Goal: Task Accomplishment & Management: Manage account settings

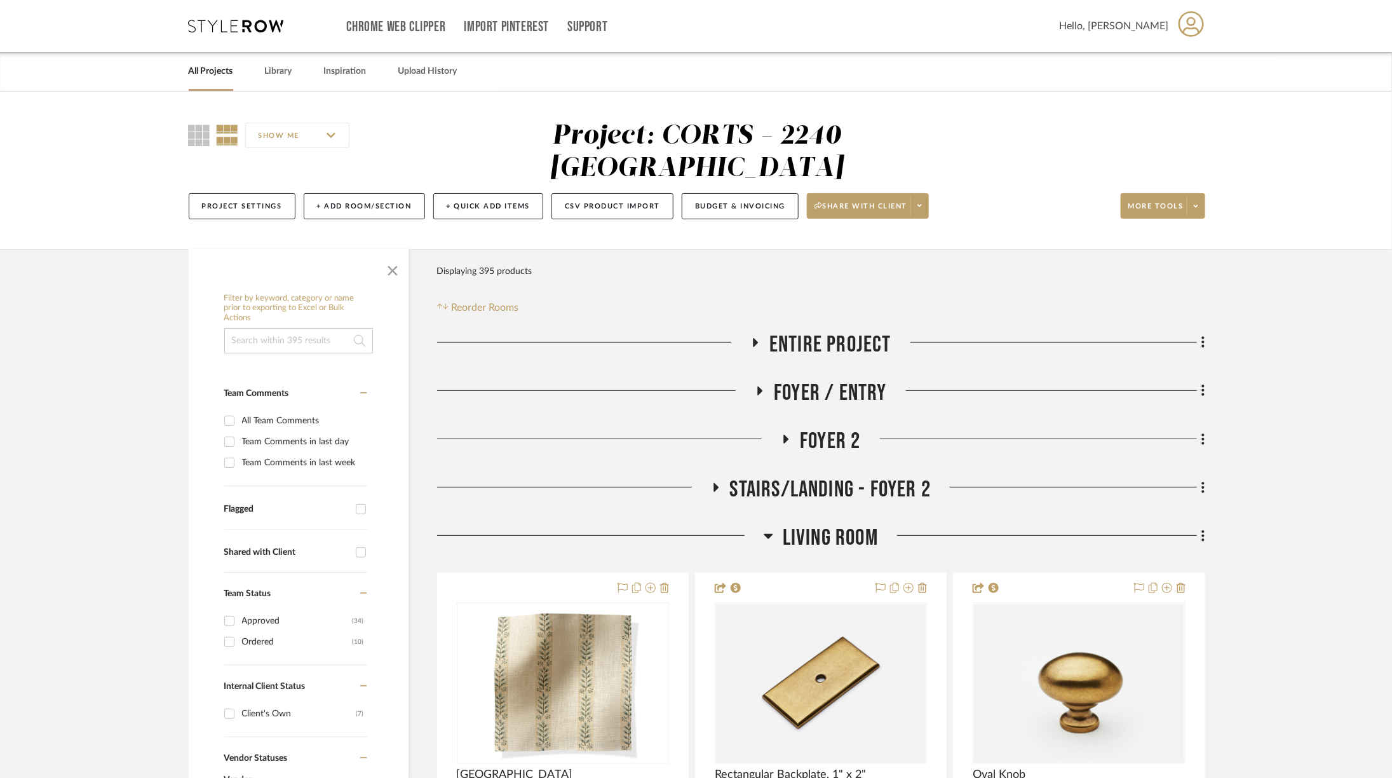
click at [234, 20] on icon at bounding box center [236, 26] width 95 height 13
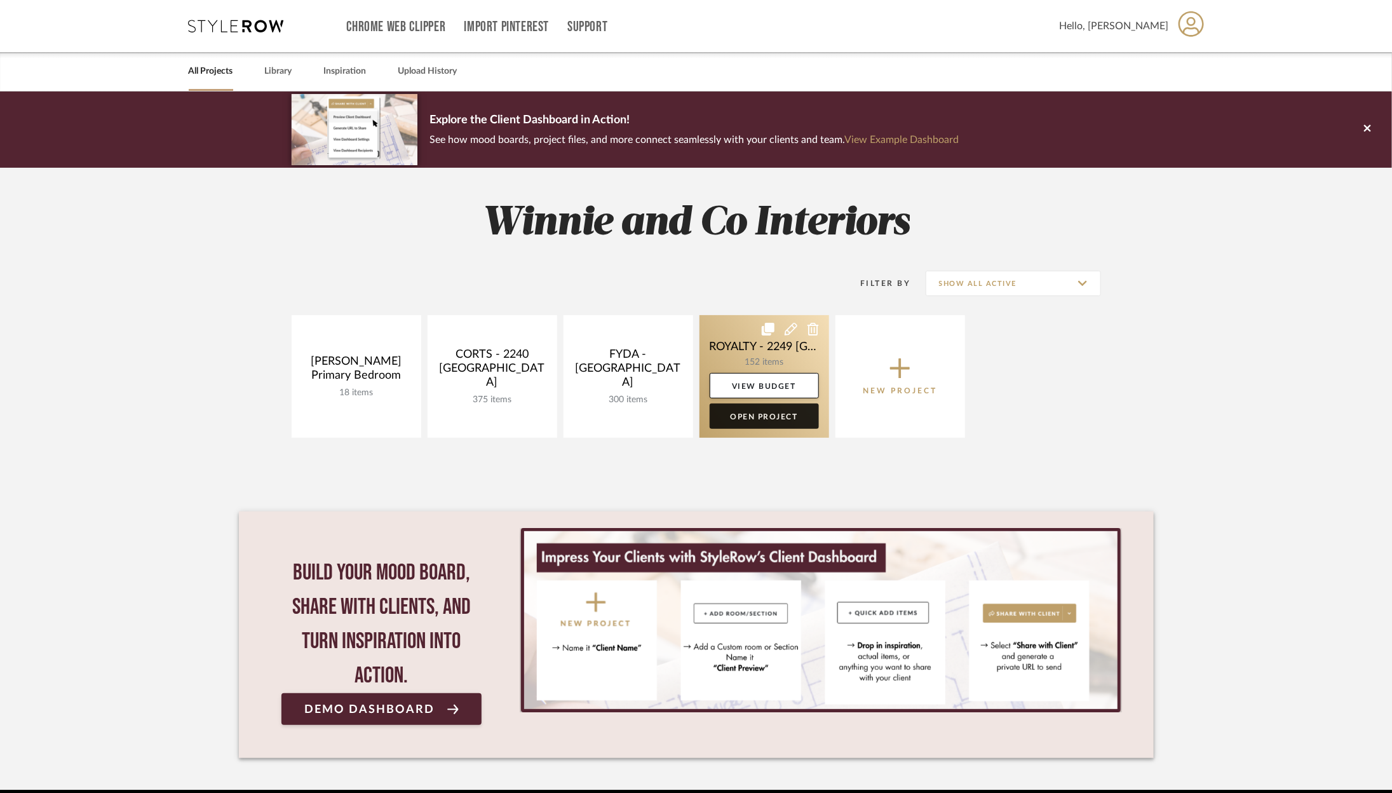
click at [759, 416] on link "Open Project" at bounding box center [764, 415] width 109 height 25
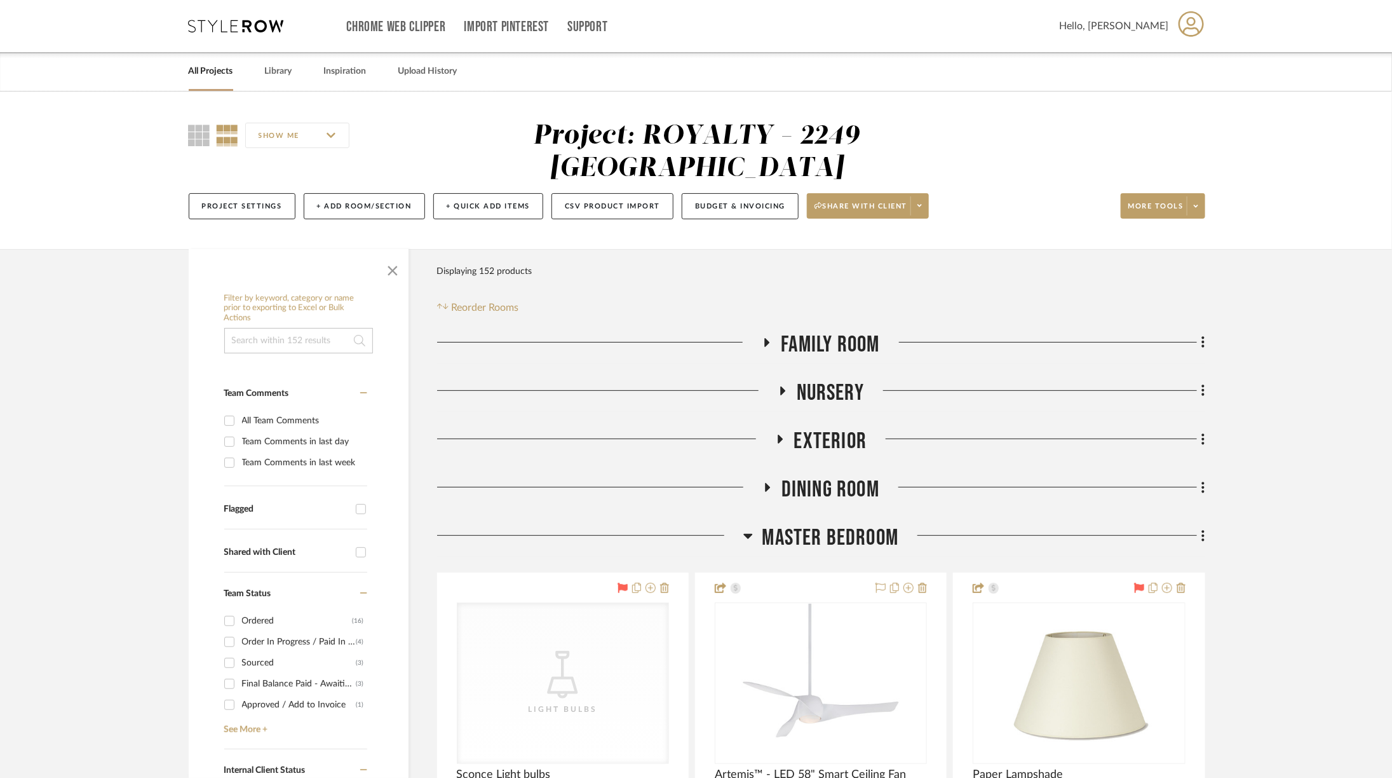
click at [245, 18] on div "Chrome Web Clipper Import Pinterest Support All Projects Library Inspiration Up…" at bounding box center [697, 26] width 1017 height 52
click at [248, 27] on icon at bounding box center [236, 26] width 95 height 13
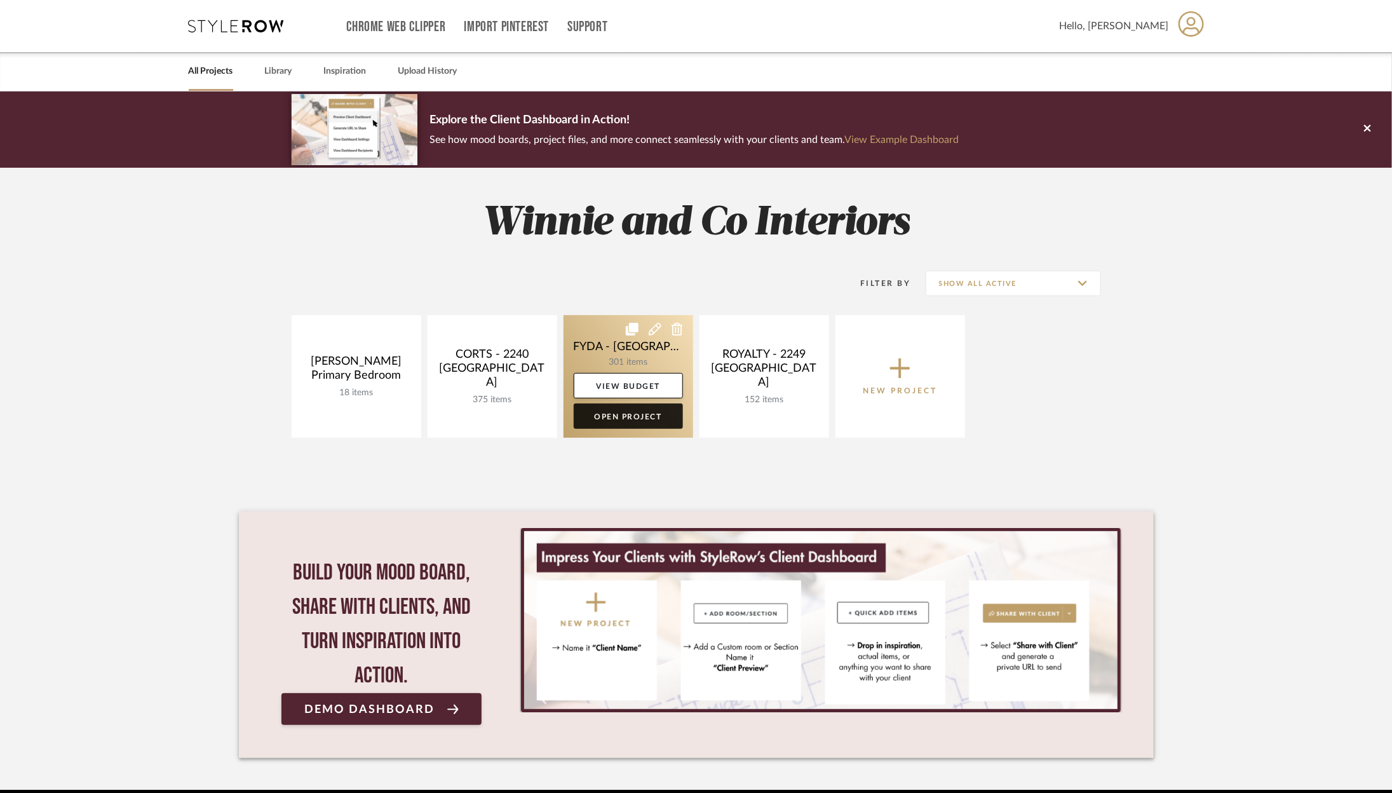
click at [593, 419] on link "Open Project" at bounding box center [628, 415] width 109 height 25
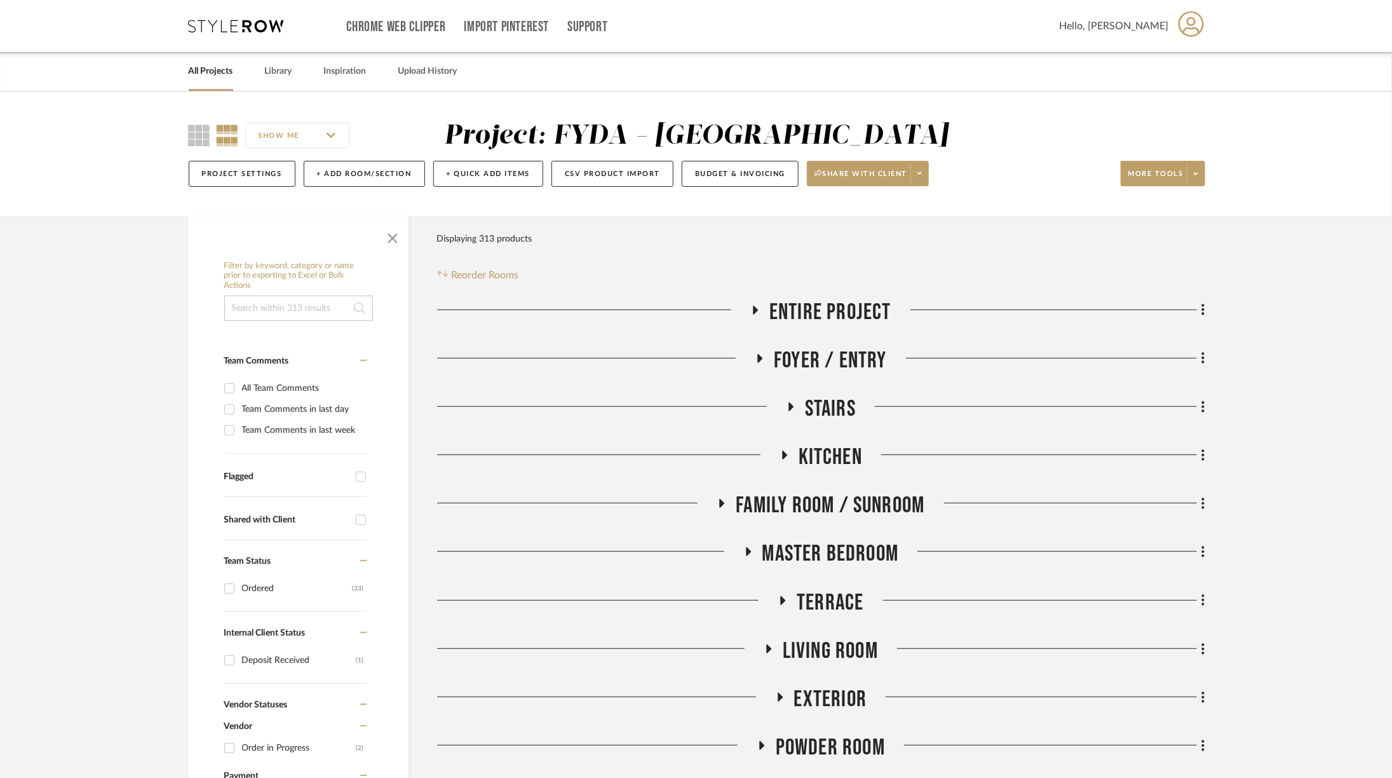
click at [812, 639] on span "Living Room" at bounding box center [830, 650] width 95 height 27
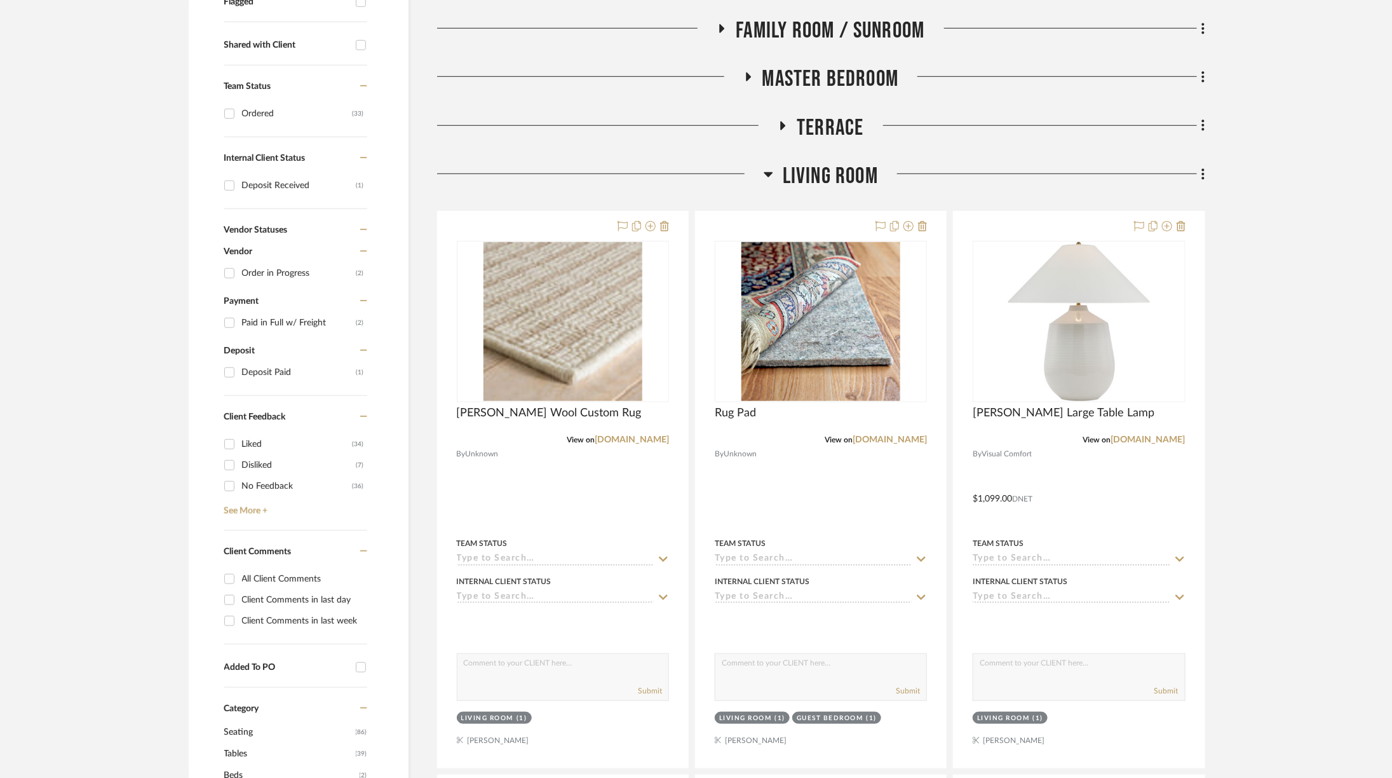
scroll to position [944, 0]
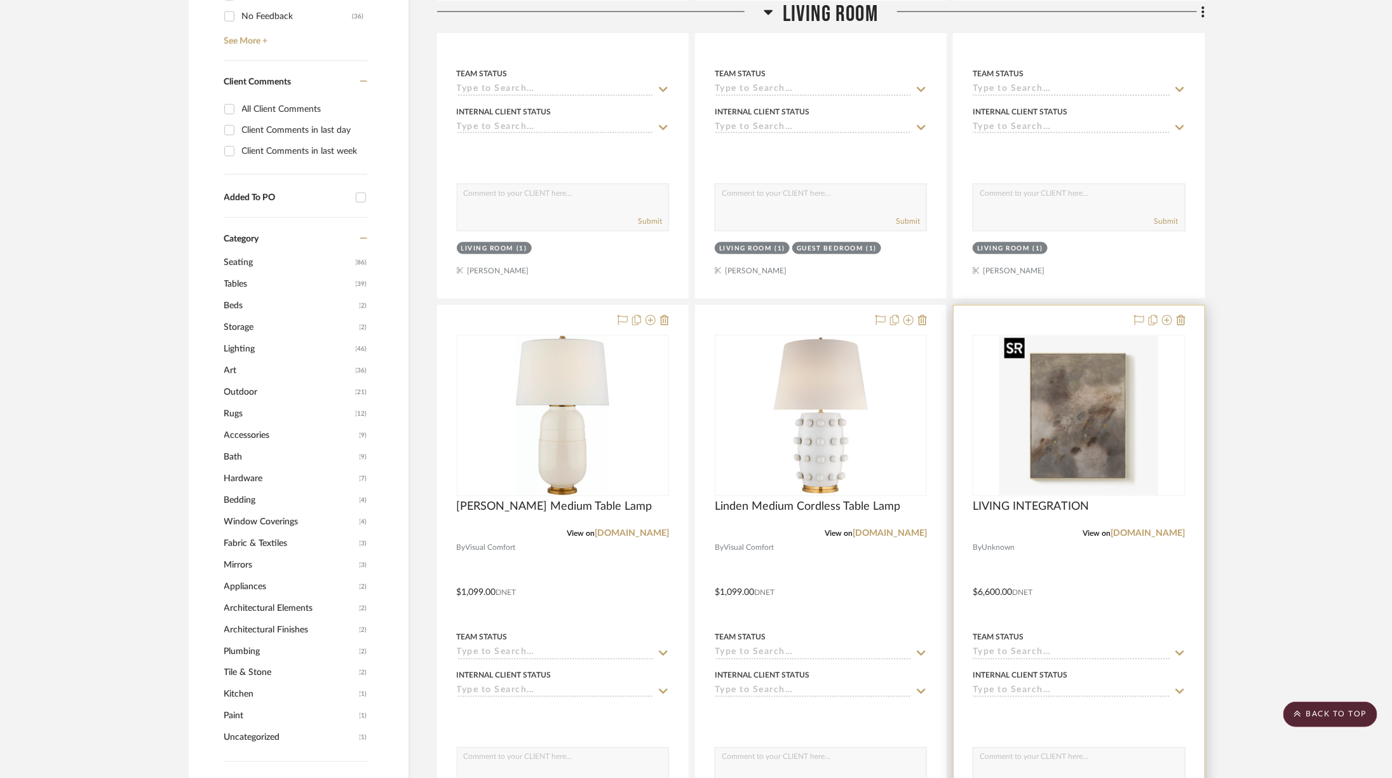
click at [0, 0] on img at bounding box center [0, 0] width 0 height 0
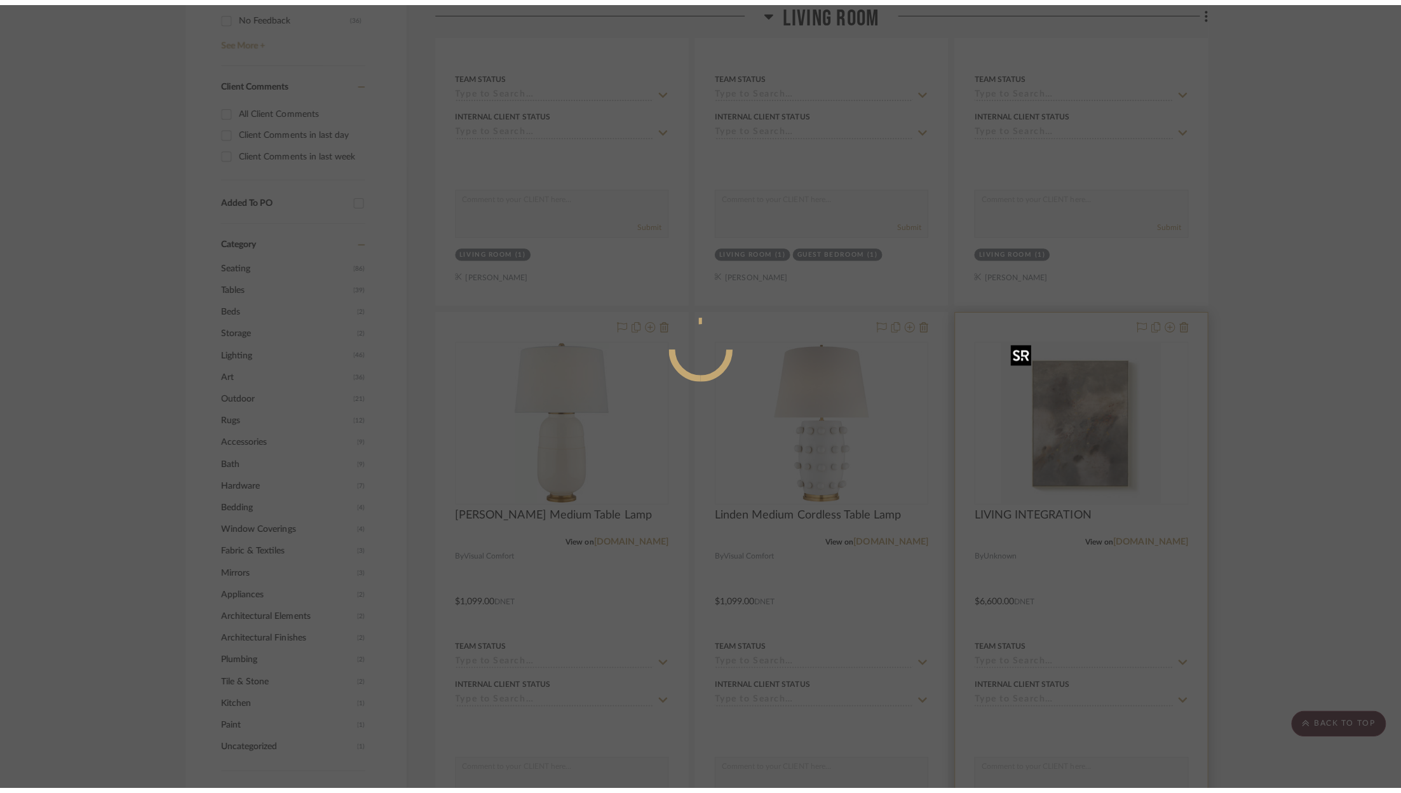
scroll to position [0, 0]
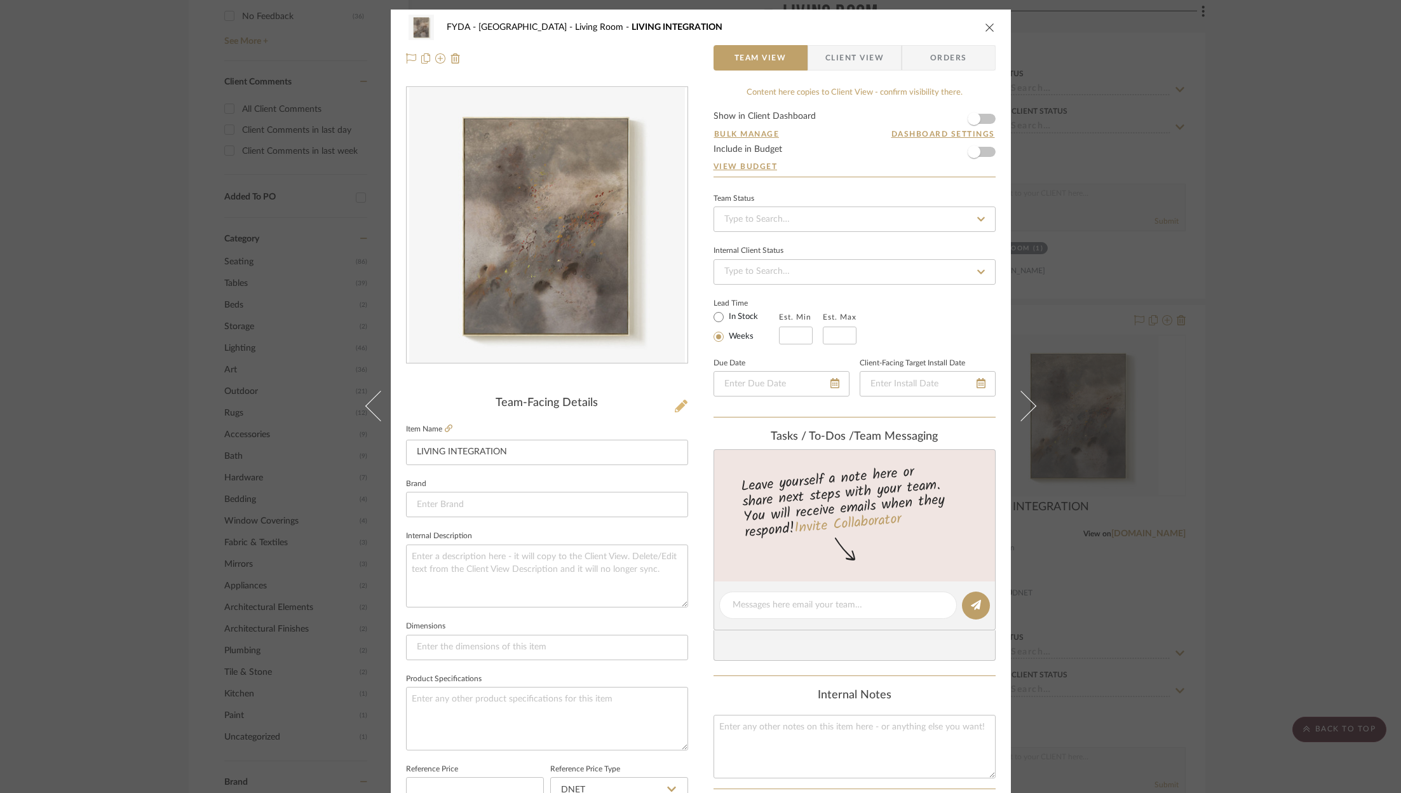
click at [677, 403] on icon at bounding box center [681, 406] width 13 height 13
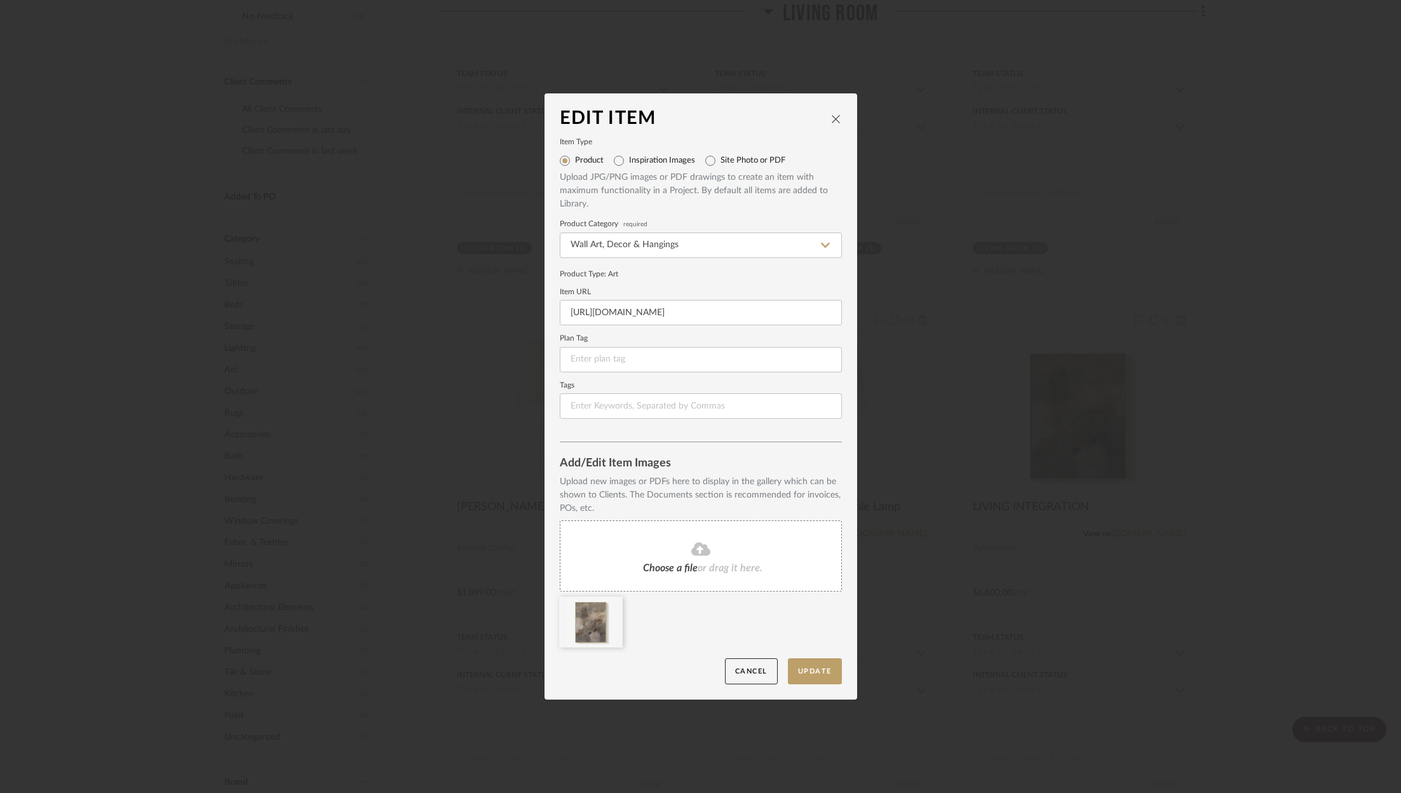
click at [683, 545] on fa-icon at bounding box center [701, 549] width 116 height 17
click at [803, 670] on button "Update" at bounding box center [815, 671] width 54 height 26
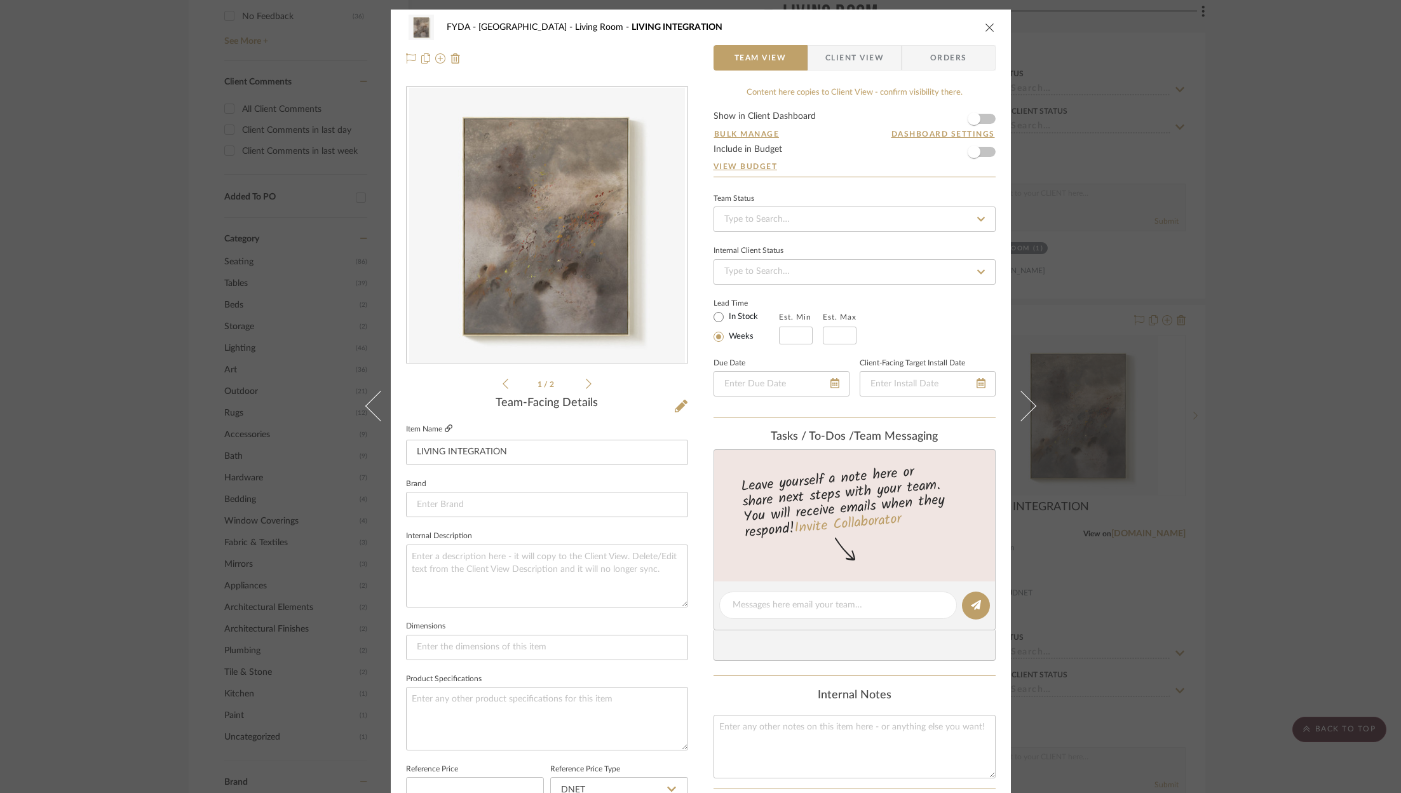
click at [445, 428] on icon at bounding box center [449, 428] width 8 height 8
click at [1236, 182] on div "FYDA - 655 City Park Living Room LIVING INTEGRATION Team View Client View Order…" at bounding box center [700, 396] width 1401 height 793
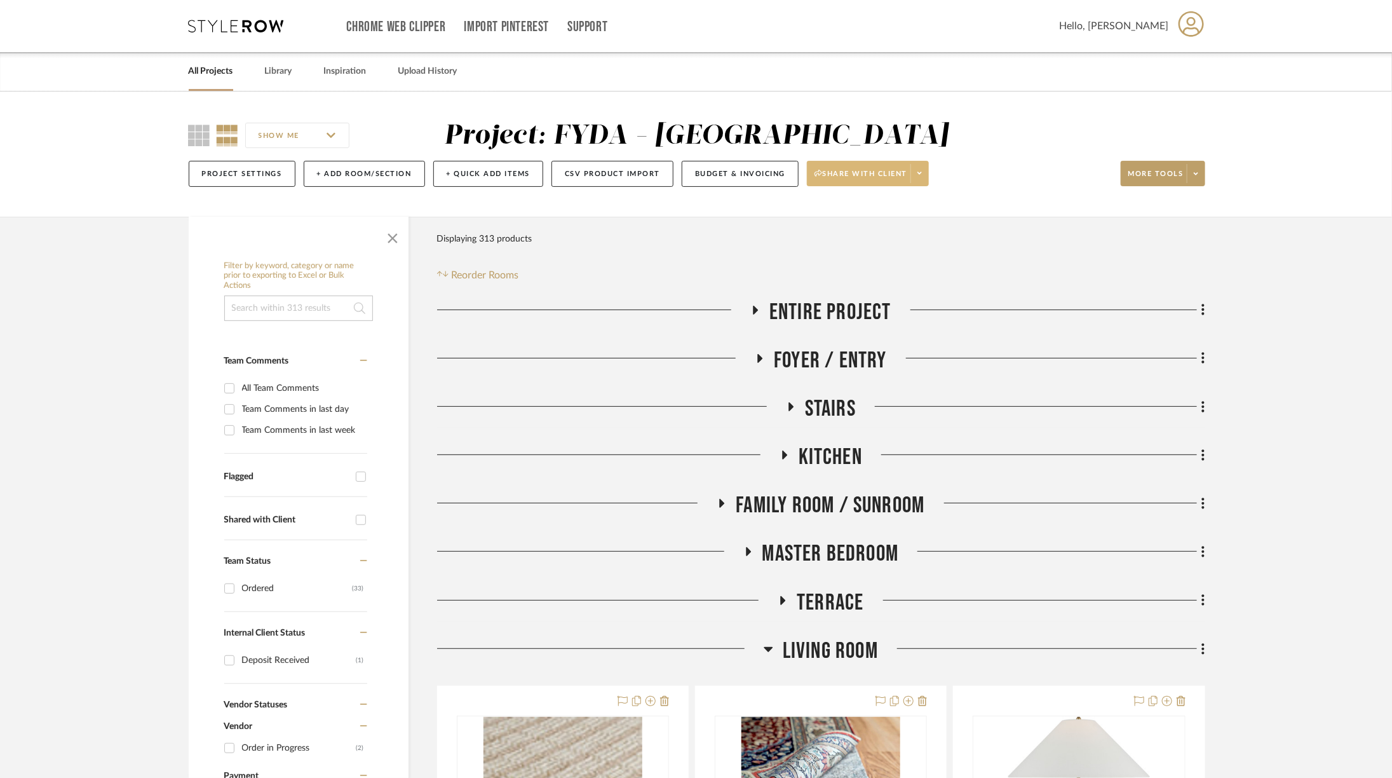
click at [920, 175] on icon at bounding box center [920, 173] width 4 height 7
click at [904, 216] on button "Preview Client Dashboard" at bounding box center [871, 209] width 134 height 30
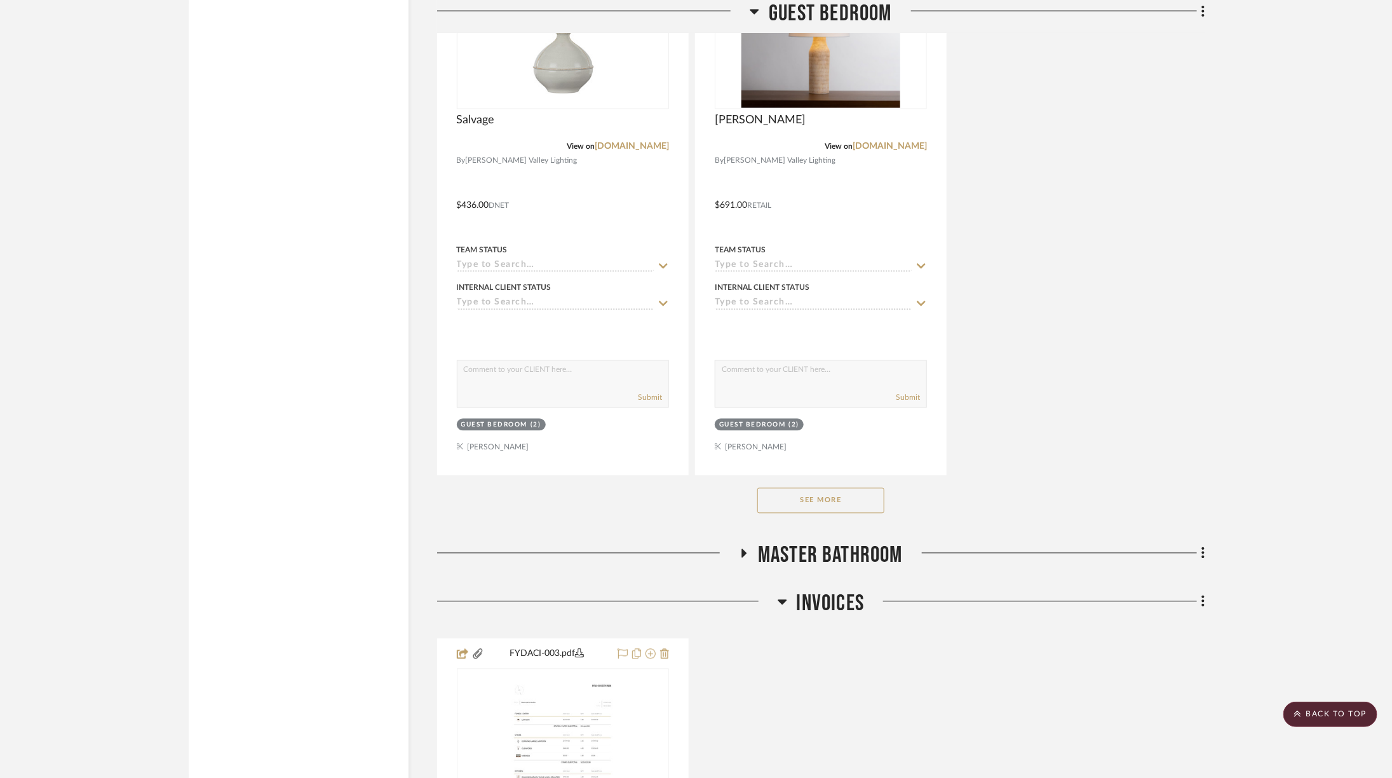
scroll to position [4035, 0]
click at [795, 540] on span "Master Bathroom" at bounding box center [830, 553] width 145 height 27
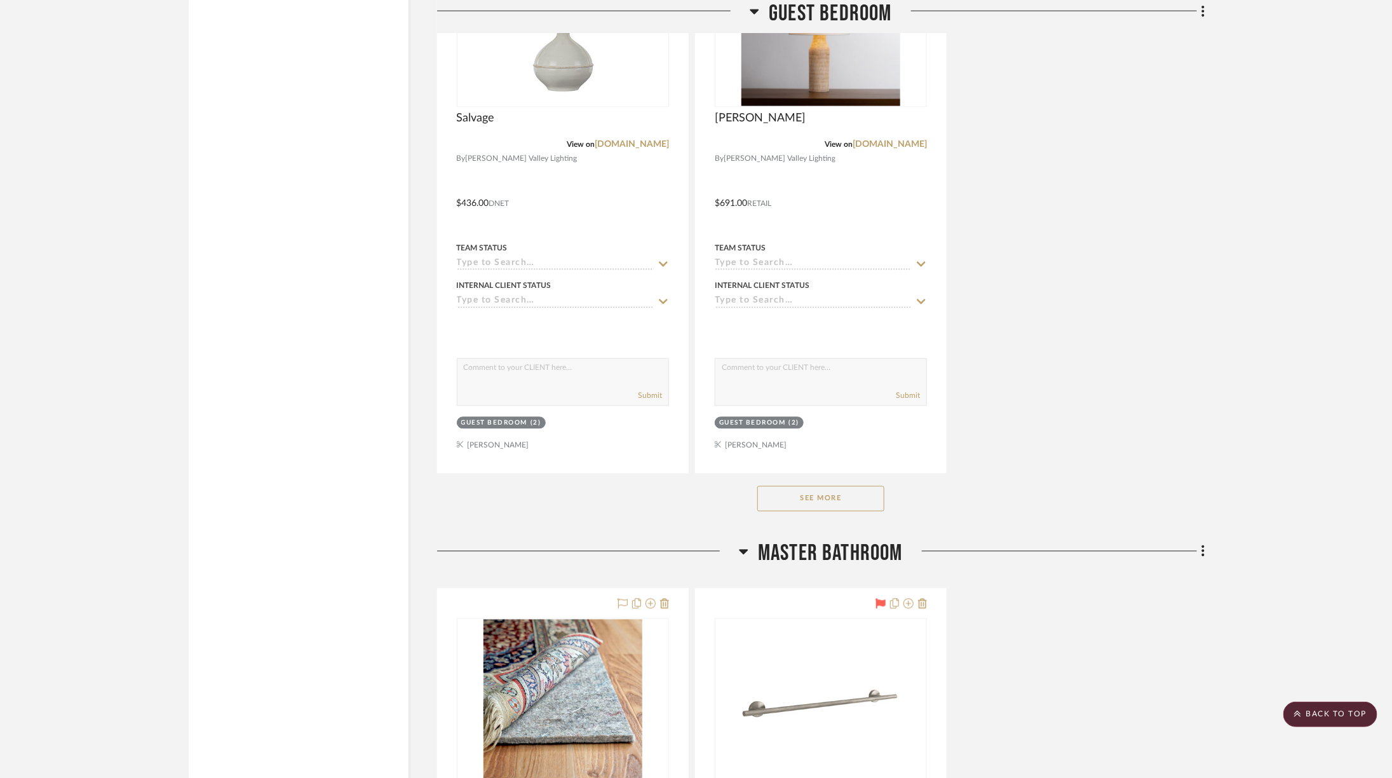
click at [796, 540] on span "Master Bathroom" at bounding box center [830, 553] width 145 height 27
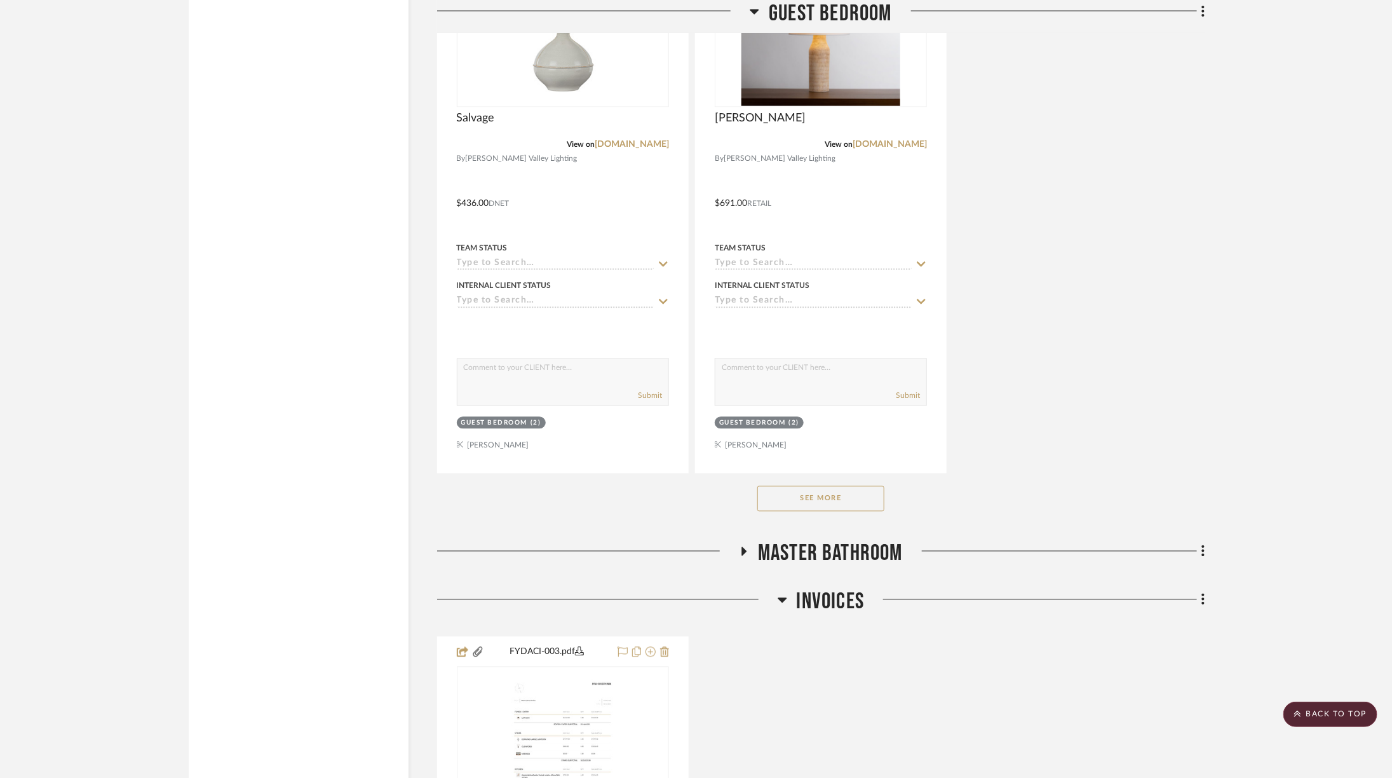
click at [829, 540] on span "Master Bathroom" at bounding box center [830, 553] width 145 height 27
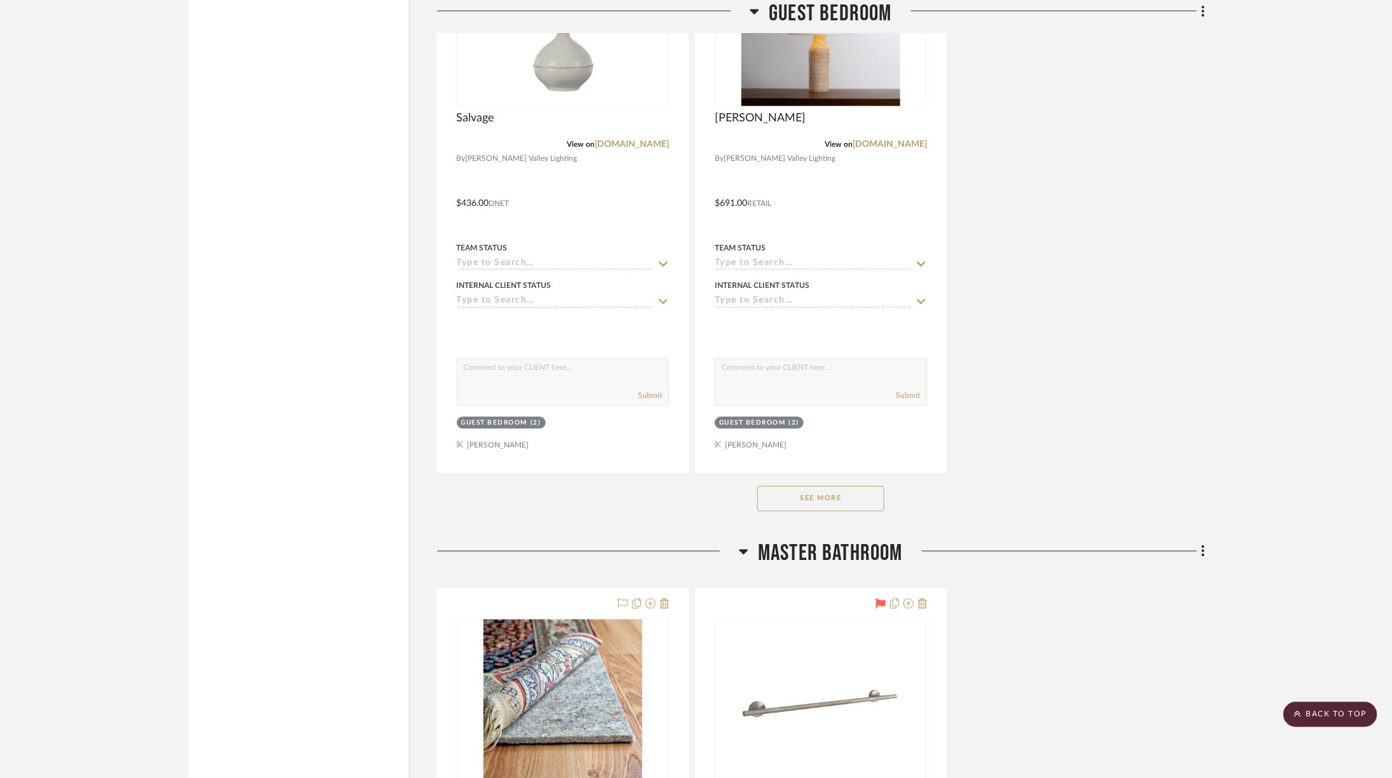
click at [829, 540] on span "Master Bathroom" at bounding box center [830, 553] width 145 height 27
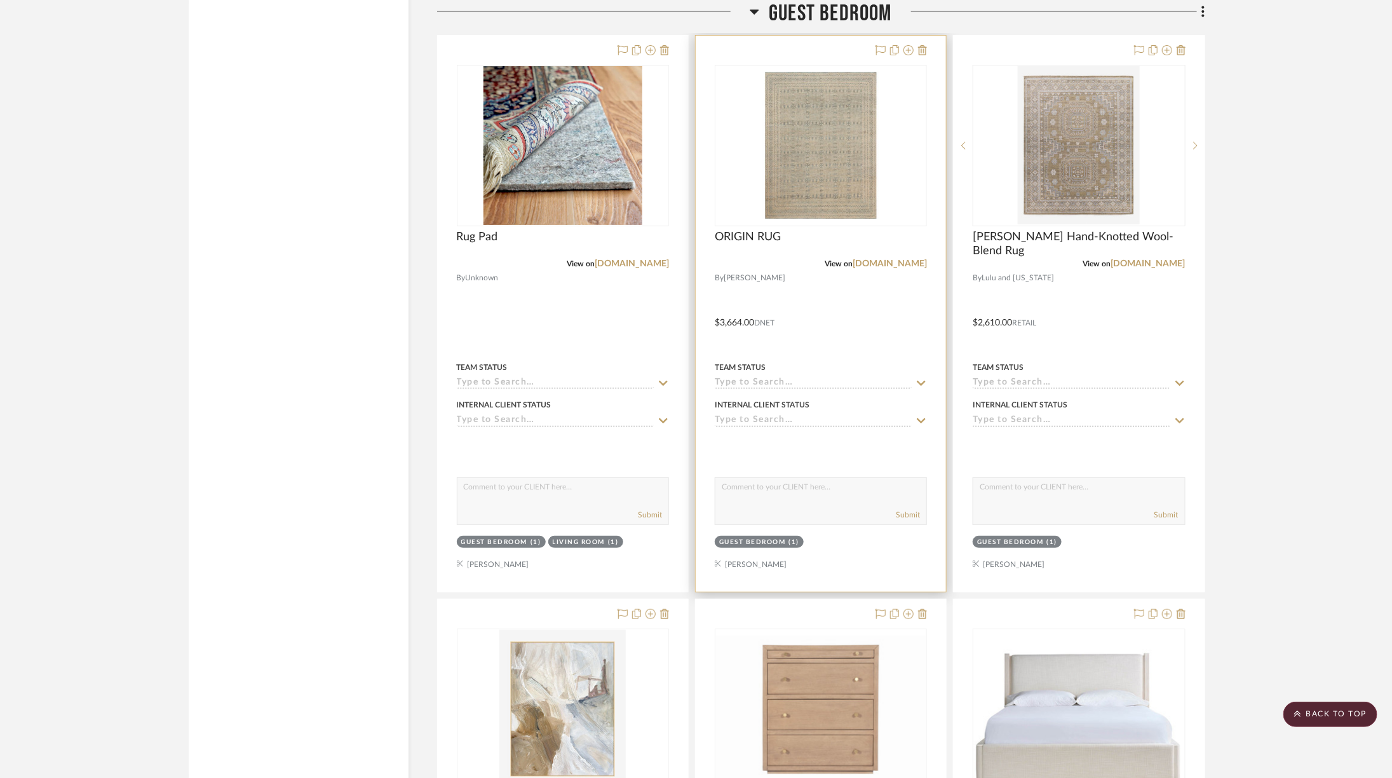
scroll to position [2714, 0]
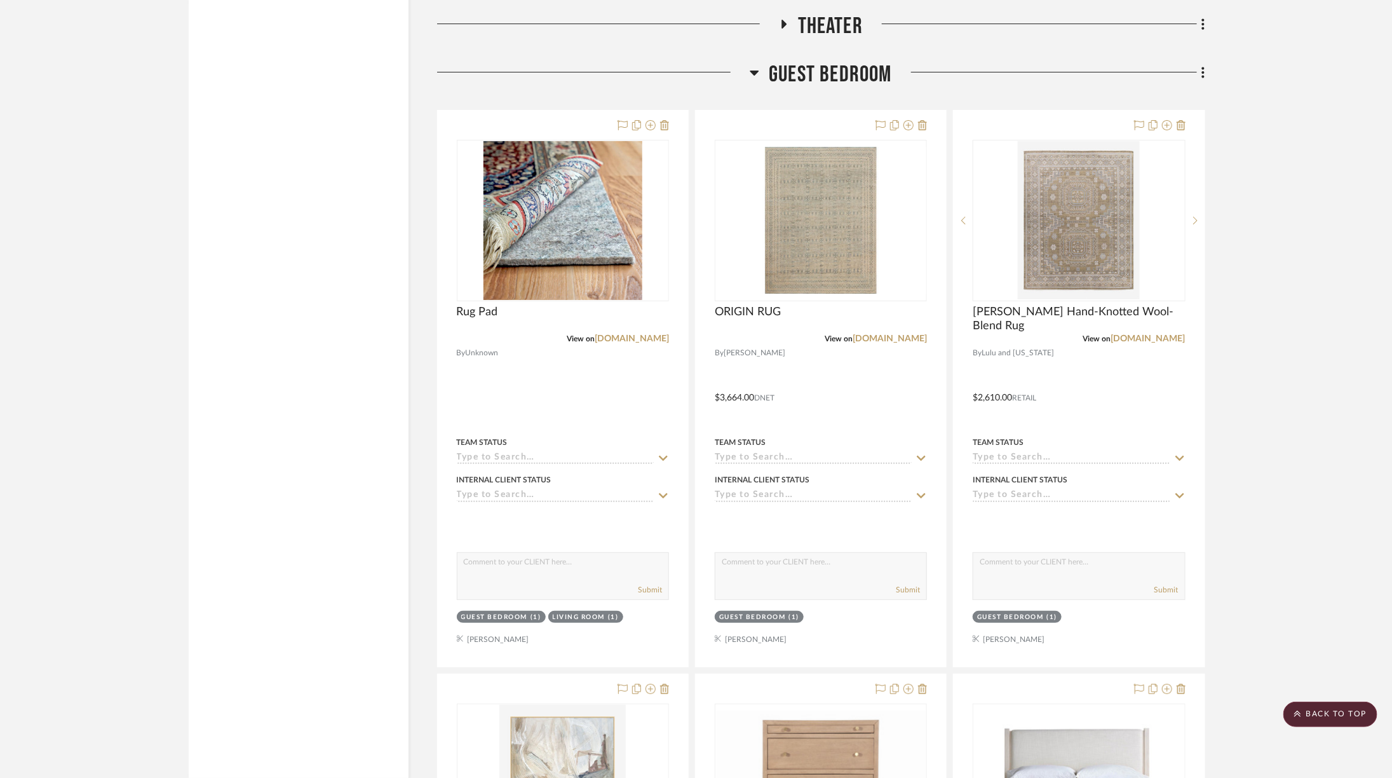
click at [810, 51] on div "Entire Project Foyer / Entry Stairs Kitchen Family Room / Sunroom Master Bedroo…" at bounding box center [821, 393] width 768 height 5619
click at [810, 68] on span "Guest Bedroom" at bounding box center [830, 74] width 123 height 27
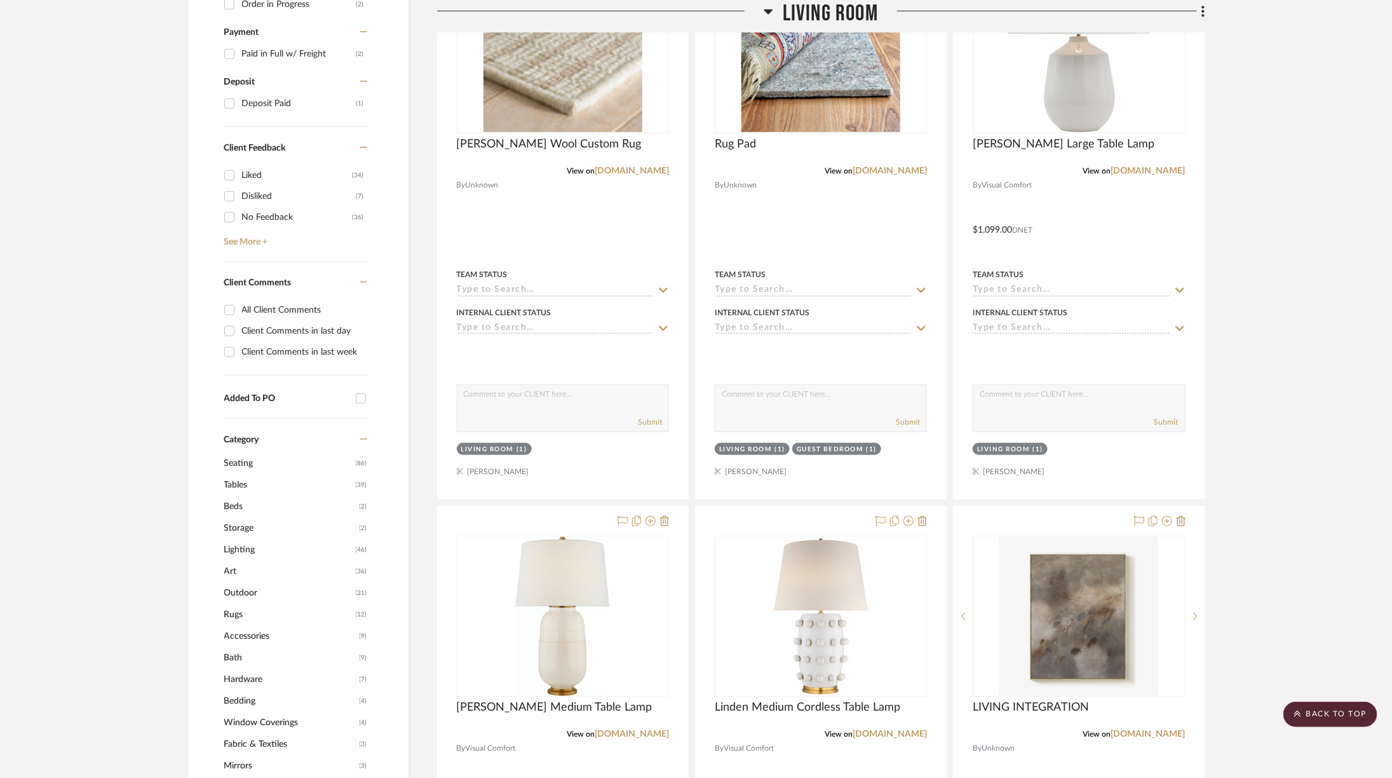
scroll to position [364, 0]
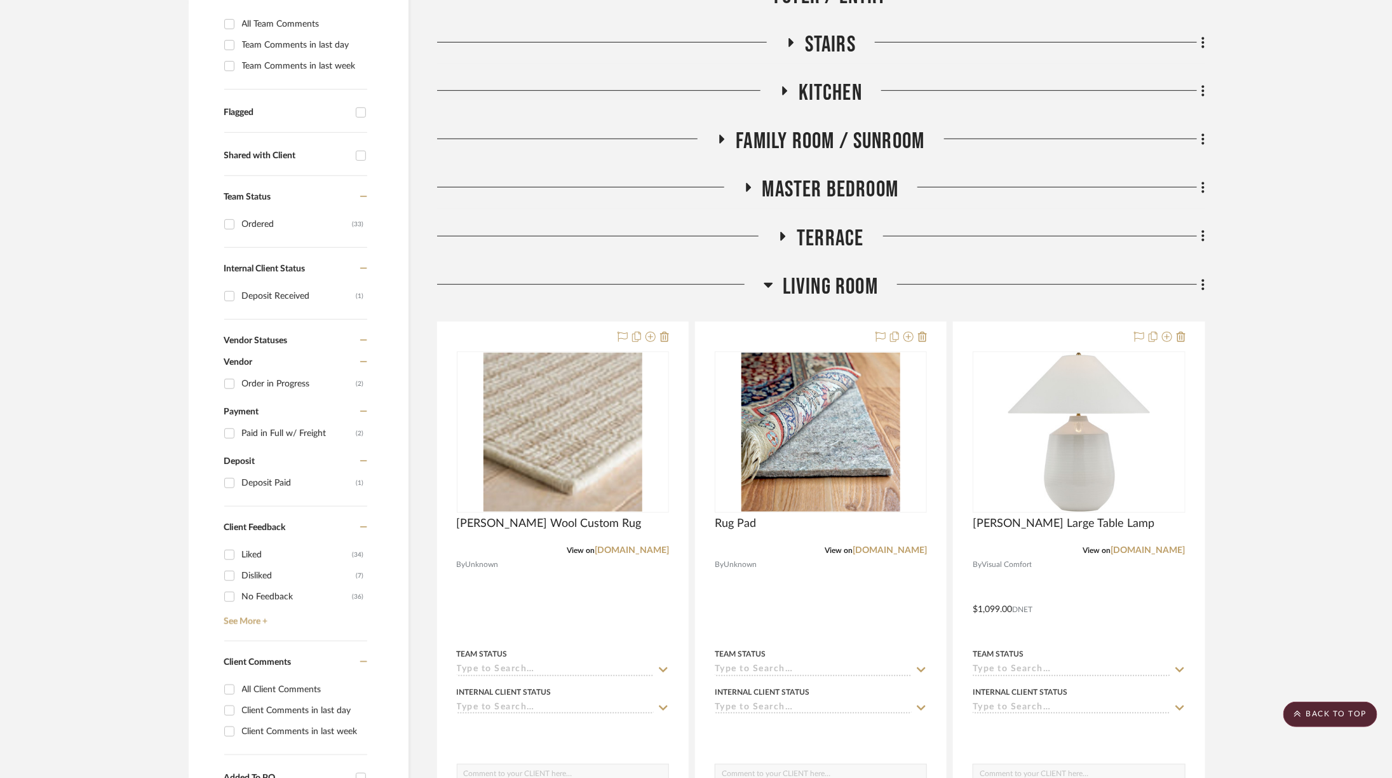
click at [808, 144] on span "Family Room / Sunroom" at bounding box center [830, 141] width 189 height 27
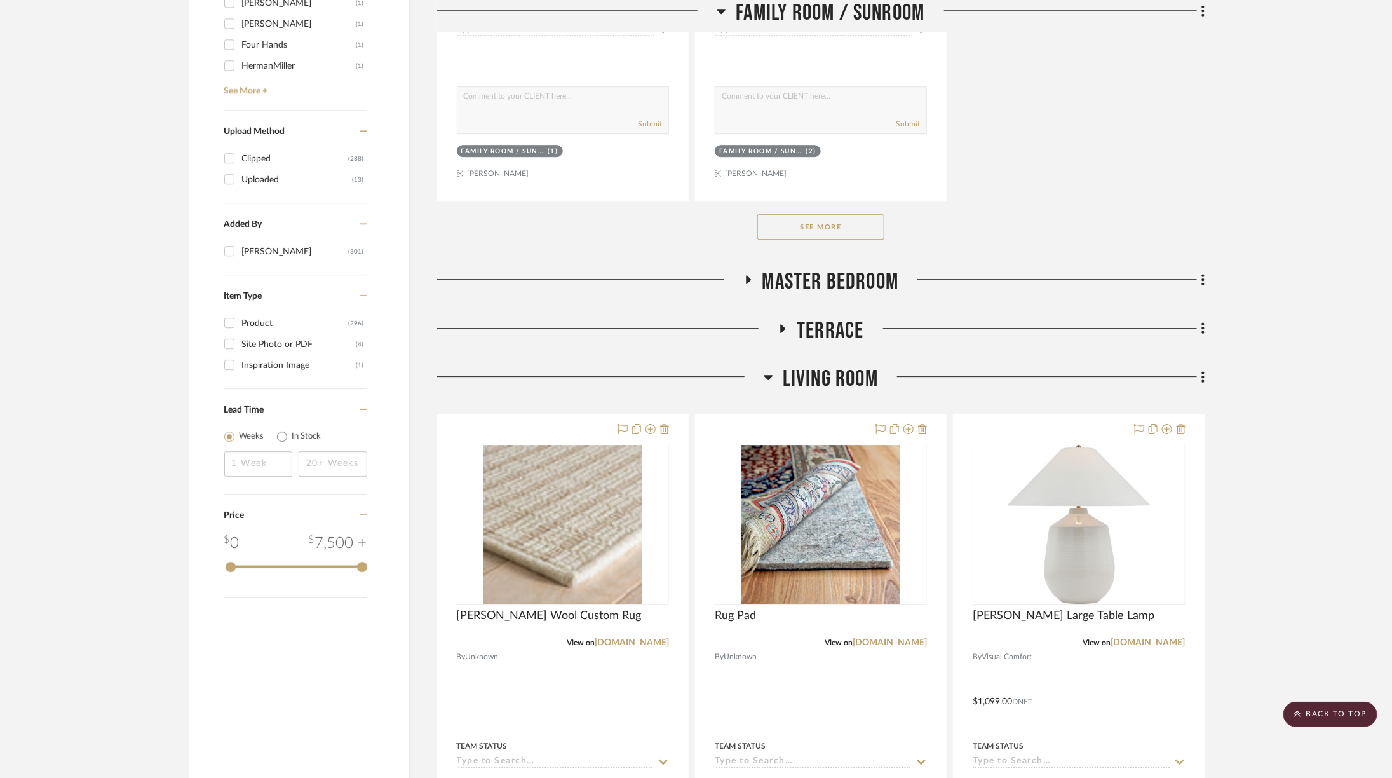
scroll to position [2116, 0]
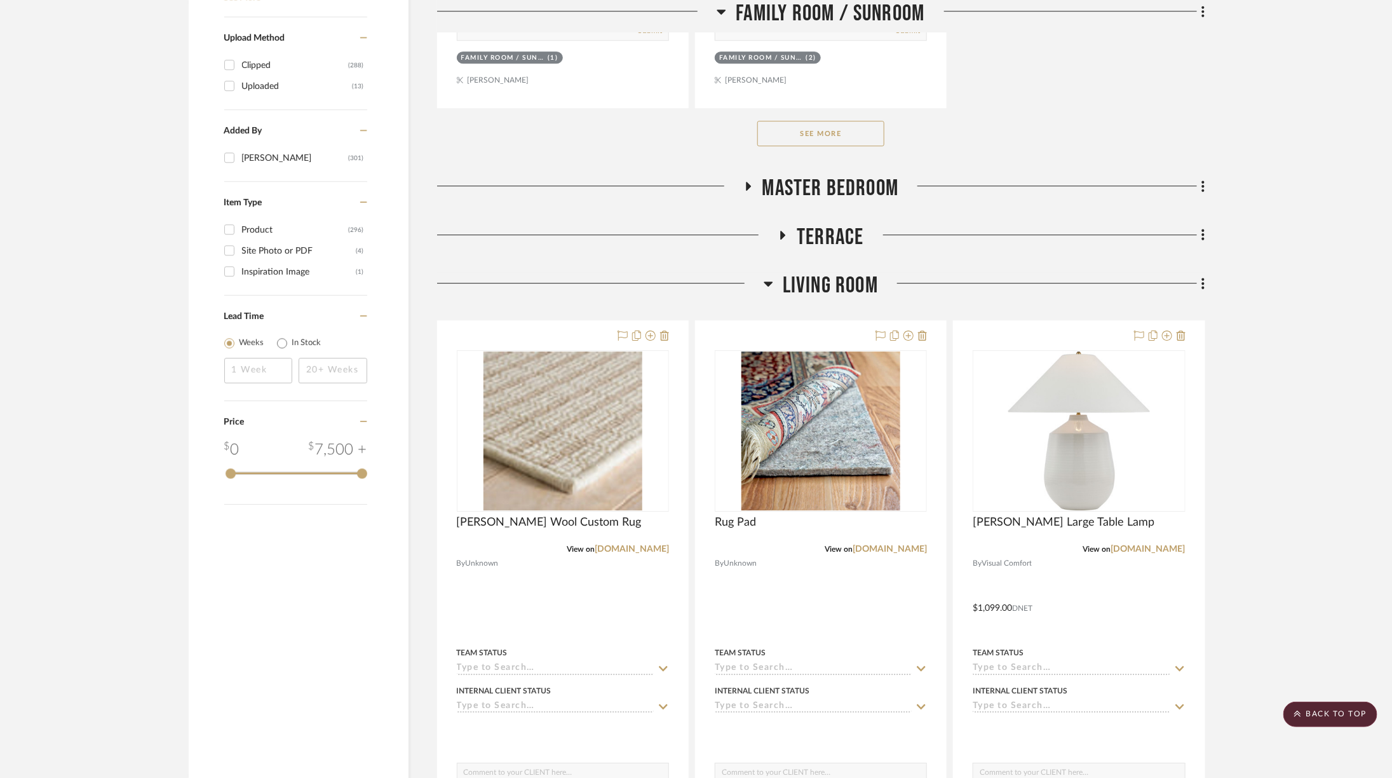
click at [825, 130] on button "See More" at bounding box center [820, 133] width 127 height 25
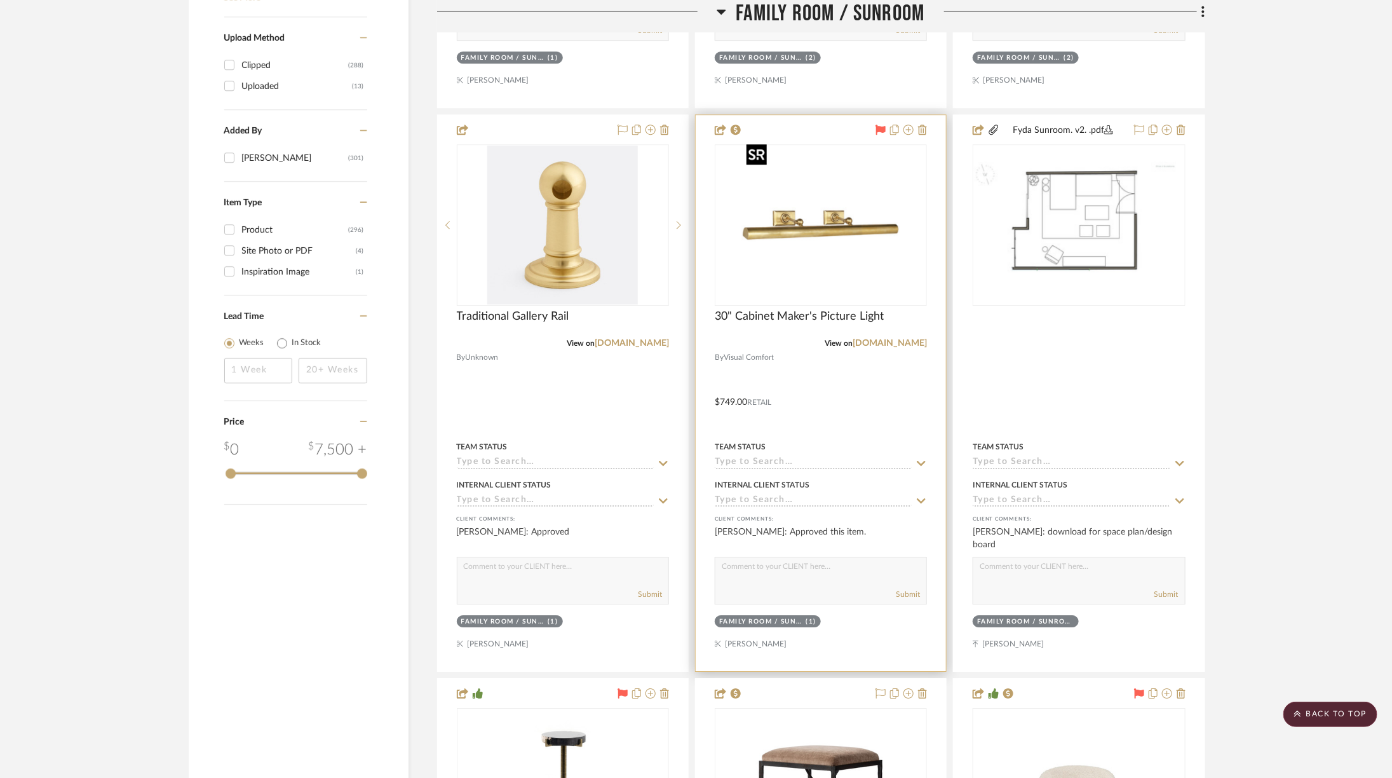
click at [836, 198] on img "0" at bounding box center [820, 225] width 159 height 159
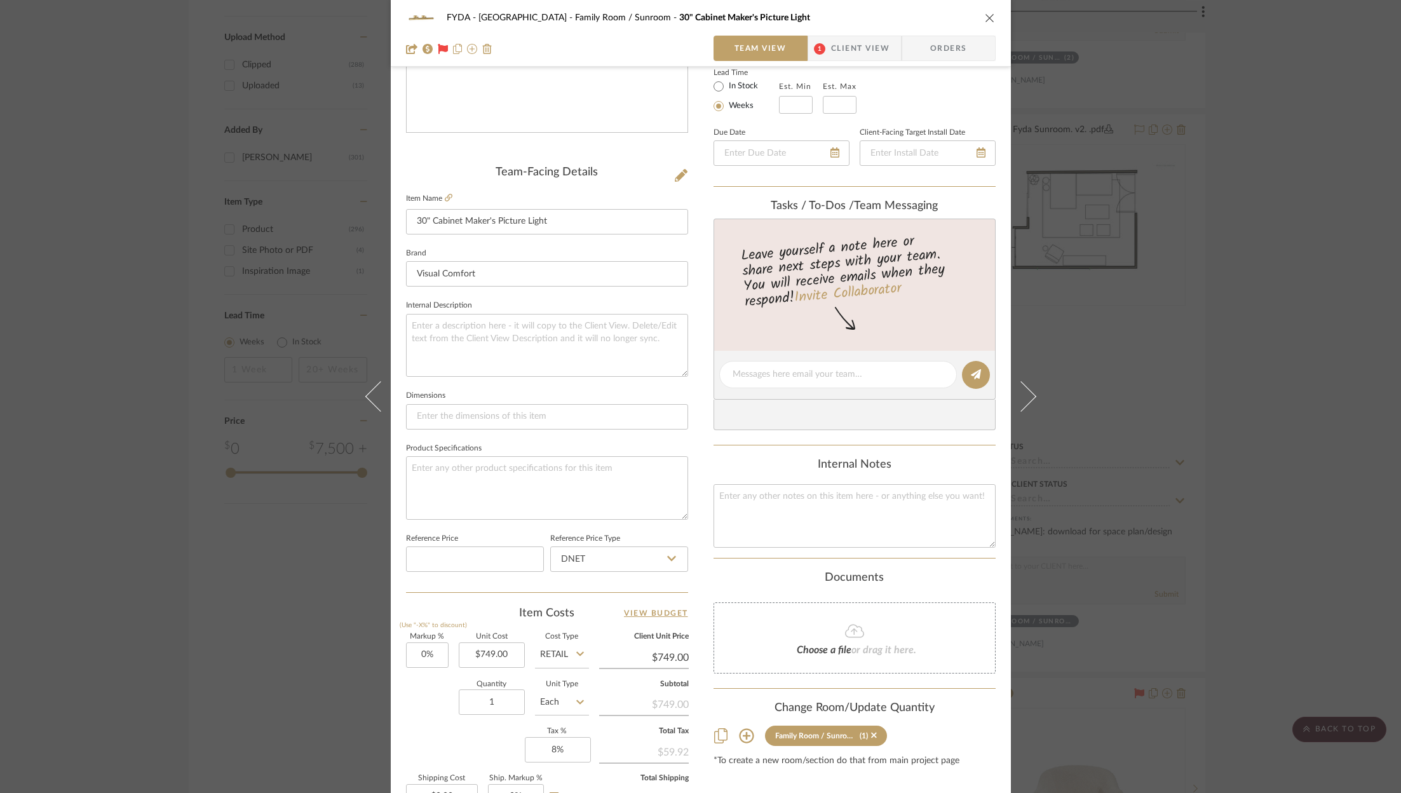
scroll to position [386, 0]
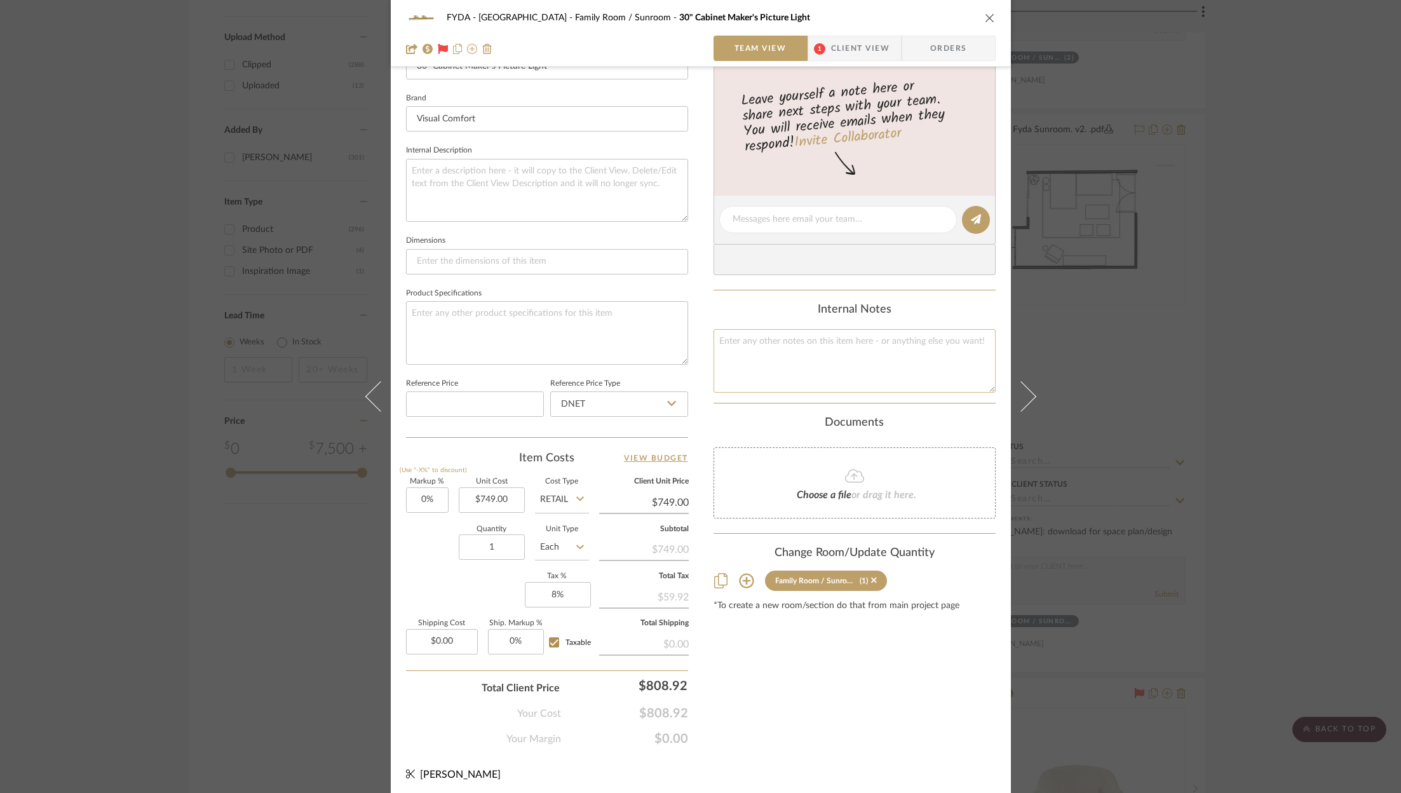
click at [892, 357] on textarea at bounding box center [855, 360] width 282 height 63
type textarea "524.30"
click at [907, 731] on div "Content here copies to Client View - confirm visibility there. Show in Client D…" at bounding box center [855, 224] width 282 height 1046
click at [777, 338] on textarea "524.30" at bounding box center [855, 360] width 282 height 63
type textarea "524.30 7349"
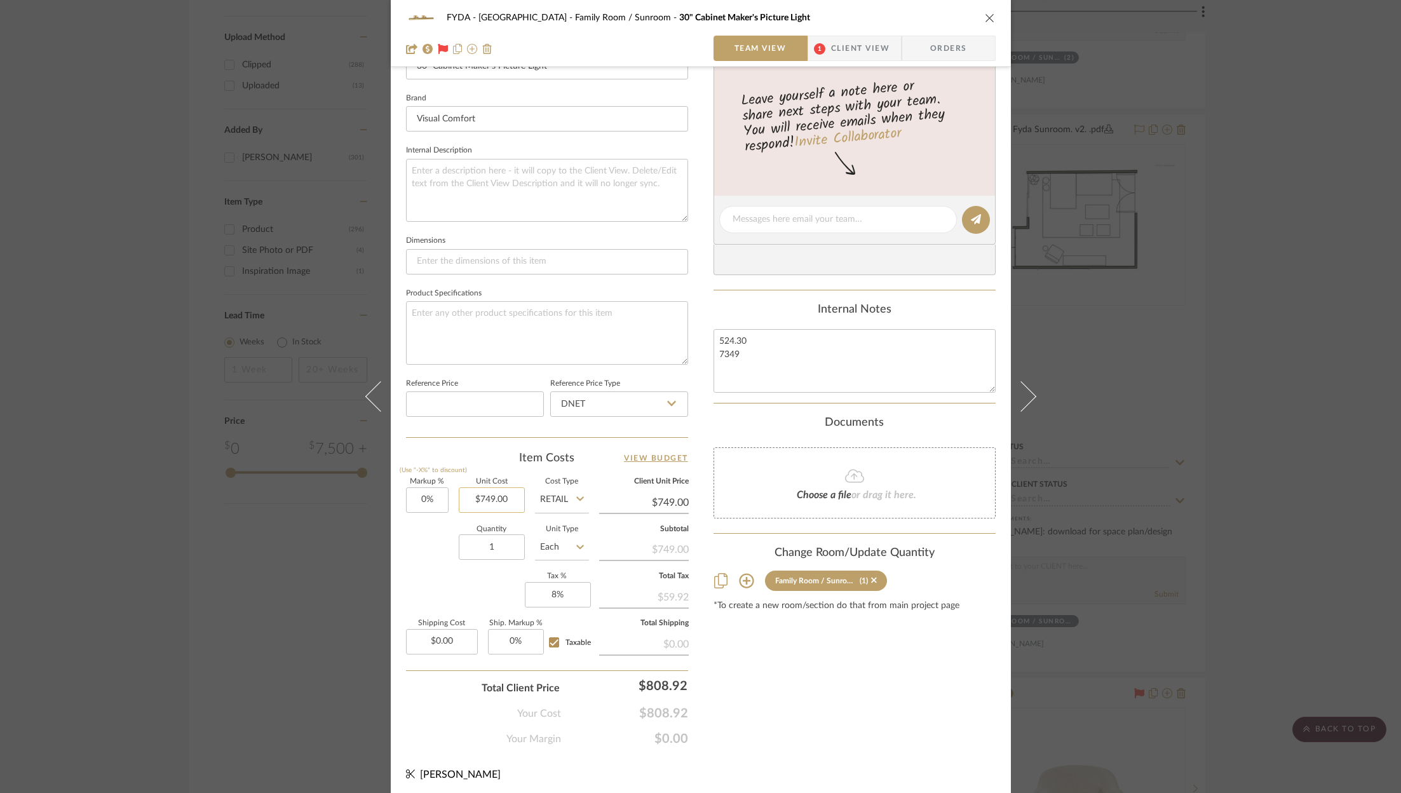
type input "749.00"
click at [499, 496] on input "749.00" at bounding box center [492, 499] width 66 height 25
type input "4"
type input "$524.30"
click at [792, 689] on div "Content here copies to Client View - confirm visibility there. Show in Client D…" at bounding box center [855, 224] width 282 height 1046
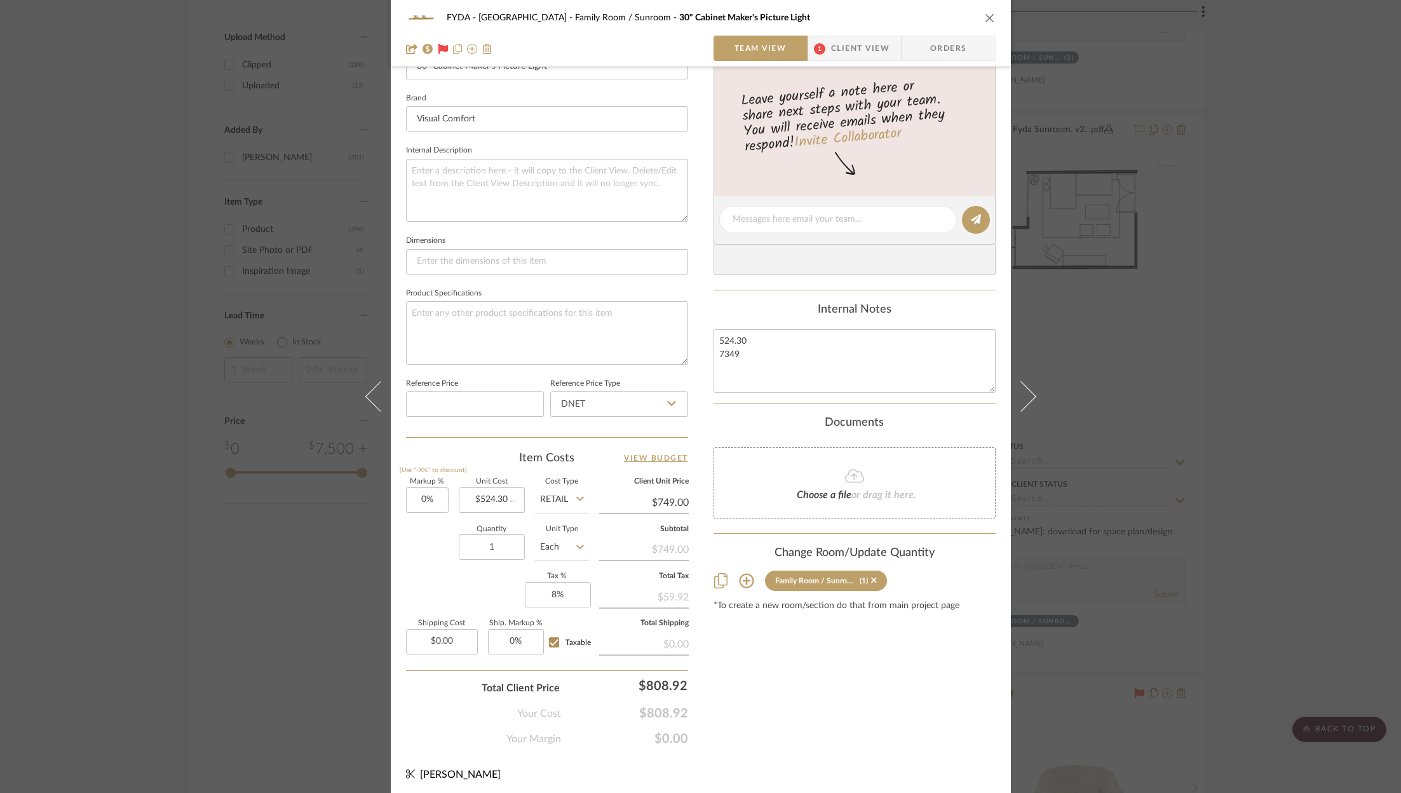
type input "$524.30"
click at [667, 501] on input "524.30" at bounding box center [644, 502] width 90 height 19
type input "749"
type input "42.86%"
type input "$749.00"
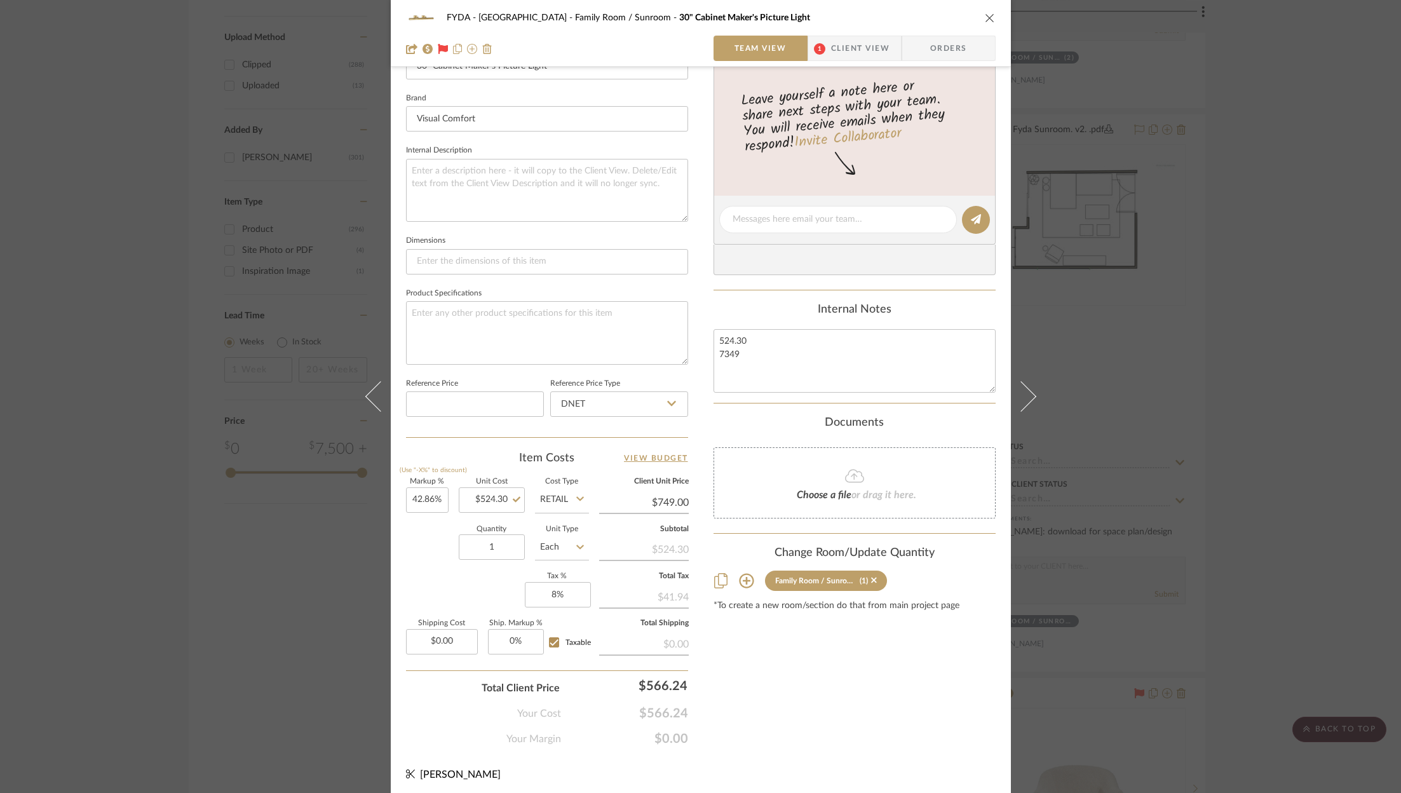
click at [825, 748] on div "FYDA - 655 City Park Family Room / Sunroom 30" Cabinet Maker's Picture Light Te…" at bounding box center [701, 211] width 620 height 1174
type input "$749.01"
click at [785, 358] on textarea "524.30 7349" at bounding box center [855, 360] width 282 height 63
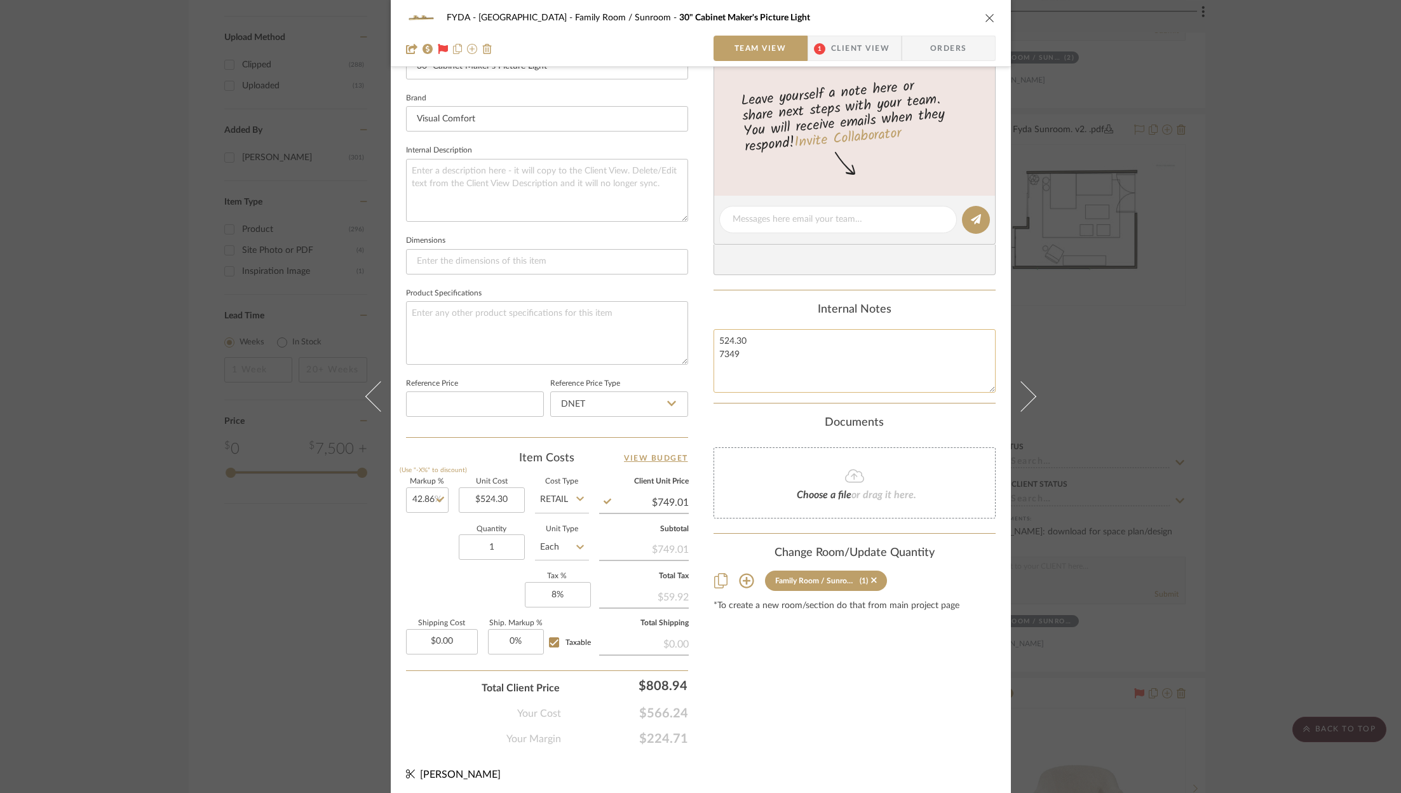
click at [785, 358] on textarea "524.30 7349" at bounding box center [855, 360] width 282 height 63
type textarea "5"
click at [658, 736] on span "$224.71" at bounding box center [624, 738] width 127 height 15
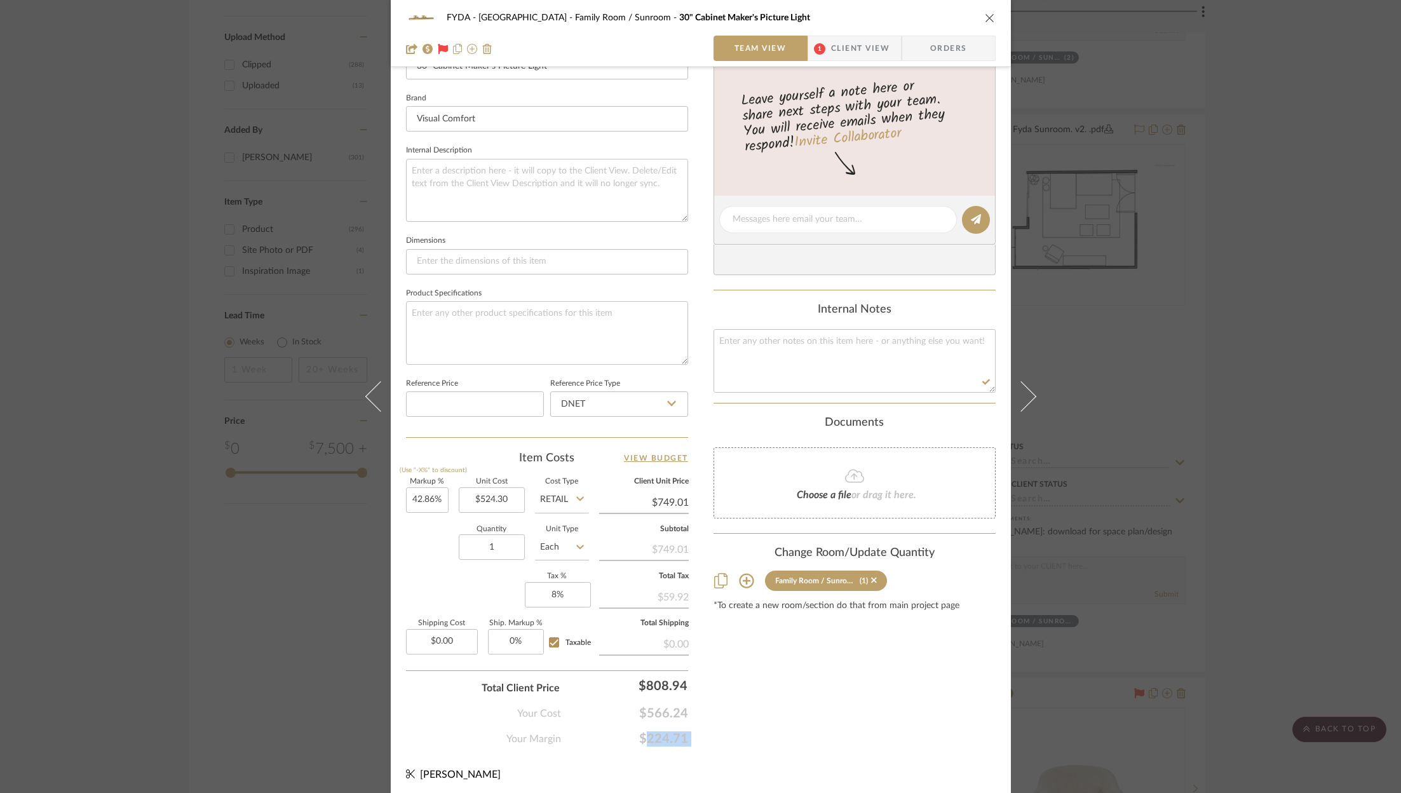
copy span "$224.71"
click at [653, 736] on span "$224.71" at bounding box center [624, 738] width 127 height 15
copy span "$224.71"
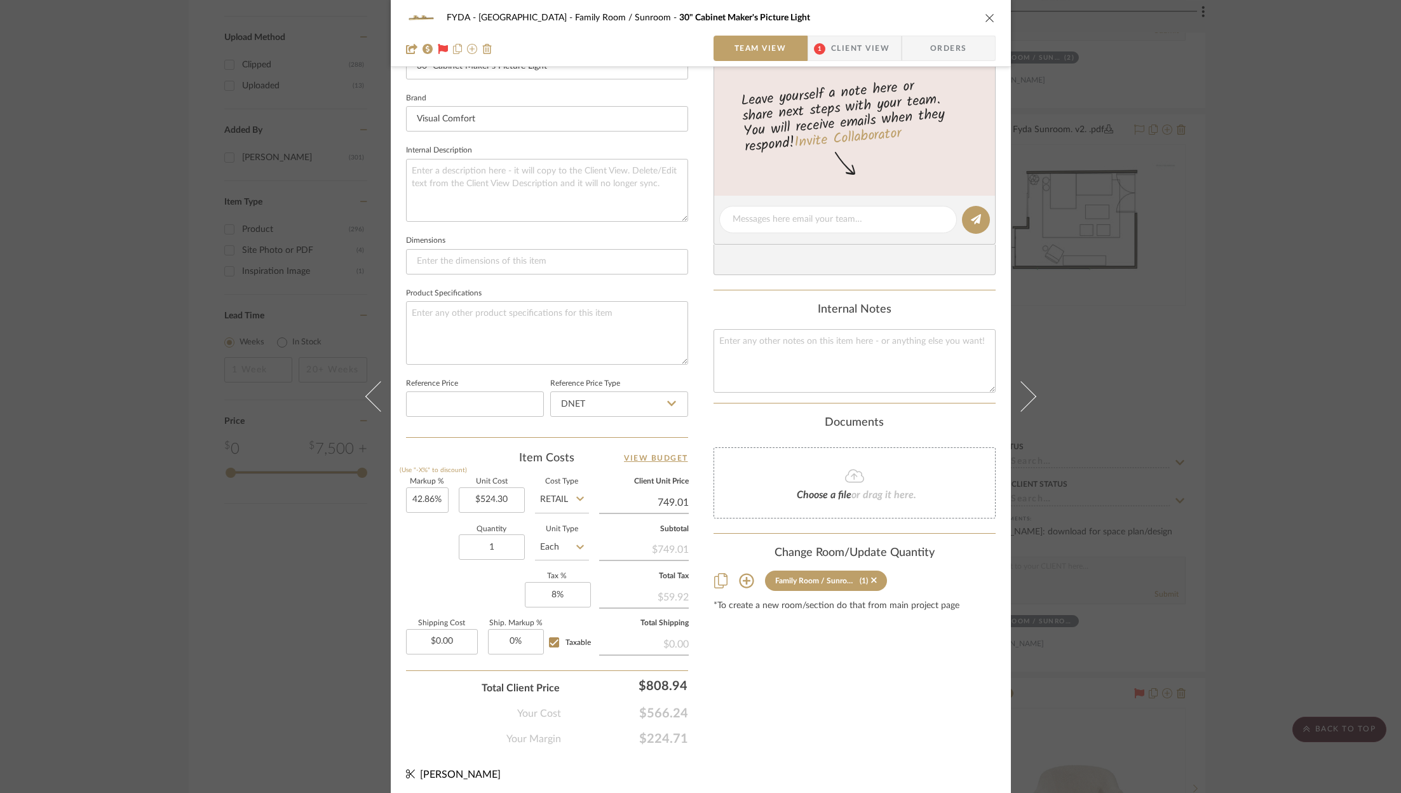
click at [681, 496] on input "749.01" at bounding box center [644, 502] width 90 height 19
type input "$749.00"
click at [808, 777] on div "FYDA - 655 City Park Family Room / Sunroom 30" Cabinet Maker's Picture Light Te…" at bounding box center [701, 211] width 620 height 1174
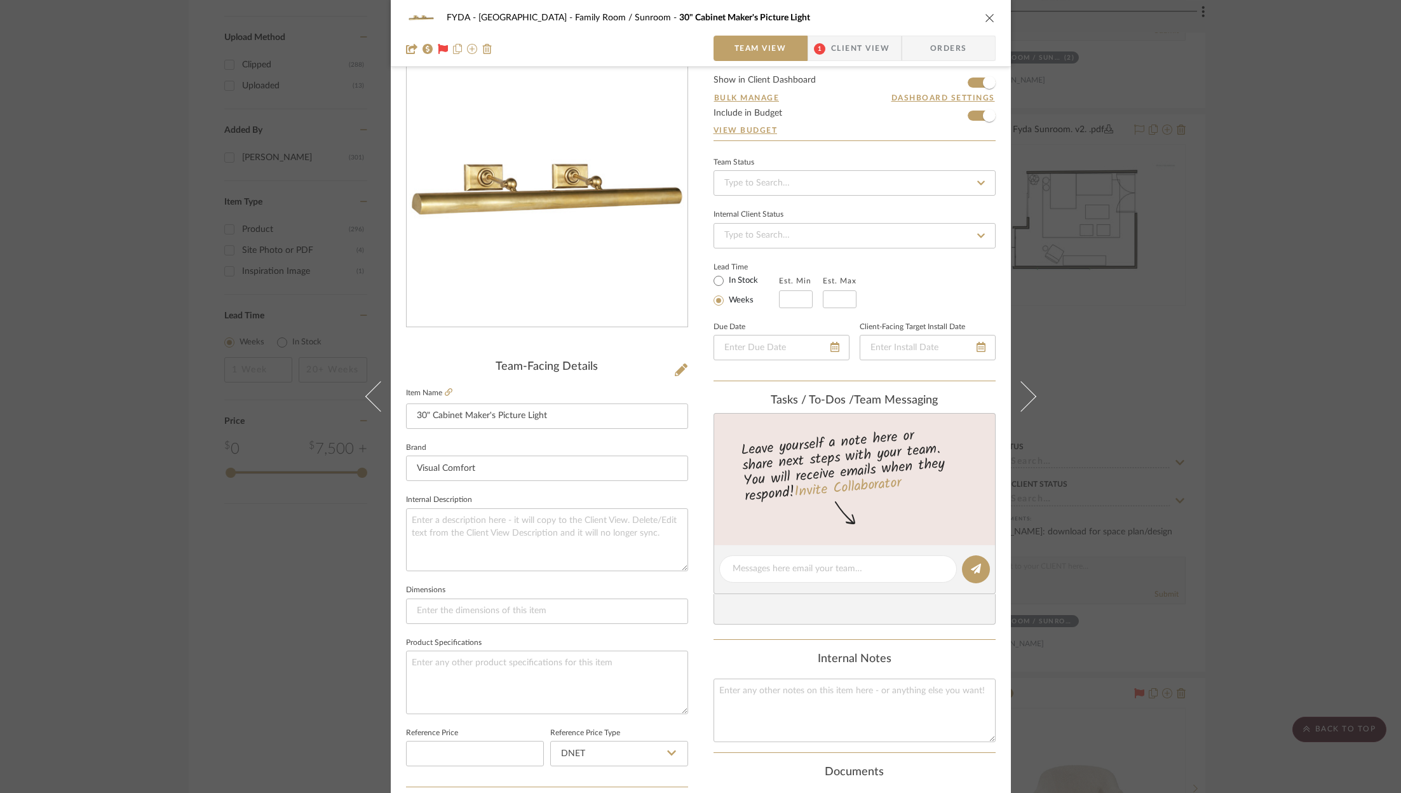
scroll to position [0, 0]
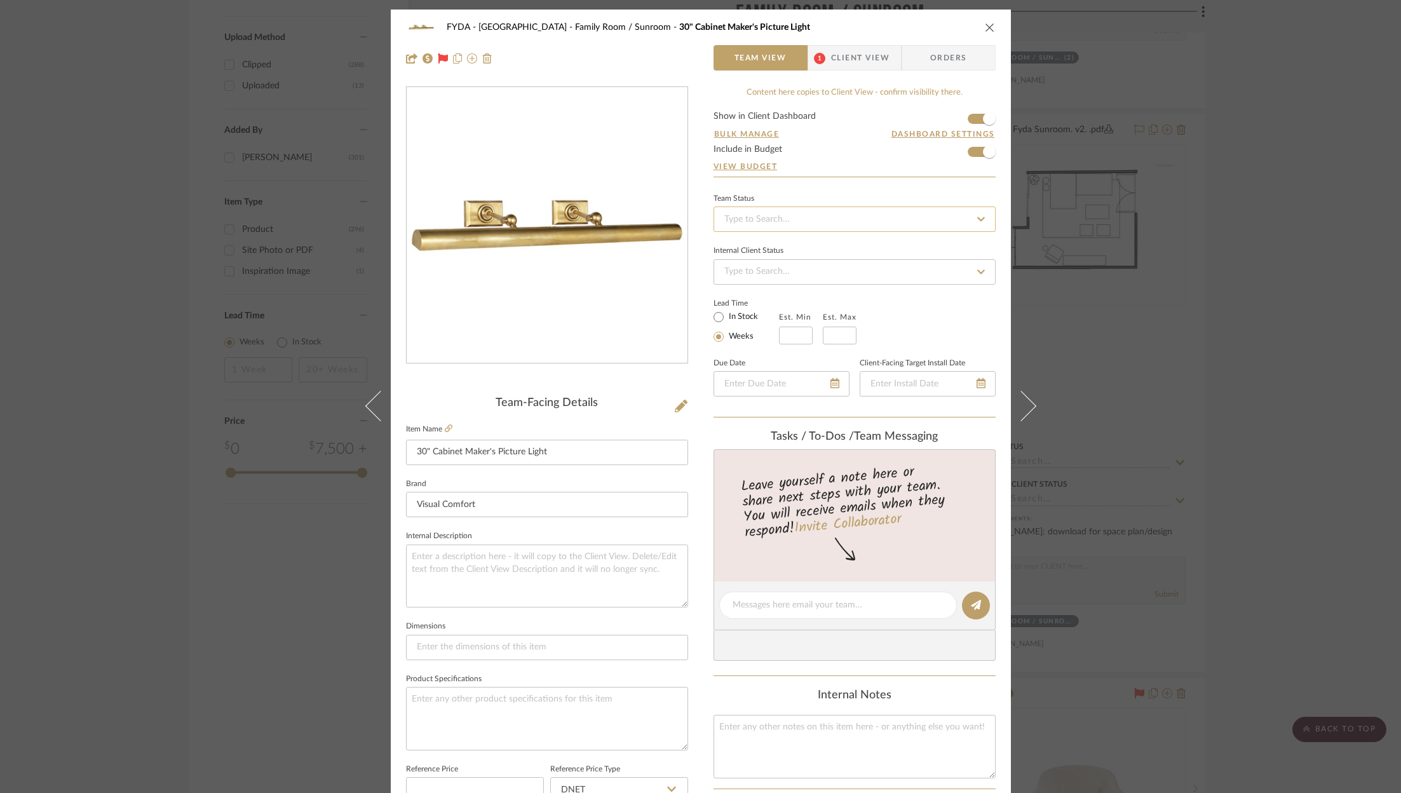
click at [797, 219] on input at bounding box center [855, 219] width 282 height 25
click at [786, 277] on div "Ordered" at bounding box center [850, 284] width 281 height 32
type input "[DATE]"
type input "Ordered"
type input "[DATE]"
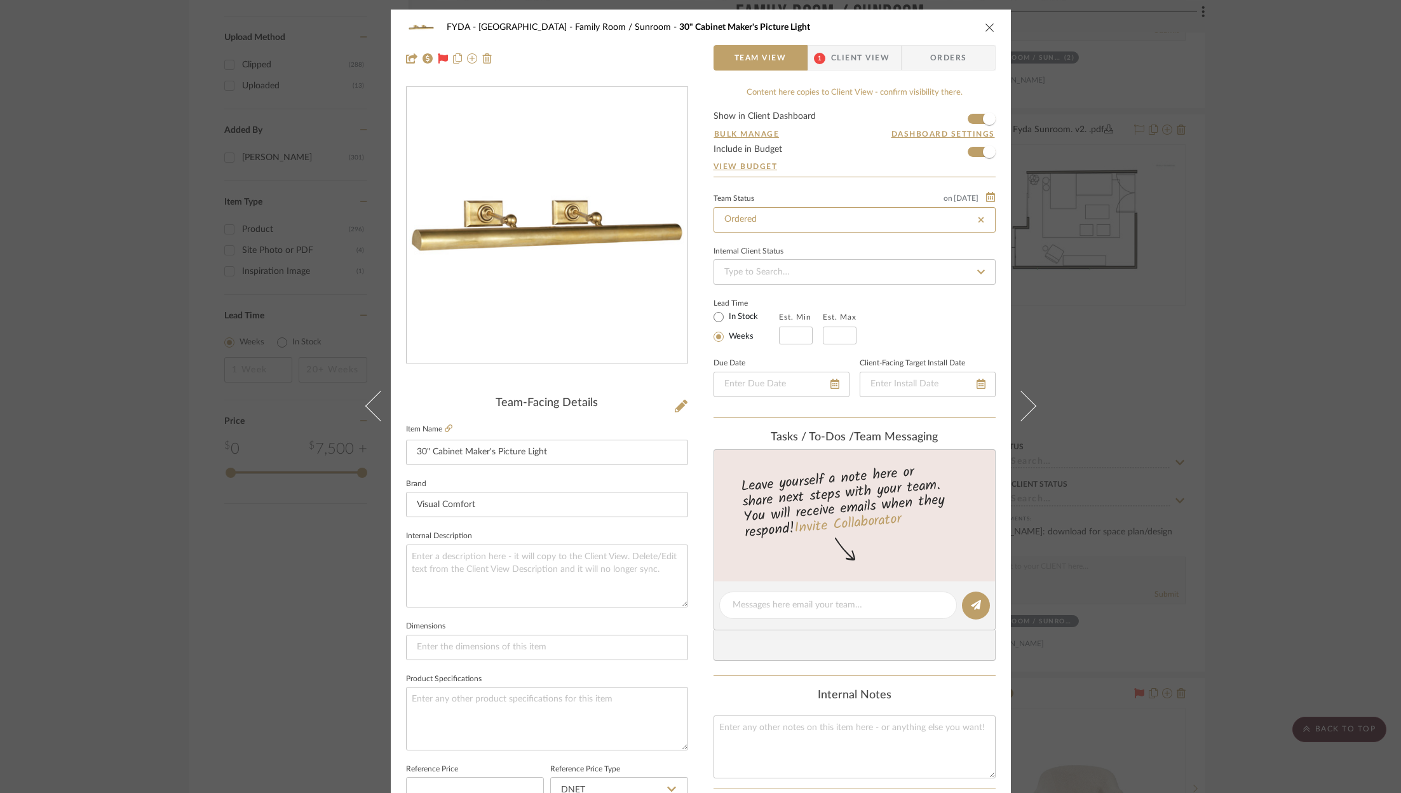
type input "Ordered"
type input "$749.01"
click at [929, 70] on span "Orders" at bounding box center [948, 57] width 65 height 25
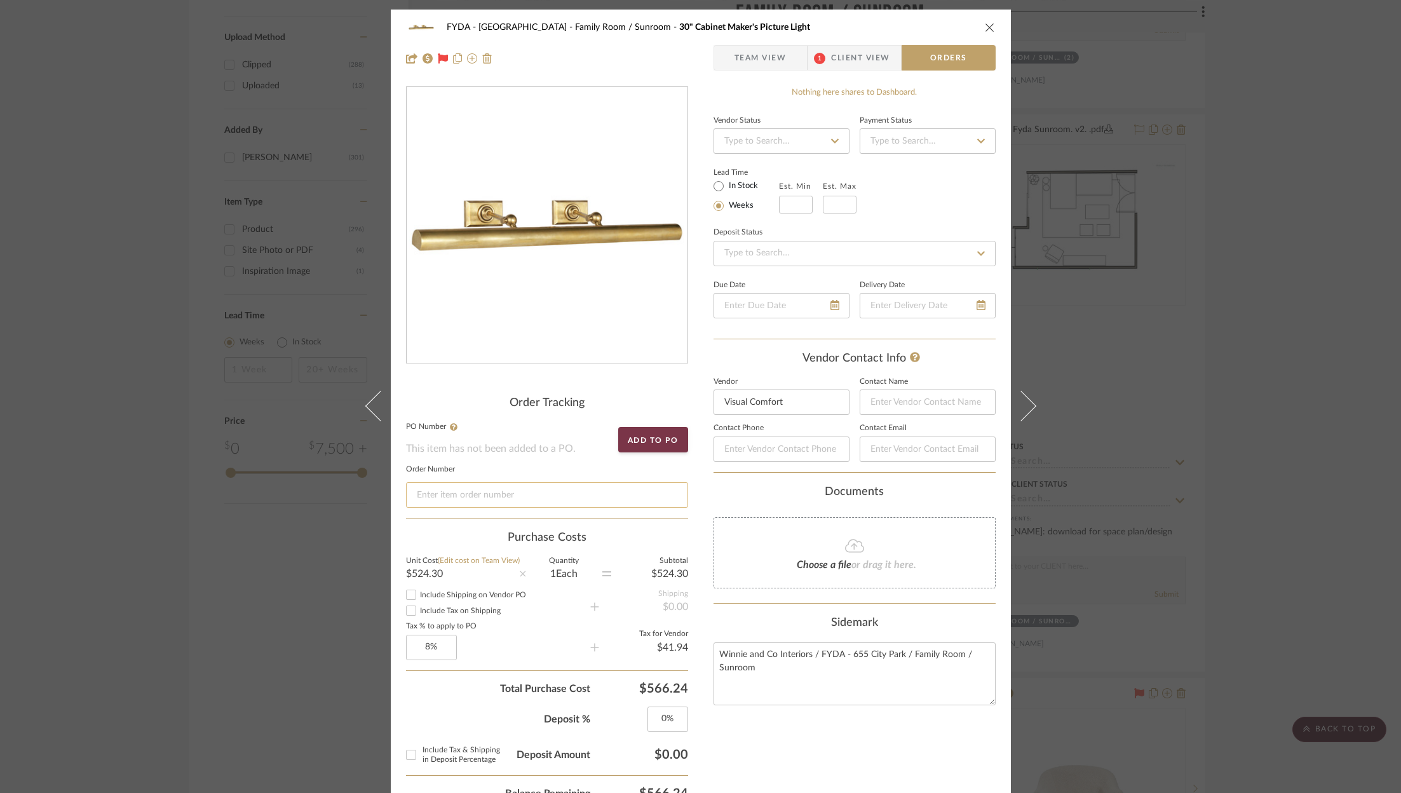
click at [460, 486] on input at bounding box center [547, 494] width 282 height 25
paste input "000000263467"
type input "000000263467"
click at [986, 26] on icon "close" at bounding box center [990, 27] width 10 height 10
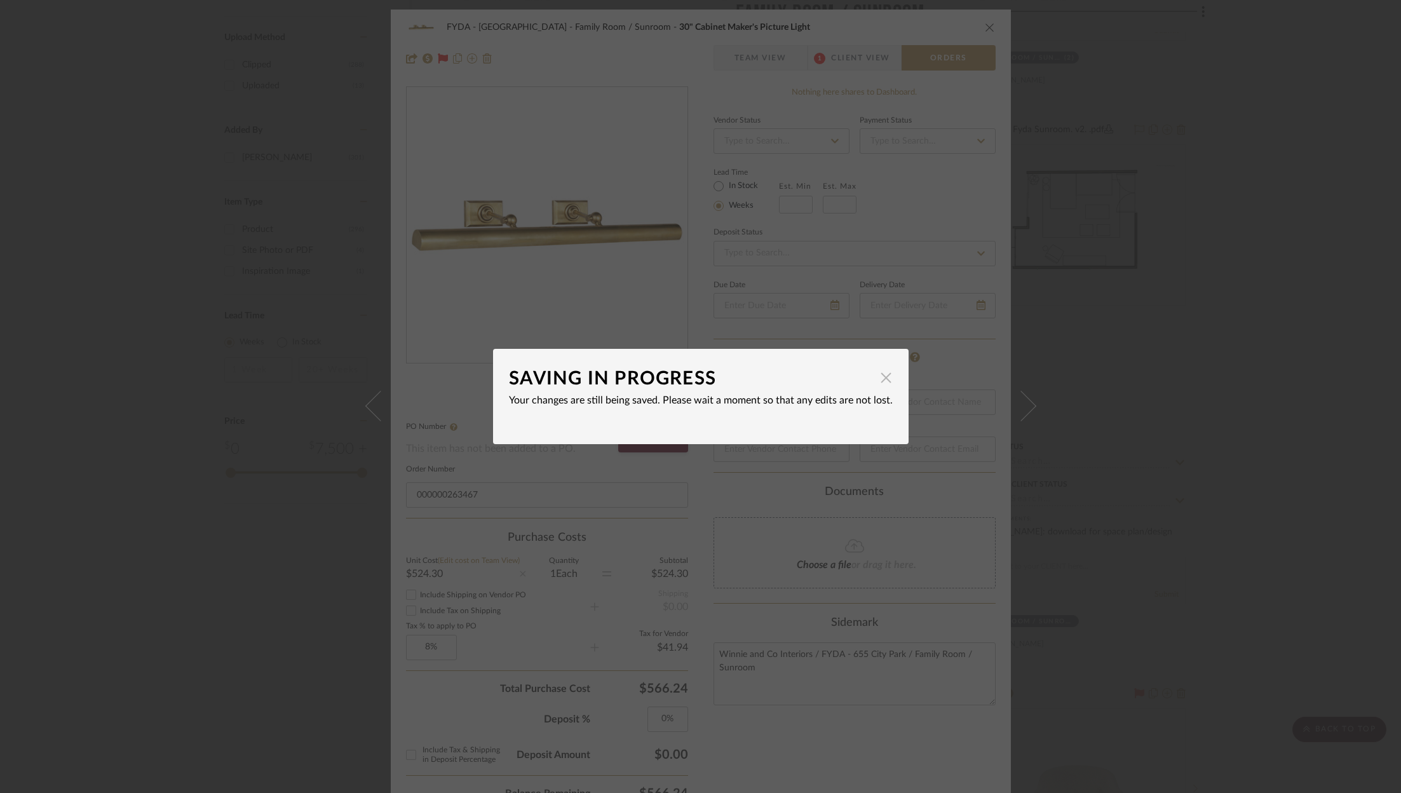
click at [883, 380] on span "button" at bounding box center [886, 377] width 25 height 25
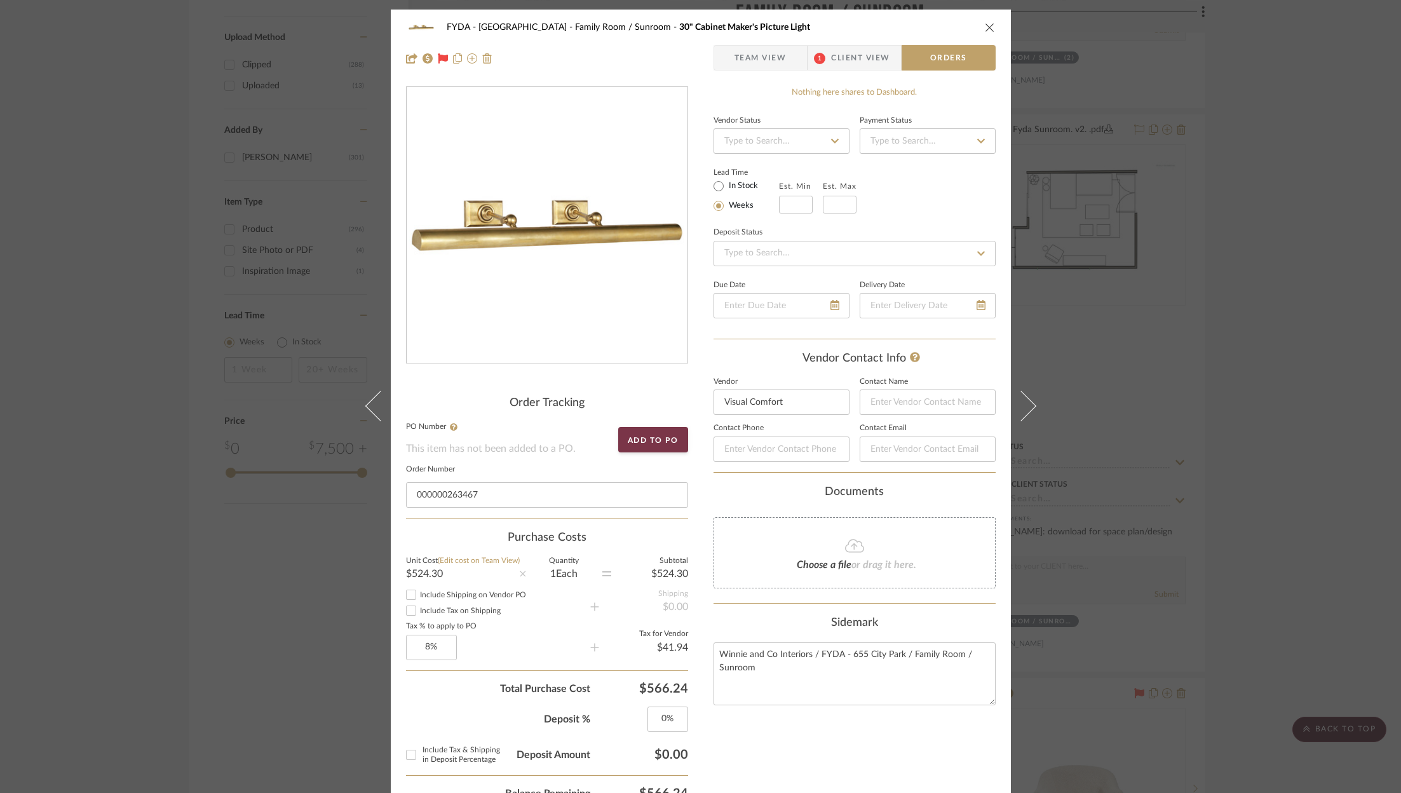
click at [985, 29] on icon "close" at bounding box center [990, 27] width 10 height 10
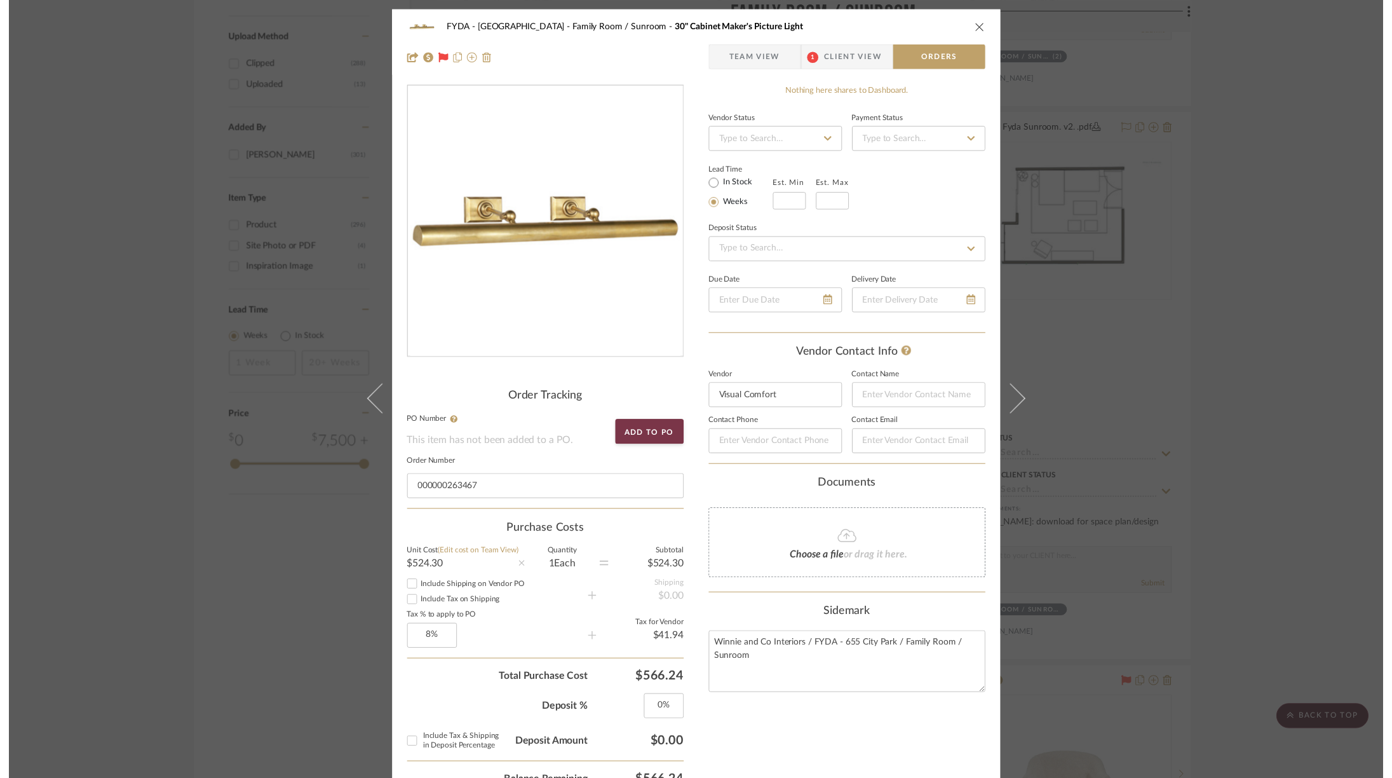
scroll to position [2116, 0]
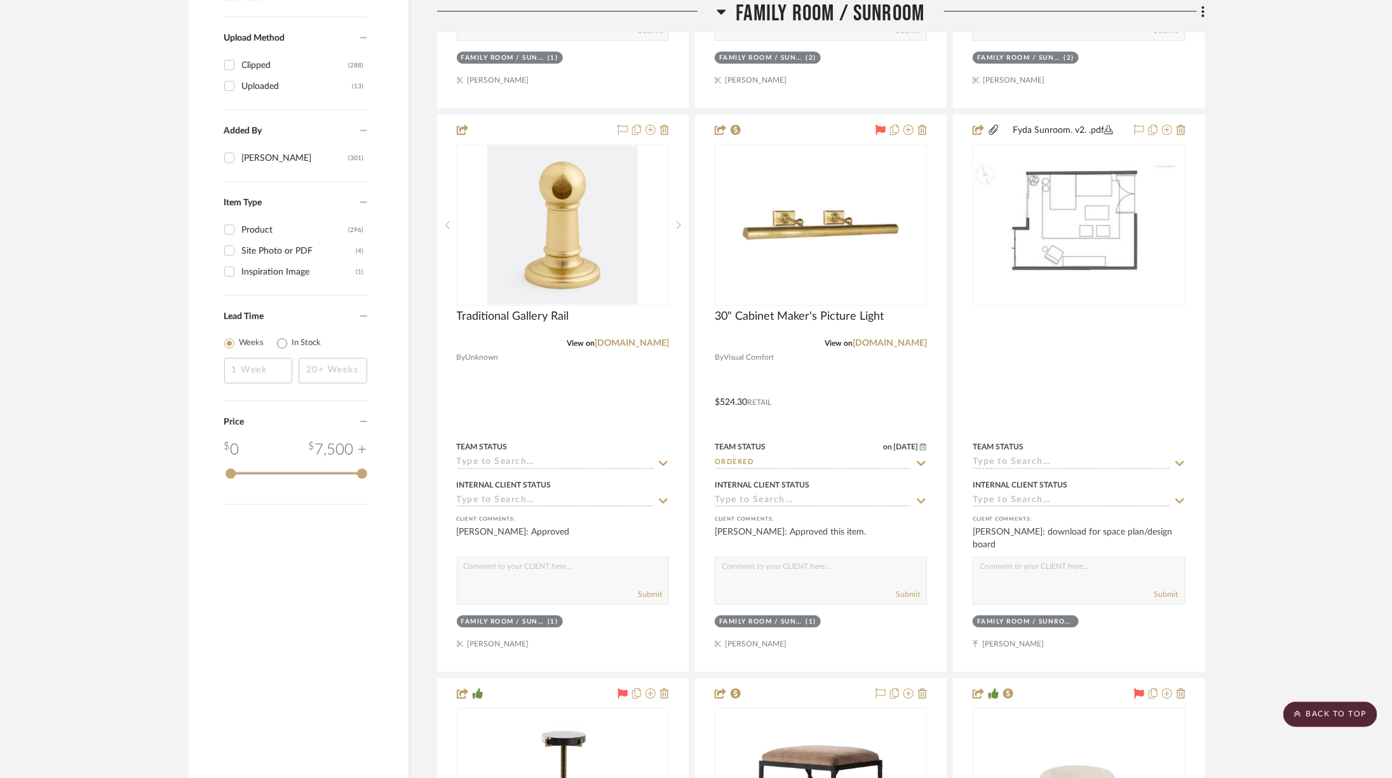
click at [834, 7] on span "Family Room / Sunroom" at bounding box center [830, 13] width 189 height 27
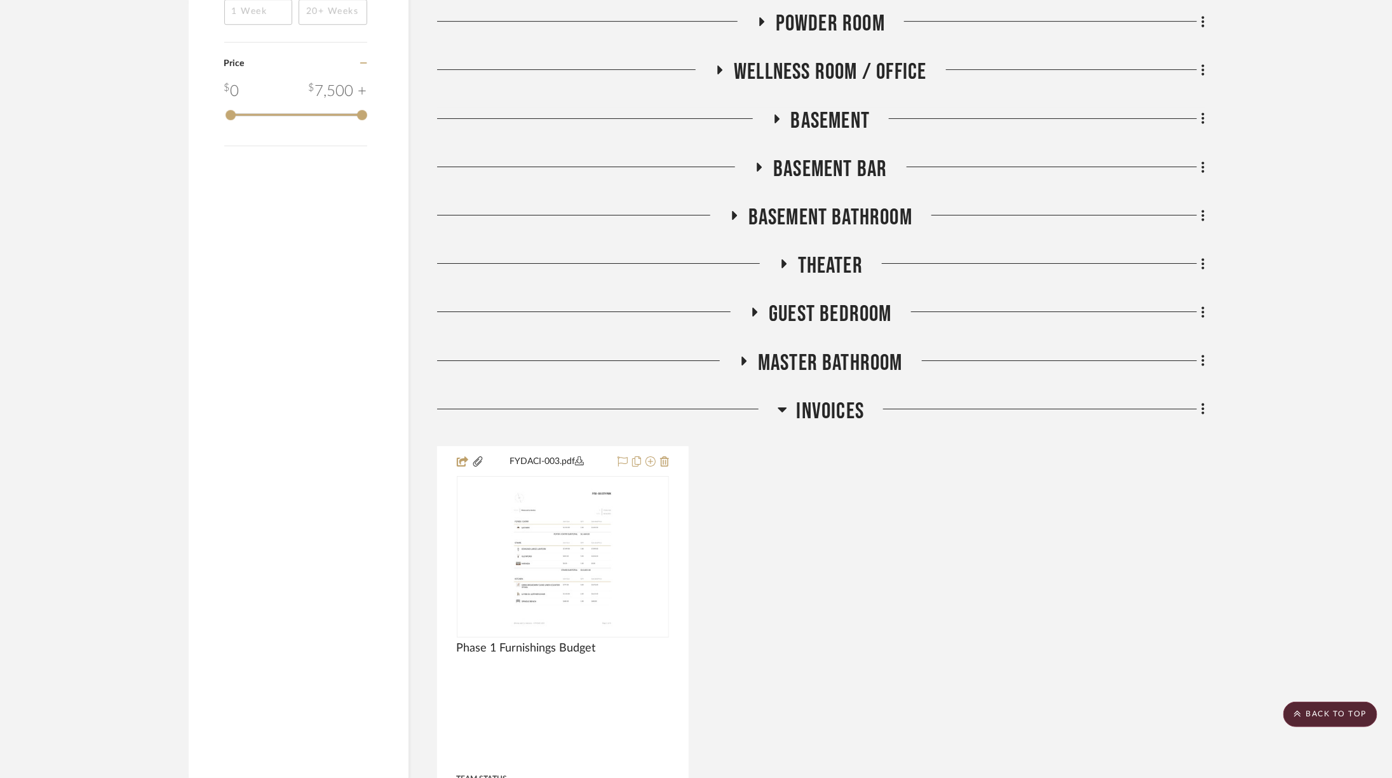
scroll to position [2476, 0]
click at [790, 208] on span "Basement Bathroom" at bounding box center [830, 216] width 164 height 27
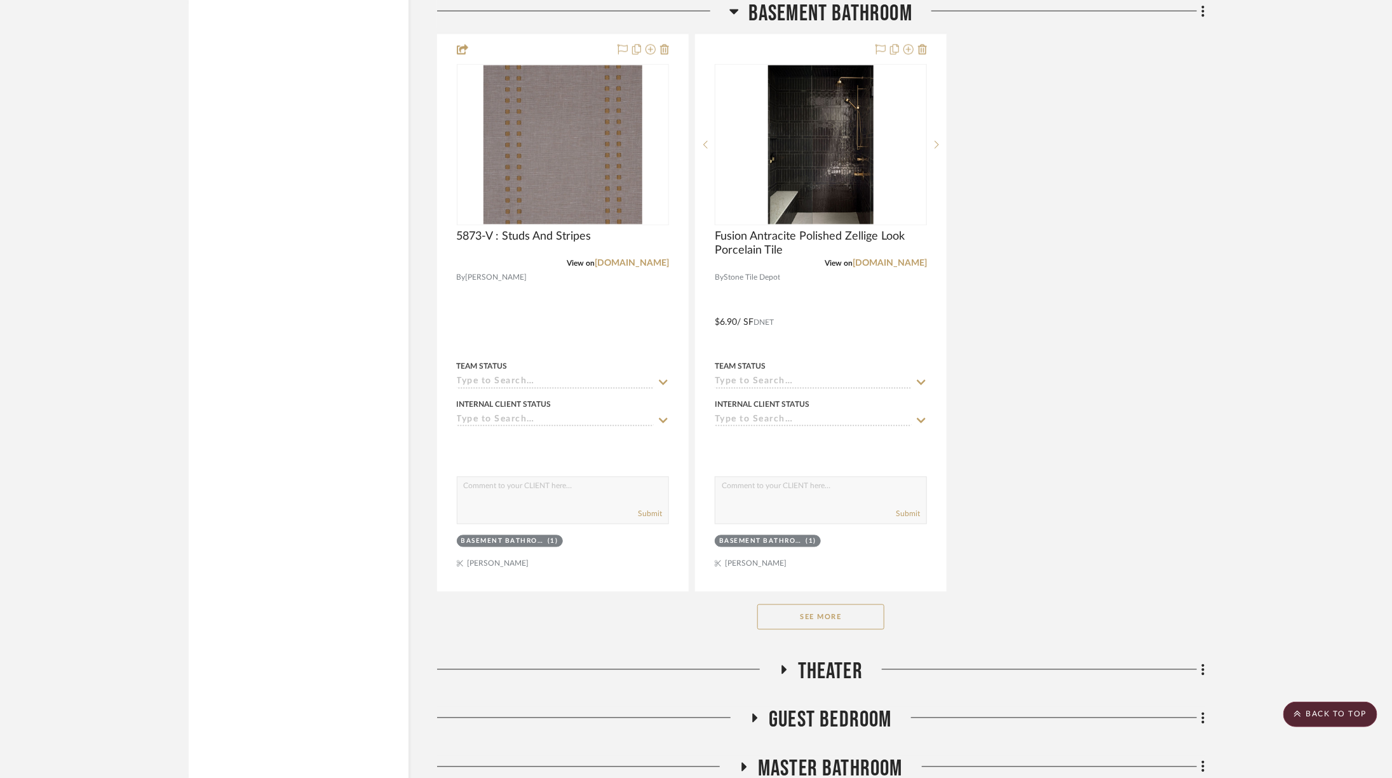
scroll to position [3849, 0]
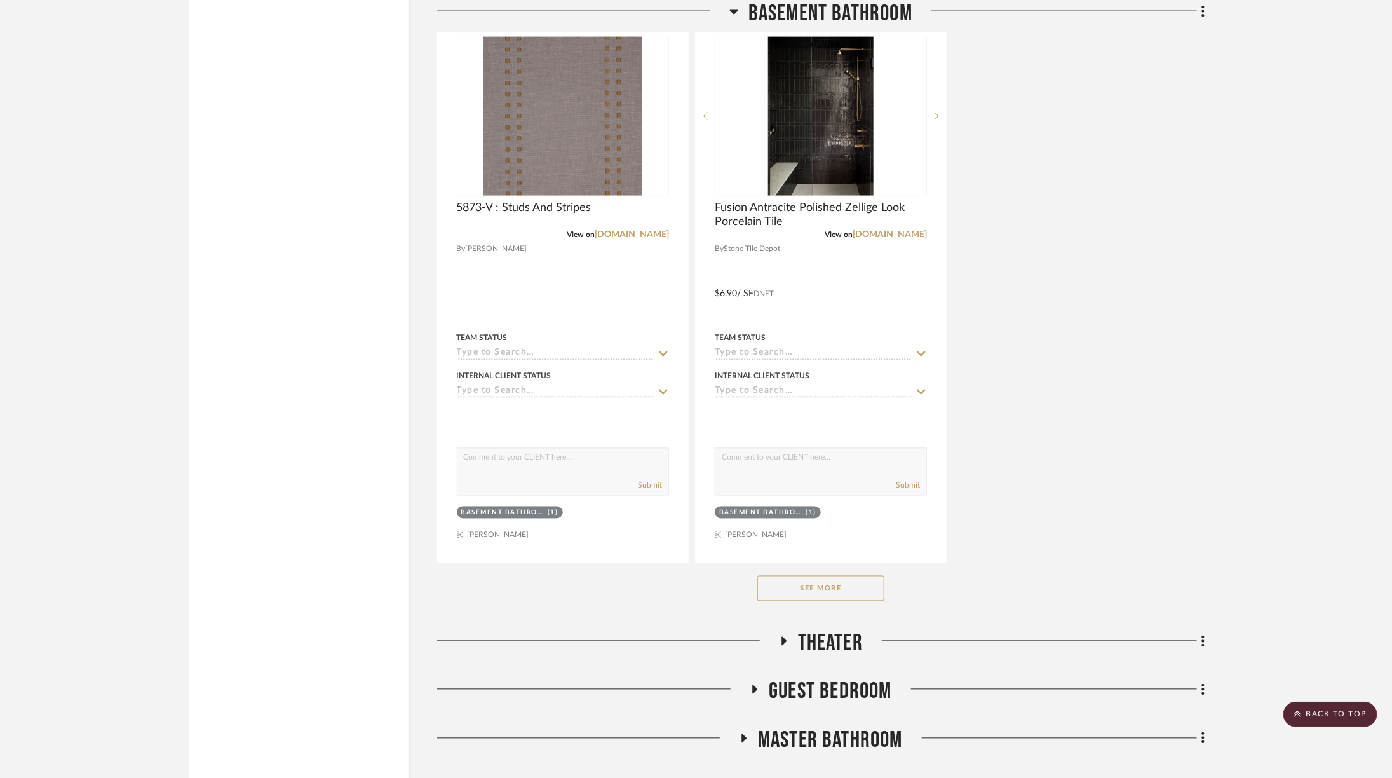
click at [813, 576] on button "See More" at bounding box center [820, 588] width 127 height 25
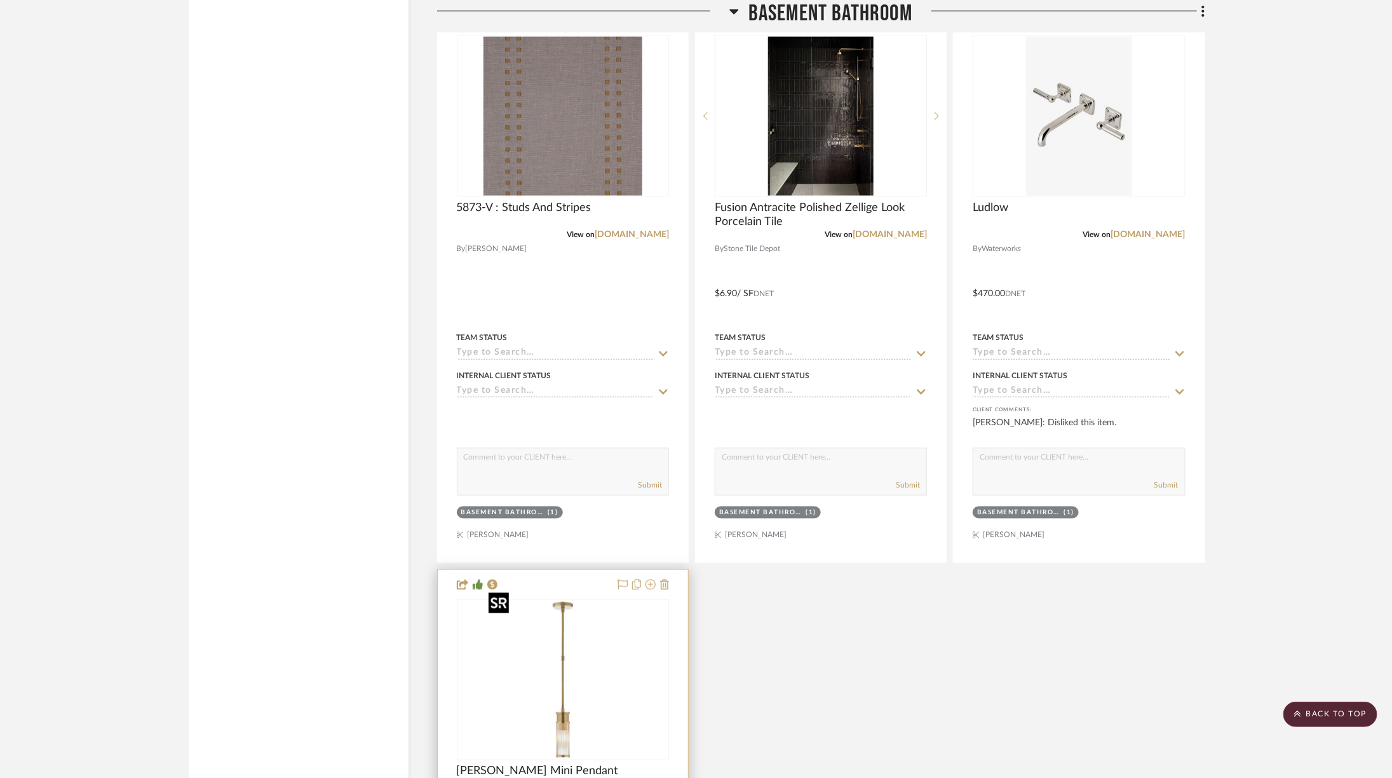
click at [0, 0] on img at bounding box center [0, 0] width 0 height 0
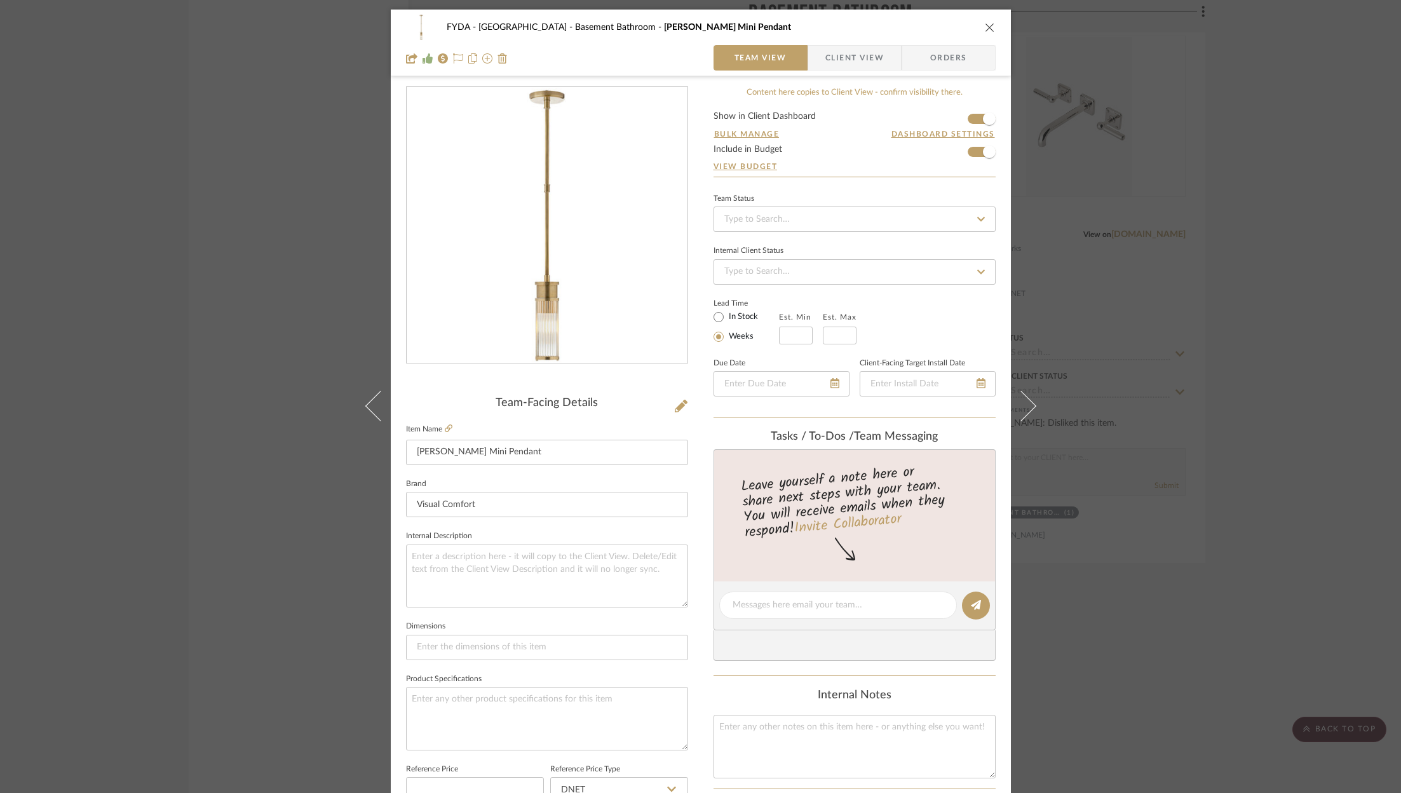
scroll to position [117, 0]
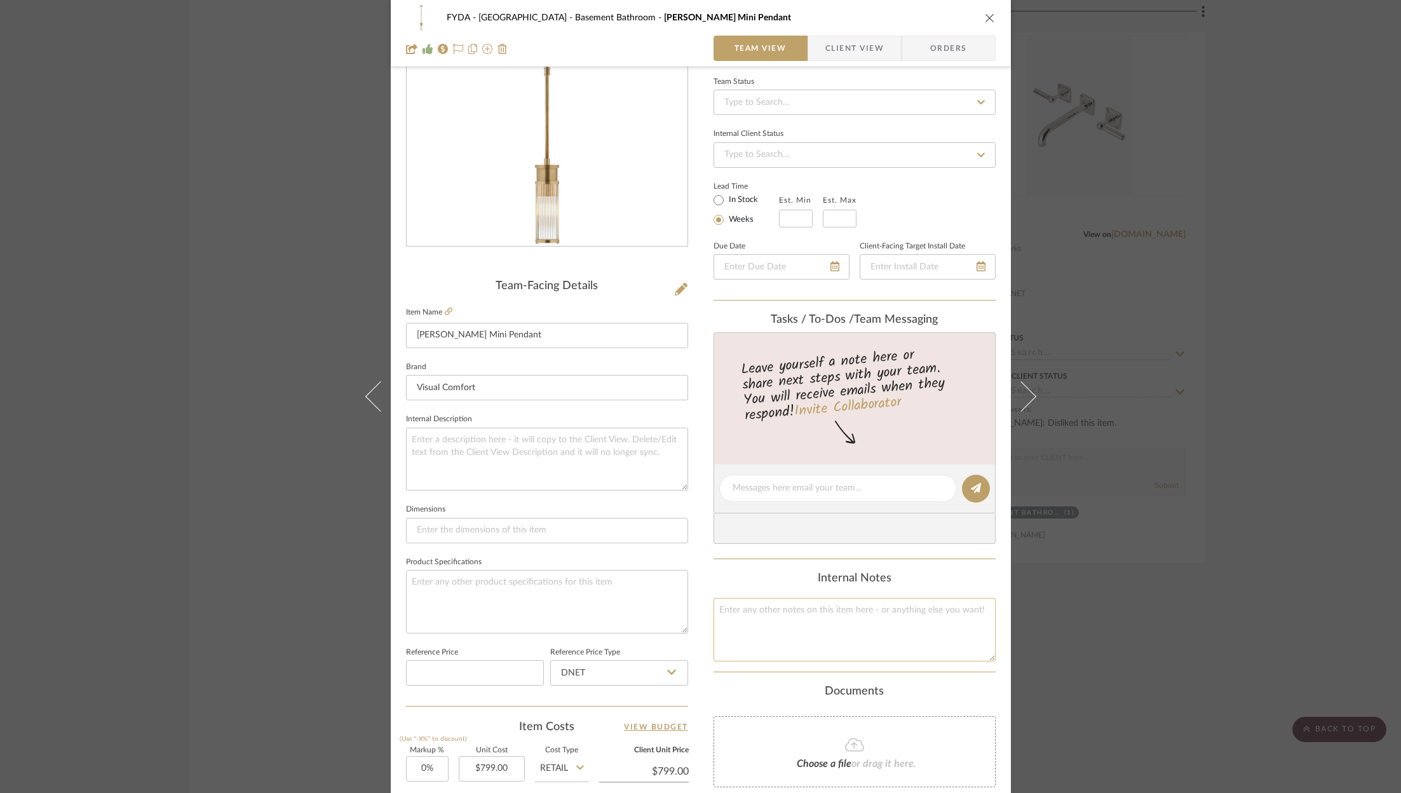
click at [785, 632] on textarea at bounding box center [855, 629] width 282 height 63
type textarea "699.30"
click at [758, 689] on div "Documents" at bounding box center [855, 692] width 282 height 14
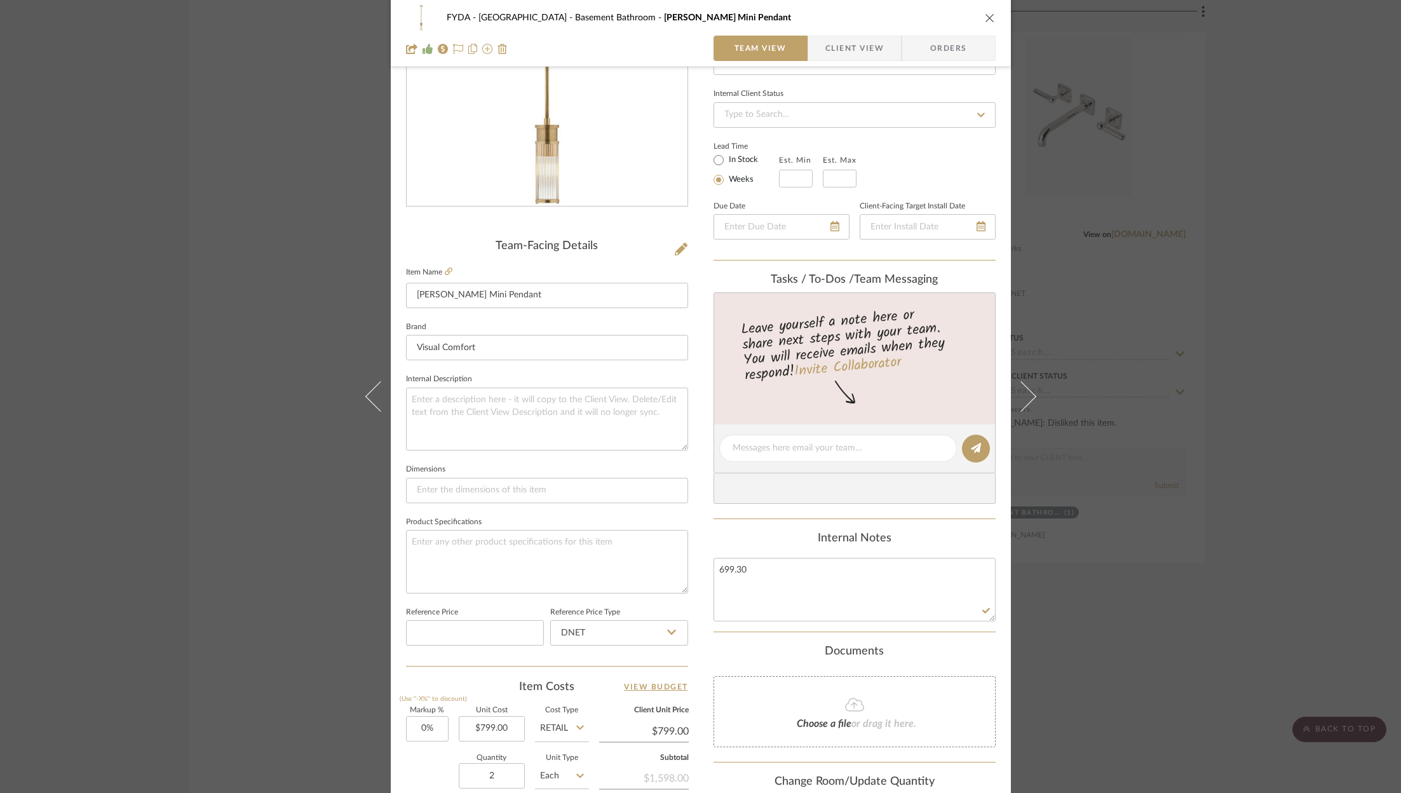
scroll to position [163, 0]
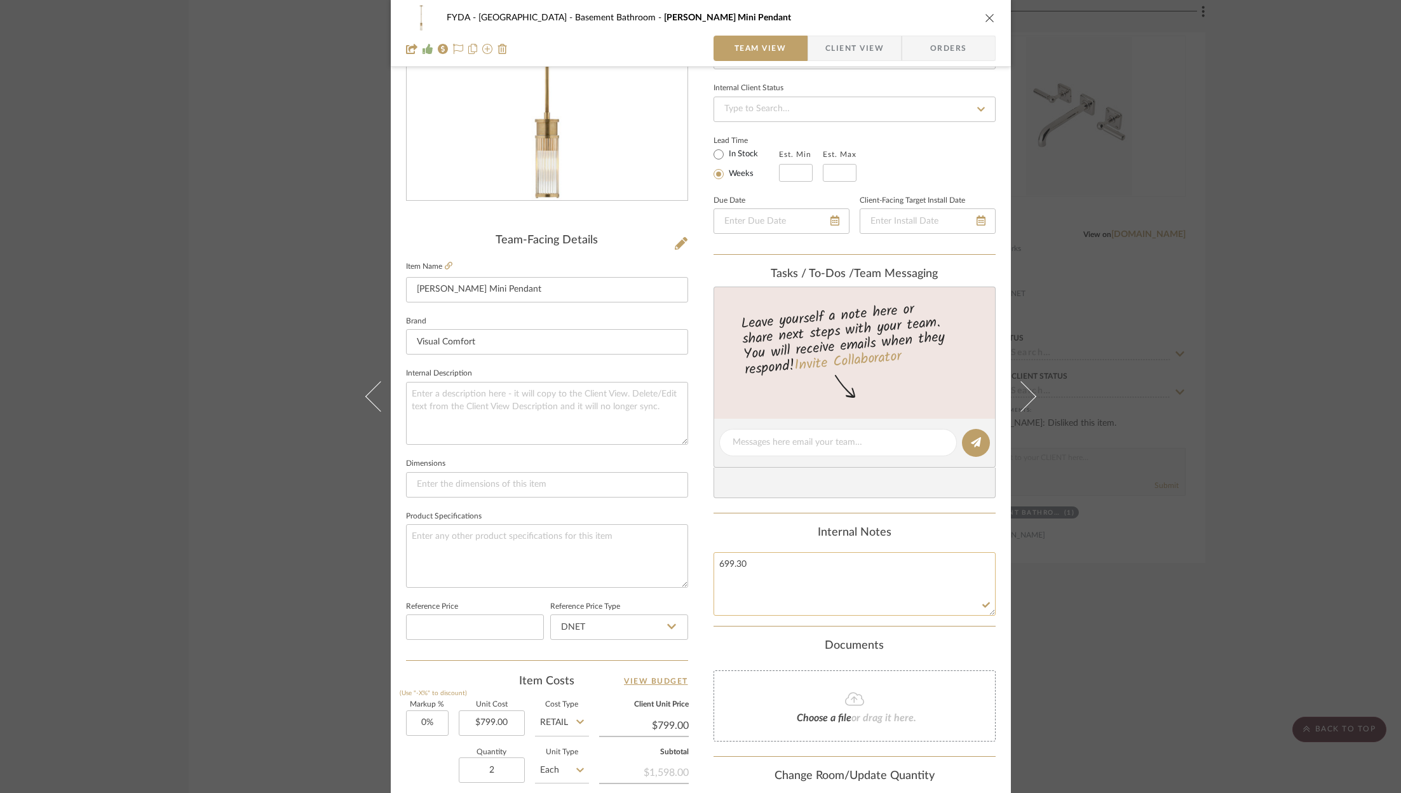
click at [770, 581] on textarea "699.30" at bounding box center [855, 583] width 282 height 63
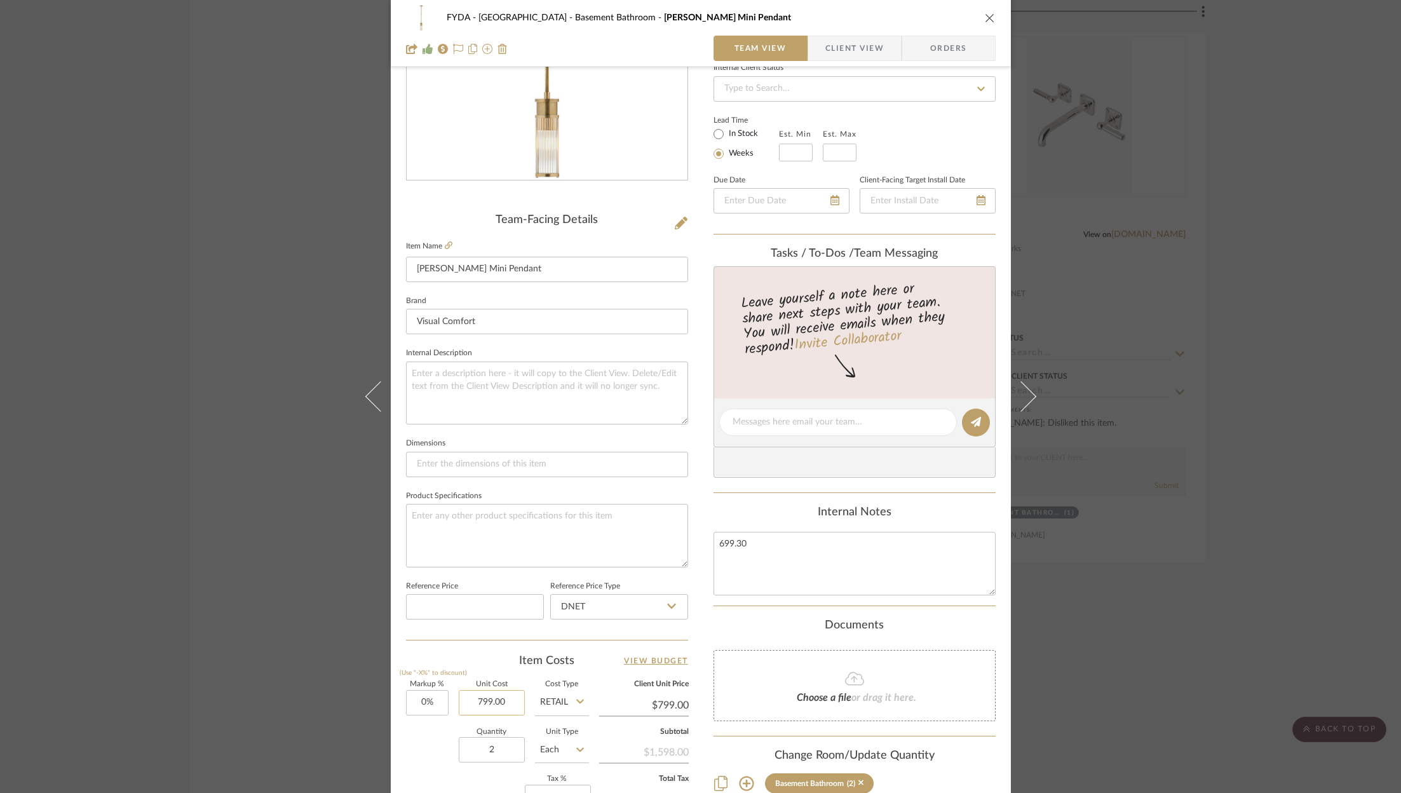
click at [485, 706] on input "799.00" at bounding box center [492, 702] width 66 height 25
type input "$699.30"
click at [422, 756] on div "Quantity 2 Unit Type Each" at bounding box center [497, 751] width 183 height 45
type input "$699.30"
click at [650, 705] on input "699.30" at bounding box center [644, 705] width 90 height 19
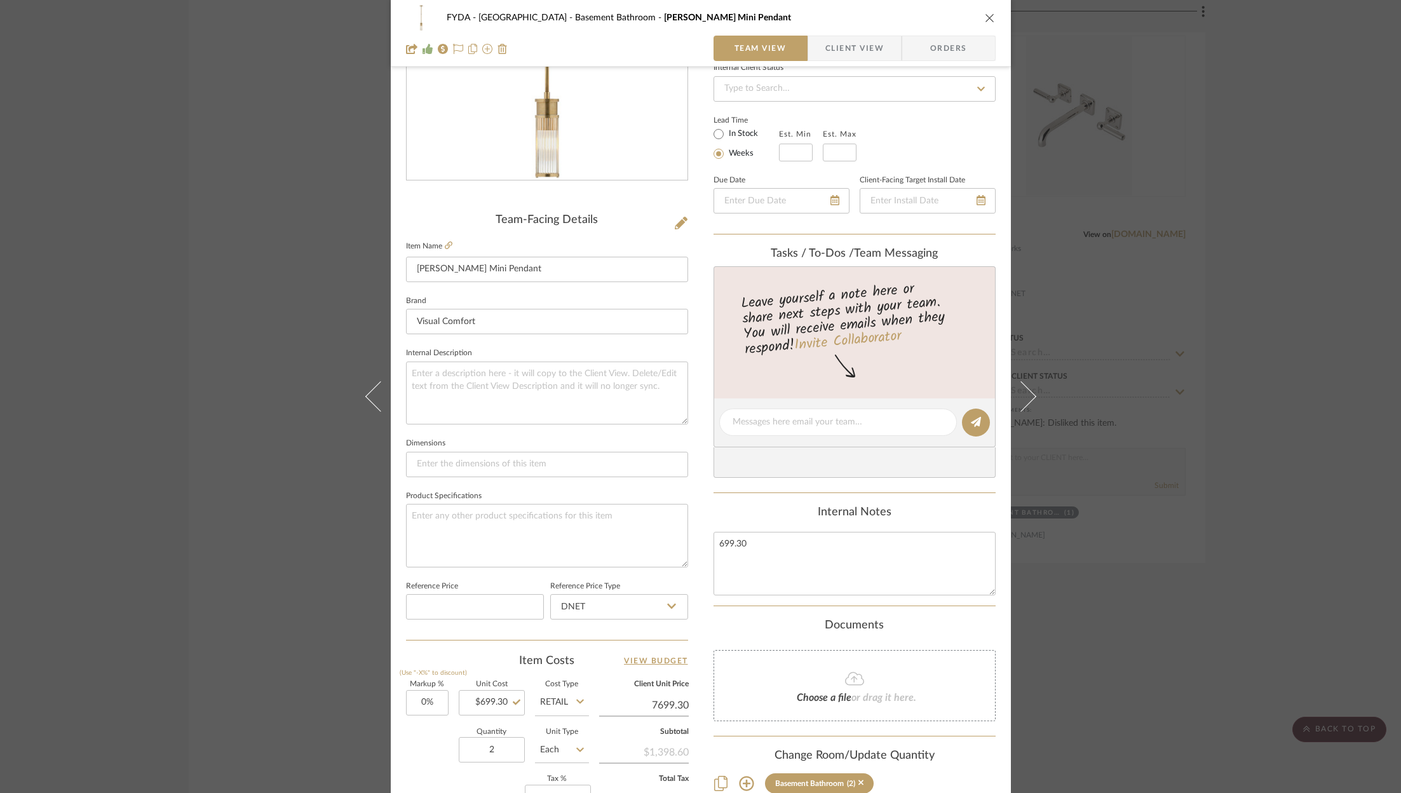
click at [650, 705] on input "7699.30" at bounding box center [644, 705] width 90 height 19
type input "799"
type input "14.26%"
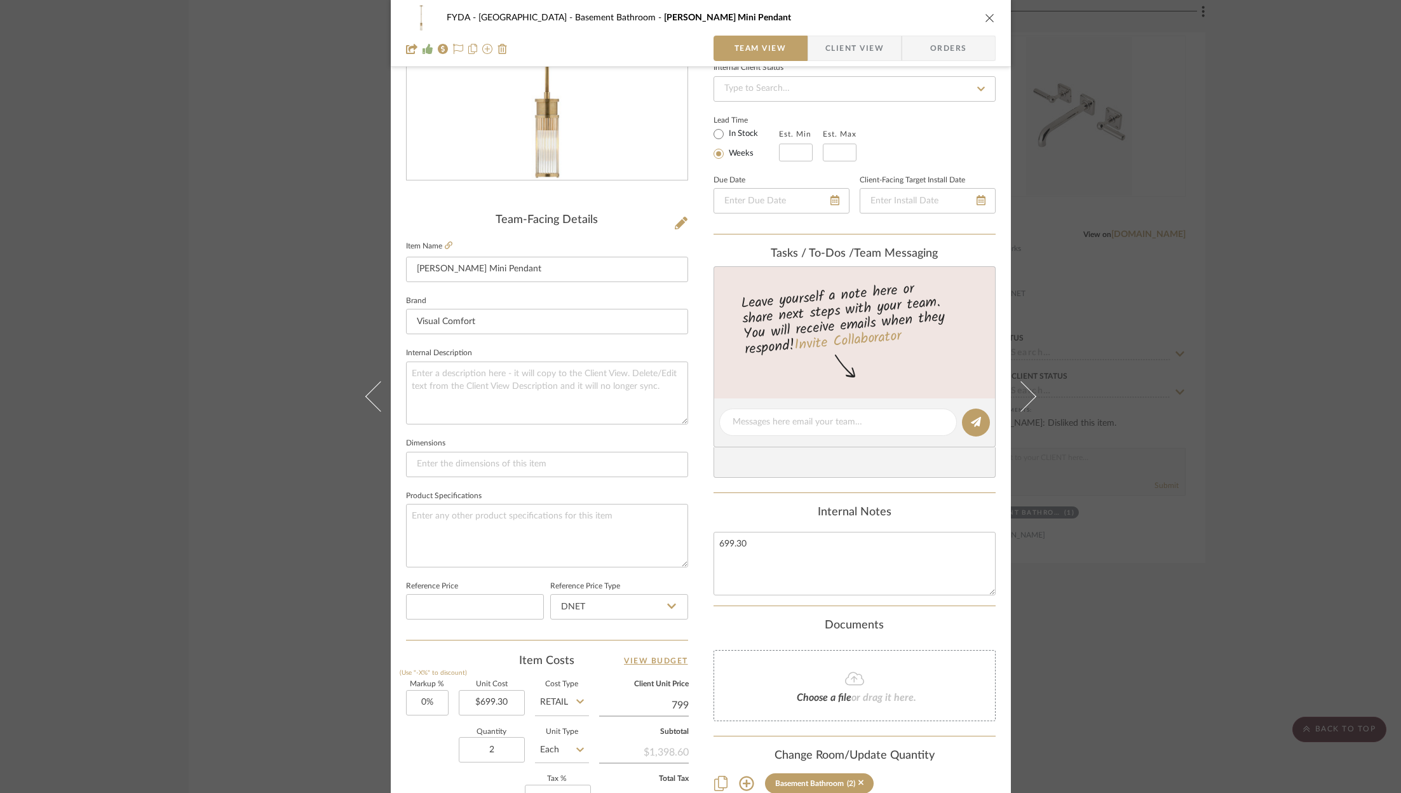
type input "$799.00"
click at [410, 750] on div "Quantity 2 Unit Type Each" at bounding box center [497, 751] width 183 height 45
type input "$799.02"
click at [775, 542] on textarea "699.30" at bounding box center [855, 563] width 282 height 63
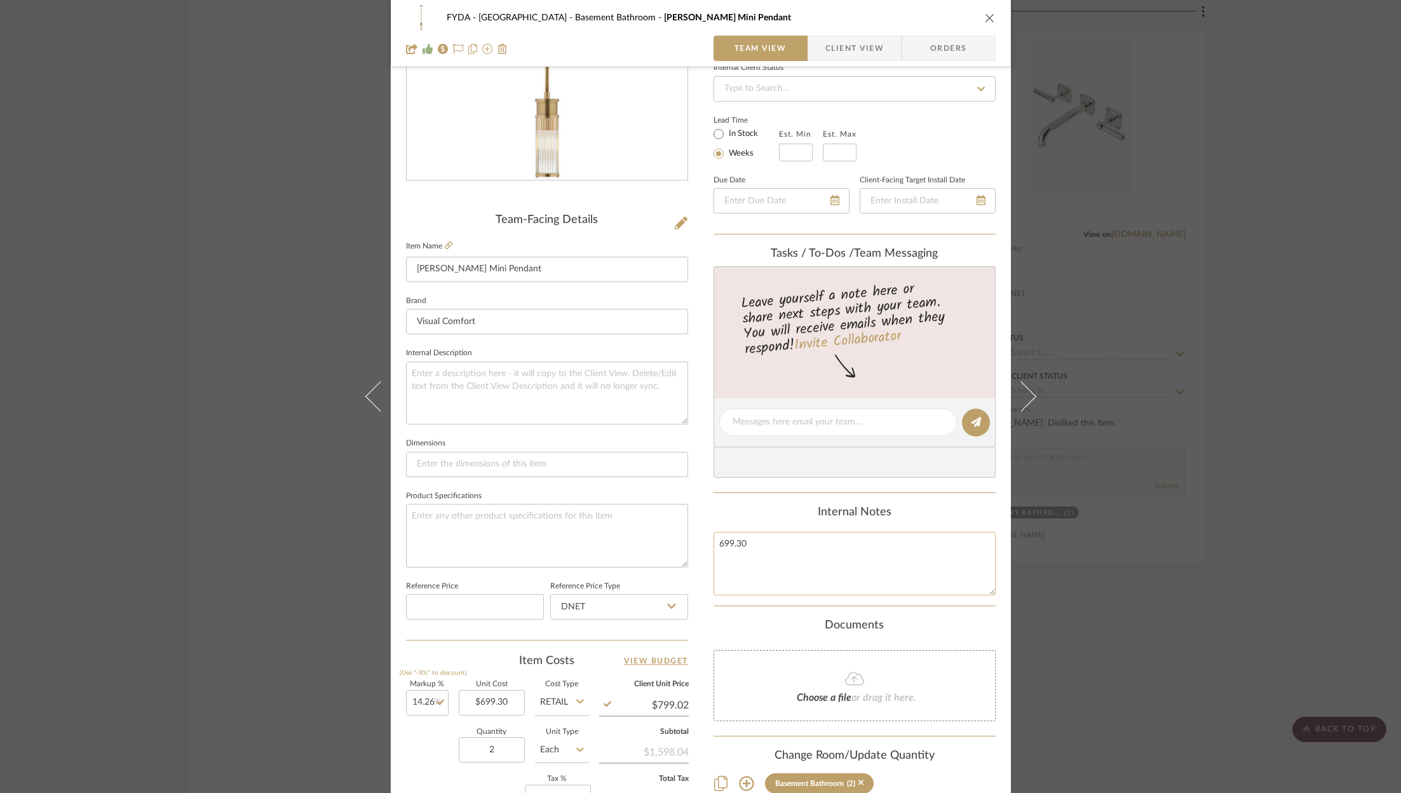
click at [775, 542] on textarea "699.30" at bounding box center [855, 563] width 282 height 63
click at [687, 703] on div "FYDA - 655 City Park Basement Bathroom Allen Mini Pendant Team View Client View…" at bounding box center [701, 414] width 620 height 1174
click at [684, 700] on div "FYDA - 655 City Park Basement Bathroom Allen Mini Pendant Team View Client View…" at bounding box center [701, 414] width 620 height 1174
click at [682, 700] on input "799.02" at bounding box center [644, 705] width 90 height 19
type input "$799.00"
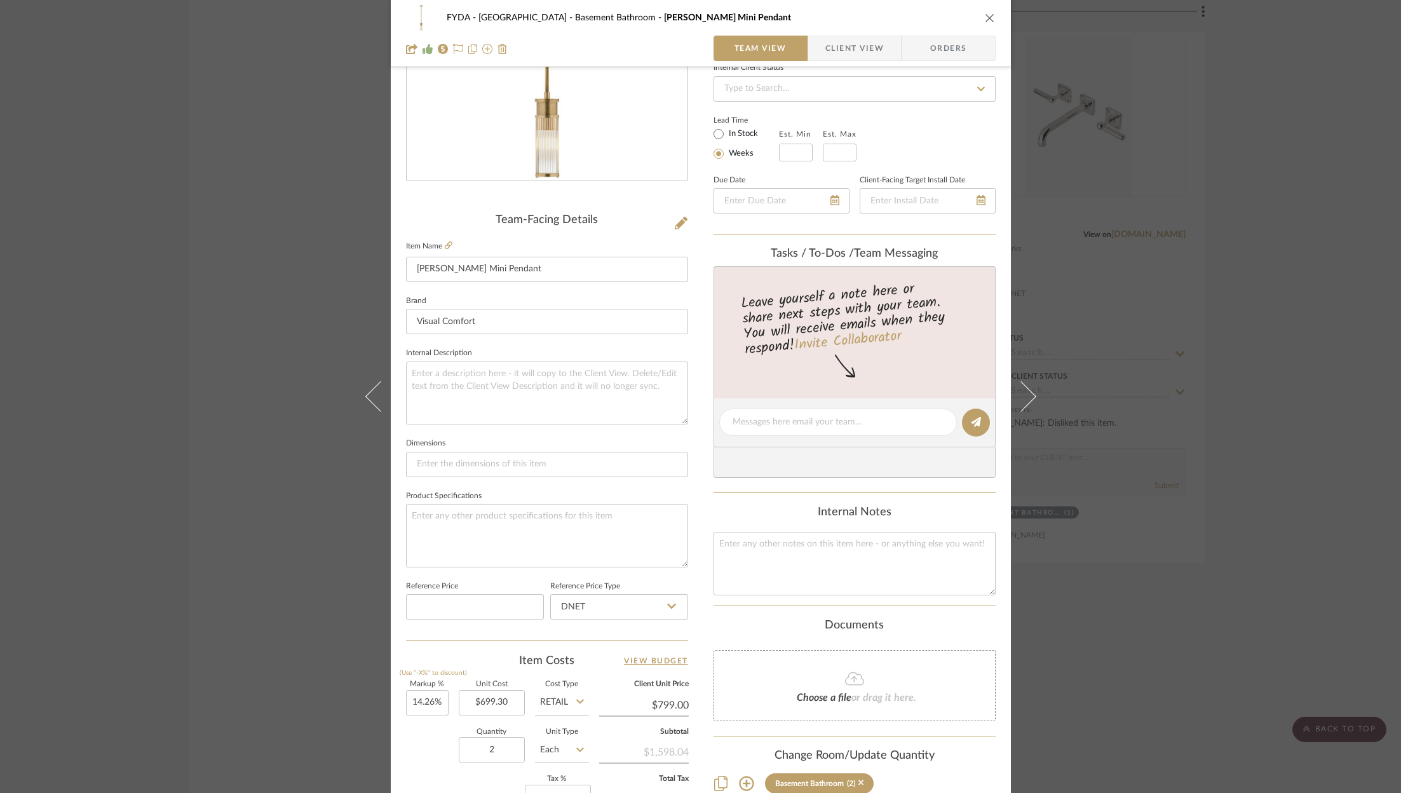
click at [417, 735] on div "Quantity 2 Unit Type Each" at bounding box center [497, 751] width 183 height 45
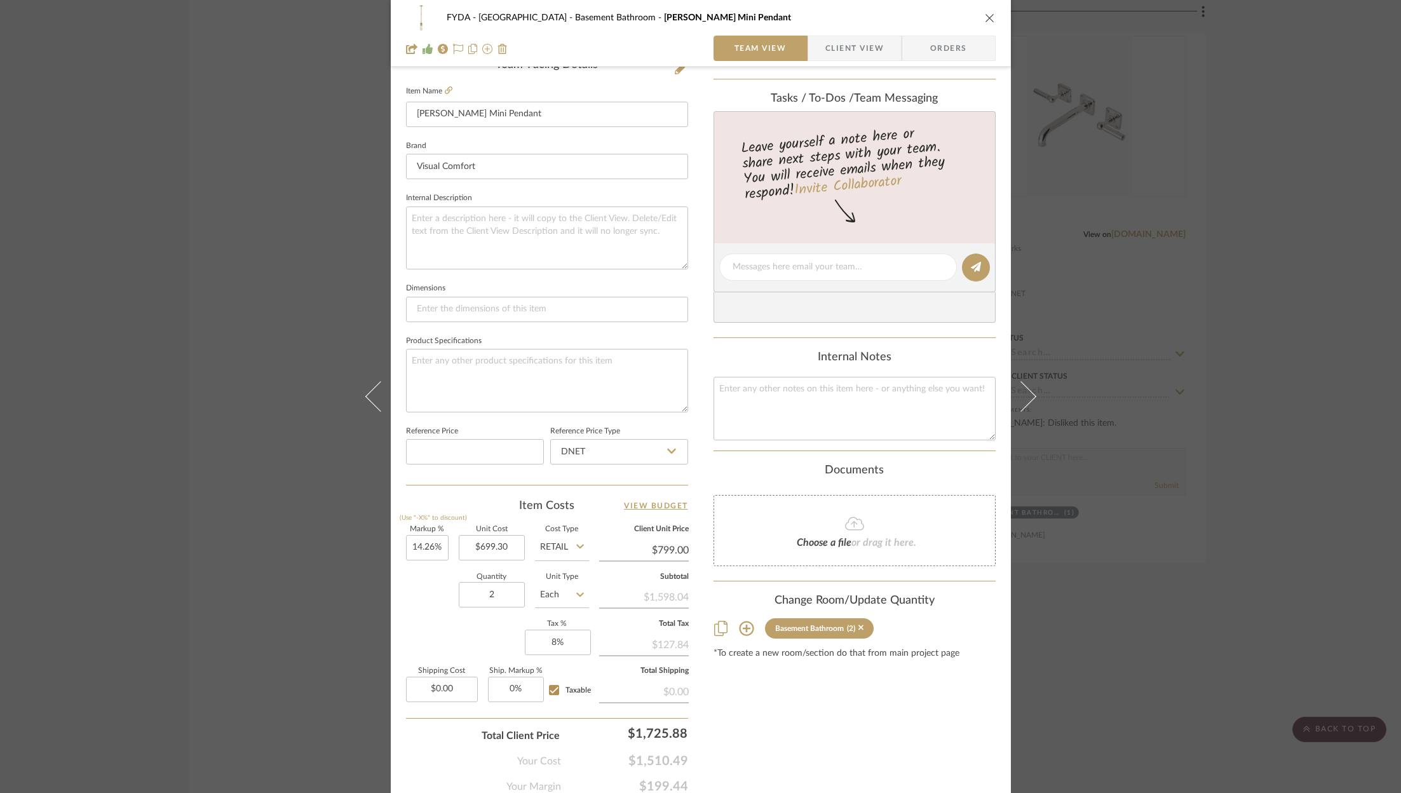
scroll to position [386, 0]
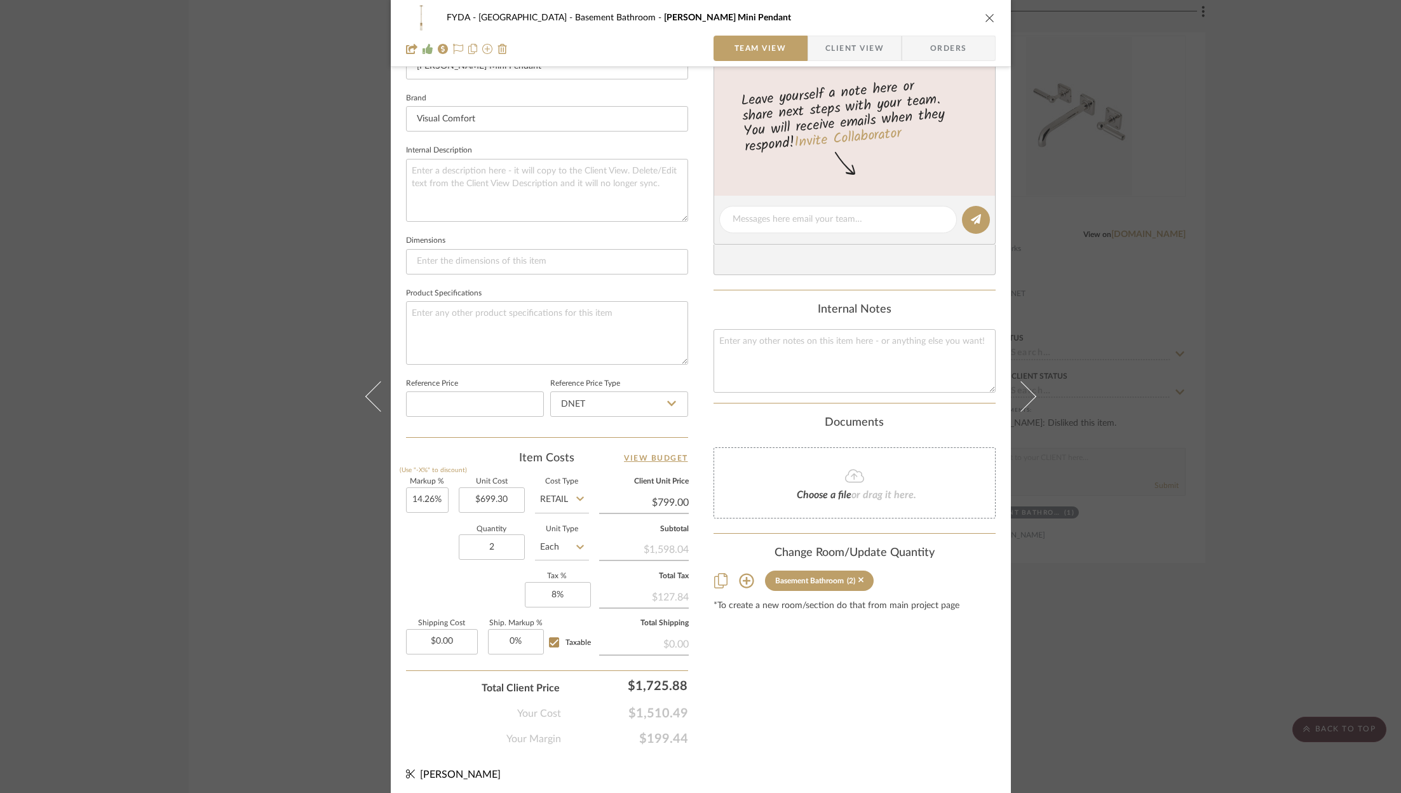
click at [719, 724] on div "Content here copies to Client View - confirm visibility there. Show in Client D…" at bounding box center [855, 224] width 282 height 1046
click at [670, 731] on span "$199.44" at bounding box center [624, 738] width 127 height 15
click at [665, 733] on span "$199.44" at bounding box center [624, 738] width 127 height 15
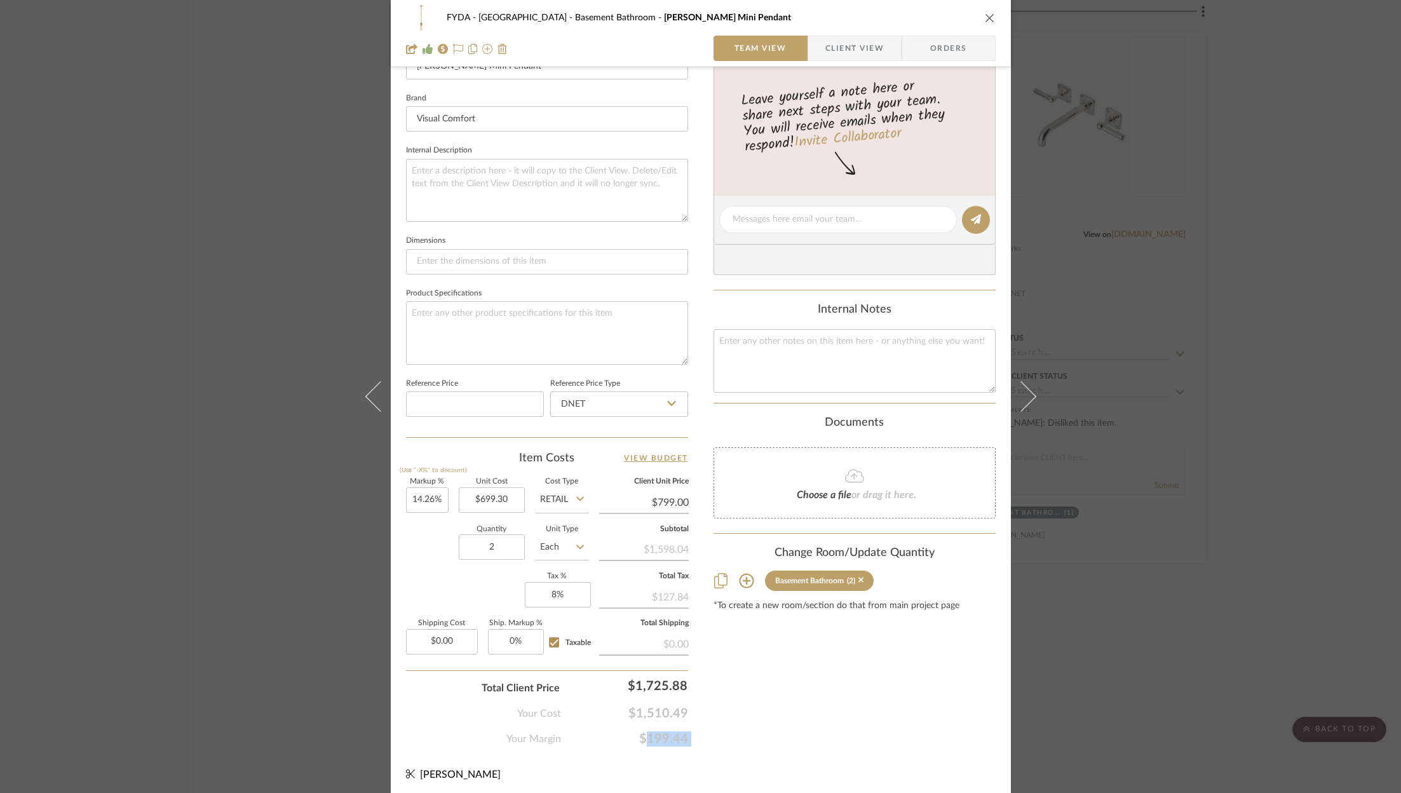
copy span "$199.44"
click at [663, 687] on input "1725.88" at bounding box center [629, 685] width 127 height 25
click at [453, 46] on icon at bounding box center [458, 49] width 10 height 10
type input "$799.02"
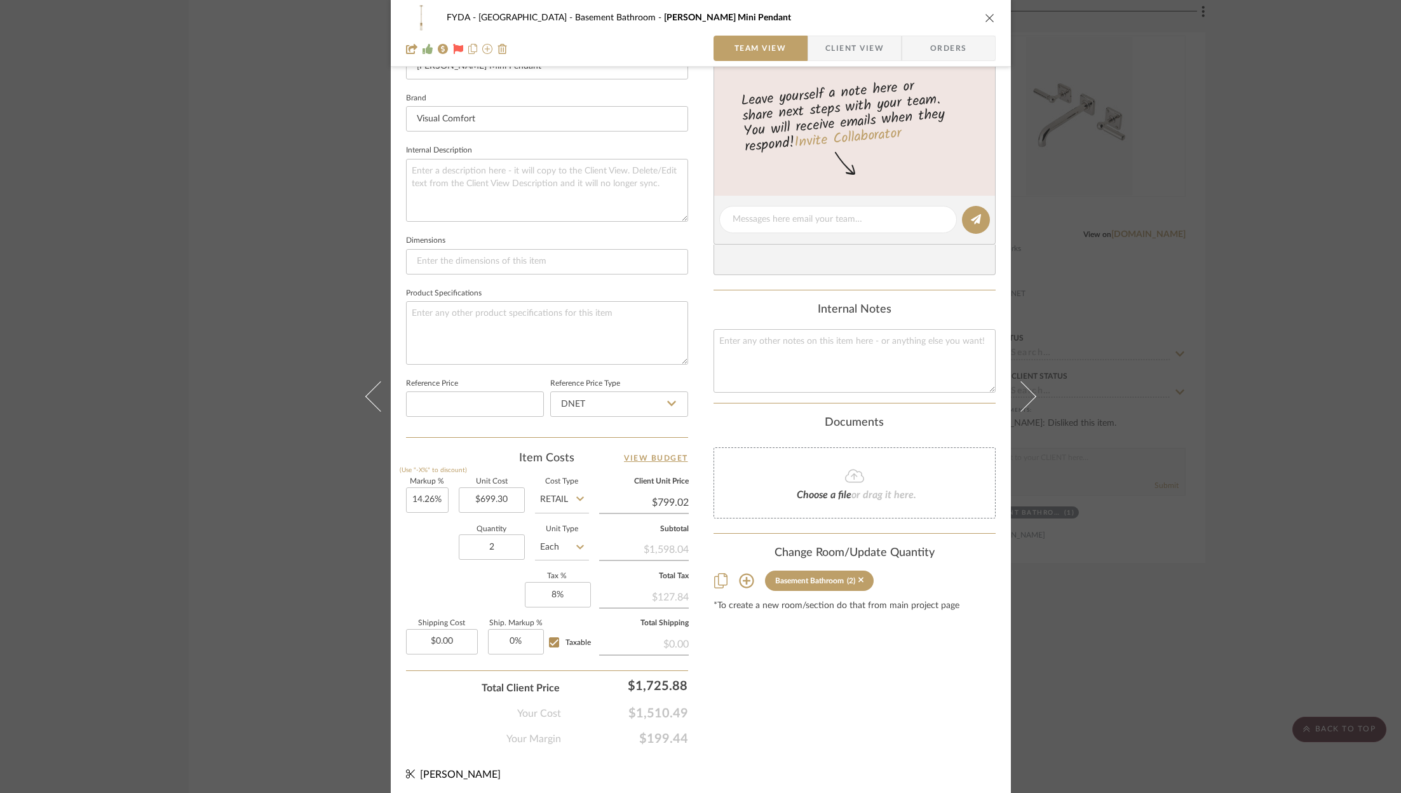
scroll to position [0, 0]
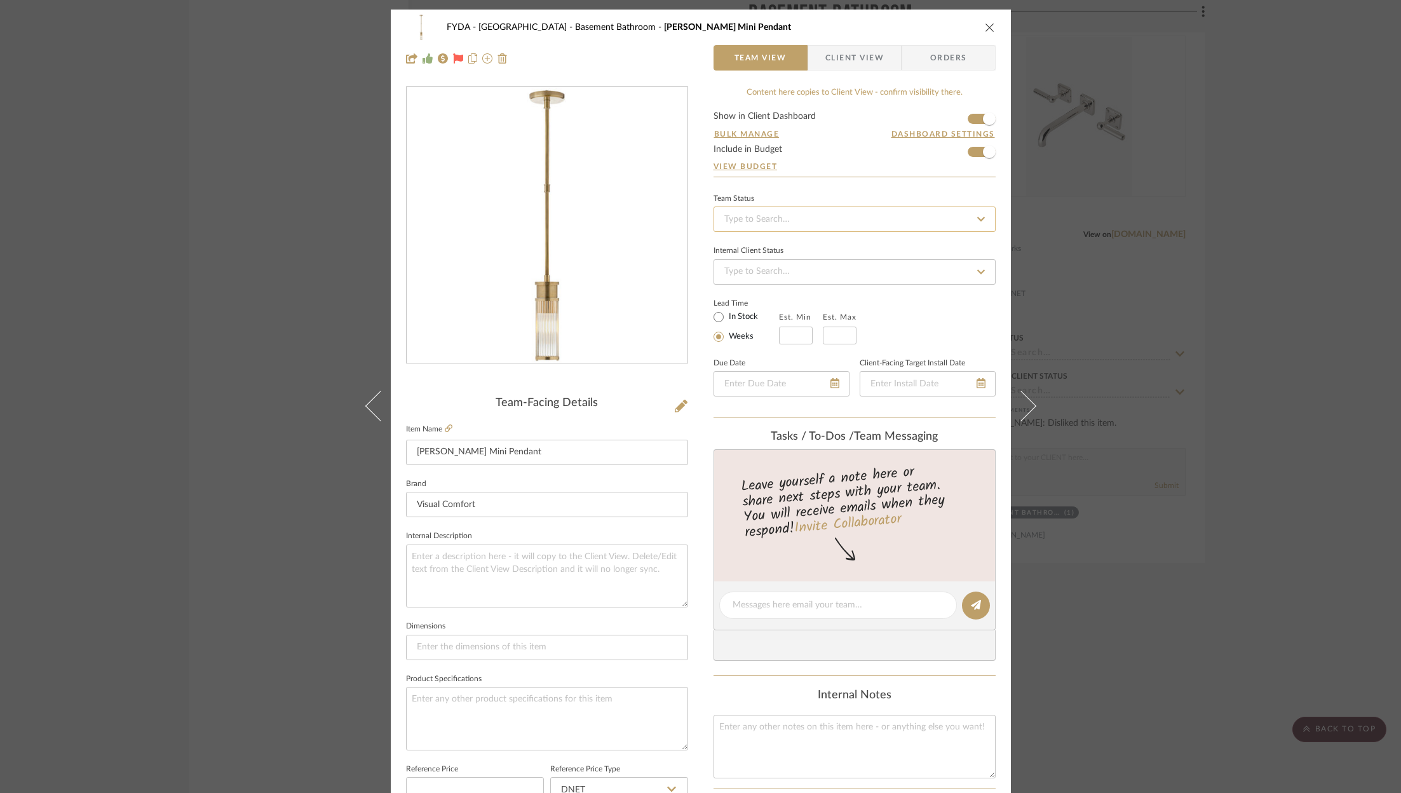
click at [811, 221] on input at bounding box center [855, 219] width 282 height 25
click at [799, 283] on div "Ordered" at bounding box center [850, 284] width 281 height 32
type input "[DATE]"
type input "Ordered"
type input "[DATE]"
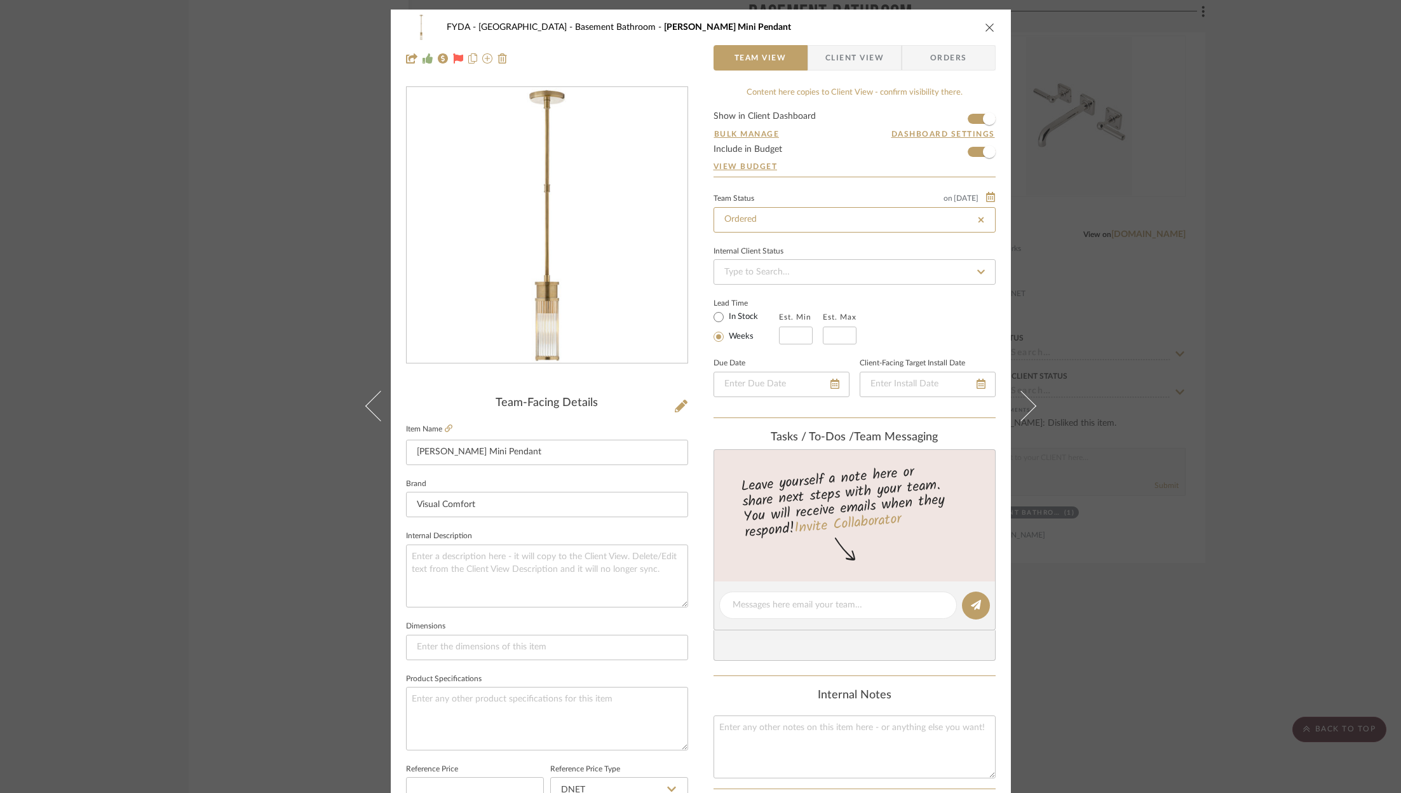
type input "Ordered"
click at [930, 64] on span "Orders" at bounding box center [948, 57] width 65 height 25
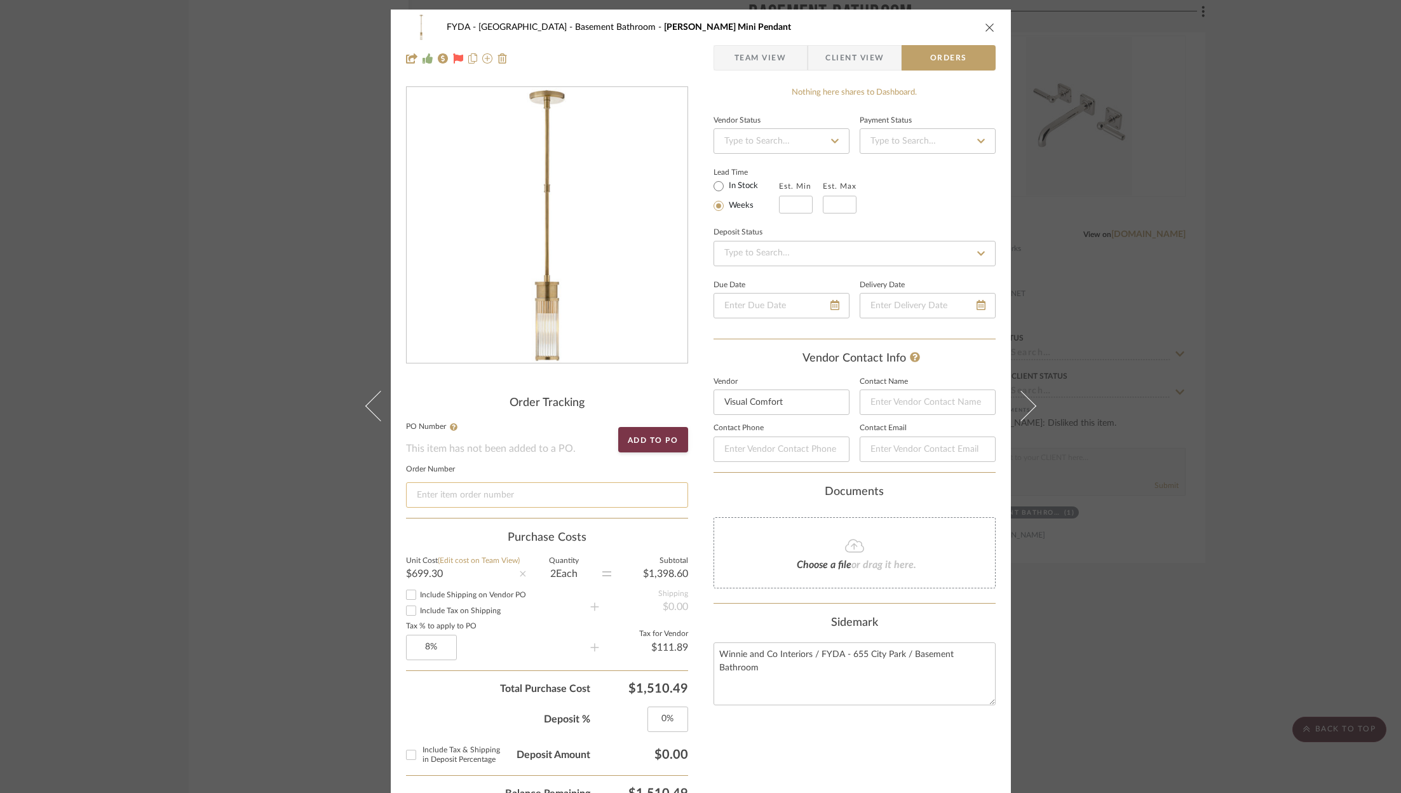
click at [517, 501] on input at bounding box center [547, 494] width 282 height 25
paste input "000000263467"
type input "000000263467"
click at [985, 24] on icon "close" at bounding box center [990, 27] width 10 height 10
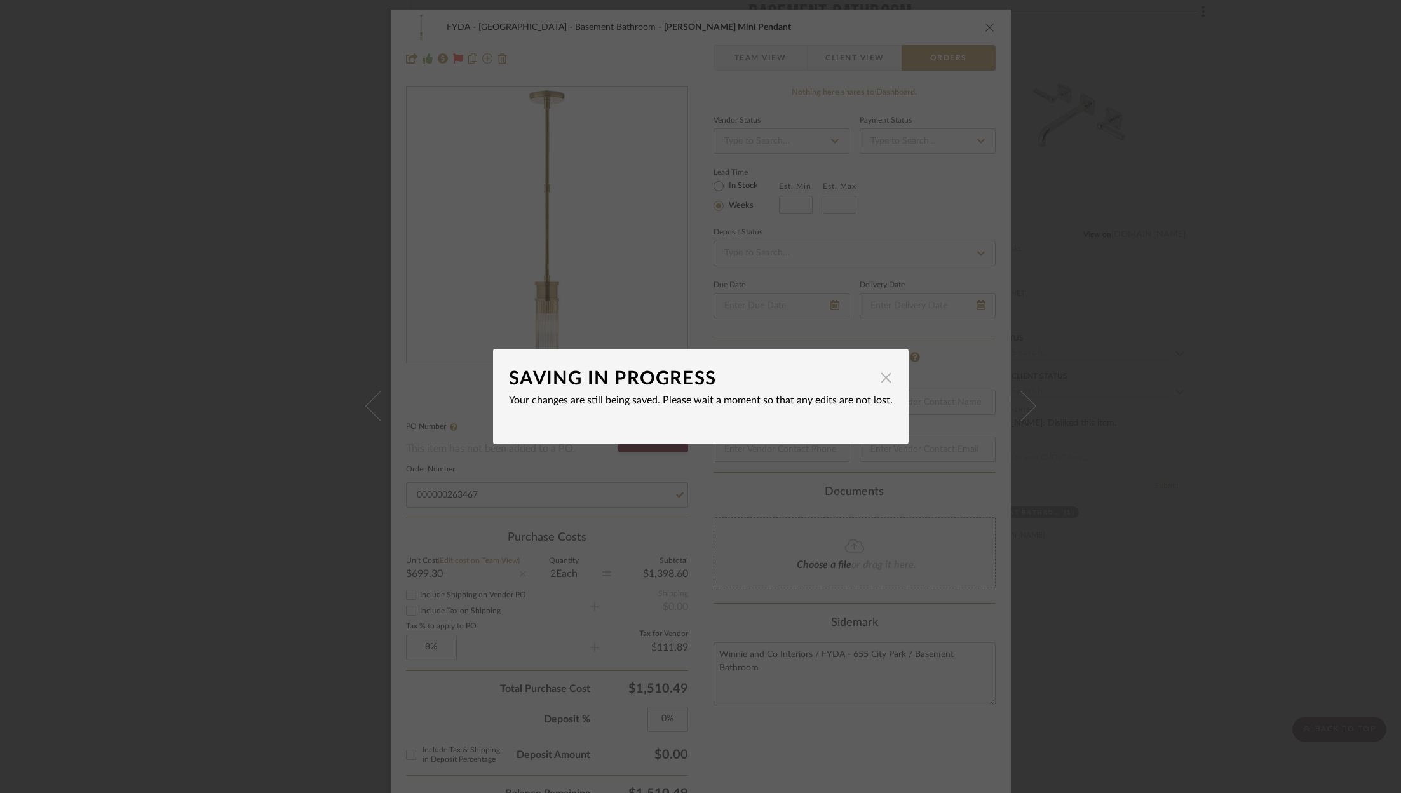
click at [879, 383] on span "button" at bounding box center [886, 377] width 25 height 25
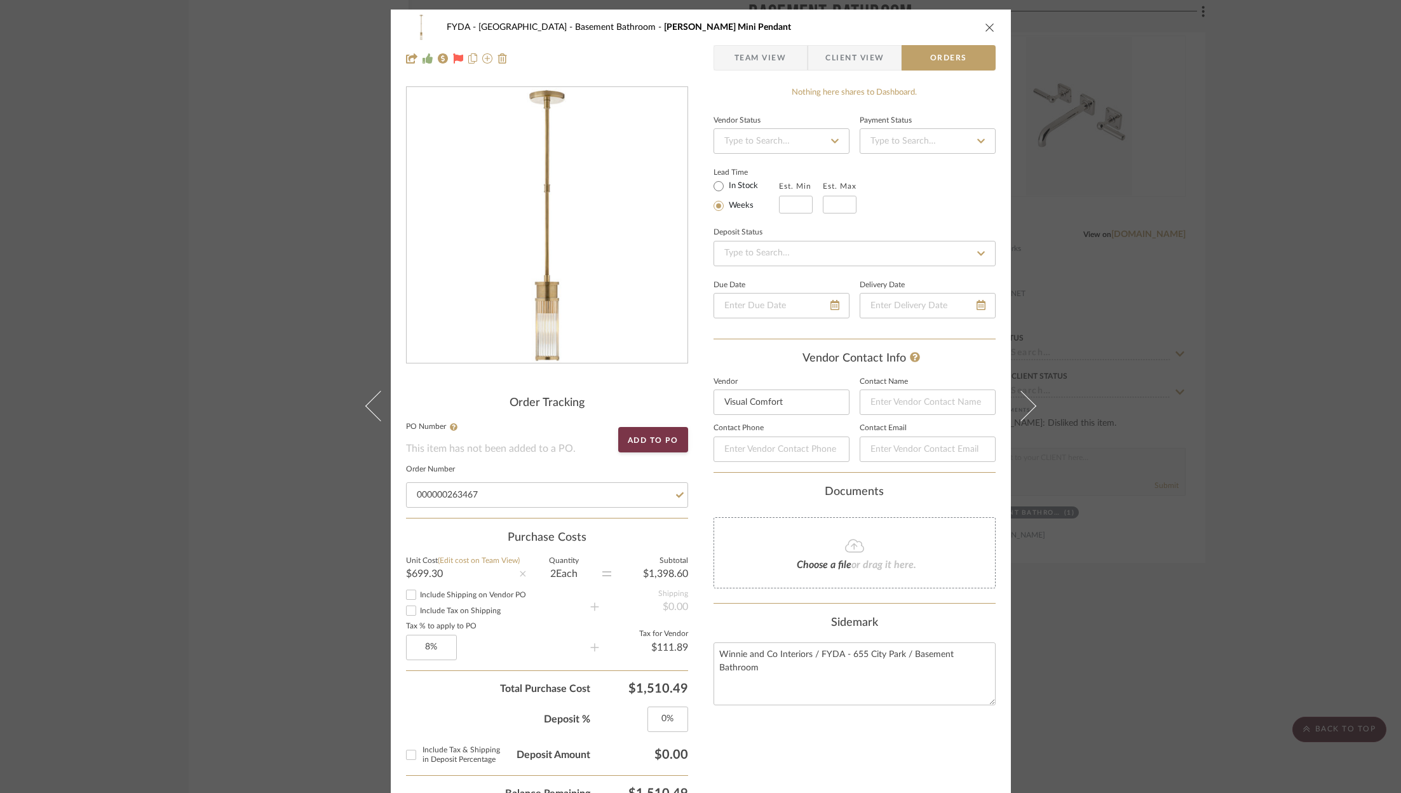
click at [990, 23] on button "close" at bounding box center [989, 27] width 11 height 11
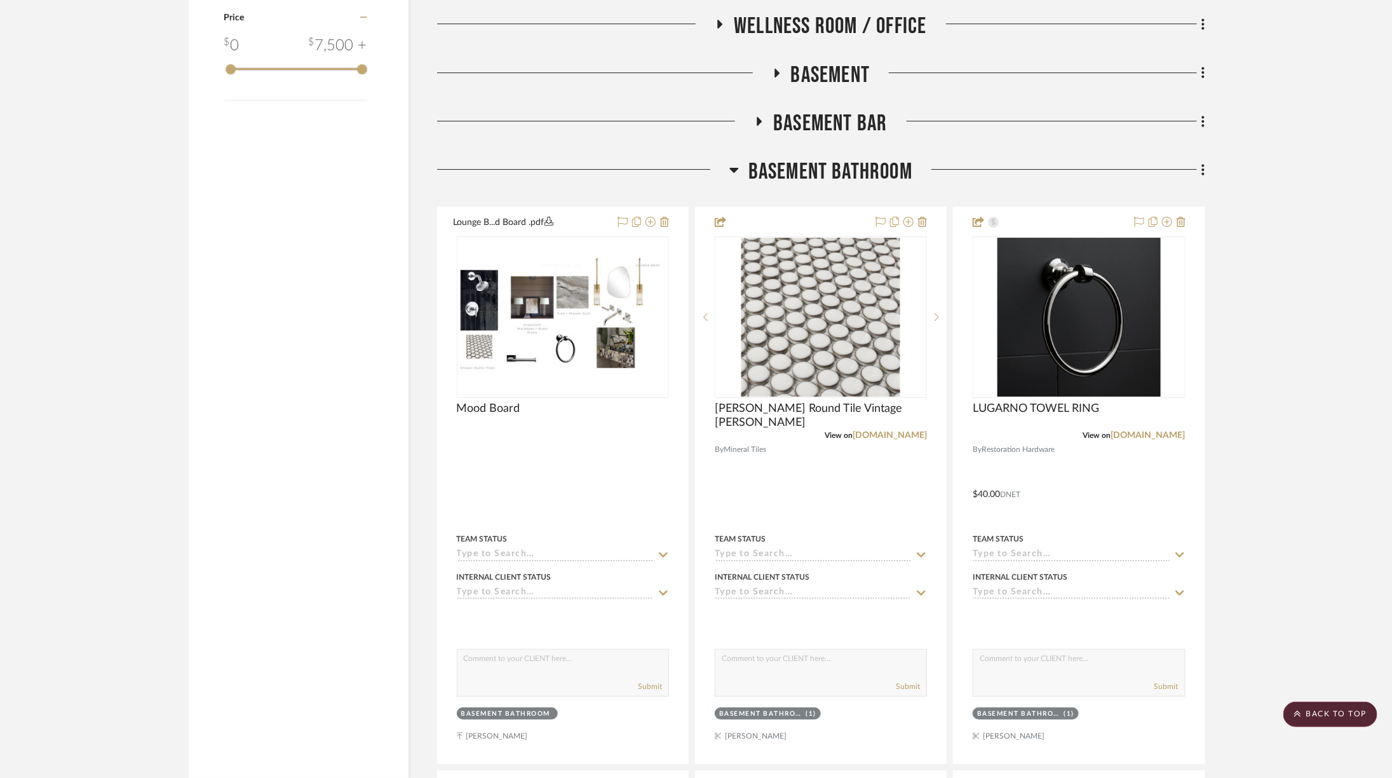
scroll to position [2522, 0]
click at [847, 166] on span "Basement Bathroom" at bounding box center [830, 170] width 164 height 27
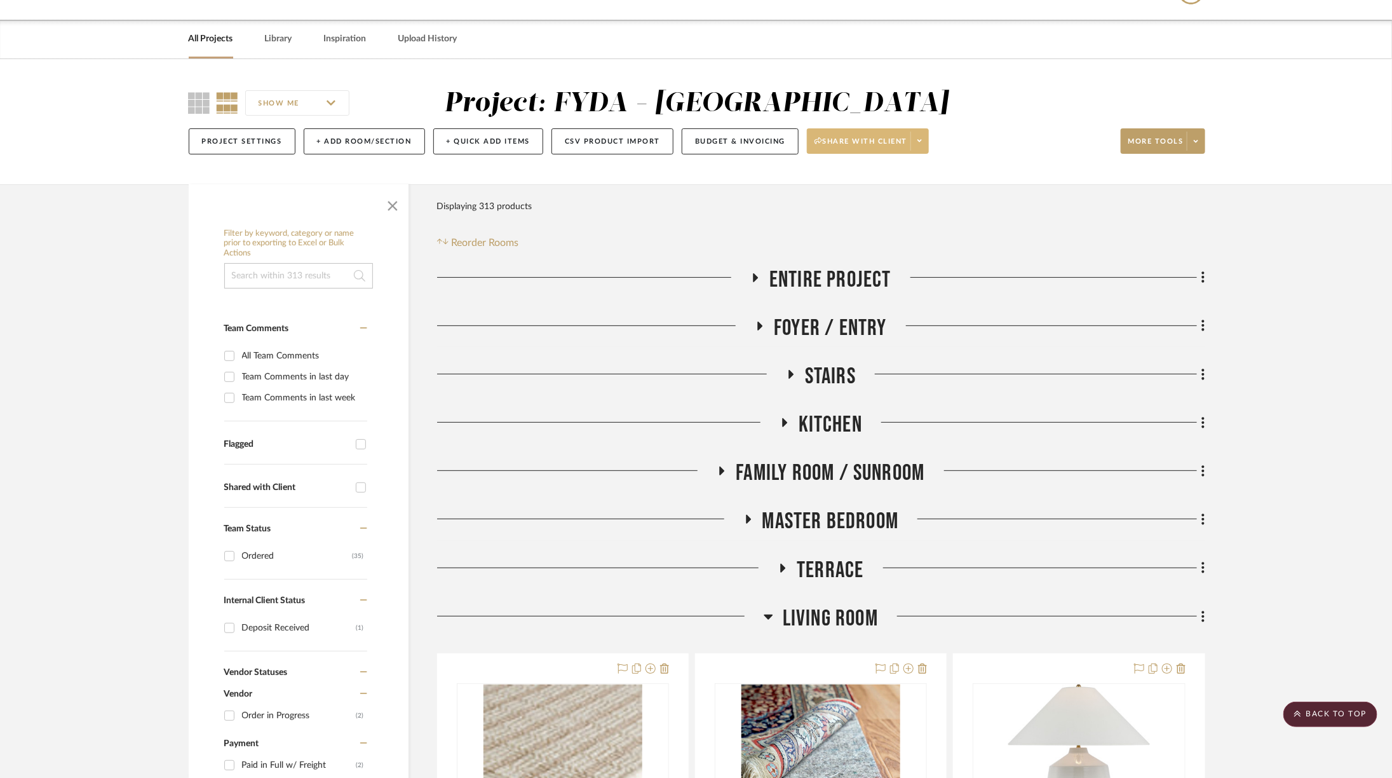
scroll to position [0, 0]
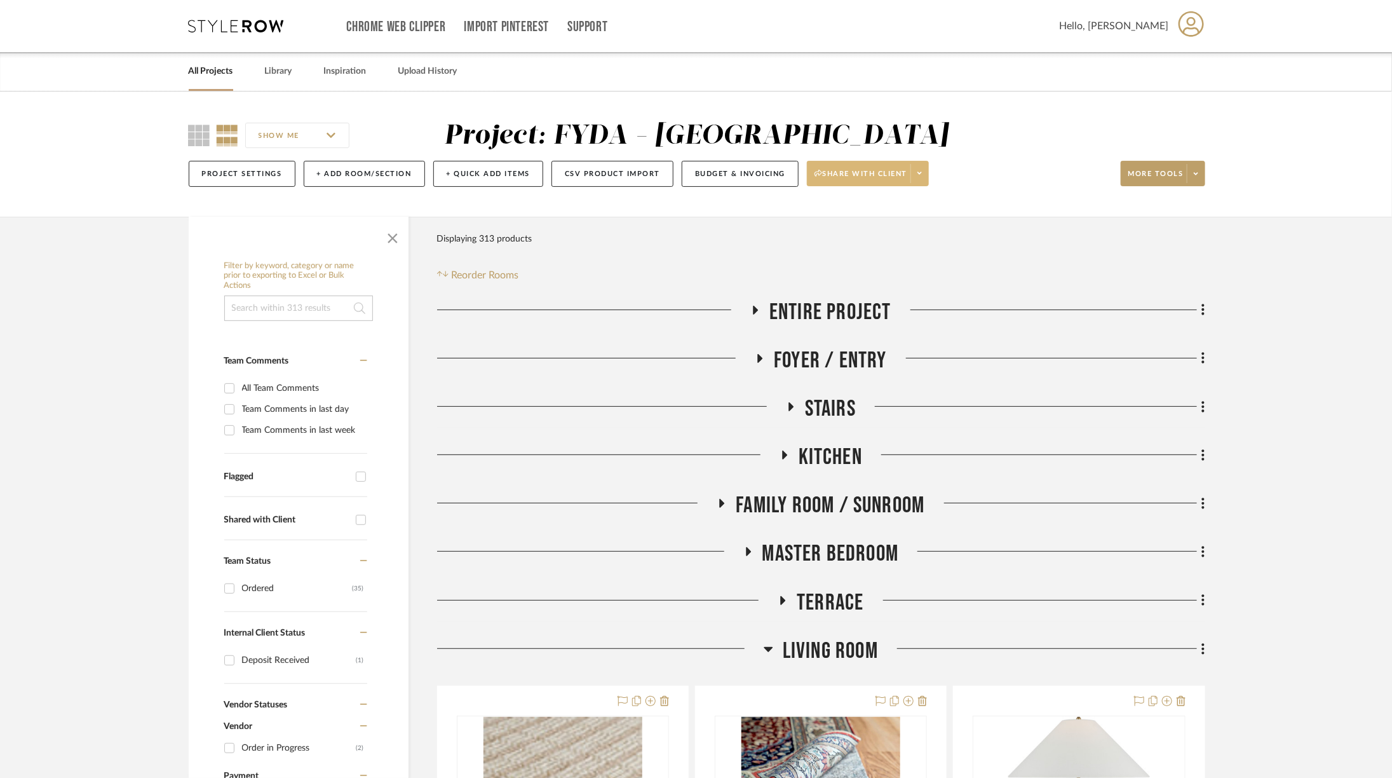
click at [822, 500] on span "Family Room / Sunroom" at bounding box center [830, 505] width 189 height 27
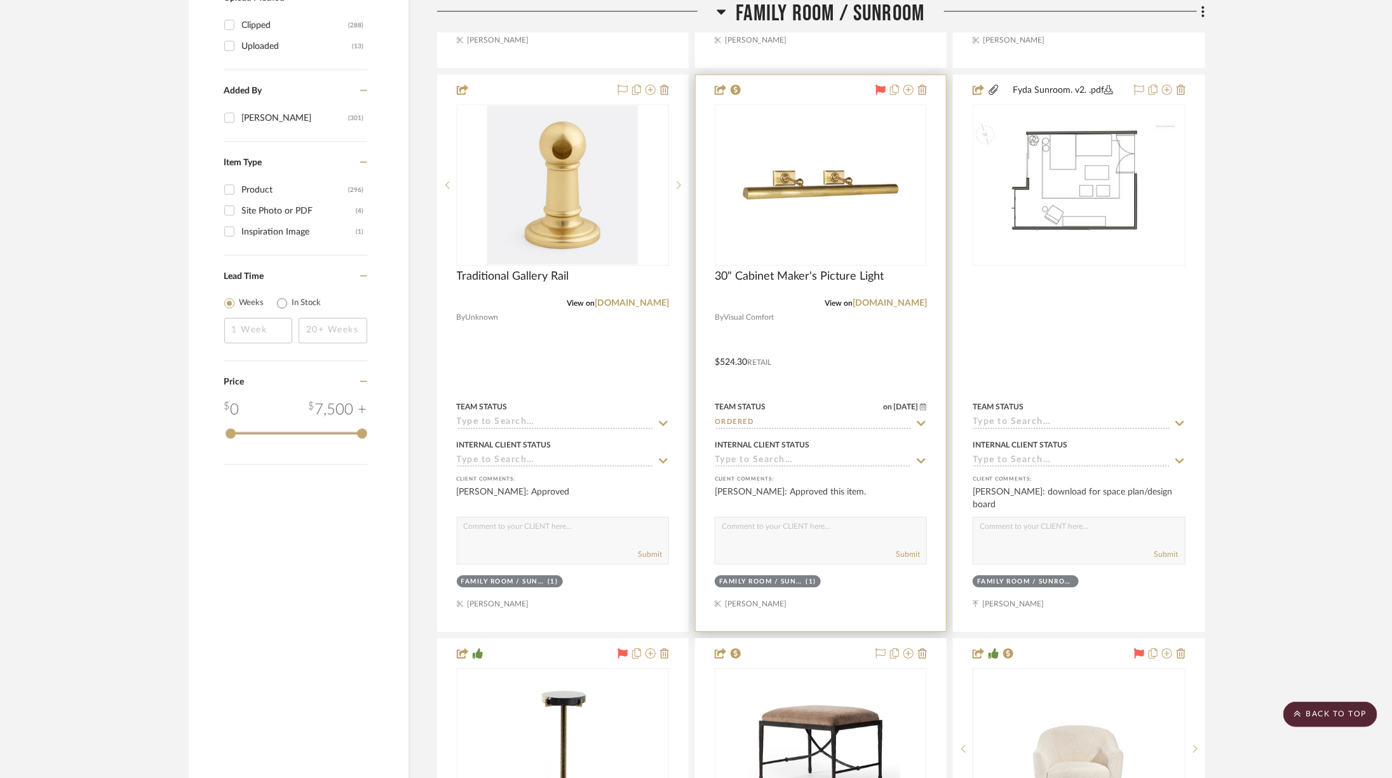
scroll to position [2153, 0]
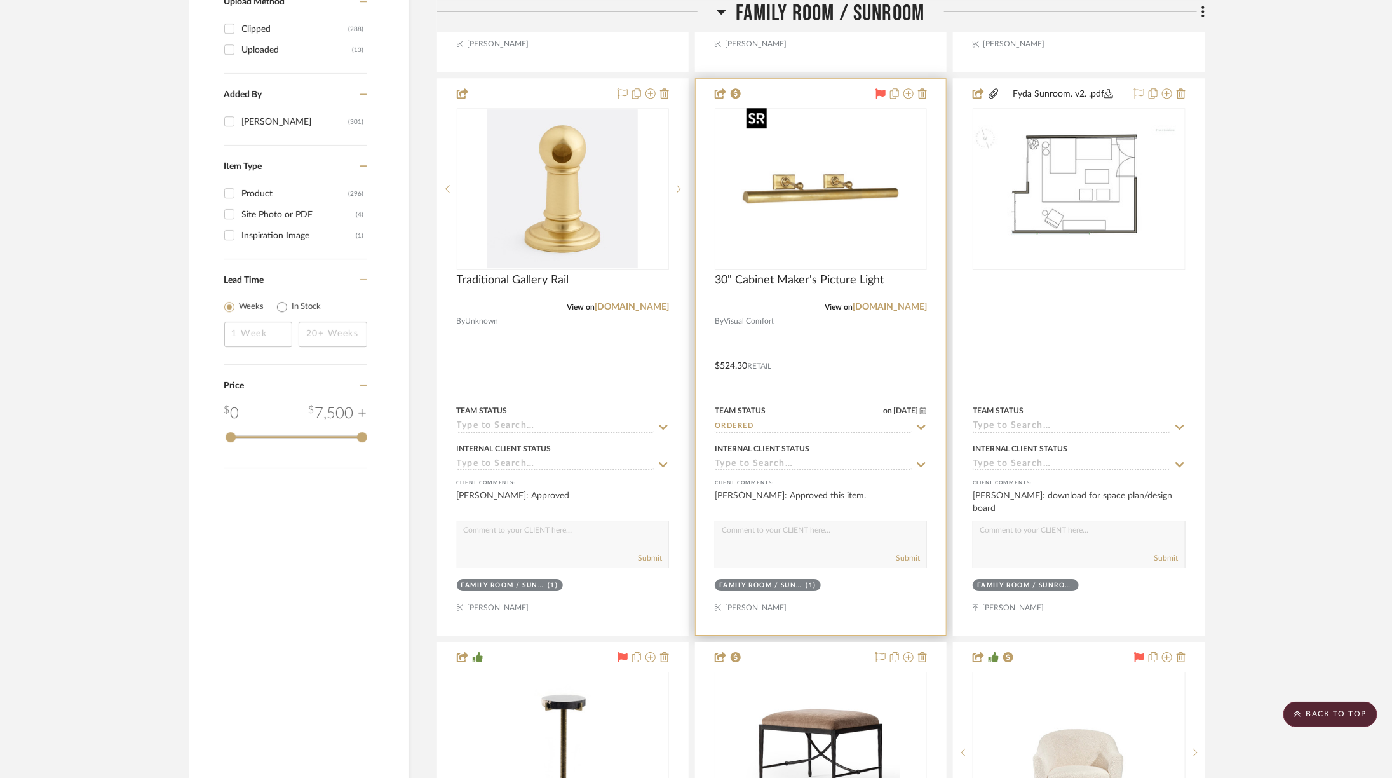
click at [0, 0] on img at bounding box center [0, 0] width 0 height 0
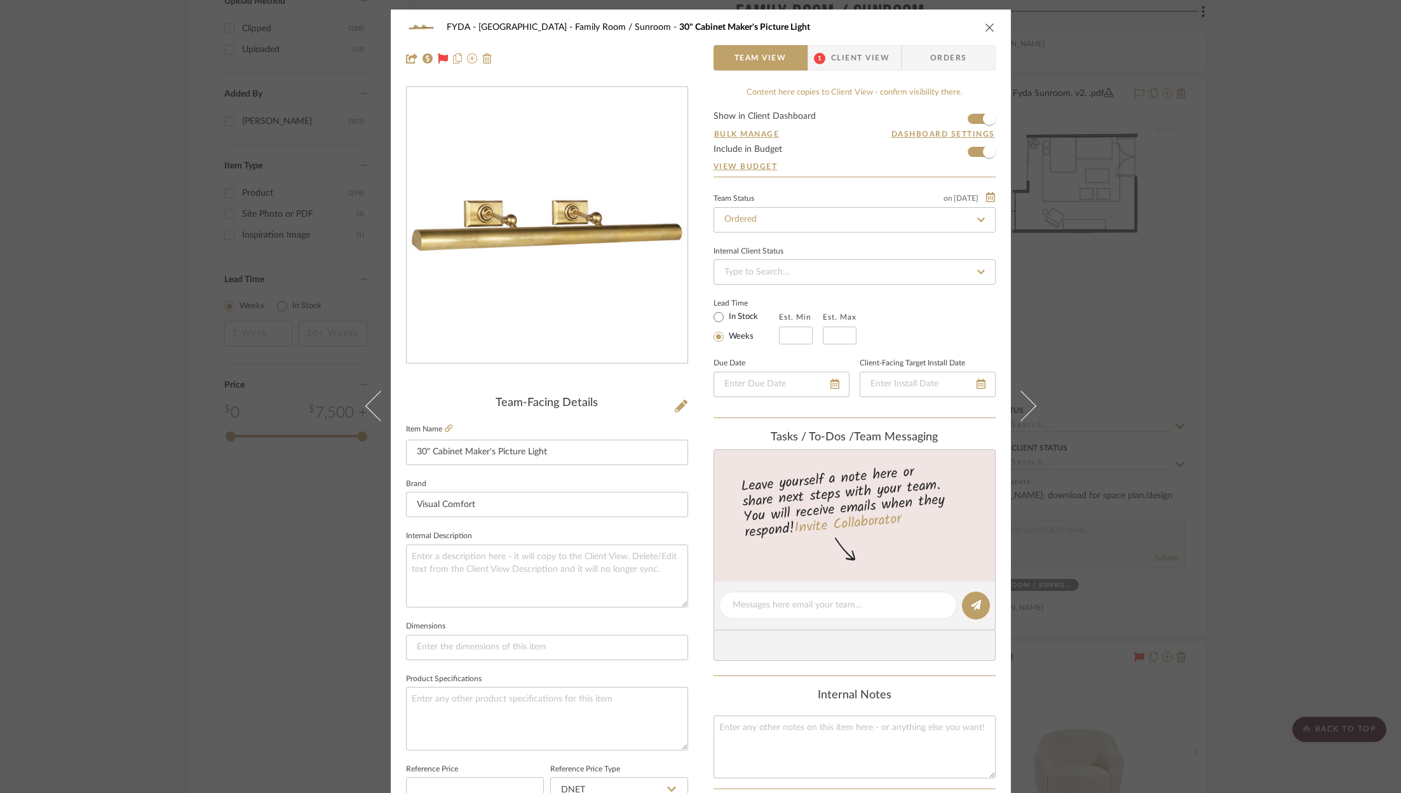
scroll to position [386, 0]
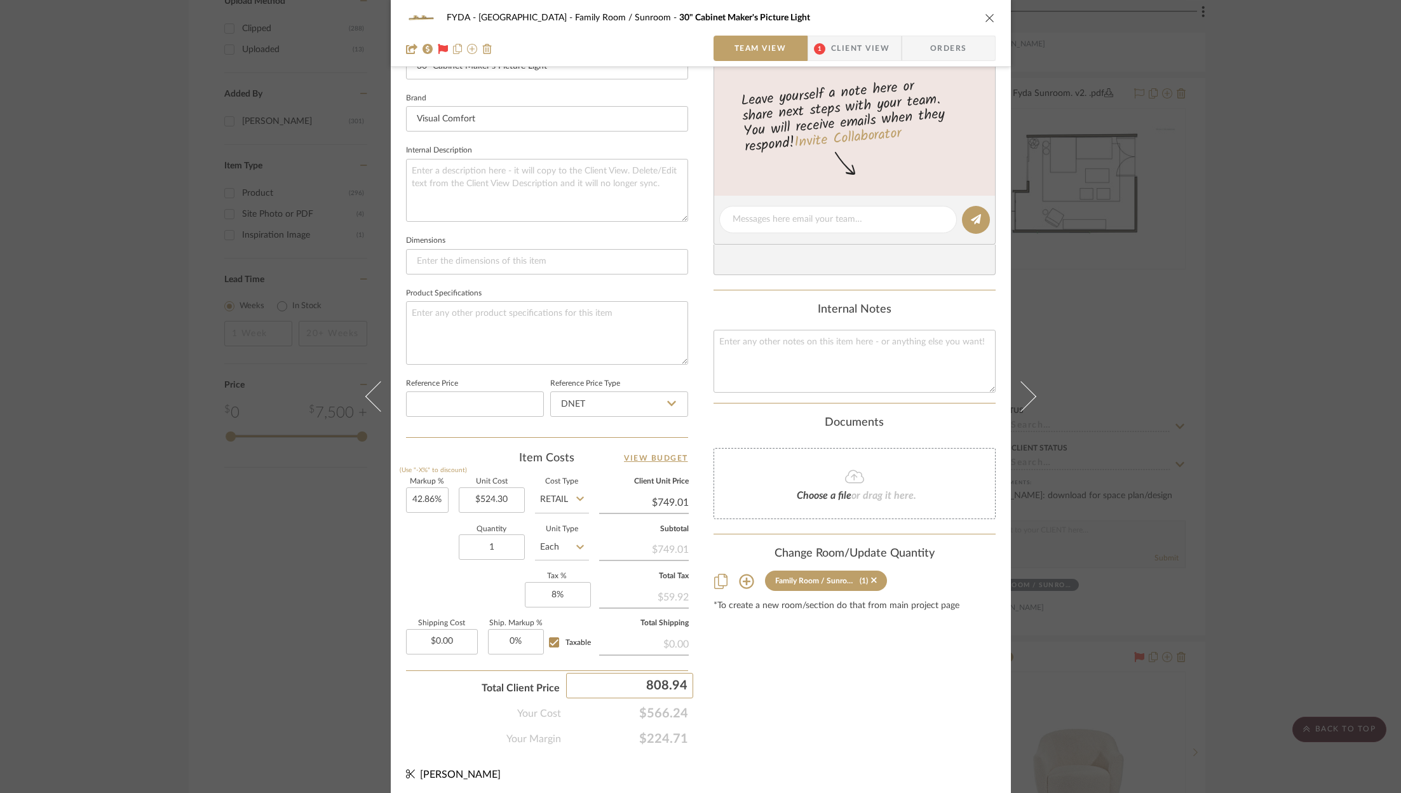
click at [650, 677] on input "808.94" at bounding box center [629, 685] width 127 height 25
click at [667, 714] on span "$566.24" at bounding box center [624, 713] width 127 height 15
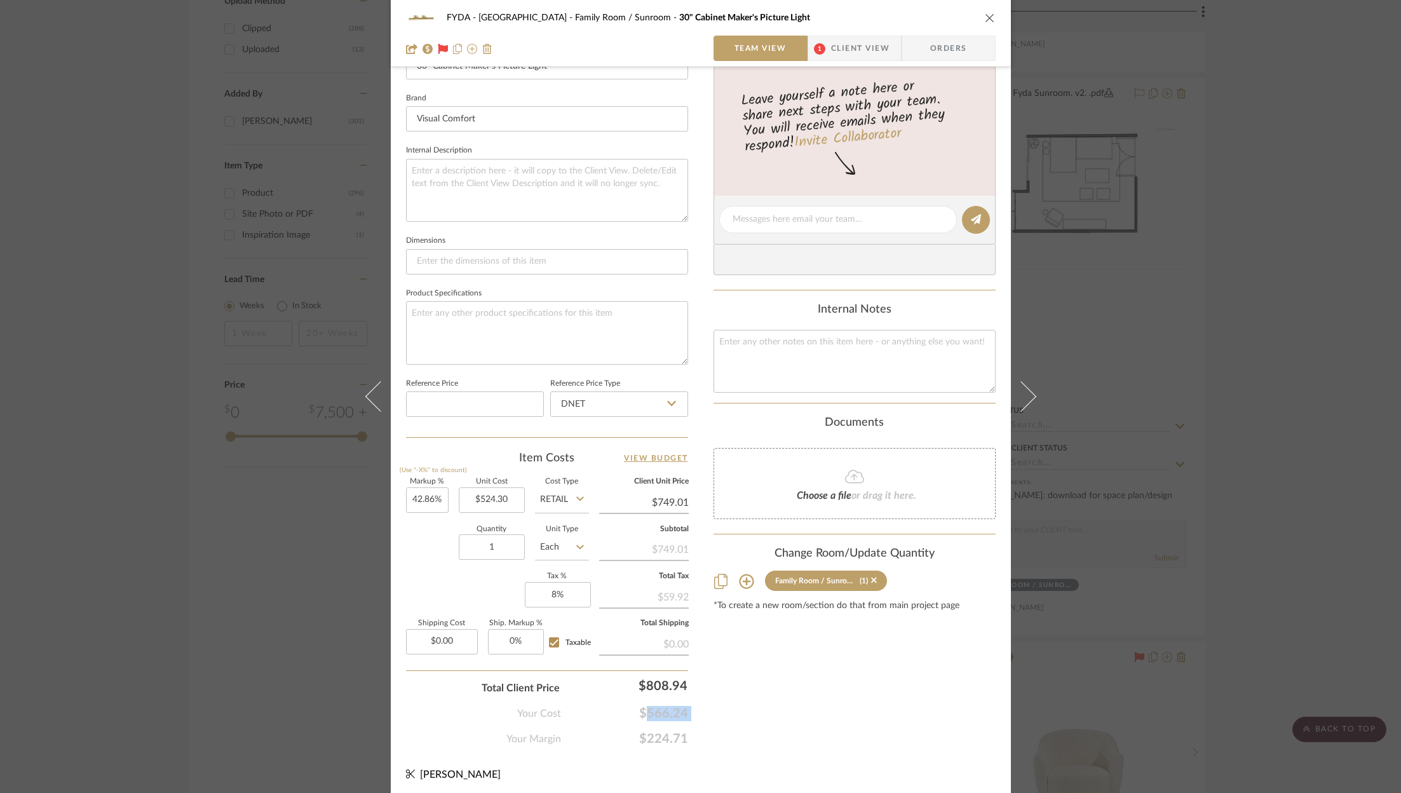
copy span "$566.24"
click at [1179, 305] on div "FYDA - 655 City Park Family Room / Sunroom 30" Cabinet Maker's Picture Light Te…" at bounding box center [700, 396] width 1401 height 793
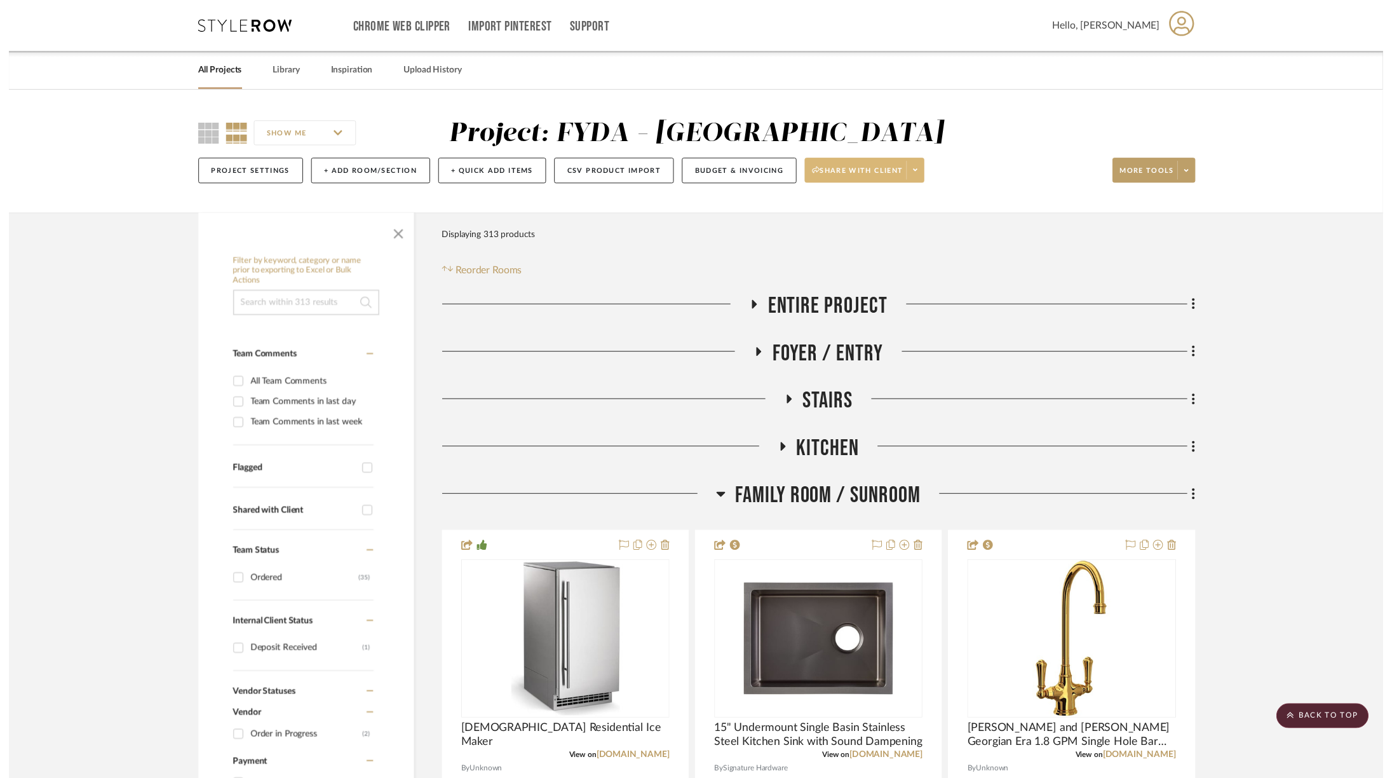
scroll to position [2153, 0]
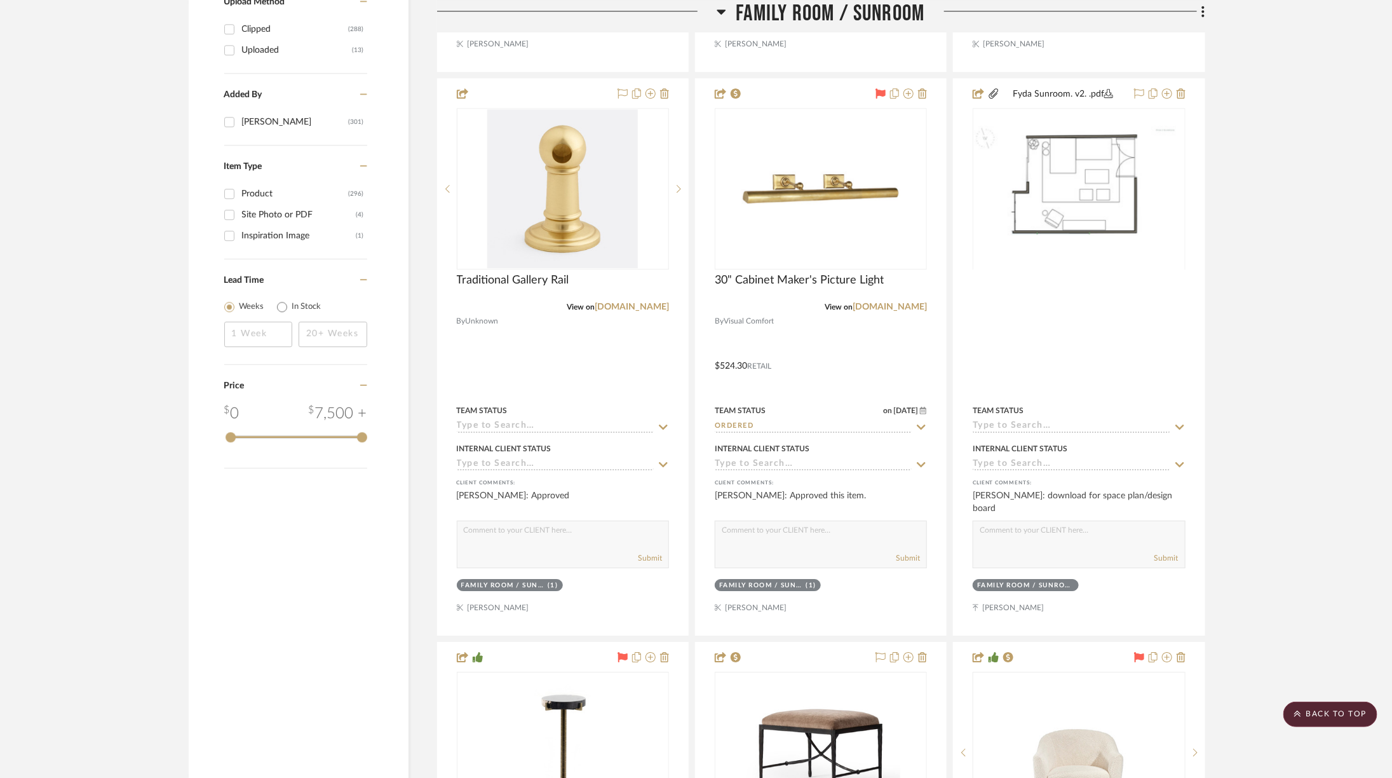
click at [847, 9] on span "Family Room / Sunroom" at bounding box center [830, 13] width 189 height 27
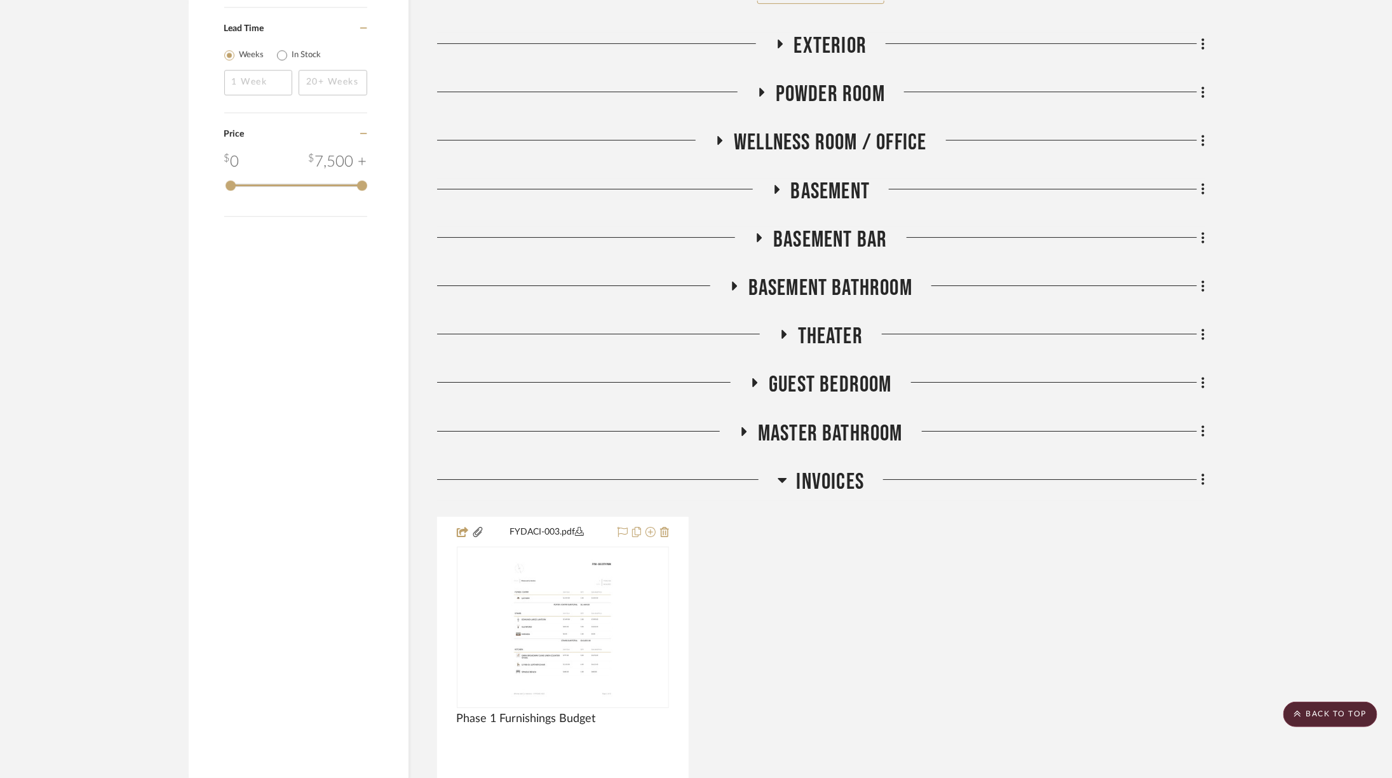
scroll to position [2352, 0]
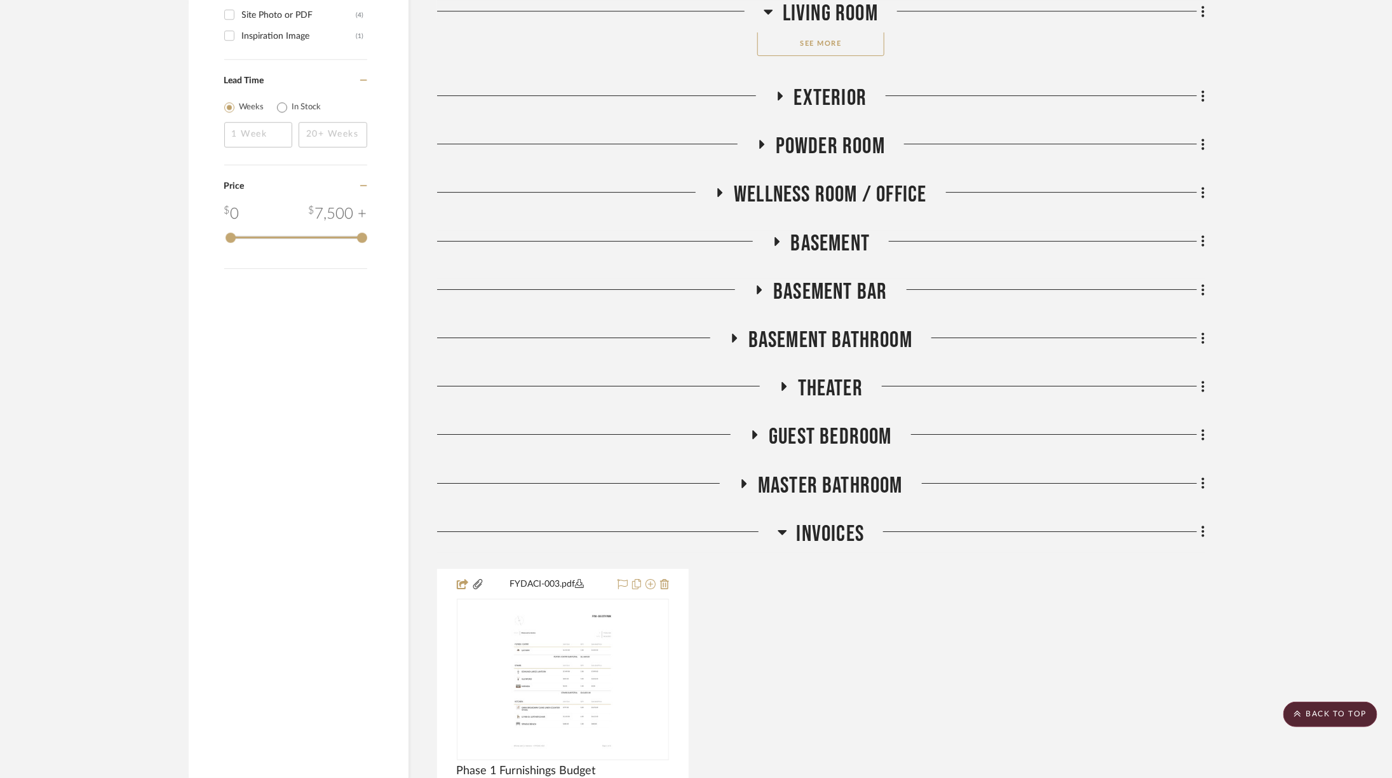
click at [834, 329] on span "Basement Bathroom" at bounding box center [830, 340] width 164 height 27
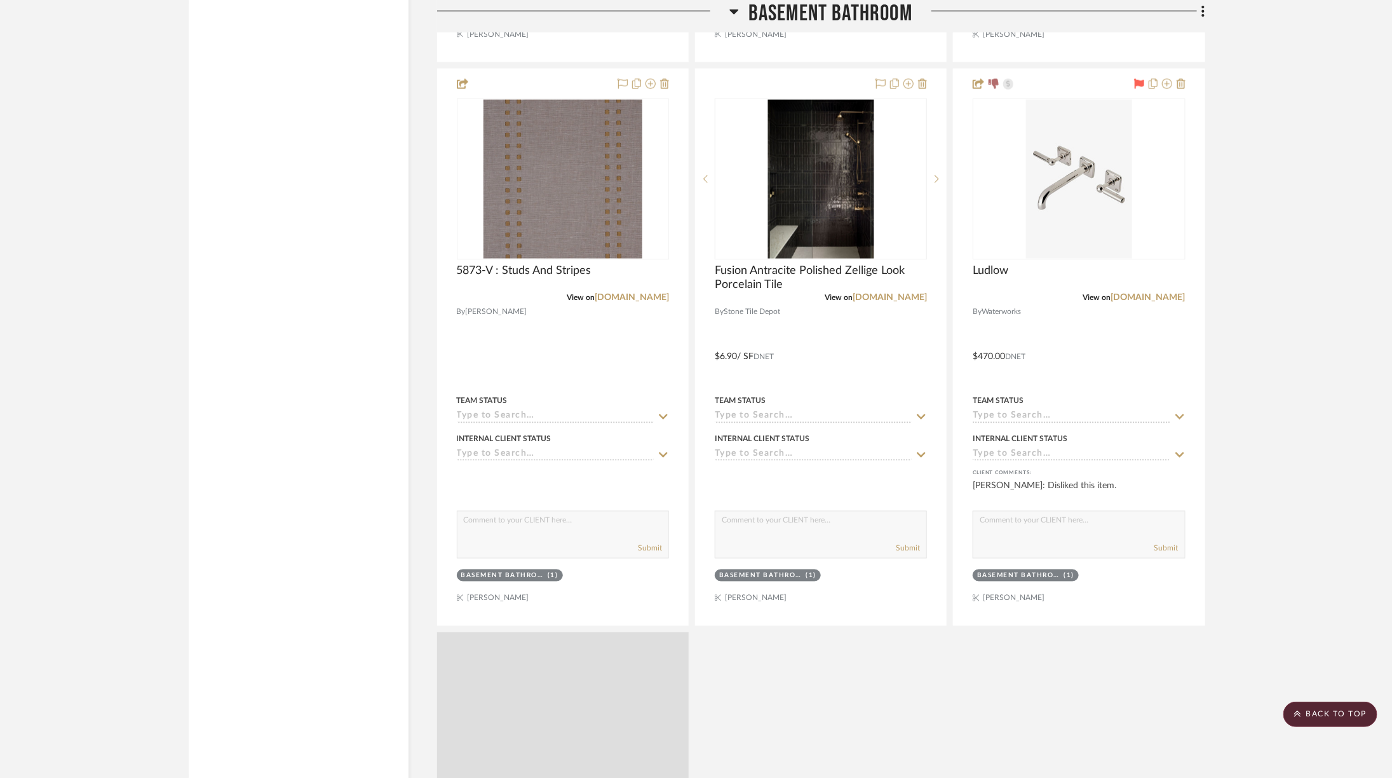
scroll to position [4183, 0]
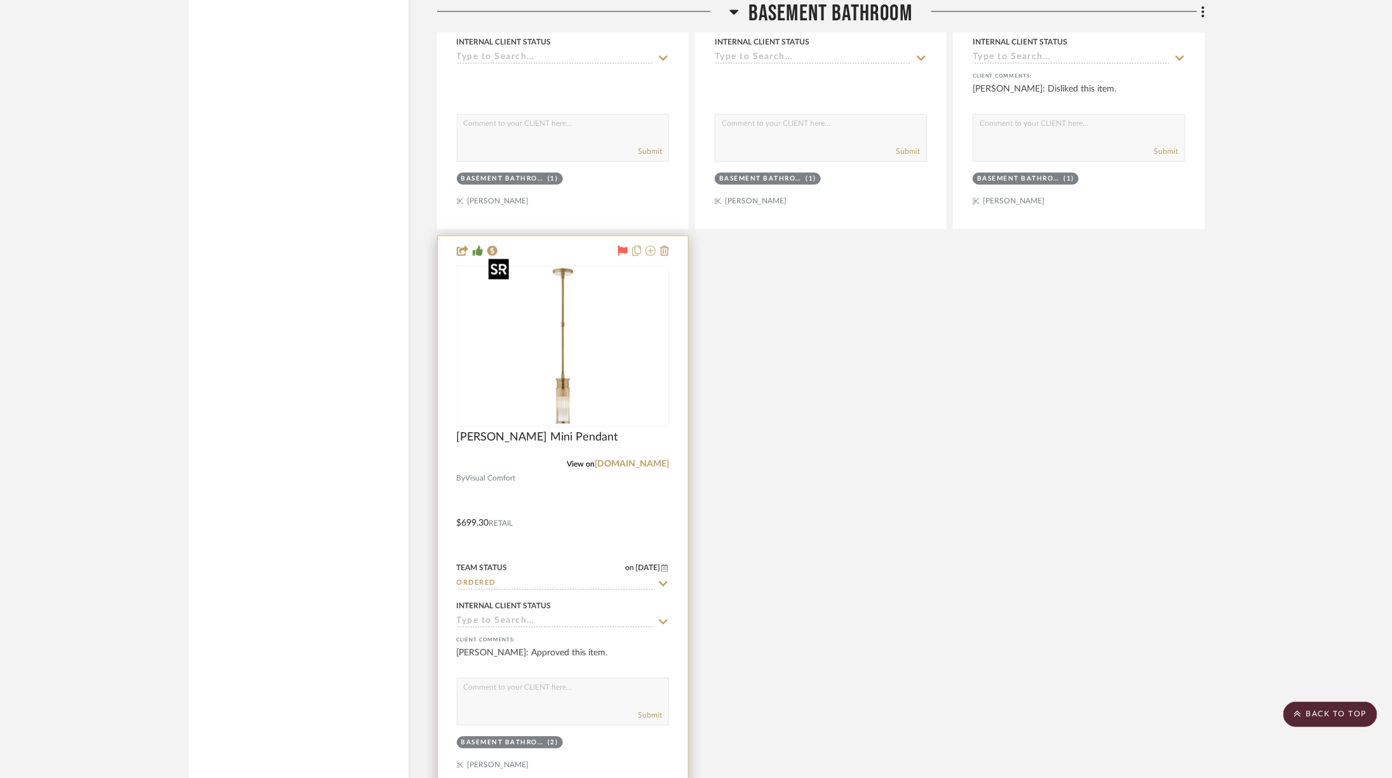
click at [0, 0] on img at bounding box center [0, 0] width 0 height 0
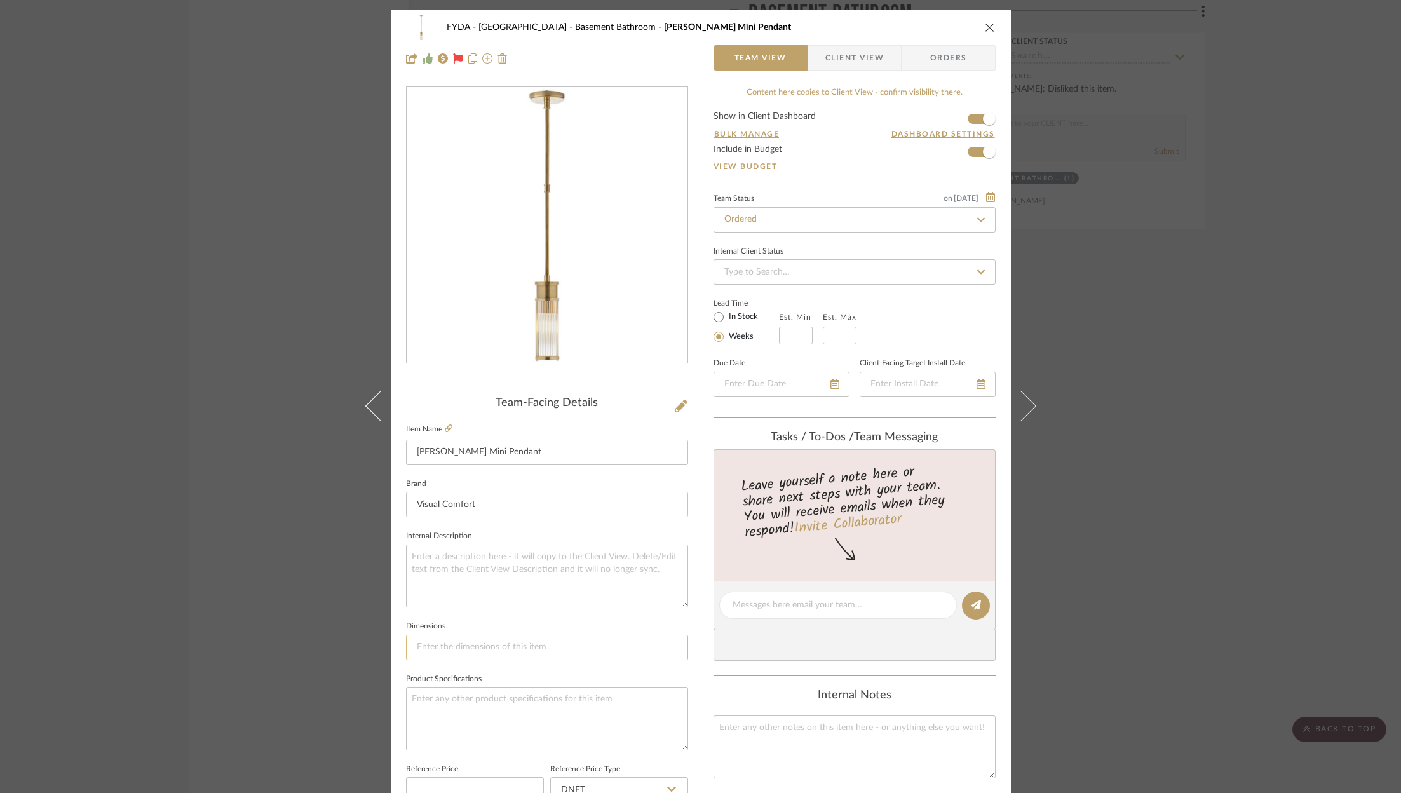
scroll to position [386, 0]
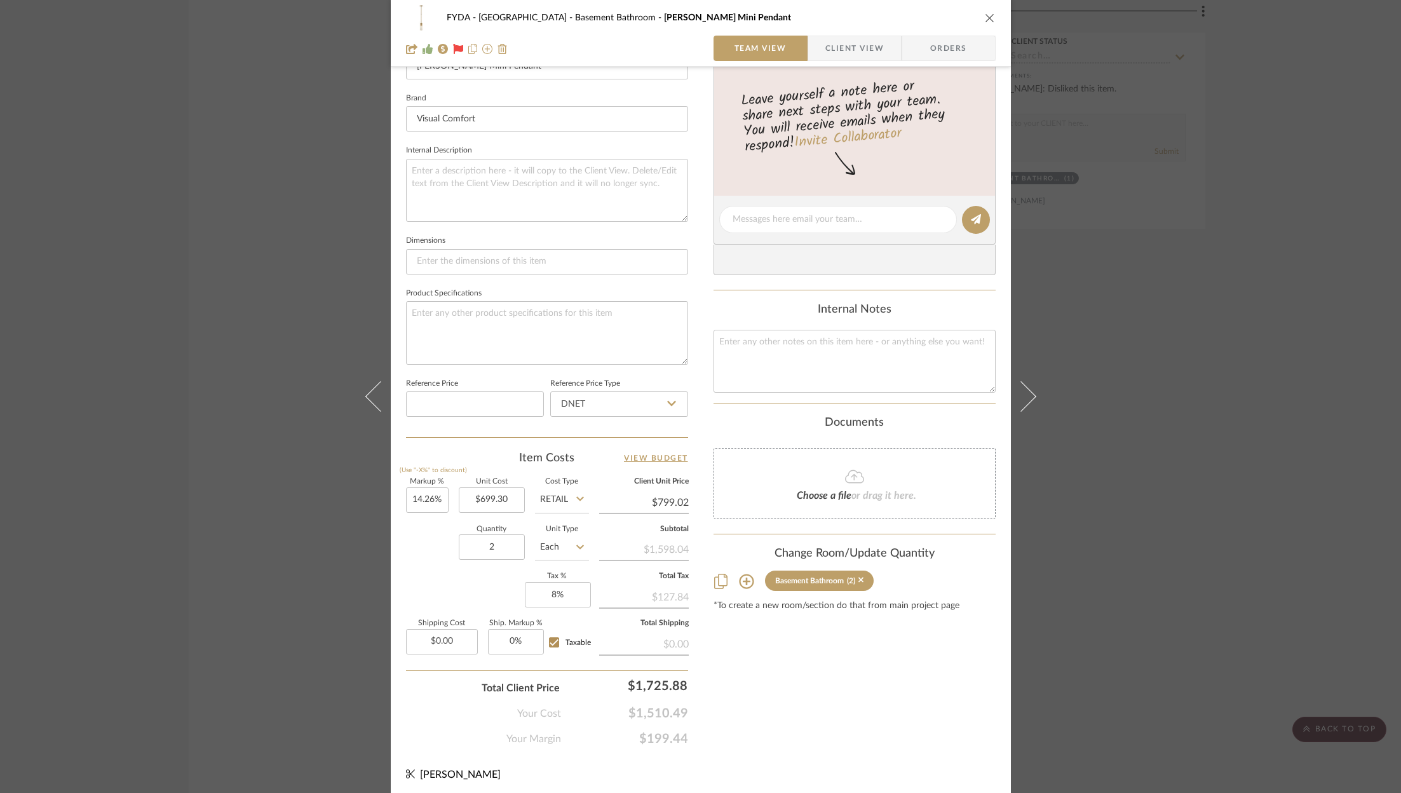
click at [650, 708] on span "$1,510.49" at bounding box center [624, 713] width 127 height 15
copy span "$1,510.49"
click at [985, 17] on icon "close" at bounding box center [990, 18] width 10 height 10
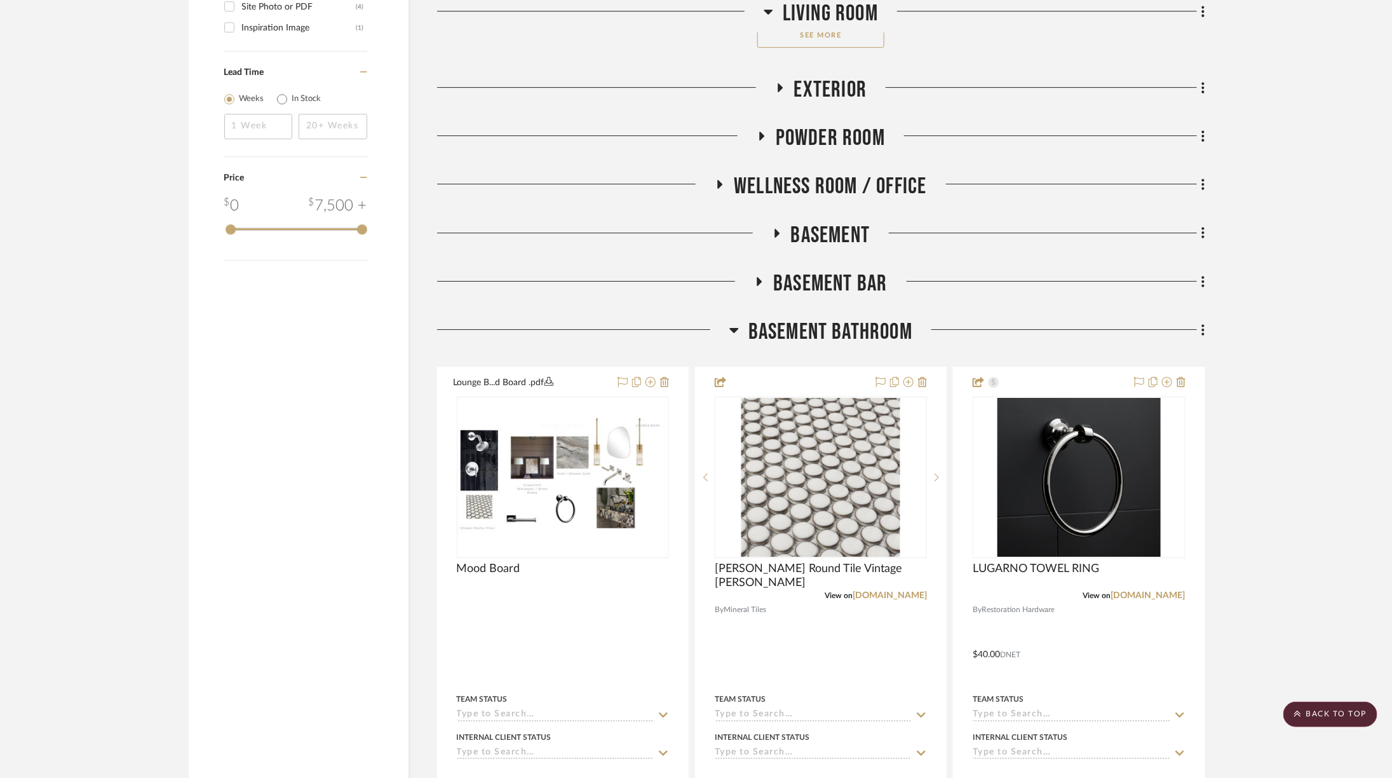
scroll to position [2221, 0]
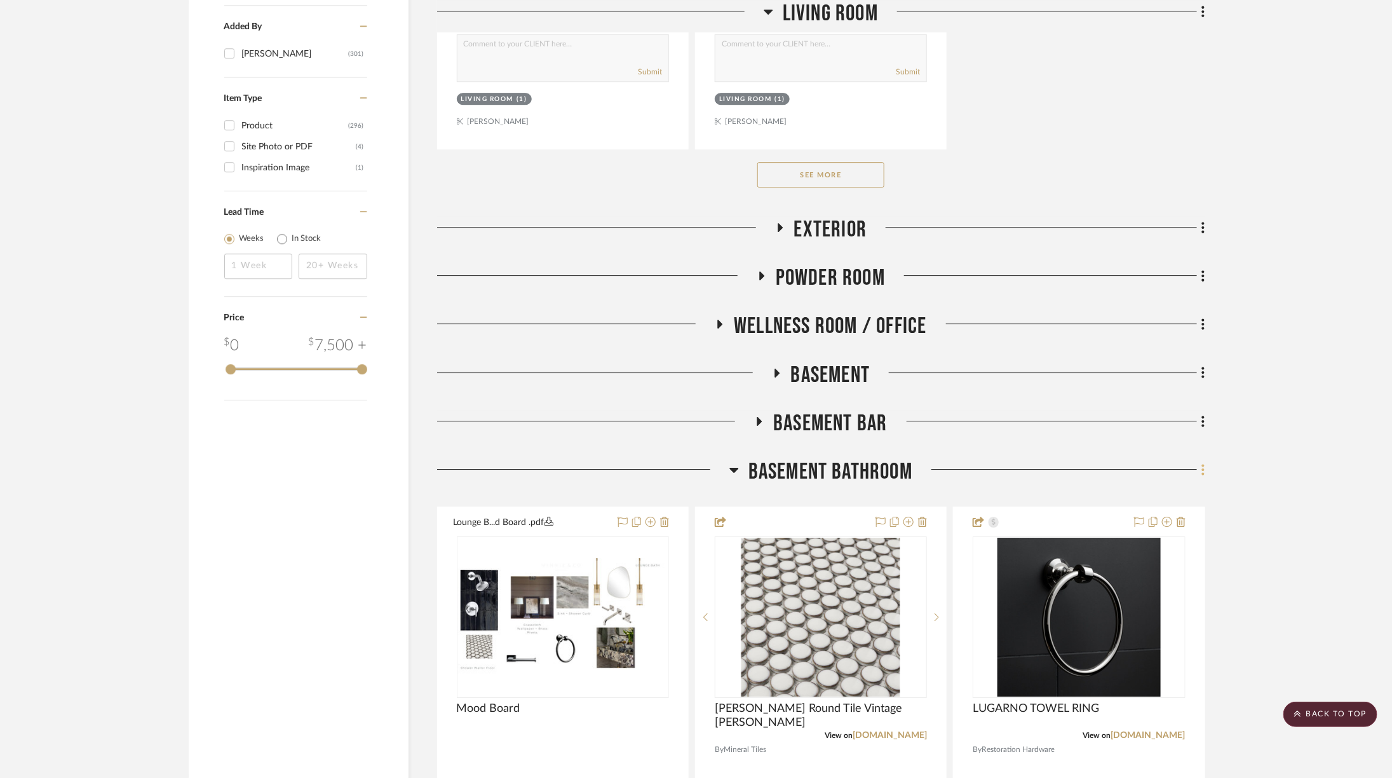
click at [1201, 460] on fa-icon at bounding box center [1201, 470] width 8 height 21
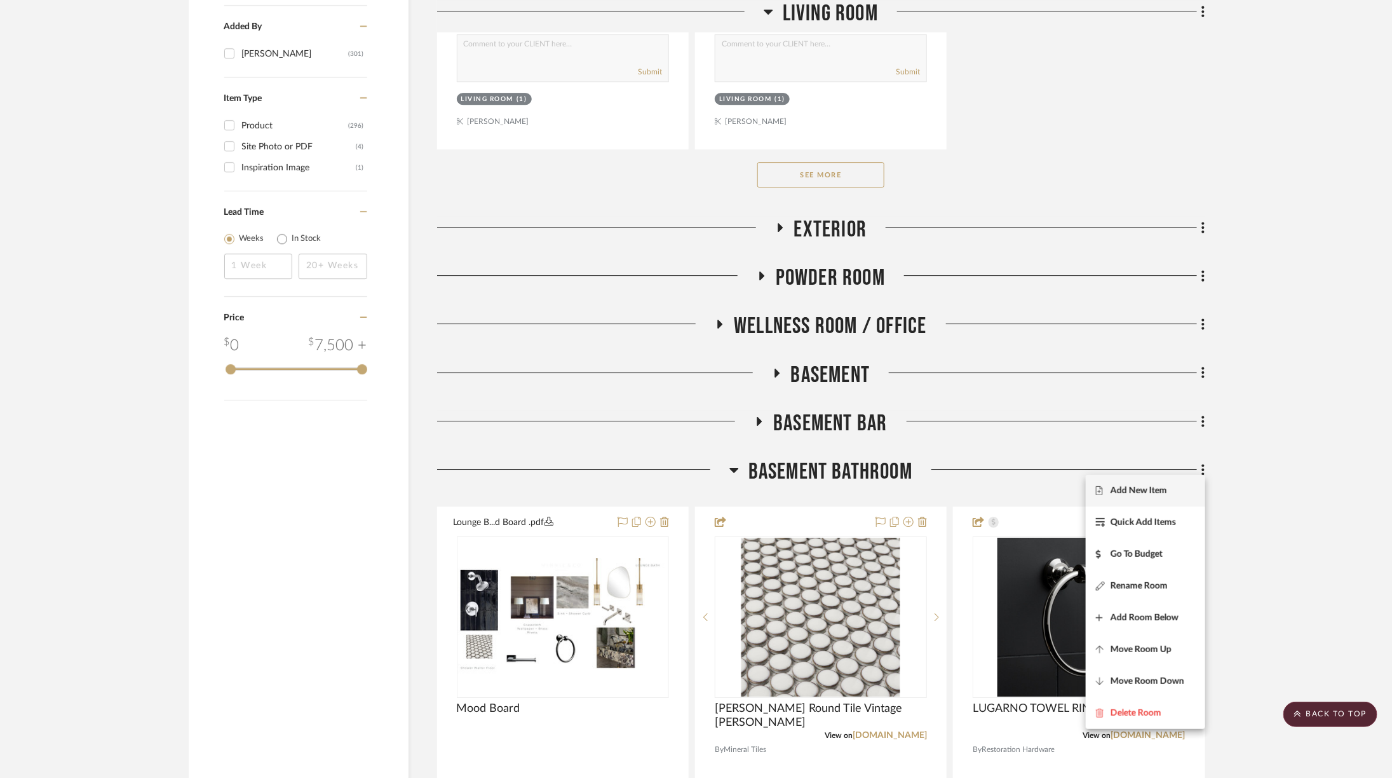
click at [1167, 486] on span "Add New Item" at bounding box center [1139, 490] width 57 height 11
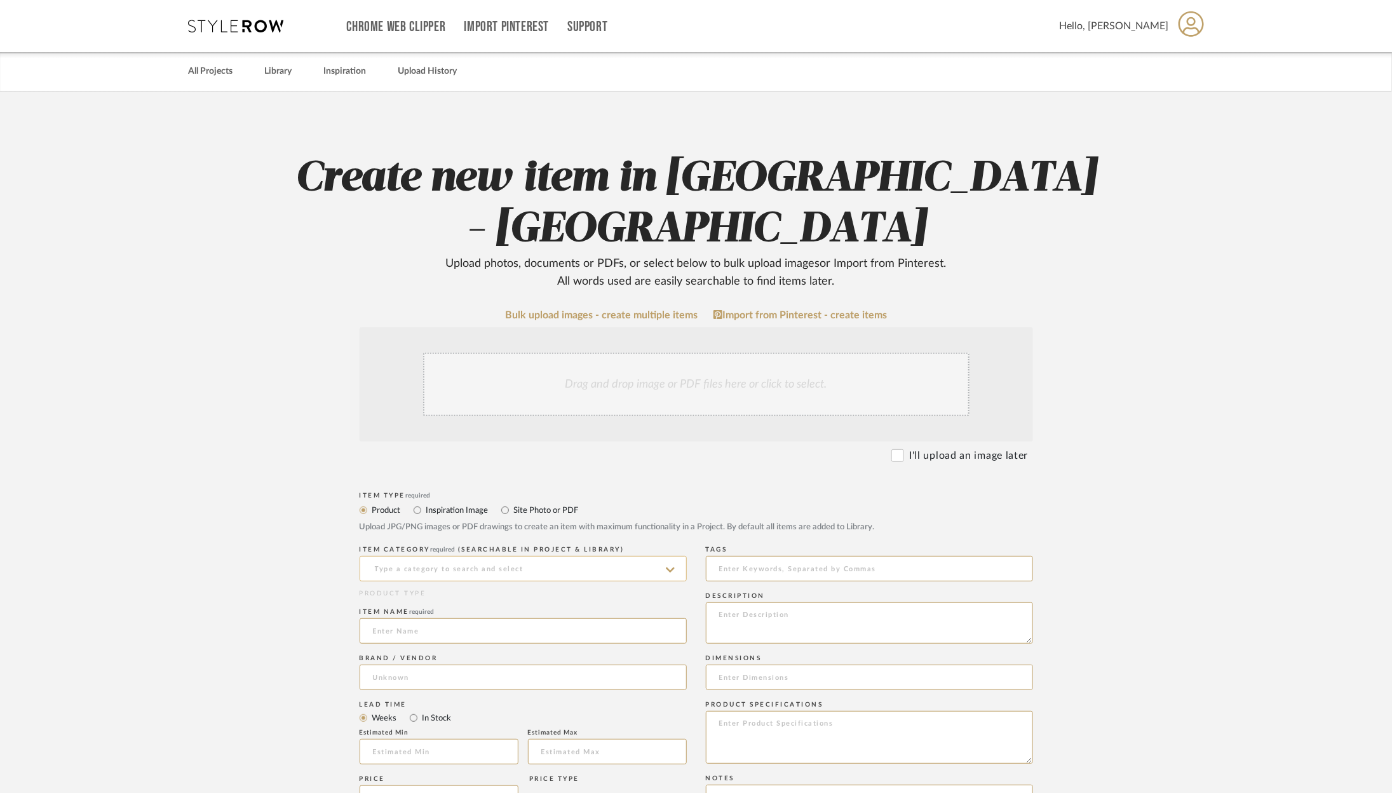
click at [494, 556] on input at bounding box center [523, 568] width 327 height 25
click at [480, 546] on div "Light Bulbs" at bounding box center [523, 550] width 326 height 32
type input "Light Bulbs"
click at [439, 618] on input at bounding box center [523, 630] width 327 height 25
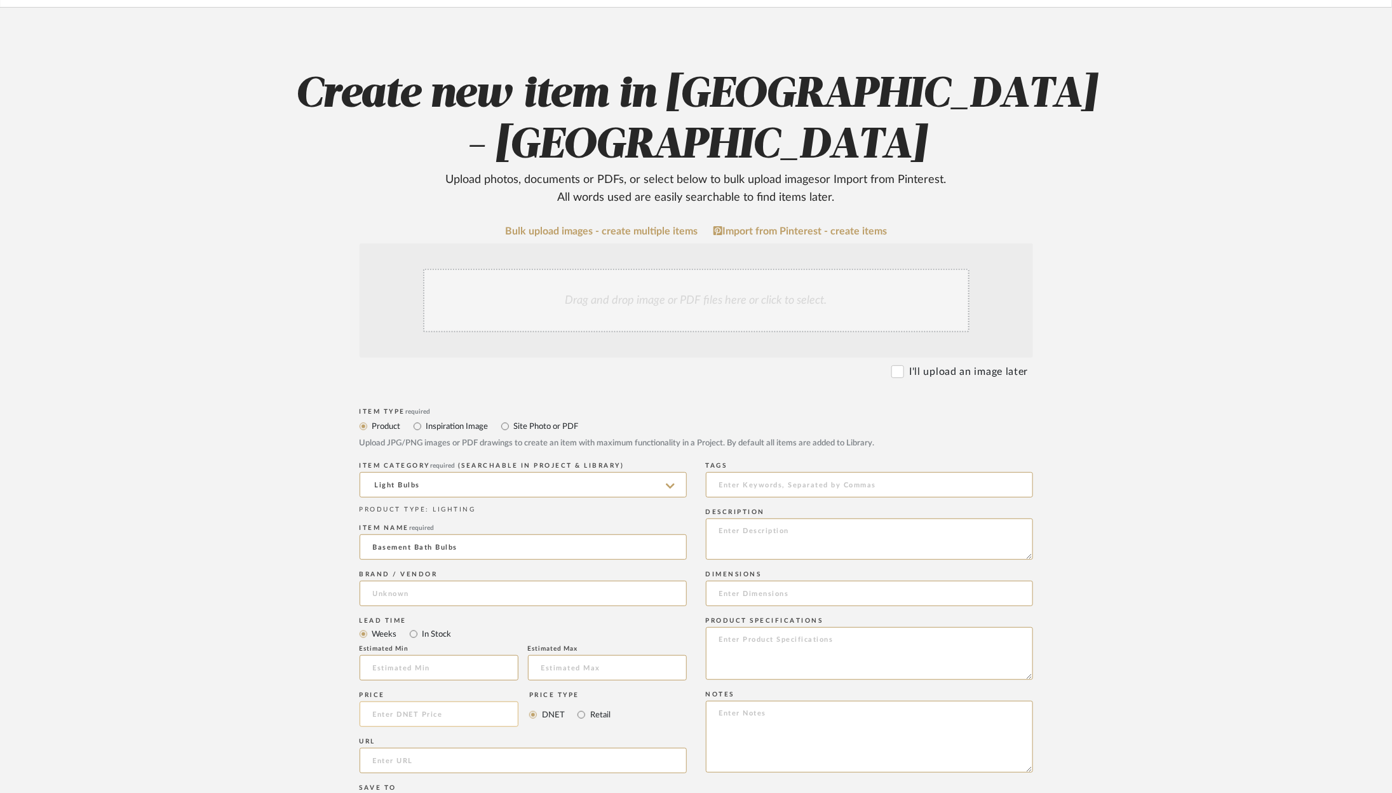
scroll to position [86, 0]
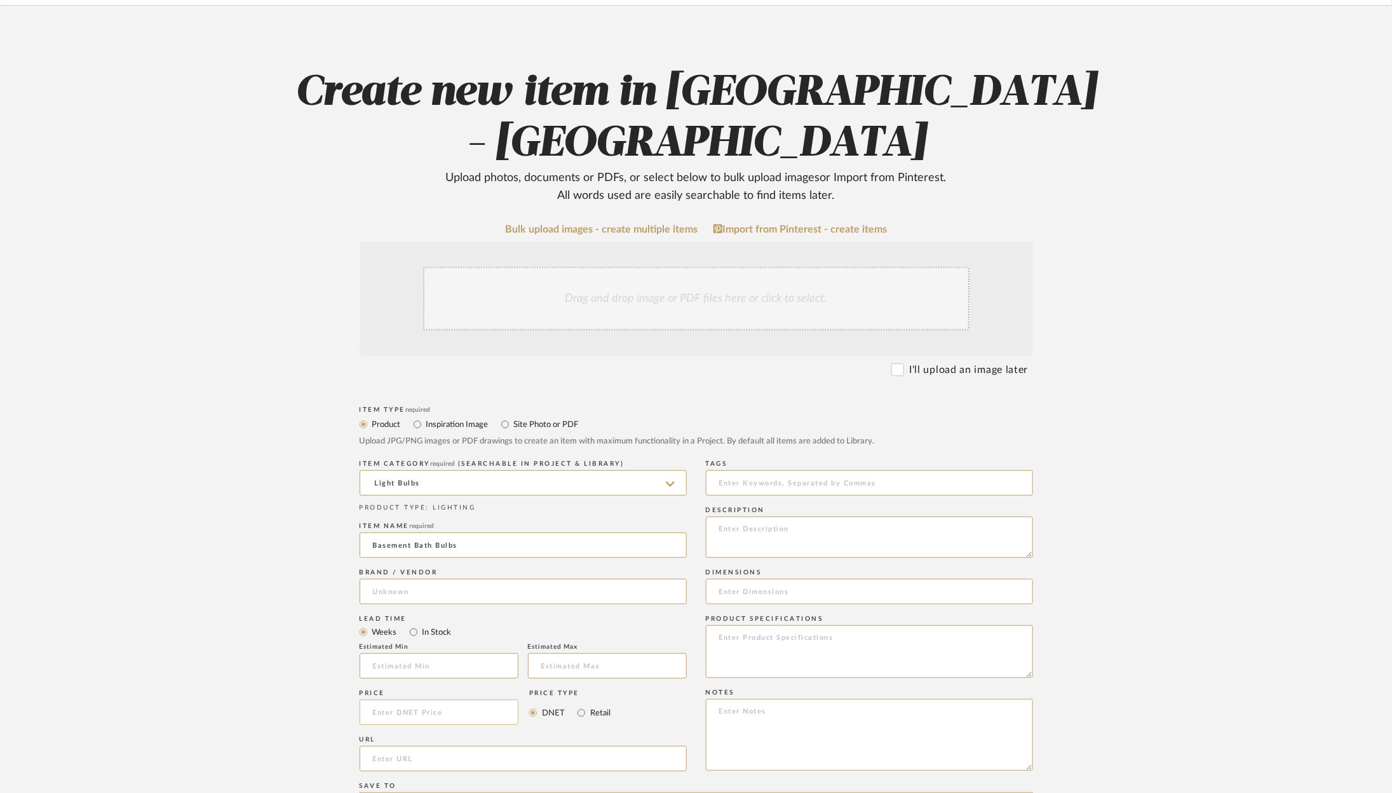
type input "Basement Bath Bulbs"
click at [442, 700] on input at bounding box center [439, 712] width 159 height 25
click at [417, 700] on input at bounding box center [439, 712] width 159 height 25
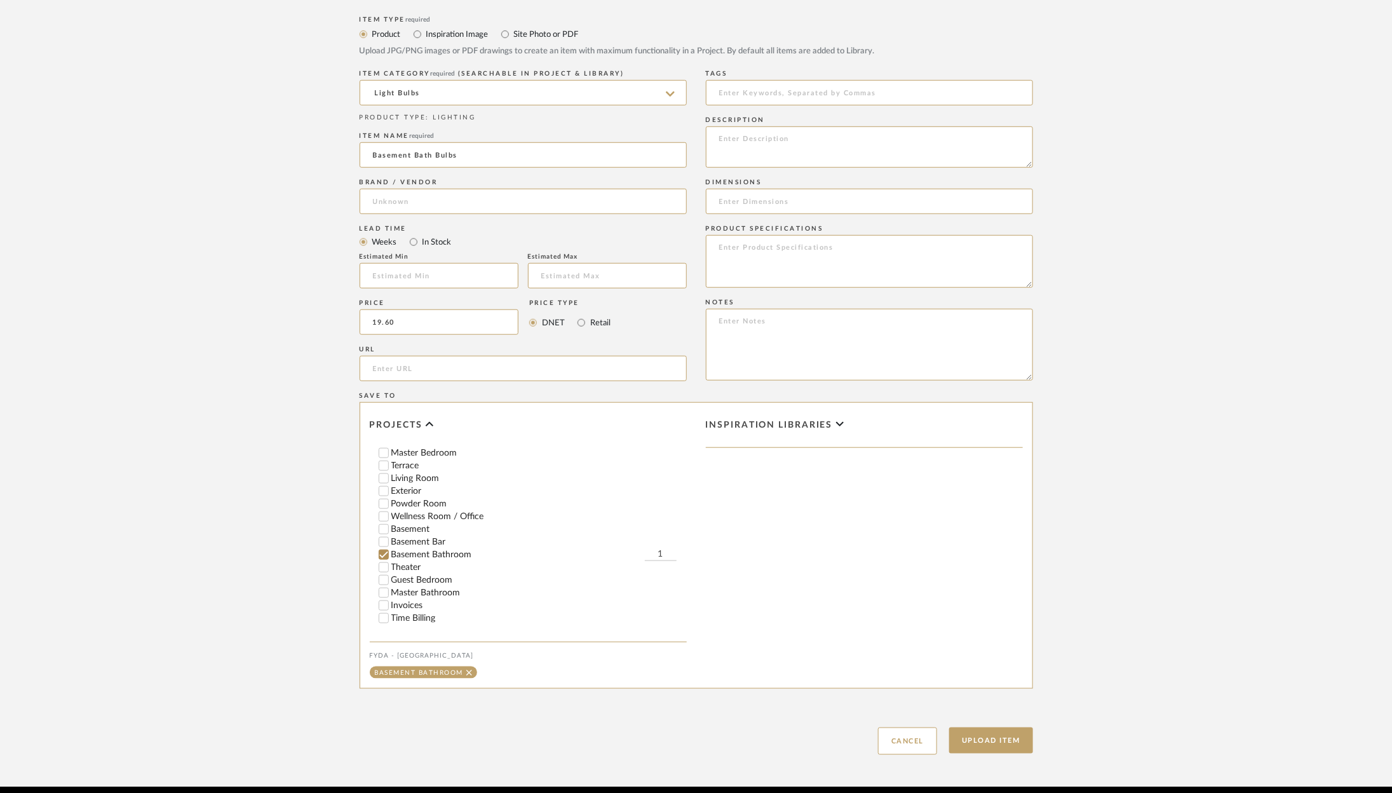
scroll to position [159, 0]
type input "$19.60"
click at [668, 542] on input "1" at bounding box center [661, 548] width 32 height 13
type input "2"
click at [1006, 728] on button "Upload Item" at bounding box center [991, 741] width 84 height 26
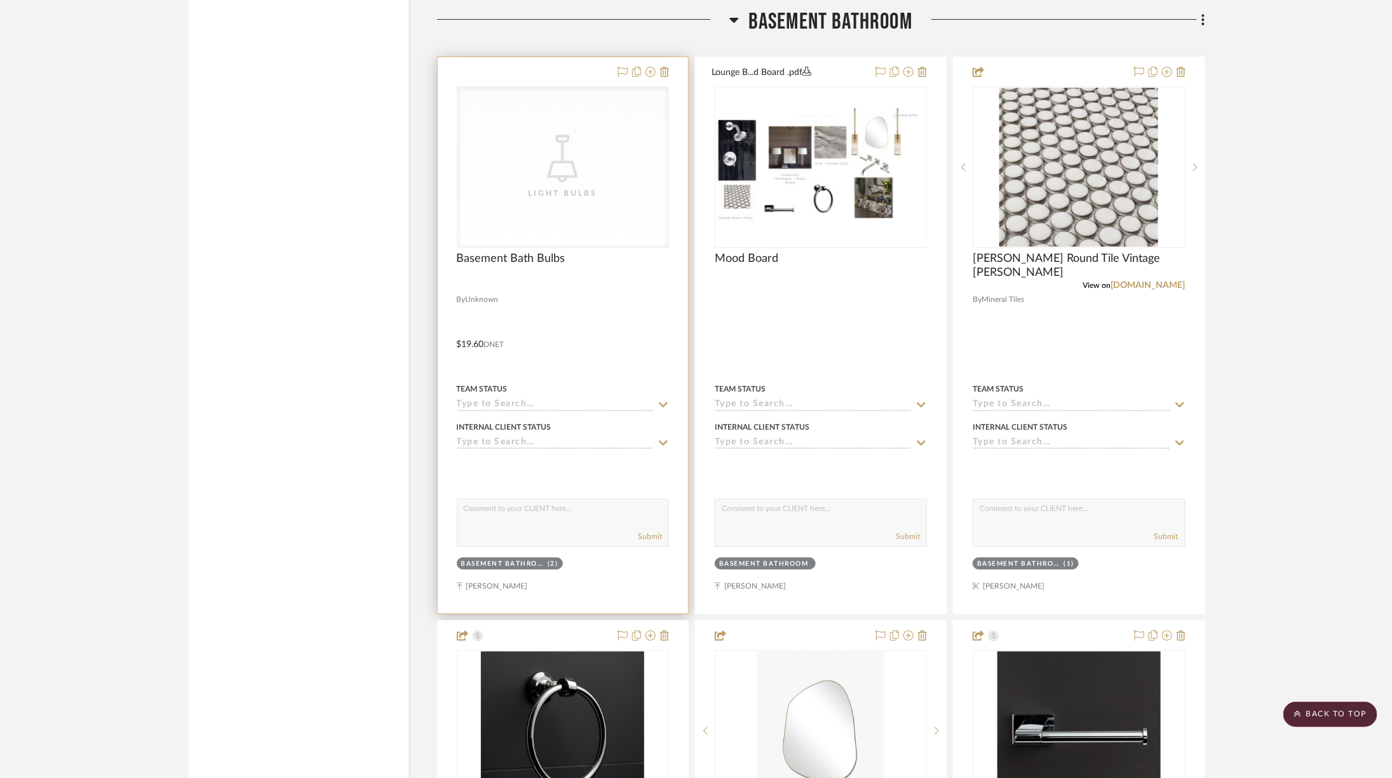
scroll to position [2671, 0]
click at [0, 0] on div "Light Bulbs" at bounding box center [0, 0] width 0 height 0
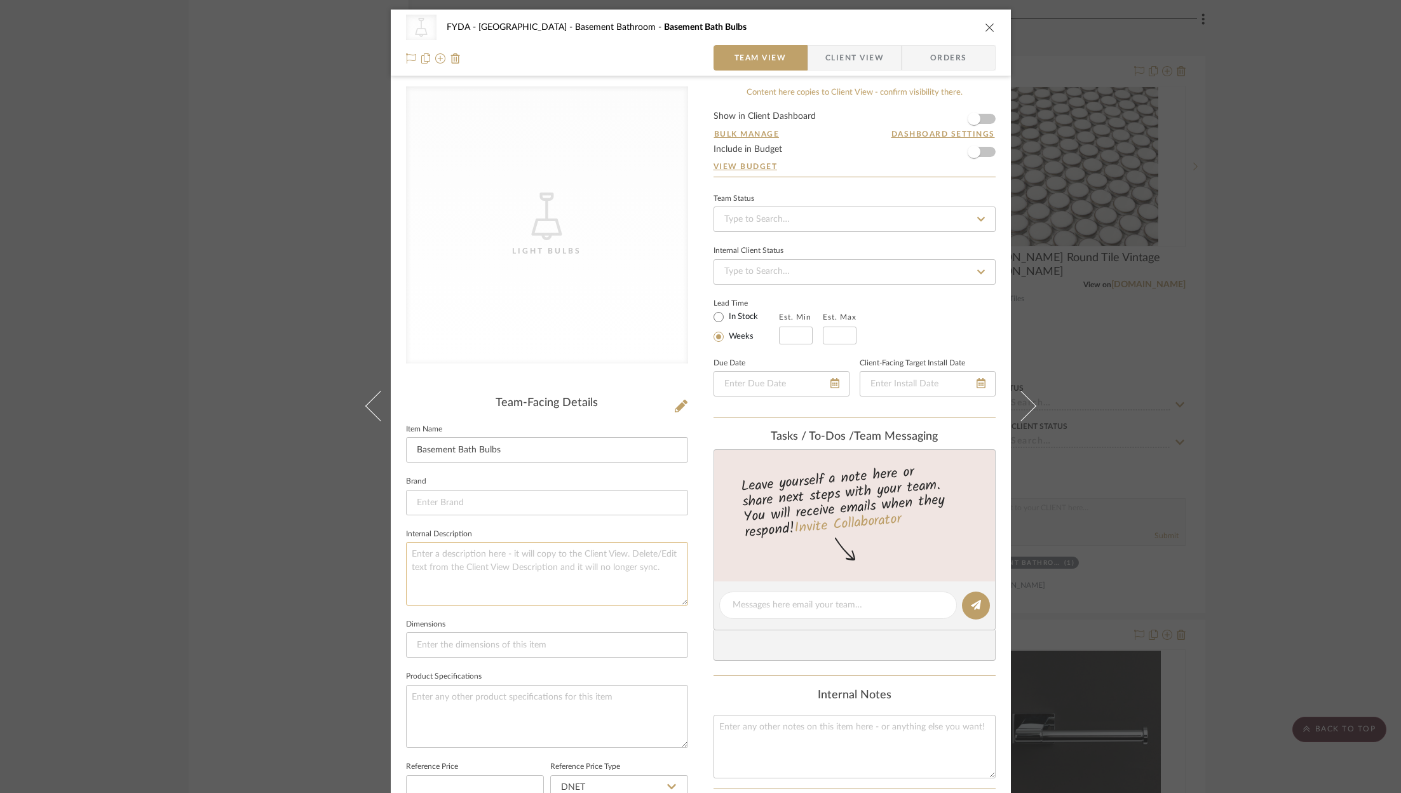
scroll to position [262, 0]
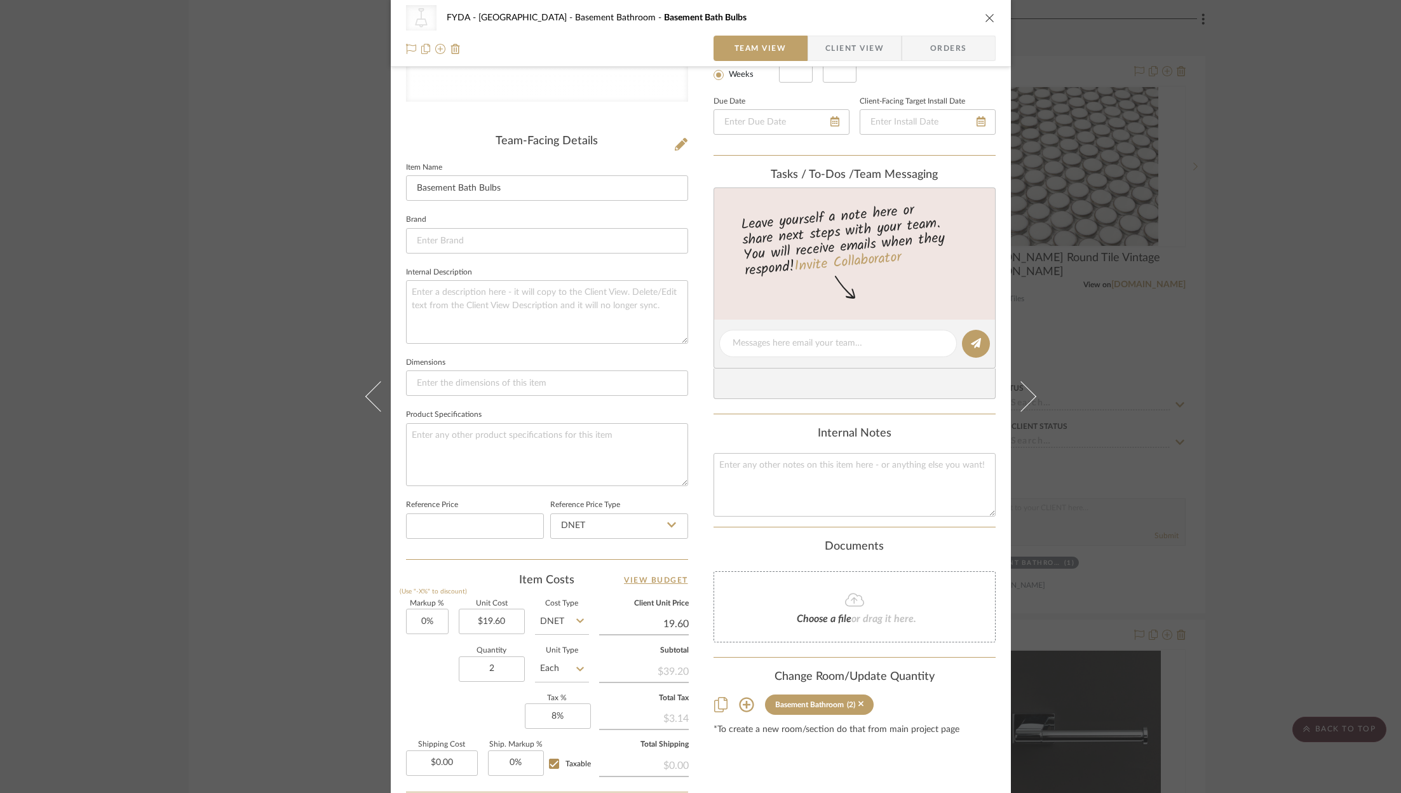
click at [665, 616] on input "19.60" at bounding box center [644, 623] width 90 height 19
type input "28"
type input "42.86%"
type input "$28.00"
click at [784, 485] on textarea at bounding box center [855, 484] width 282 height 63
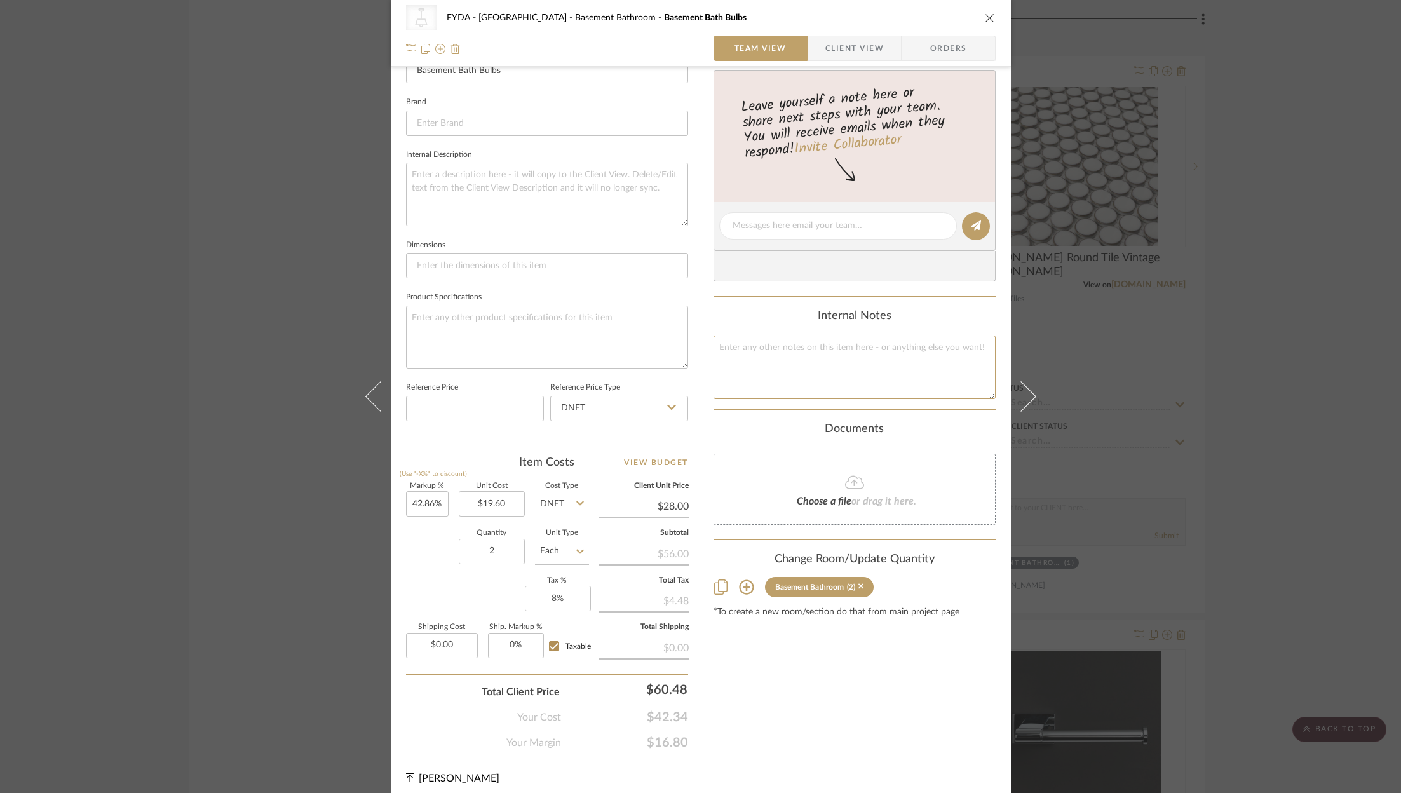
scroll to position [383, 0]
click at [665, 681] on input "60.48" at bounding box center [629, 685] width 127 height 25
click at [663, 706] on span "$42.34" at bounding box center [624, 713] width 127 height 15
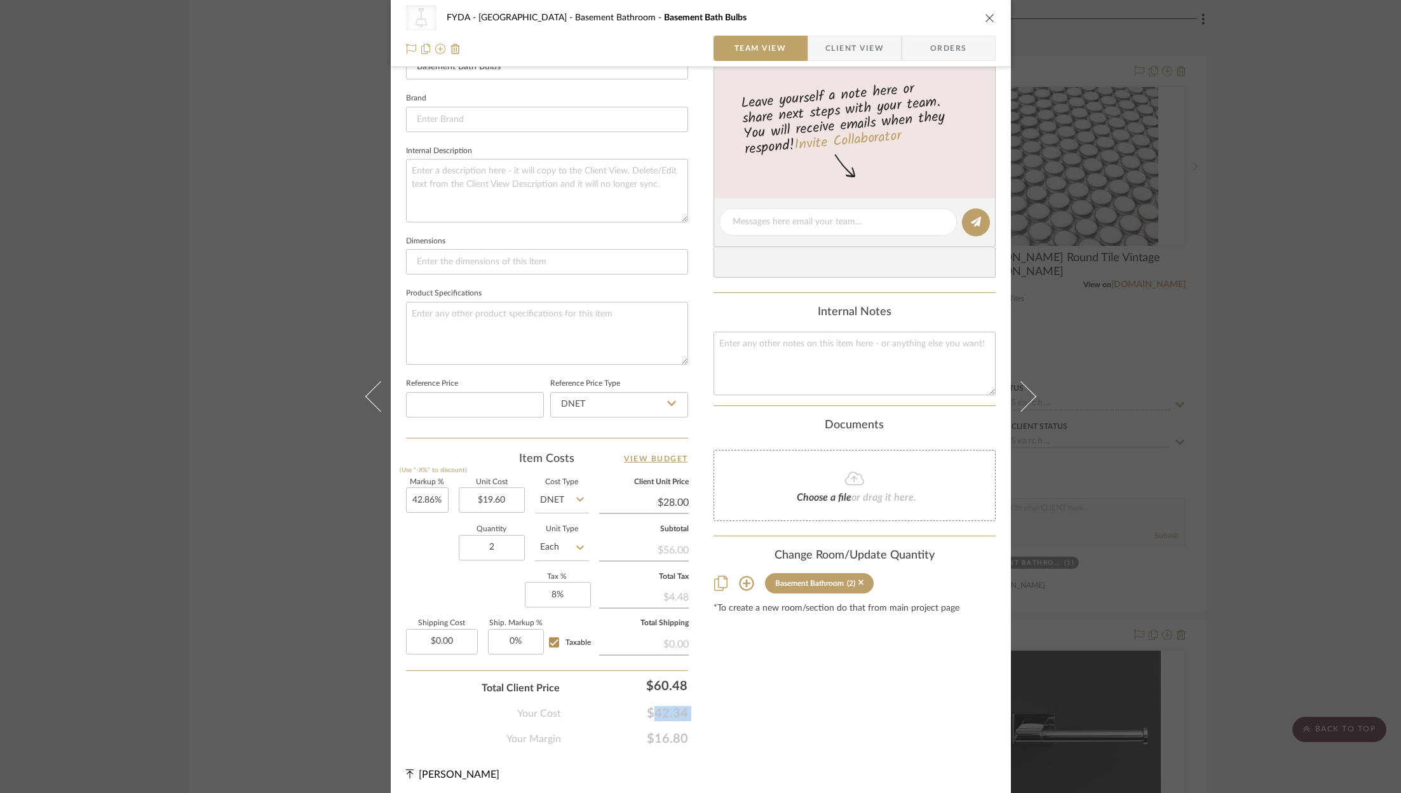
click at [663, 706] on span "$42.34" at bounding box center [624, 713] width 127 height 15
copy span "$42.34"
click at [1246, 332] on div "CategoryIconLighting Created with Sketch. Light Bulbs FYDA - 655 City Park Base…" at bounding box center [700, 396] width 1401 height 793
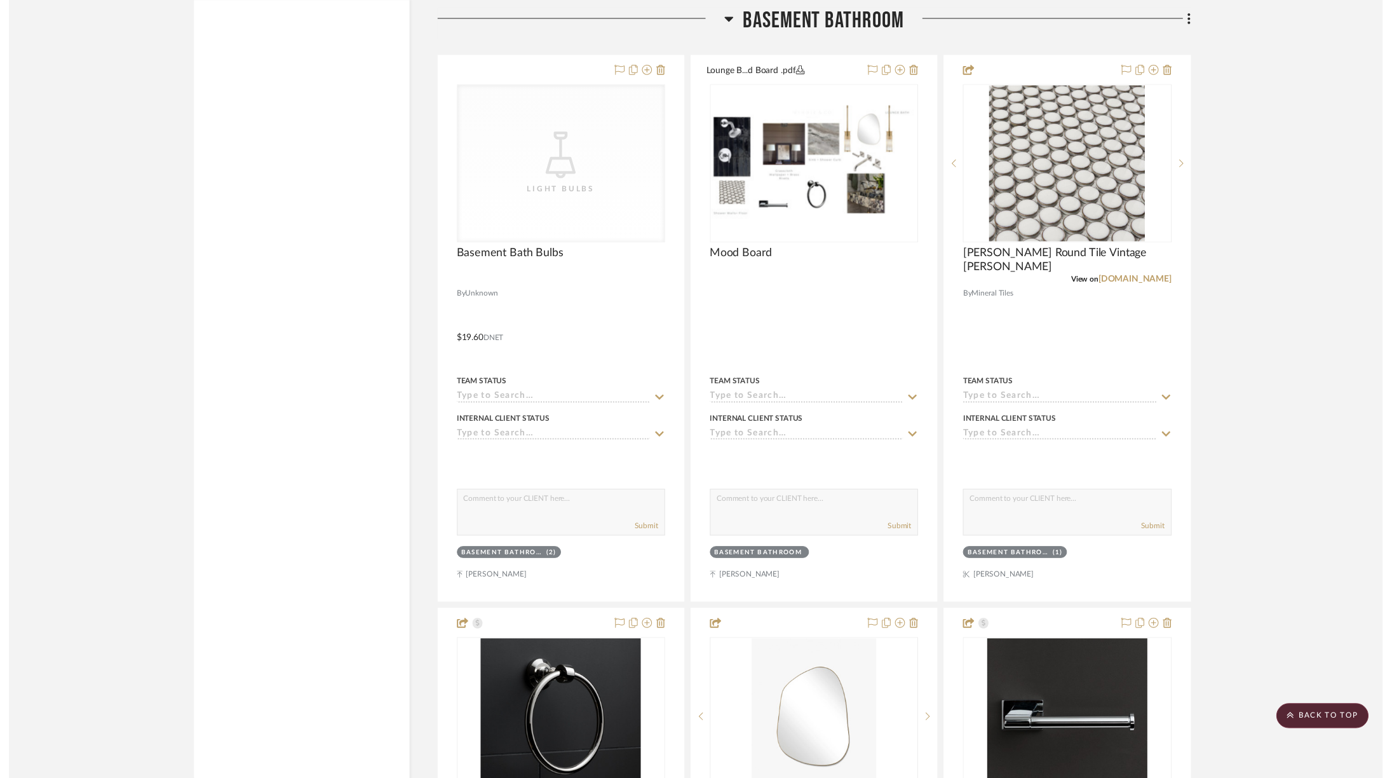
scroll to position [2671, 0]
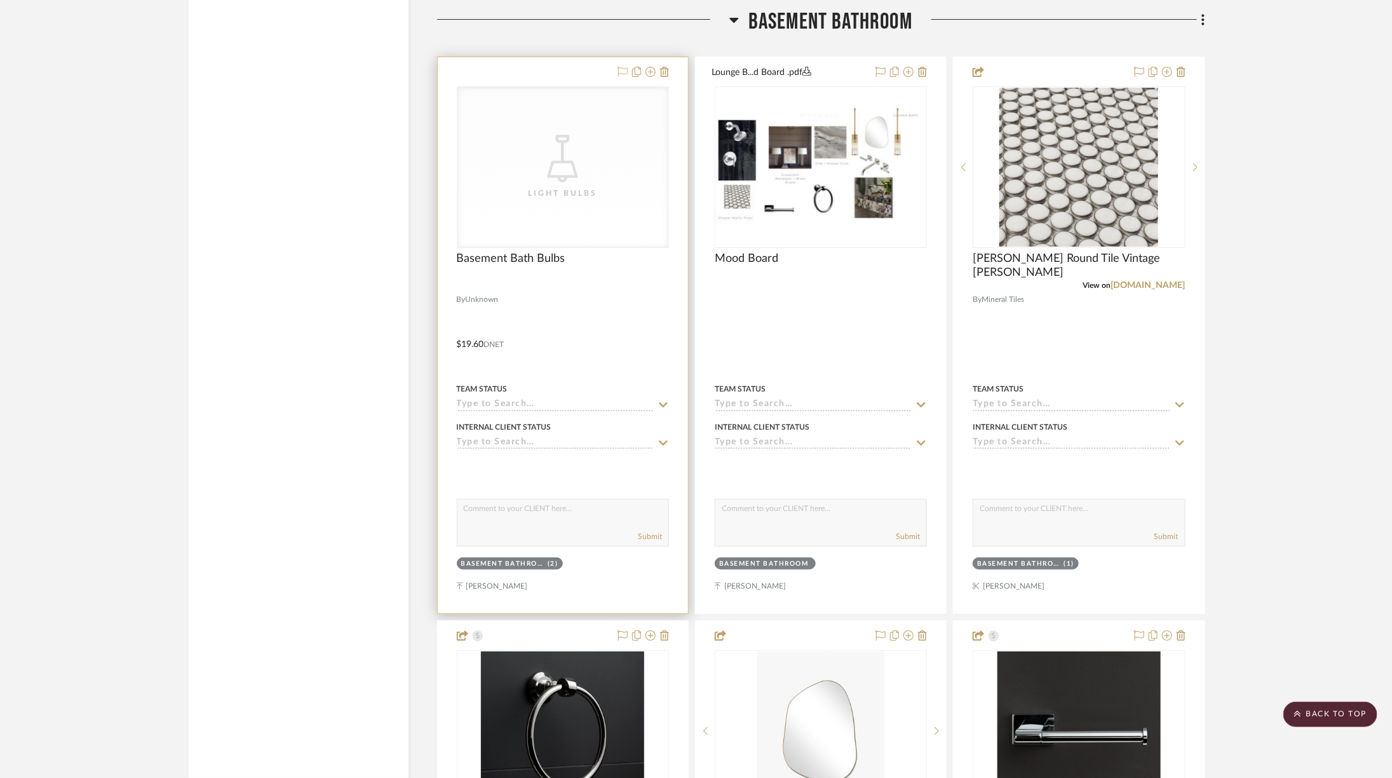
click at [621, 67] on icon at bounding box center [623, 72] width 10 height 10
click at [586, 145] on div "CategoryIconLighting Created with Sketch. Light Bulbs" at bounding box center [562, 167] width 211 height 160
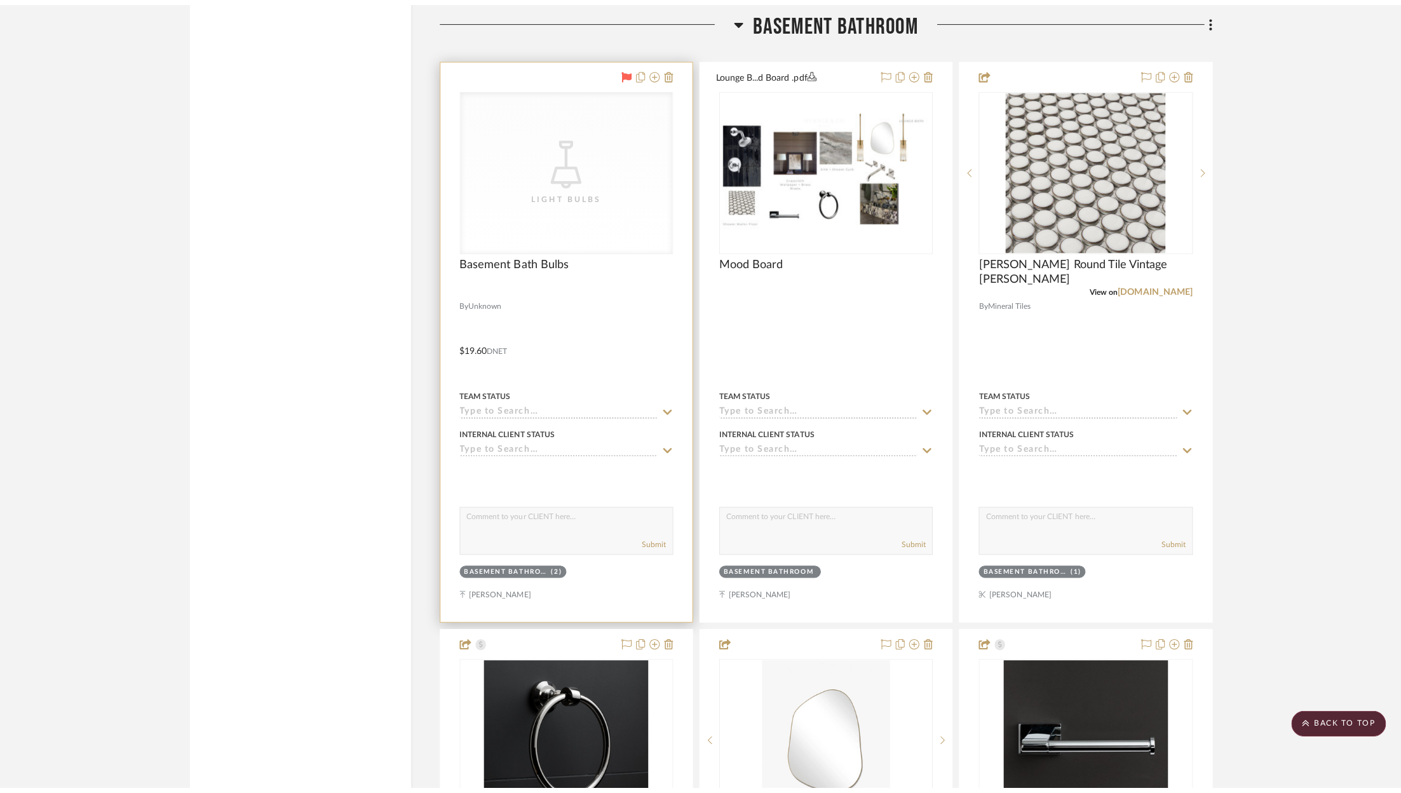
scroll to position [0, 0]
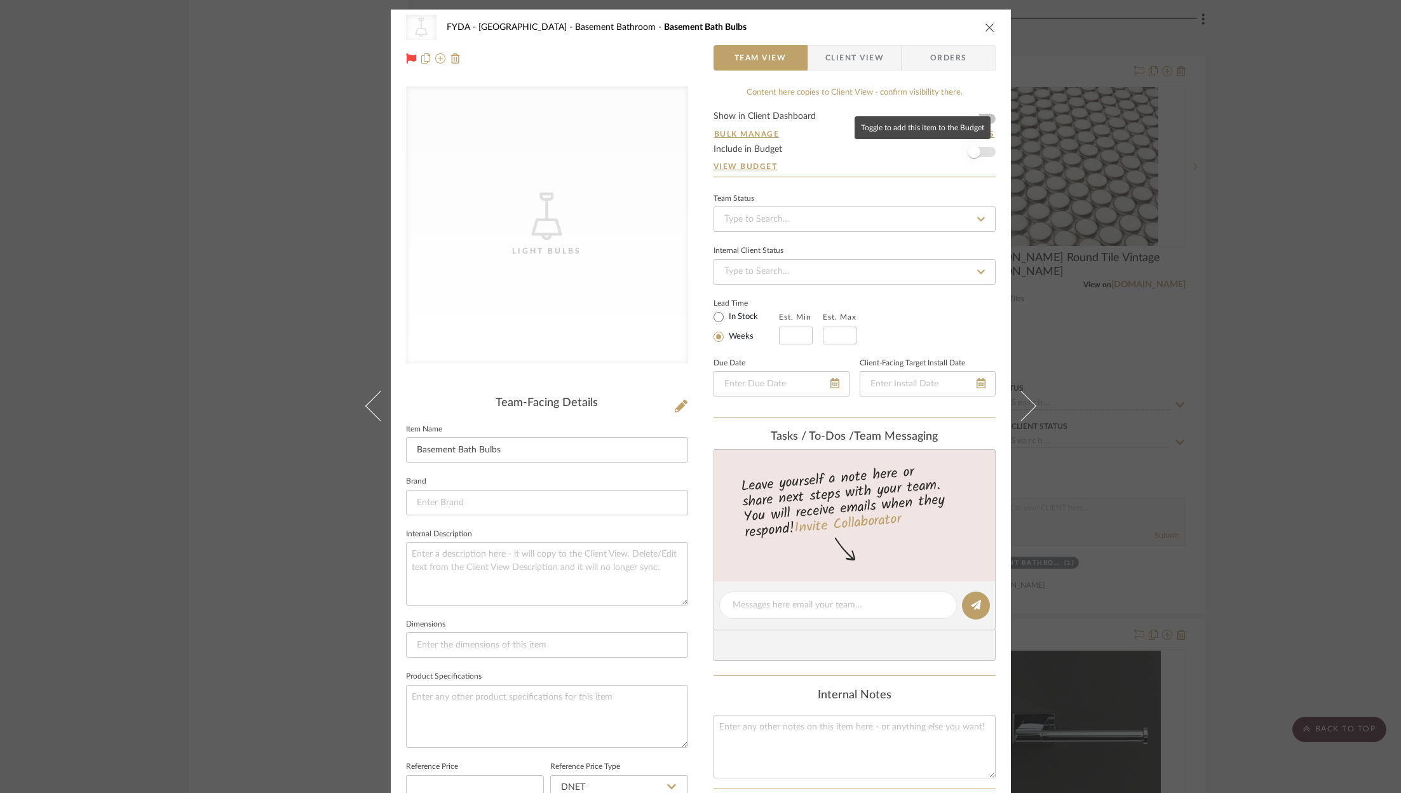
click at [973, 153] on span "button" at bounding box center [974, 152] width 13 height 13
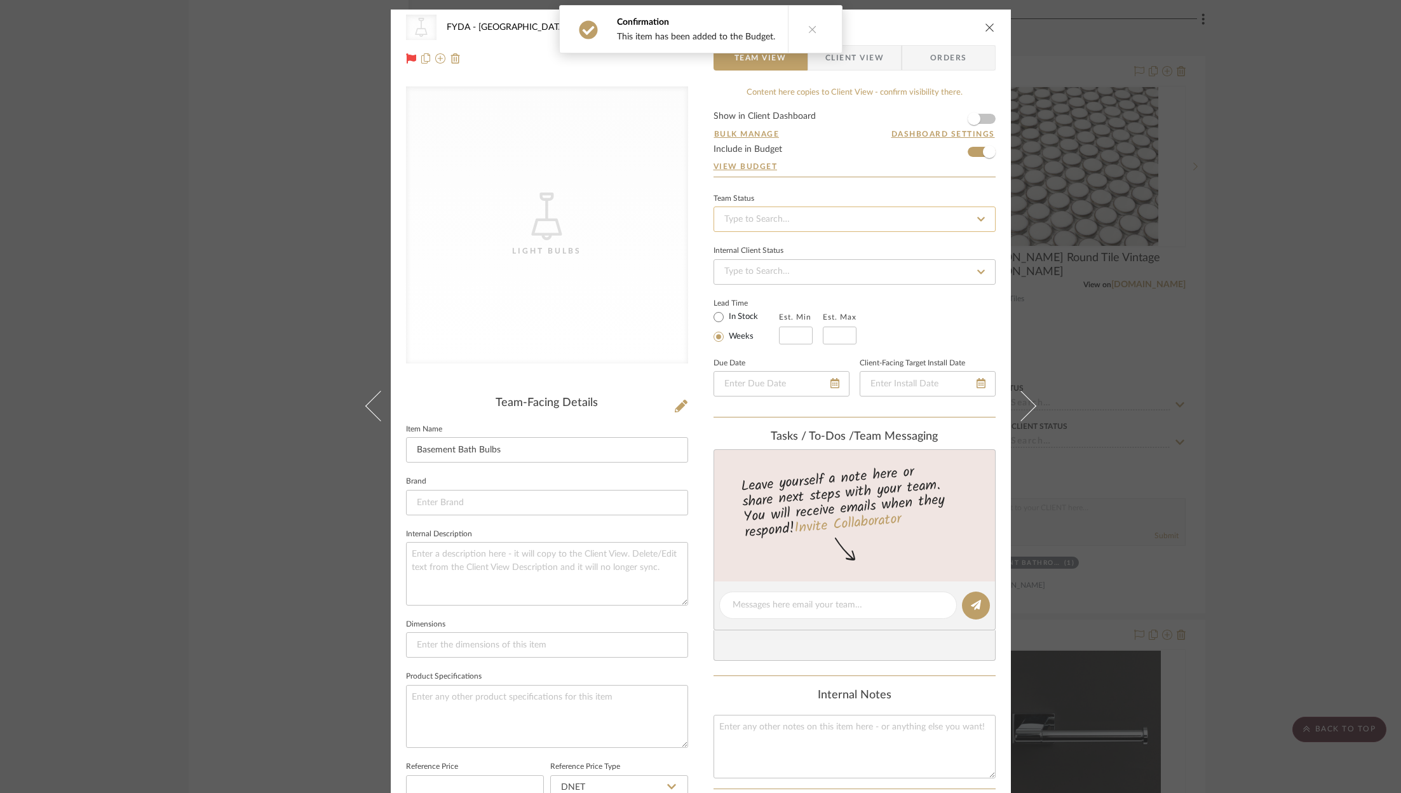
click at [879, 210] on input at bounding box center [855, 219] width 282 height 25
click at [850, 279] on div "Ordered" at bounding box center [850, 284] width 281 height 32
type input "[DATE]"
type input "Ordered"
type input "[DATE]"
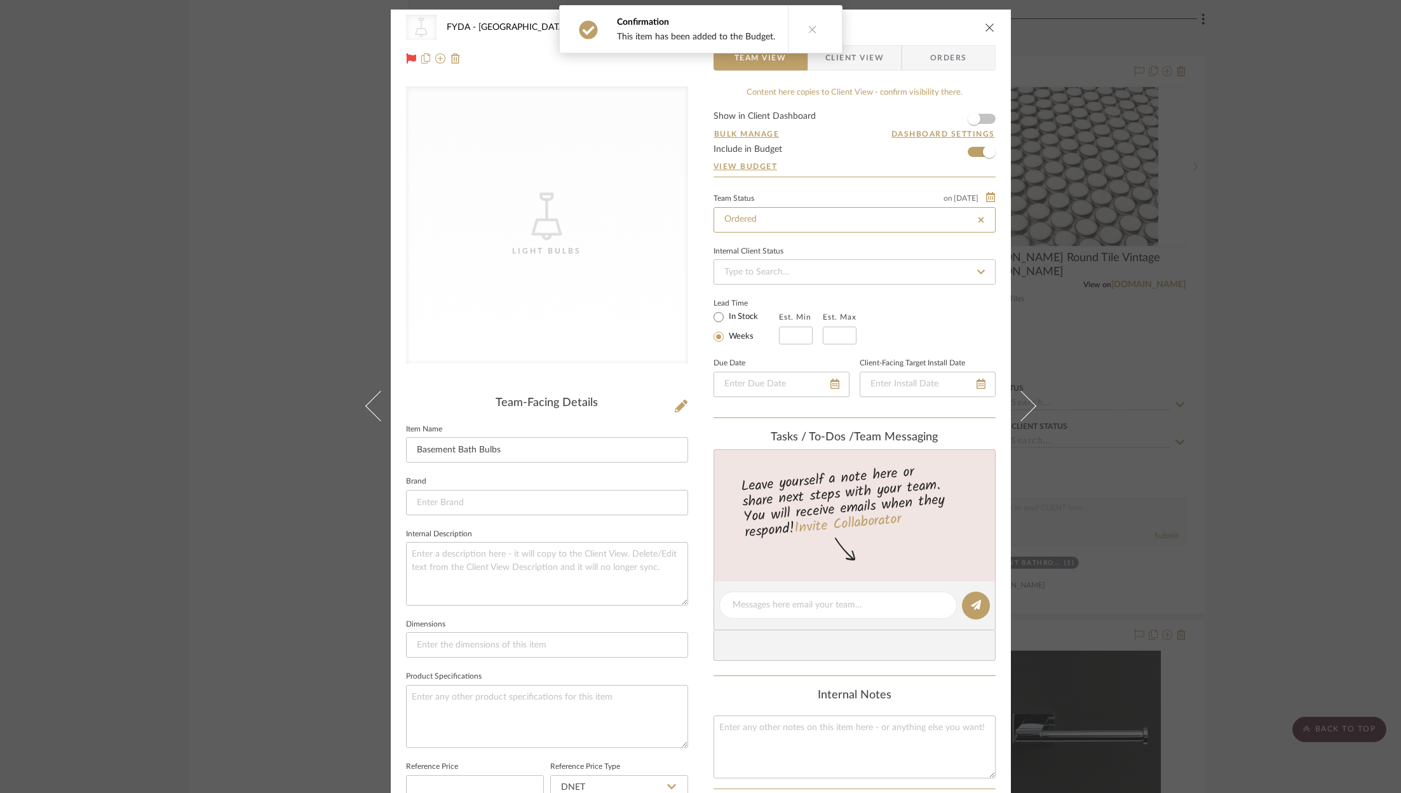
type input "Ordered"
click at [989, 30] on icon "close" at bounding box center [990, 27] width 10 height 10
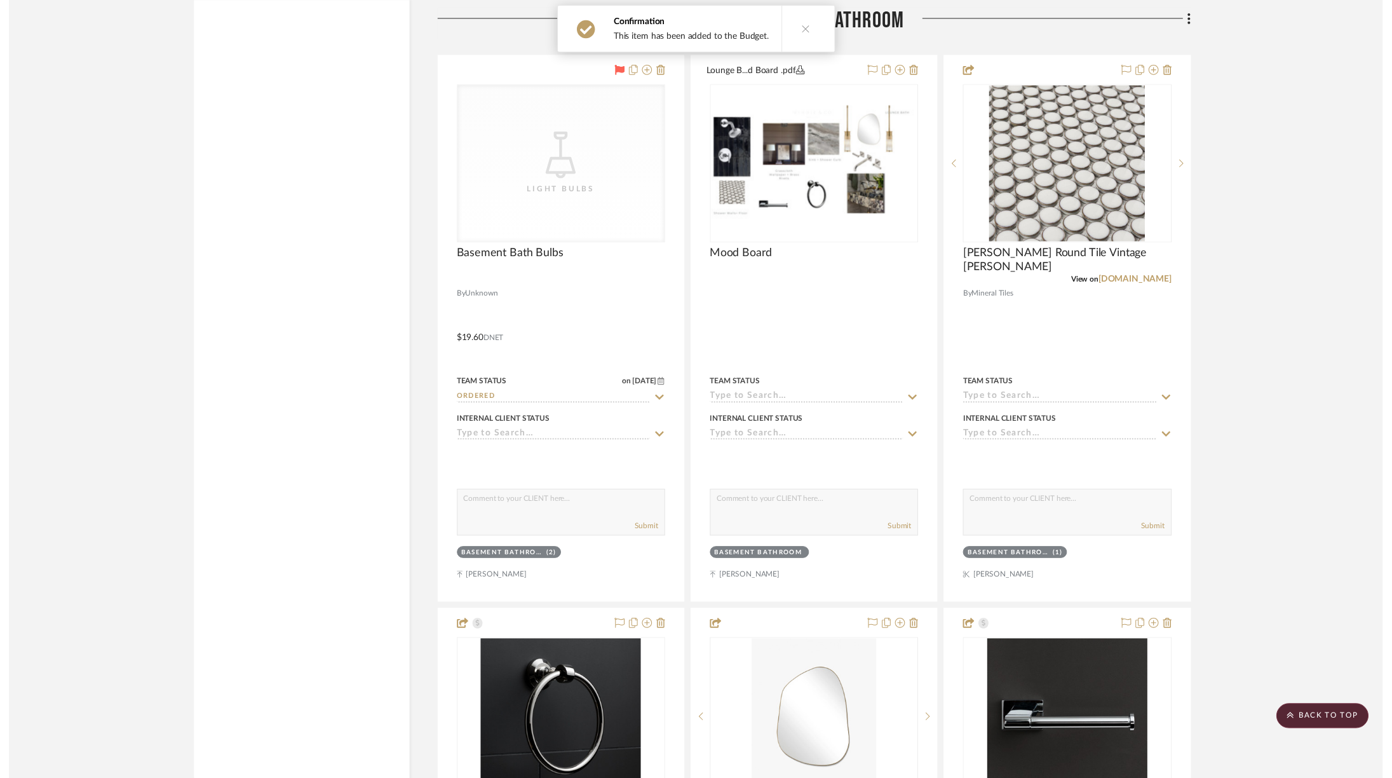
scroll to position [2671, 0]
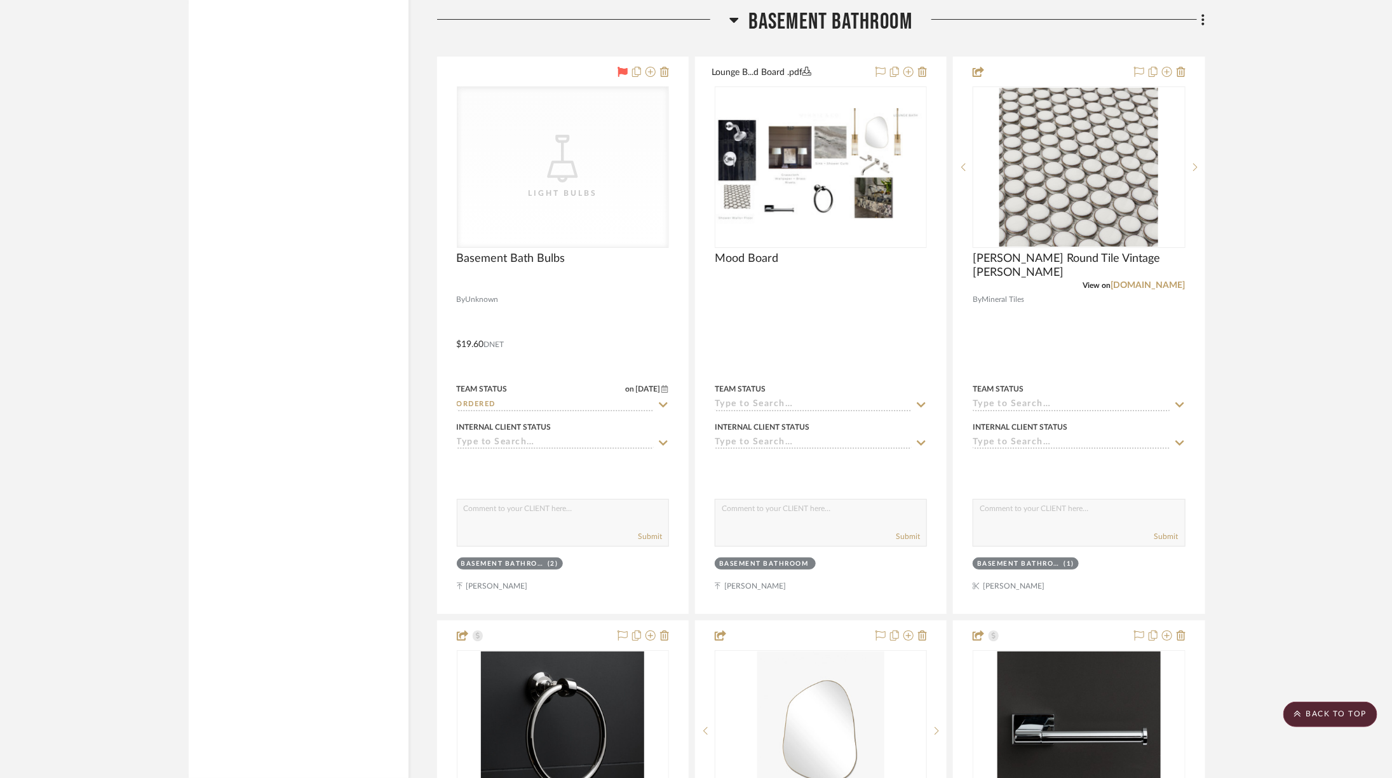
click at [774, 15] on span "Basement Bathroom" at bounding box center [830, 21] width 164 height 27
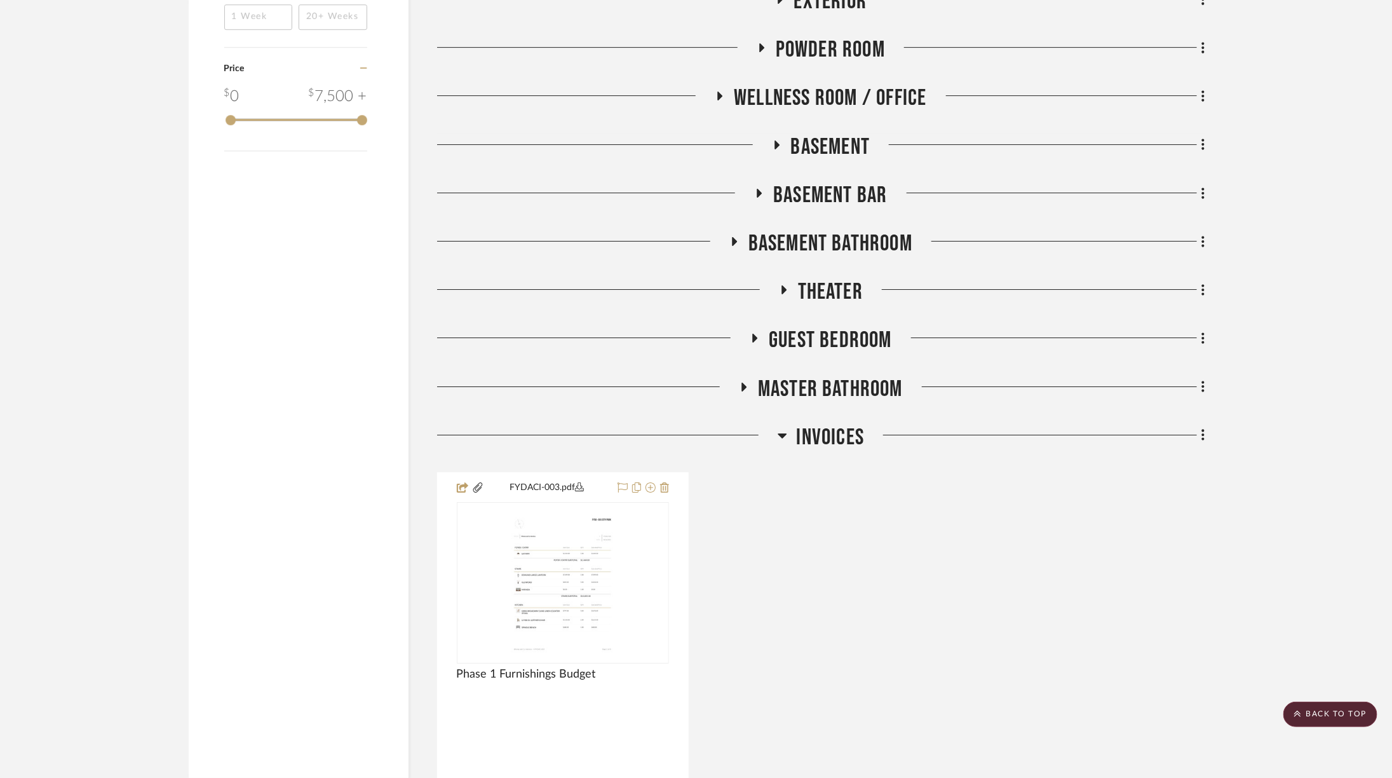
scroll to position [2445, 0]
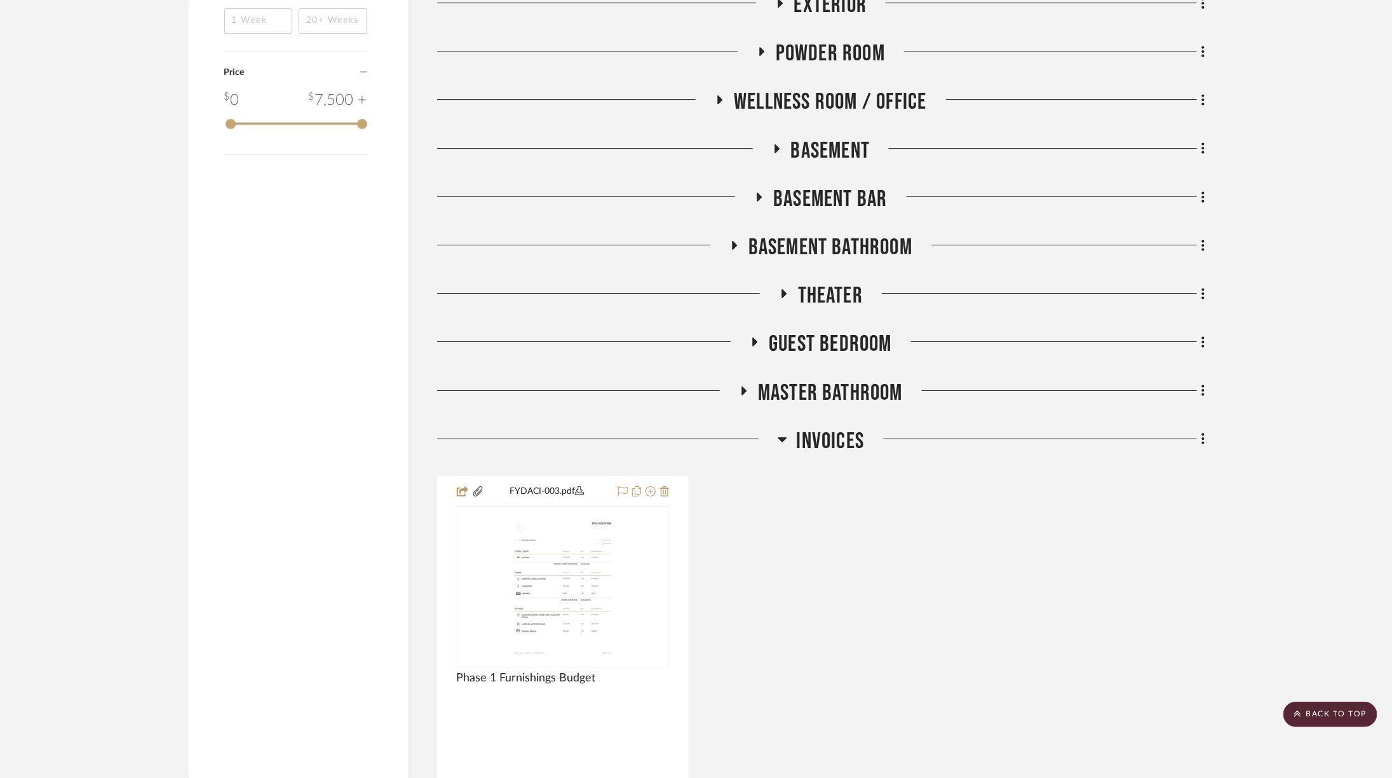
click at [797, 189] on span "Basement Bar" at bounding box center [830, 199] width 114 height 27
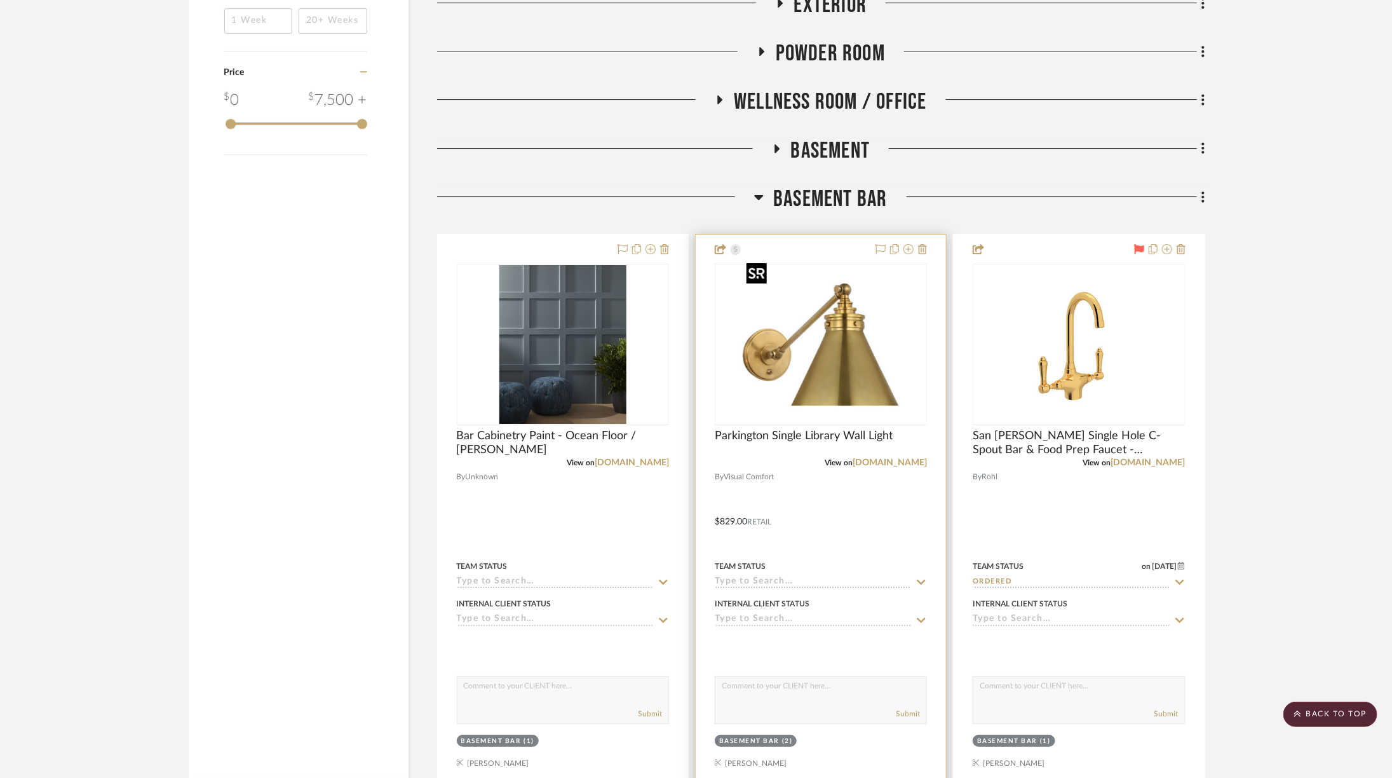
scroll to position [2455, 0]
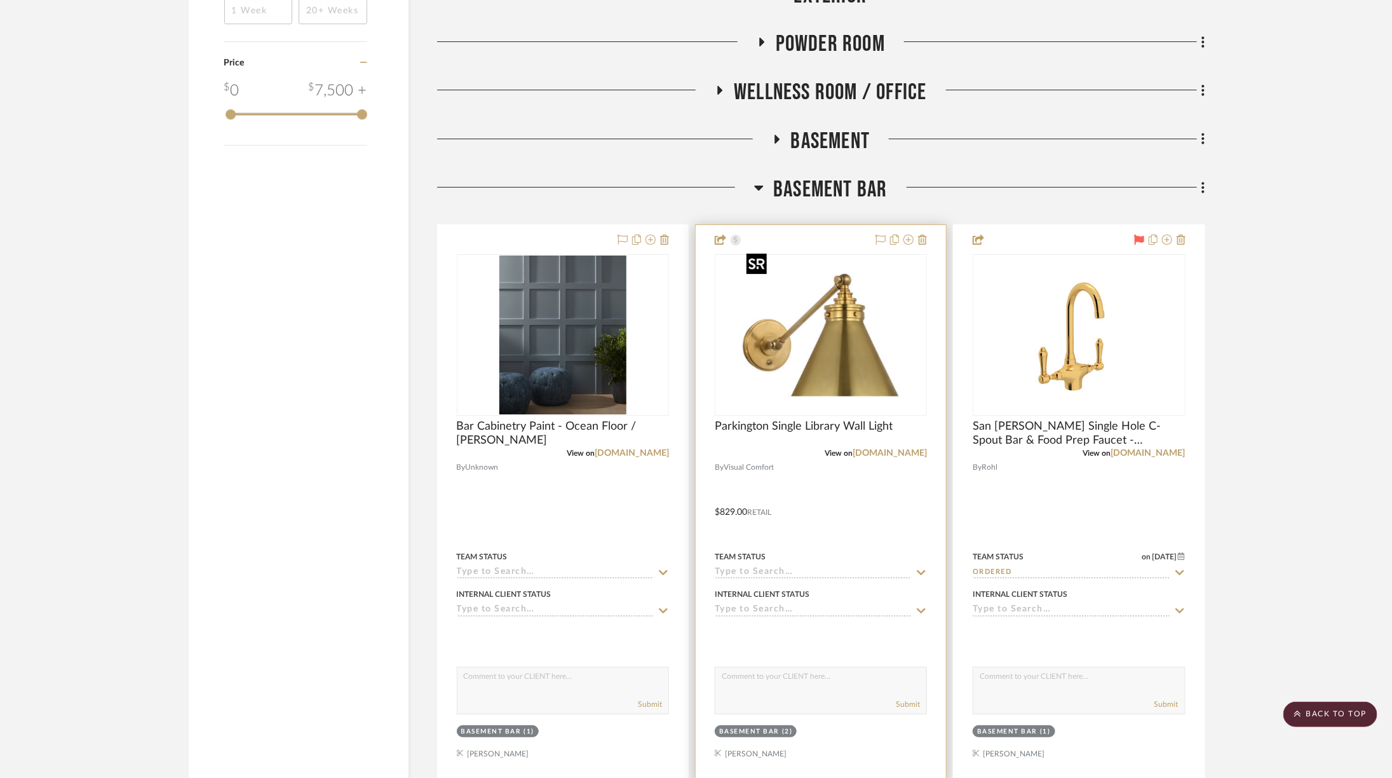
click at [839, 327] on img "0" at bounding box center [820, 334] width 159 height 159
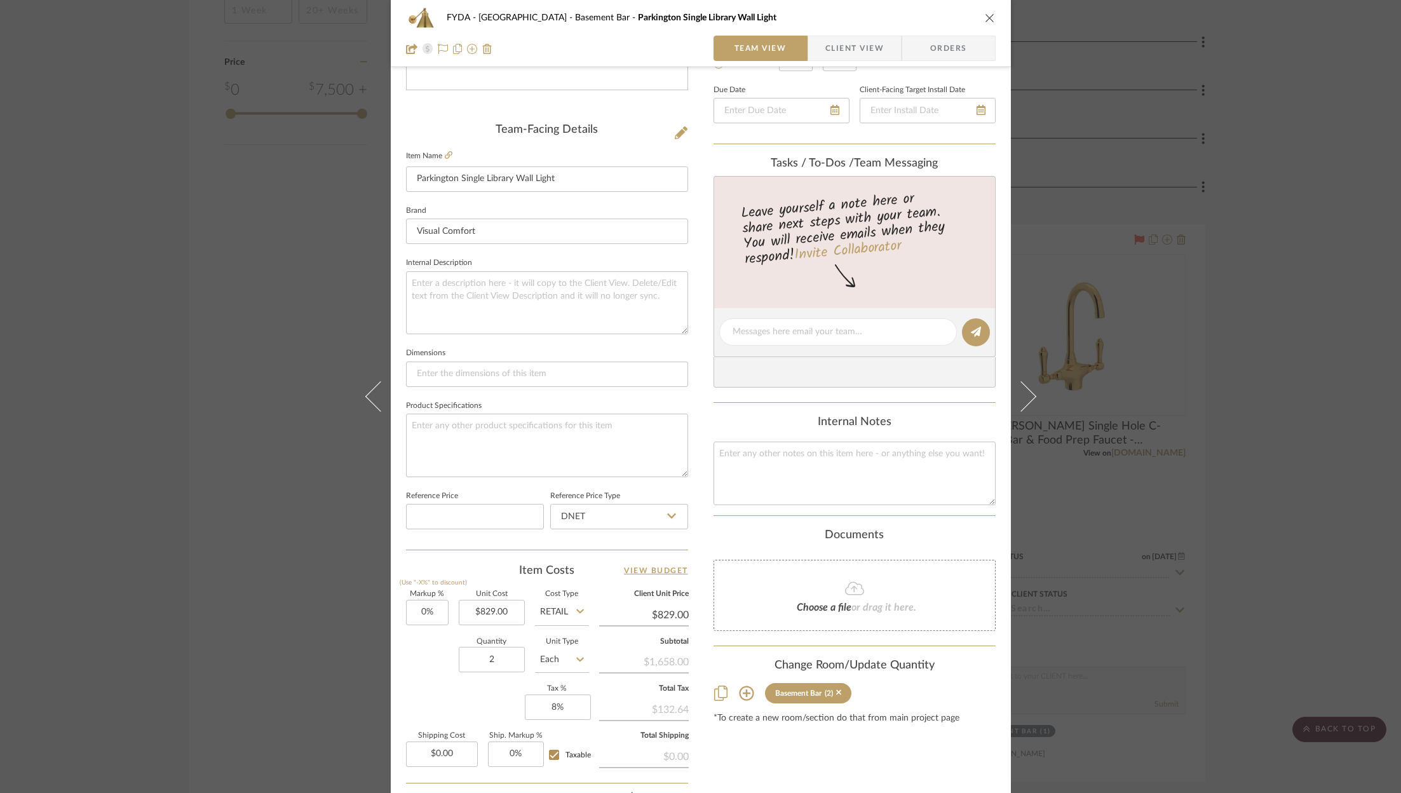
scroll to position [274, 0]
click at [504, 607] on input "829.00" at bounding box center [492, 611] width 66 height 25
type input "8"
type input "$580.30"
click at [565, 613] on input "Retail" at bounding box center [562, 611] width 54 height 25
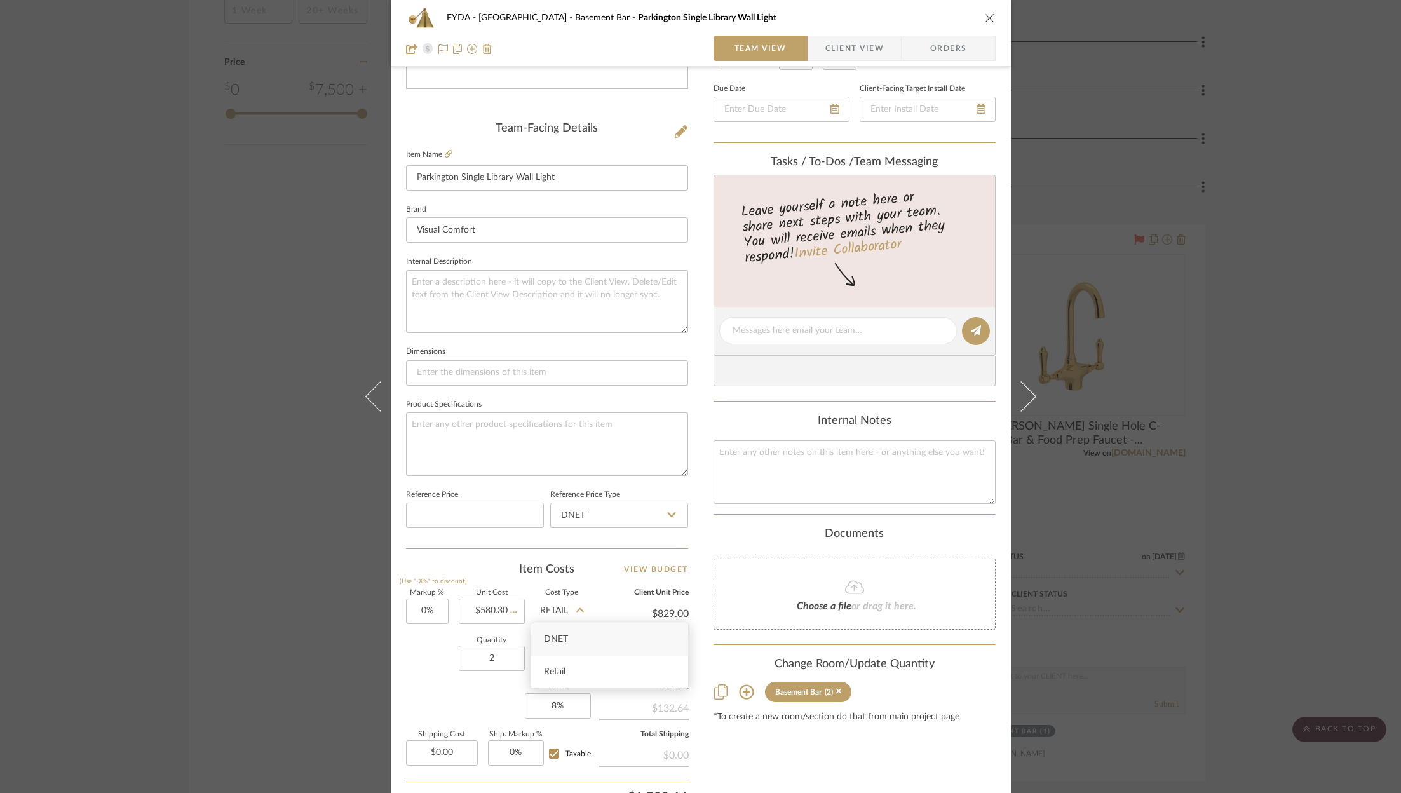
type input "$580.30"
click at [562, 637] on span "DNET" at bounding box center [556, 639] width 24 height 9
type input "DNET"
click at [668, 604] on input "580.30" at bounding box center [644, 613] width 90 height 19
type input "829"
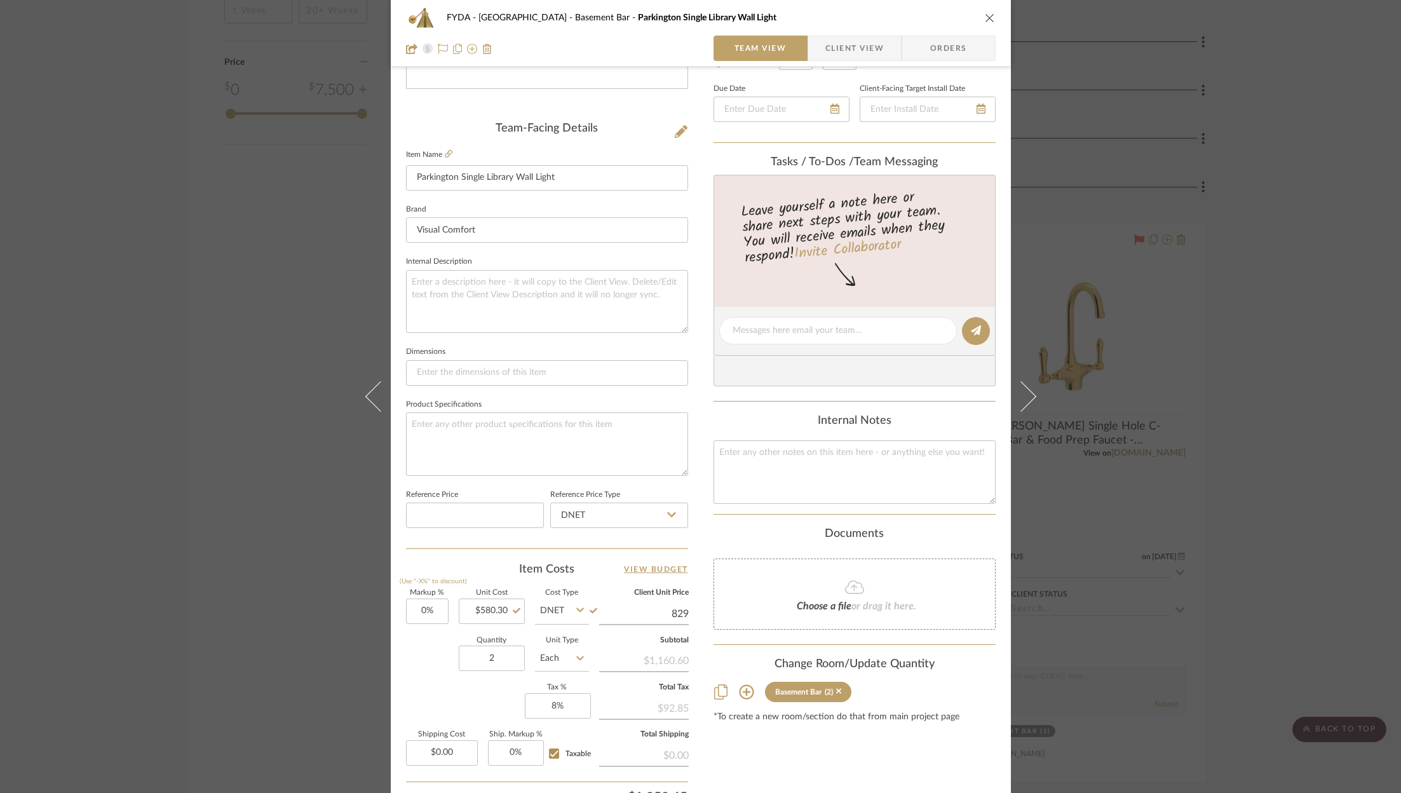
type input "42.86%"
type input "$829.00"
click at [454, 688] on div "Markup % (Use "-X%" to discount) 42.86% Unit Cost $580.30 Cost Type DNET Client…" at bounding box center [547, 683] width 282 height 186
type input "$829.02"
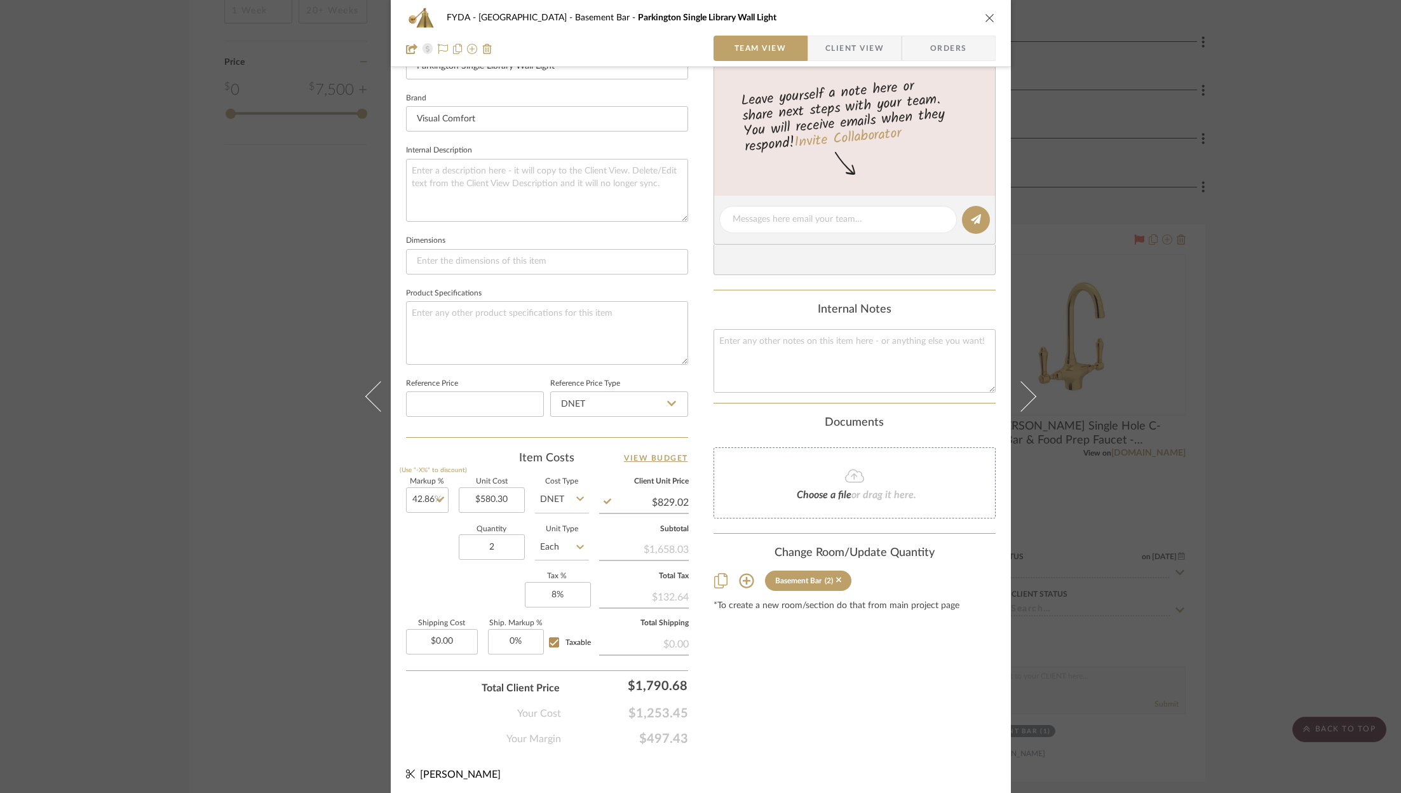
click at [660, 732] on span "$497.43" at bounding box center [624, 738] width 127 height 15
click at [661, 733] on span "$497.43" at bounding box center [624, 738] width 127 height 15
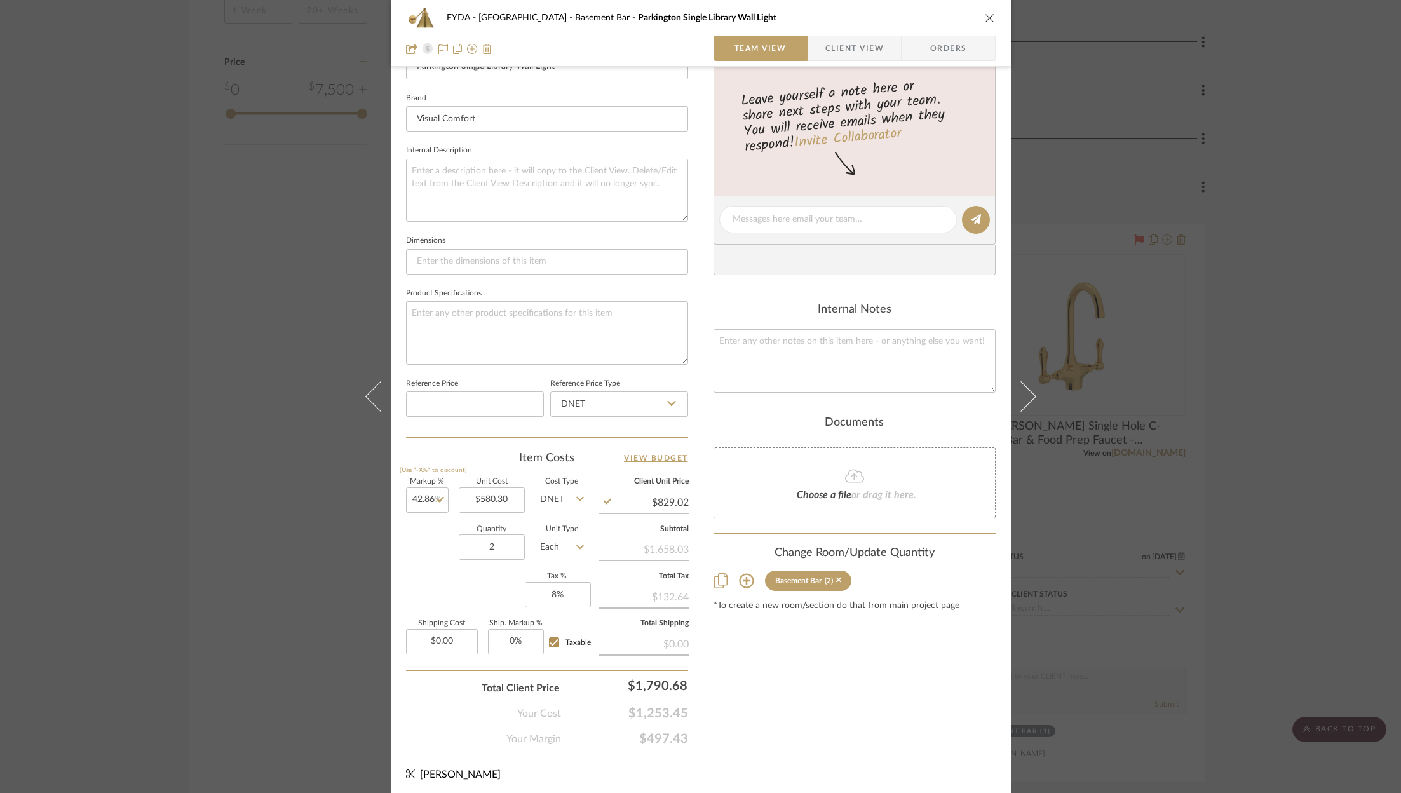
click at [661, 733] on span "$497.43" at bounding box center [624, 738] width 127 height 15
click at [651, 706] on span "$1,253.45" at bounding box center [624, 713] width 127 height 15
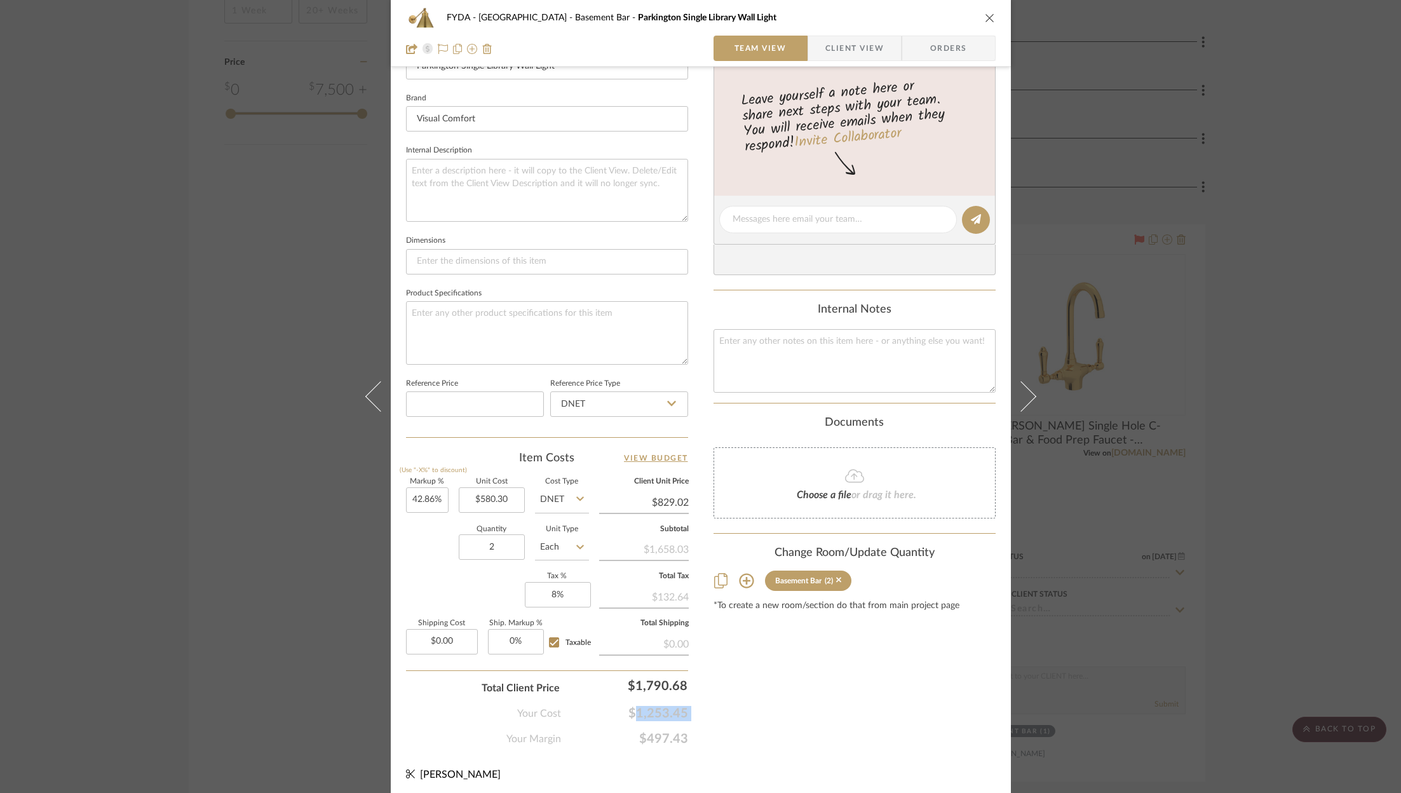
click at [651, 706] on span "$1,253.45" at bounding box center [624, 713] width 127 height 15
copy span "$1,253.45"
click at [655, 674] on input "1790.68" at bounding box center [629, 685] width 127 height 25
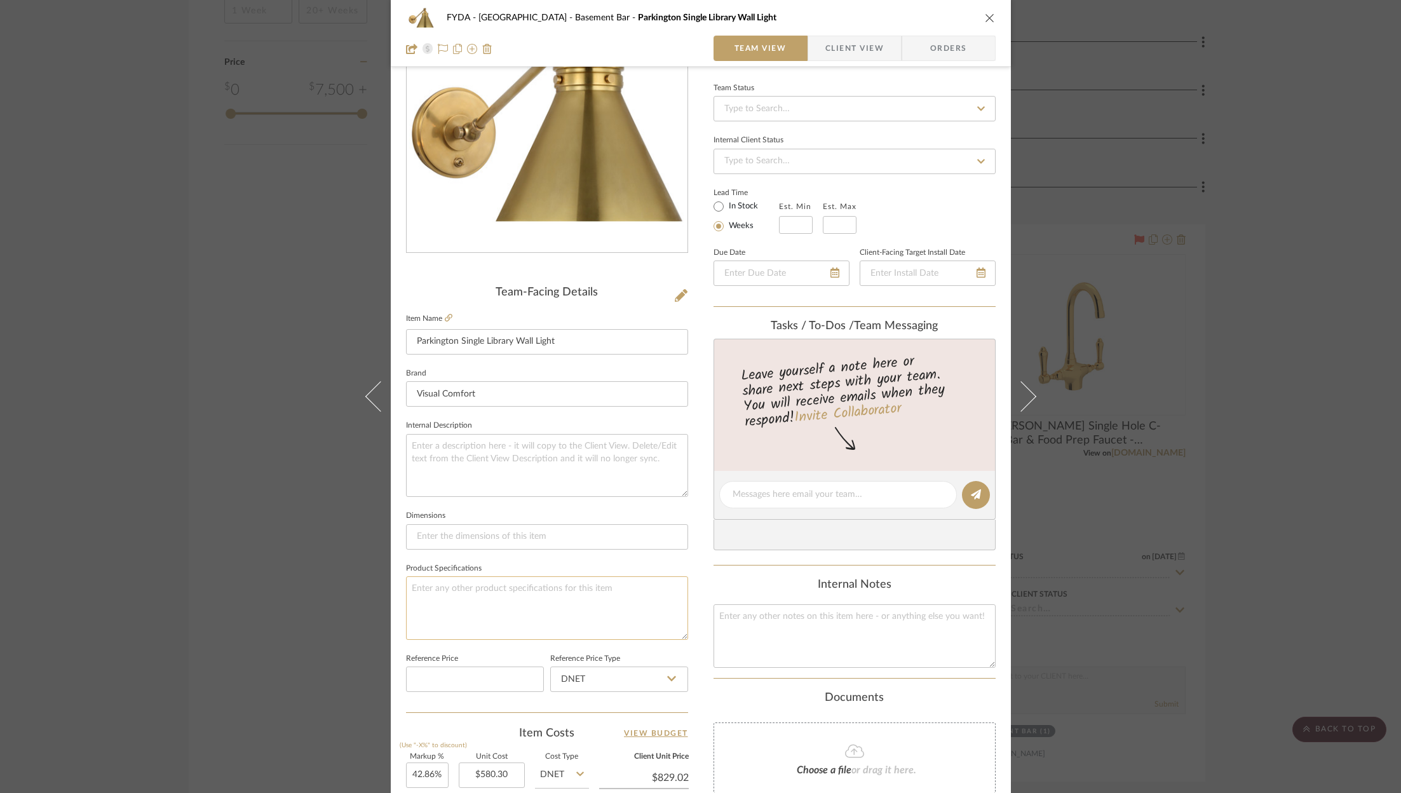
scroll to position [0, 0]
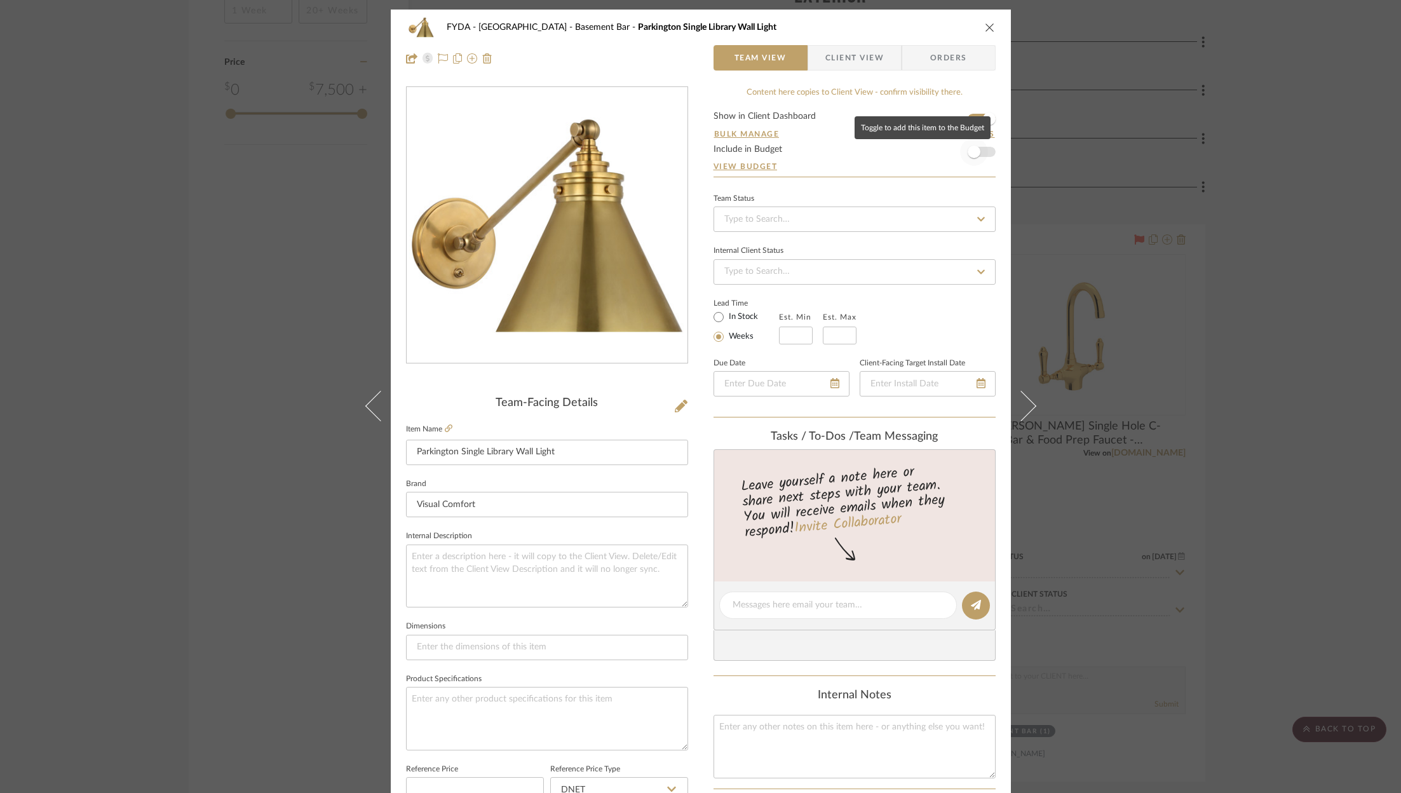
click at [977, 147] on span "button" at bounding box center [974, 152] width 28 height 28
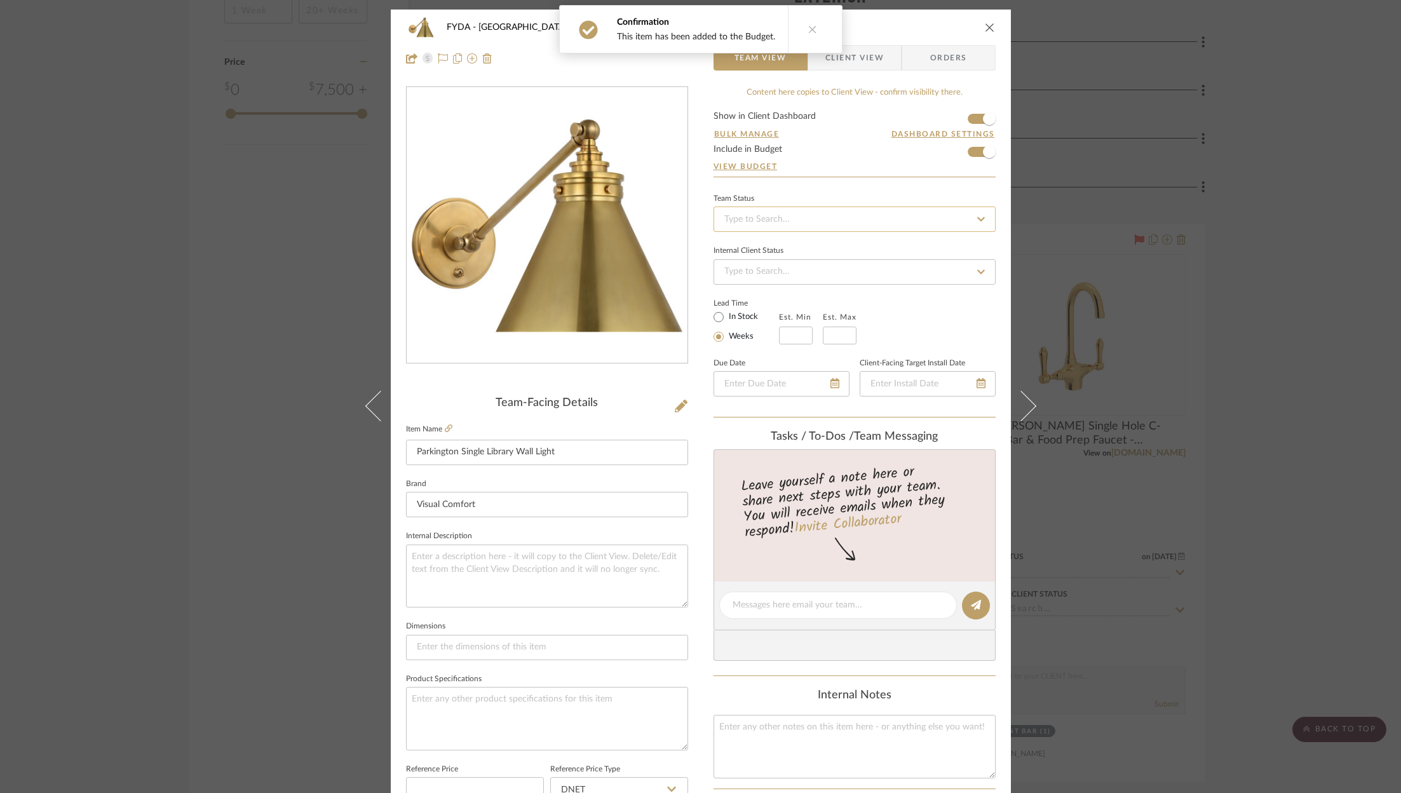
click at [856, 209] on input at bounding box center [855, 219] width 282 height 25
click at [836, 278] on div "Ordered" at bounding box center [850, 284] width 281 height 32
click at [438, 57] on icon at bounding box center [443, 58] width 10 height 10
click at [949, 60] on span "Orders" at bounding box center [948, 57] width 65 height 25
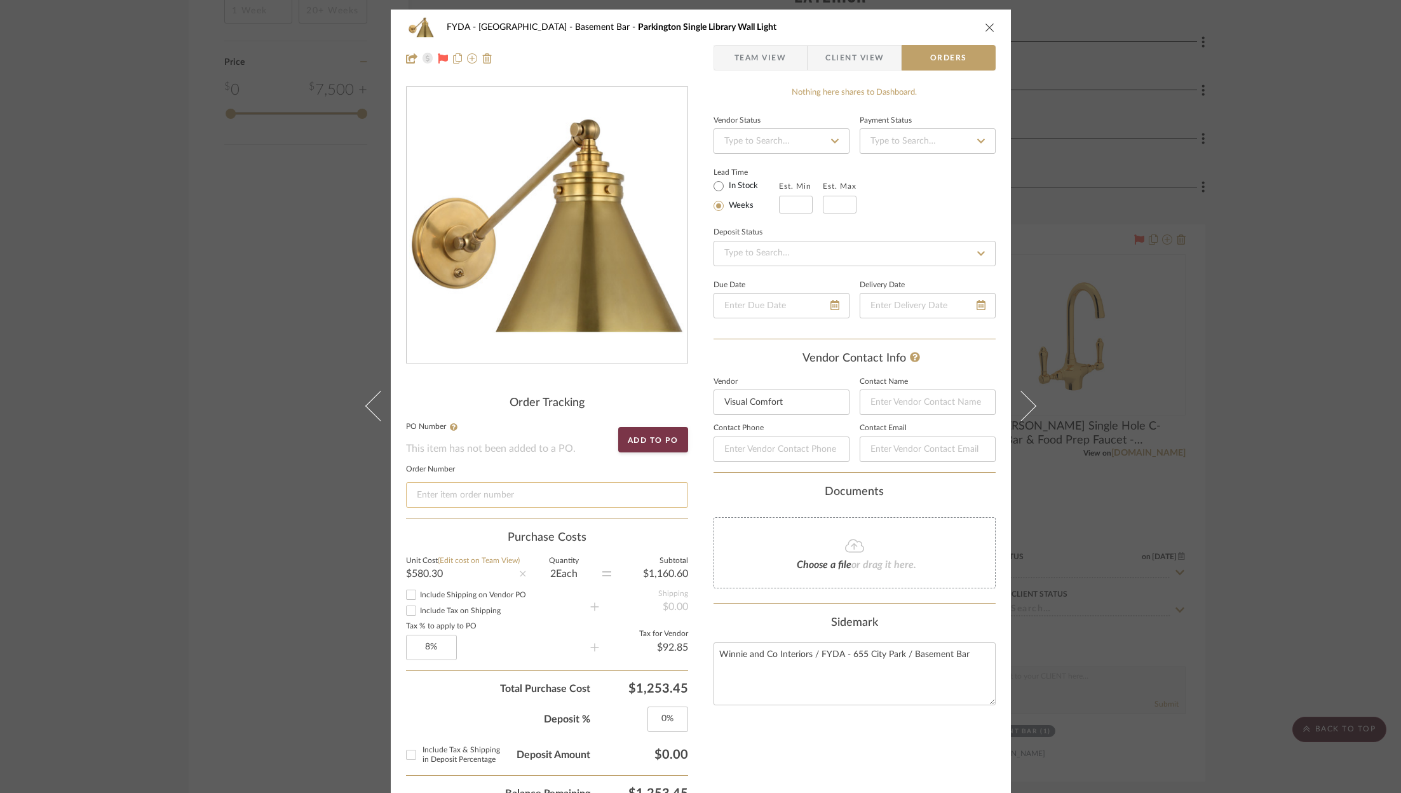
click at [508, 492] on input at bounding box center [547, 494] width 282 height 25
paste input "SO-000000263444"
click at [991, 14] on div "FYDA - 655 City Park Basement Bar Parkington Single Library Wall Light Team Vie…" at bounding box center [701, 43] width 620 height 67
click at [986, 27] on icon "close" at bounding box center [990, 27] width 10 height 10
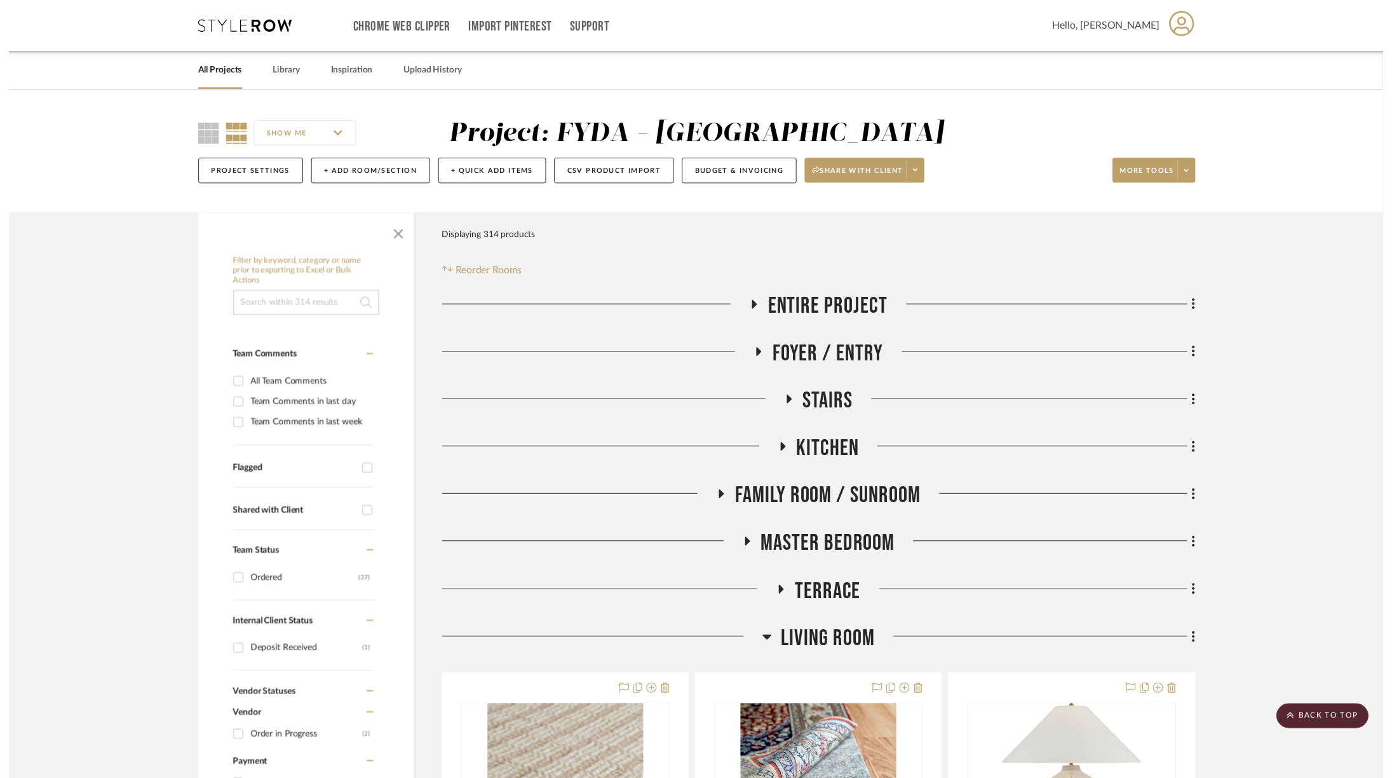
scroll to position [2455, 0]
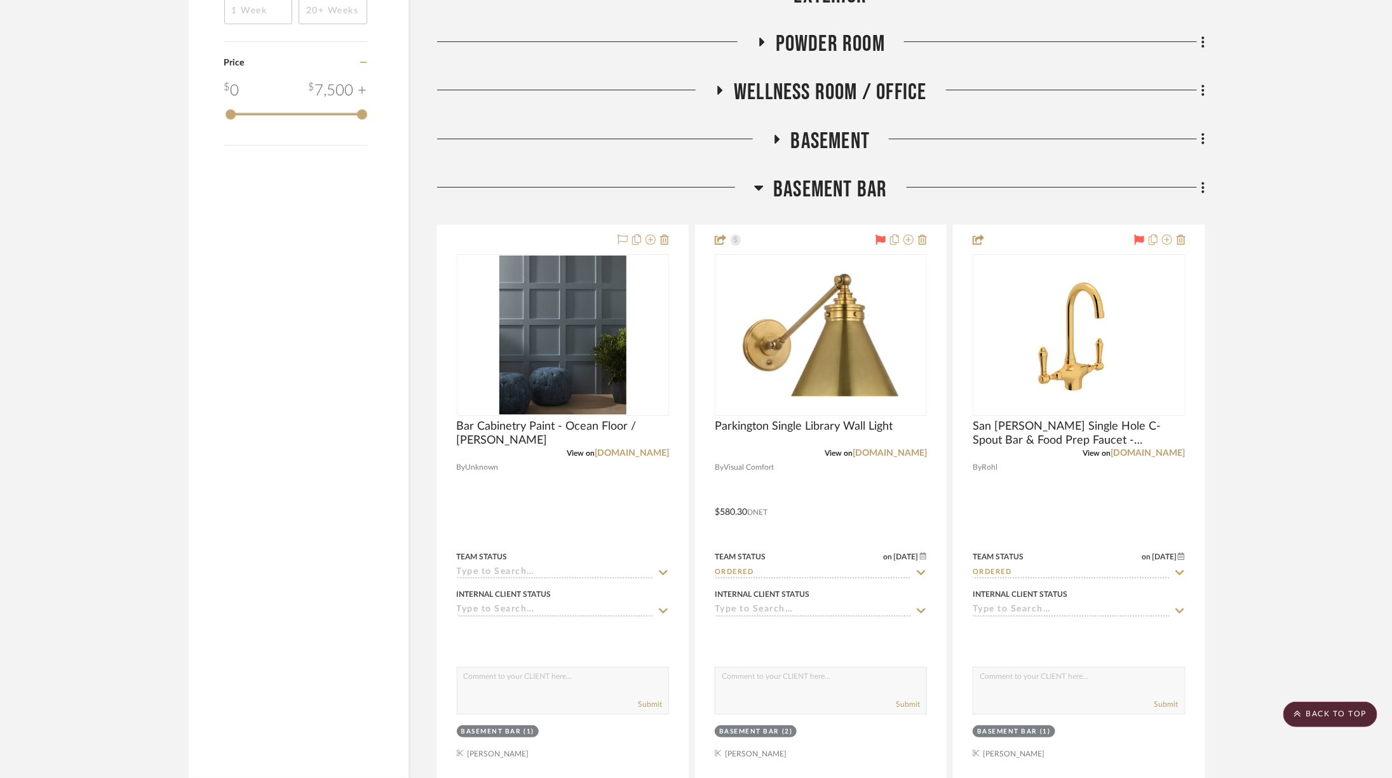
click at [1205, 180] on div "Filter by keyword, category or name prior to exporting to Excel or Bulk Actions…" at bounding box center [696, 326] width 1053 height 5128
click at [1196, 179] on div at bounding box center [1047, 192] width 318 height 32
click at [1205, 180] on icon at bounding box center [1204, 187] width 4 height 14
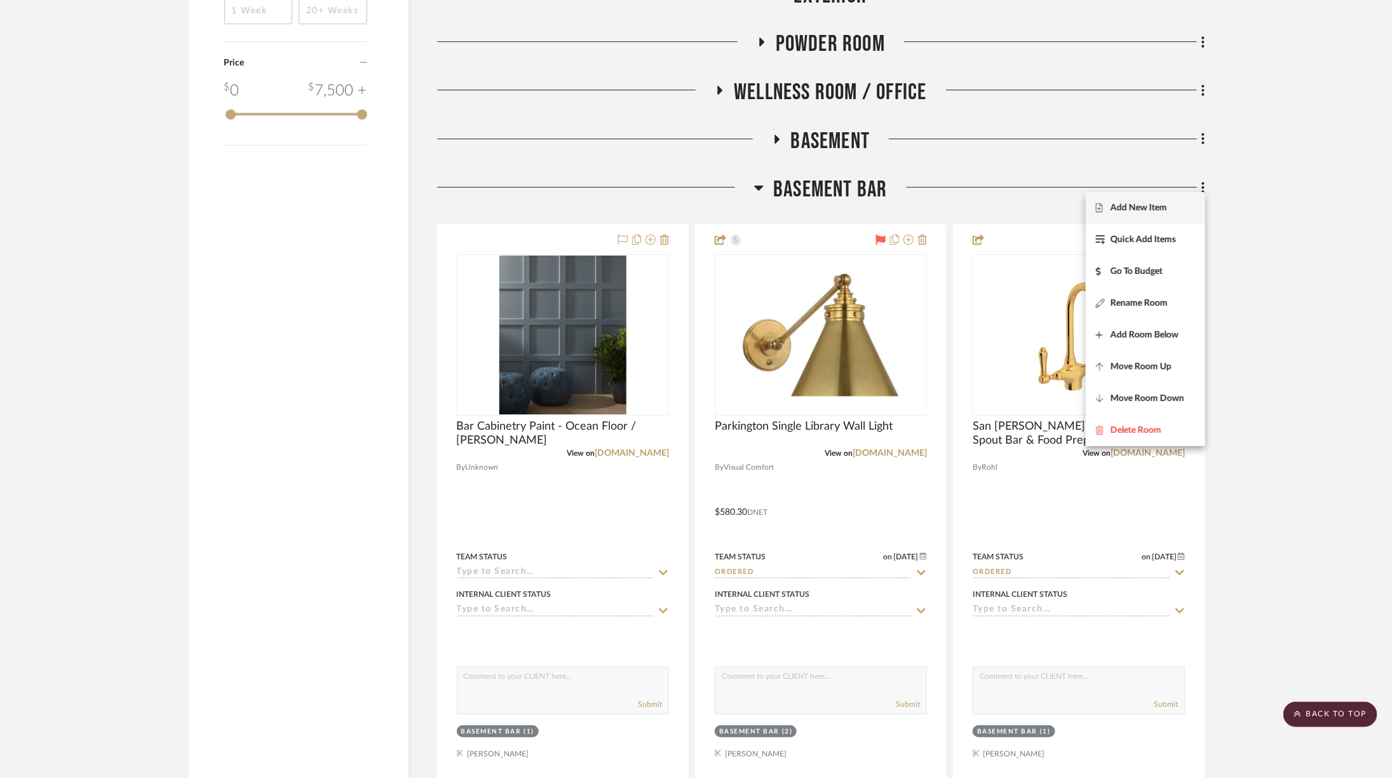
click at [1180, 208] on span "Add New Item" at bounding box center [1145, 208] width 99 height 11
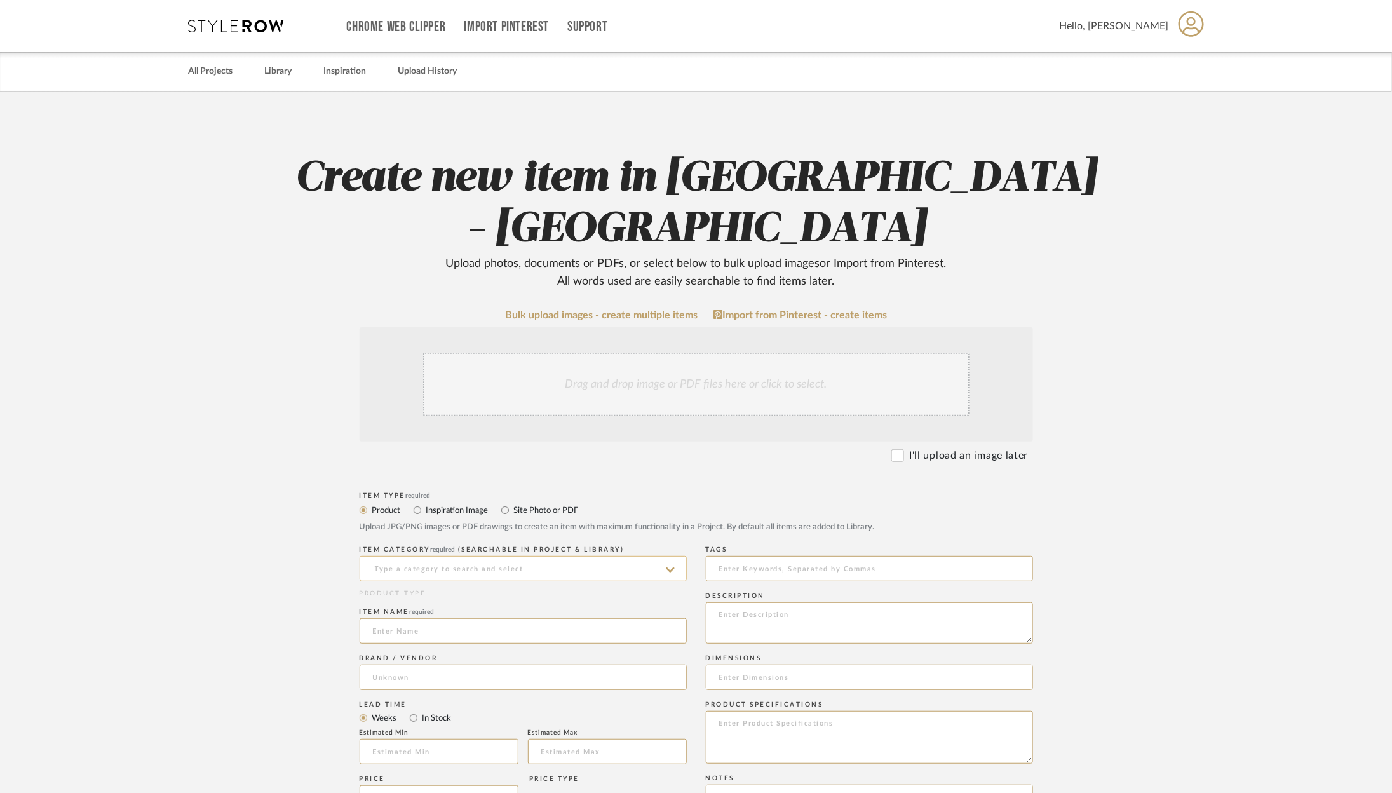
click at [552, 556] on input at bounding box center [523, 568] width 327 height 25
click at [539, 553] on div "Light Bulbs" at bounding box center [523, 550] width 326 height 32
click at [524, 618] on input at bounding box center [523, 630] width 327 height 25
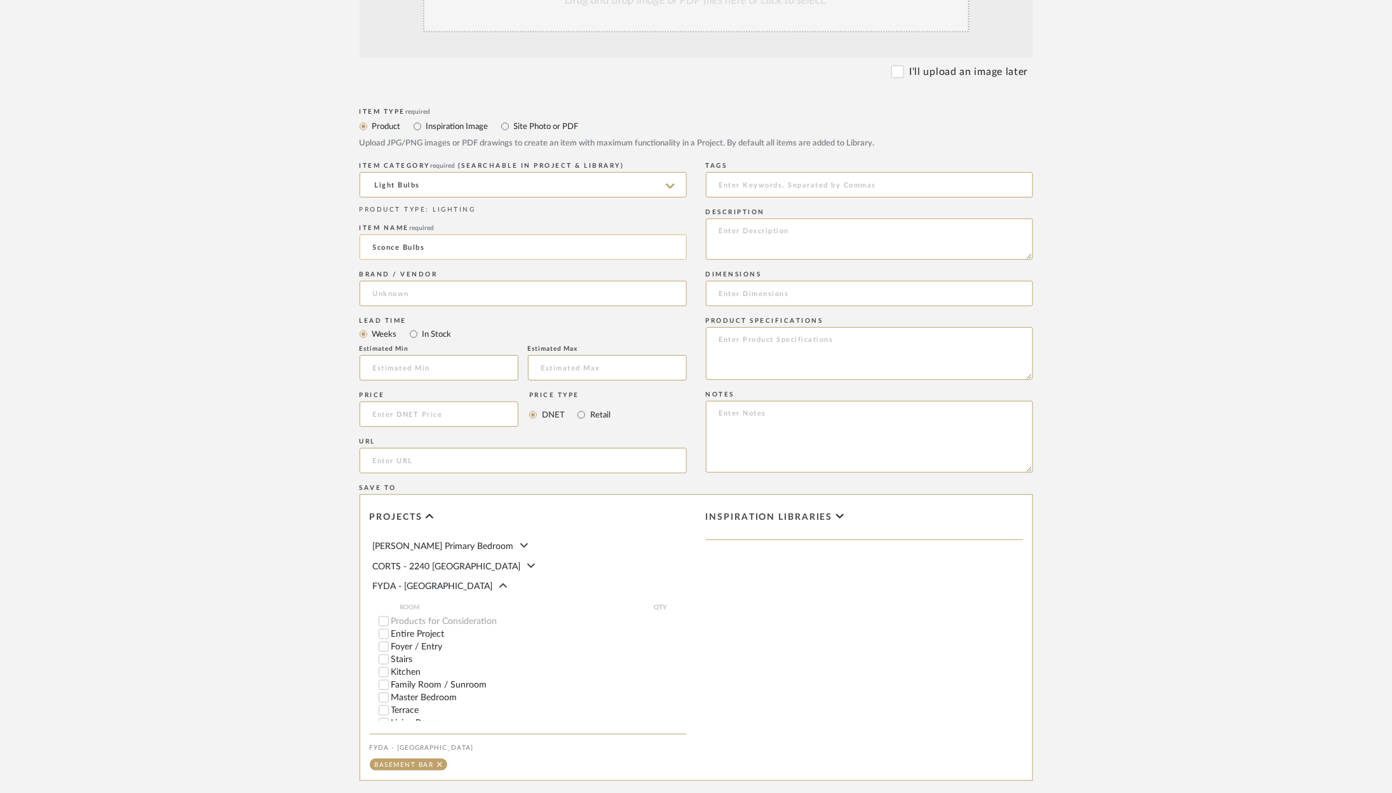
scroll to position [476, 0]
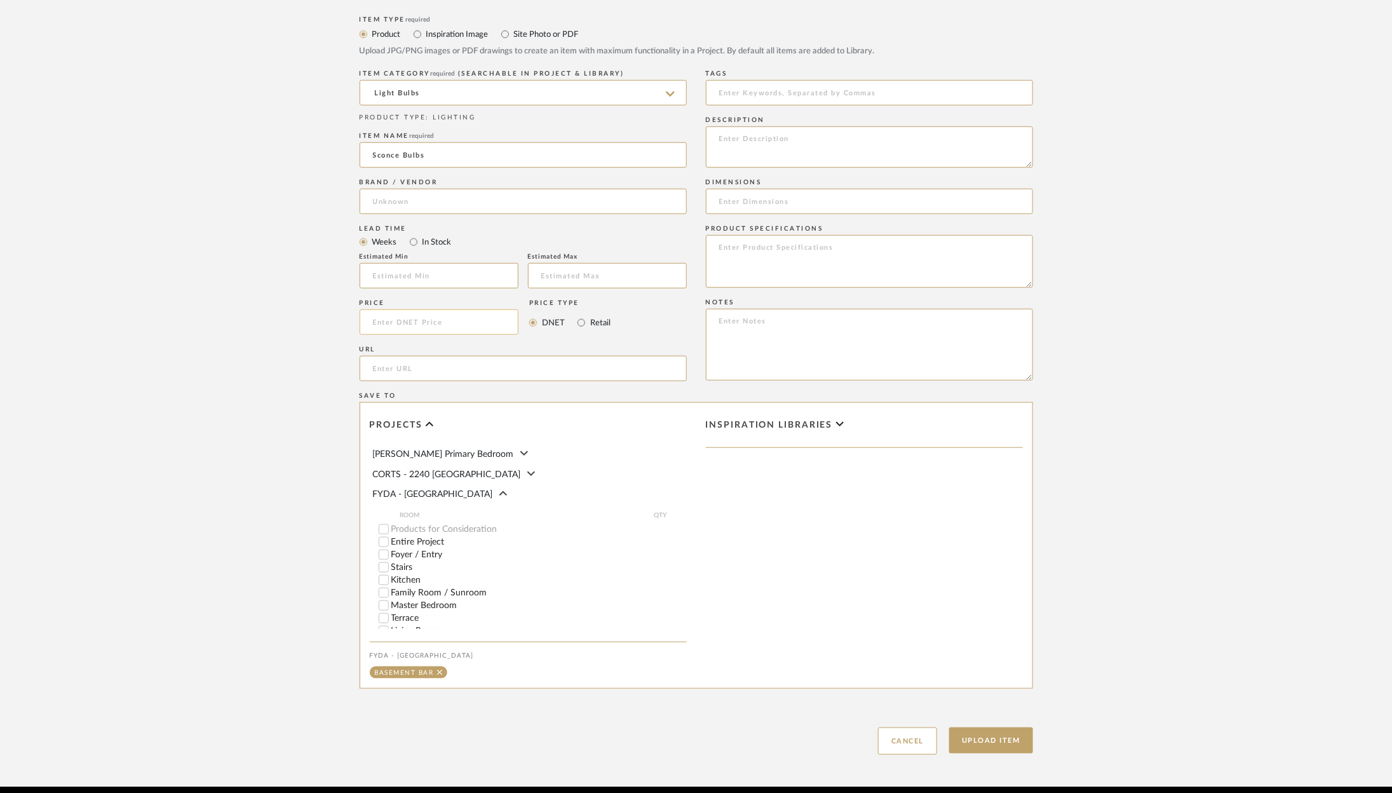
click at [431, 309] on input at bounding box center [439, 321] width 159 height 25
click at [660, 599] on input "1" at bounding box center [661, 605] width 32 height 13
click at [983, 728] on button "Upload Item" at bounding box center [991, 741] width 84 height 26
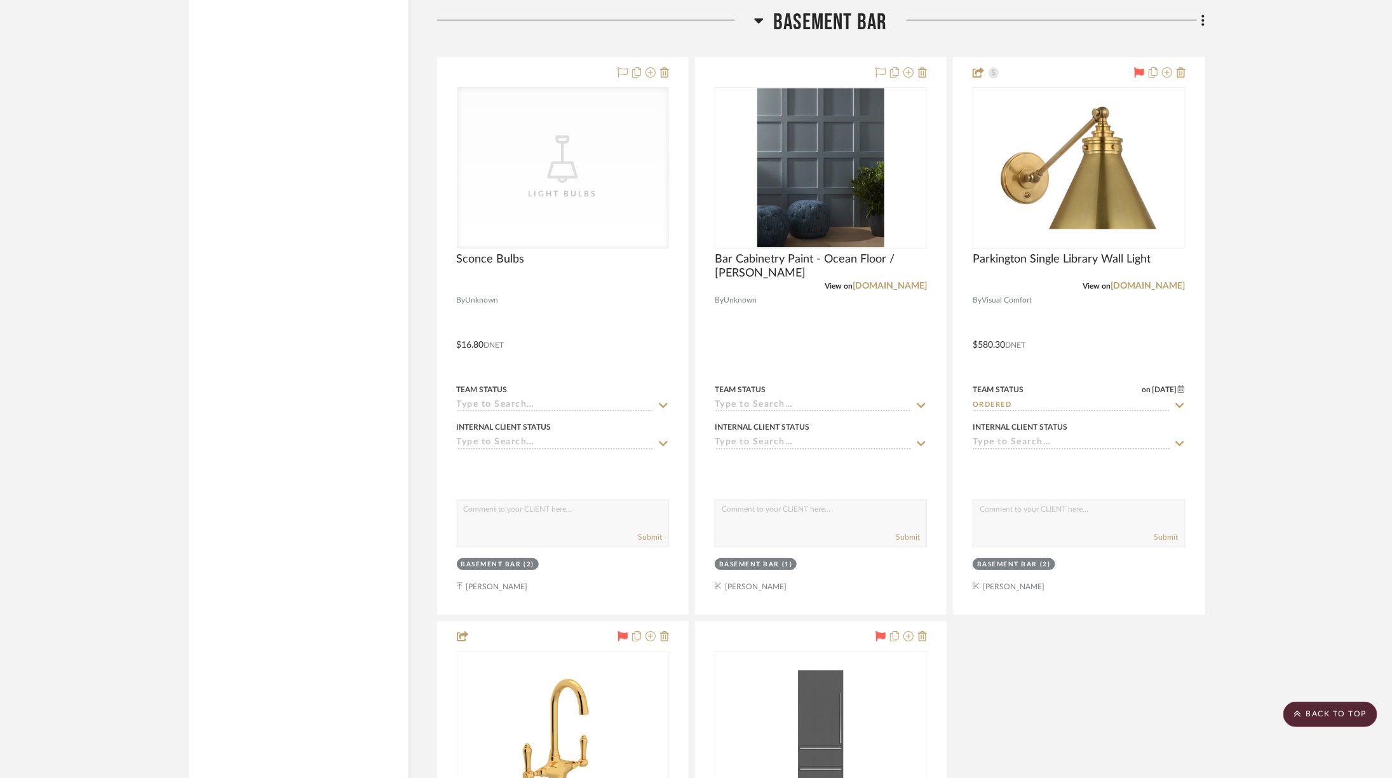
scroll to position [2623, 0]
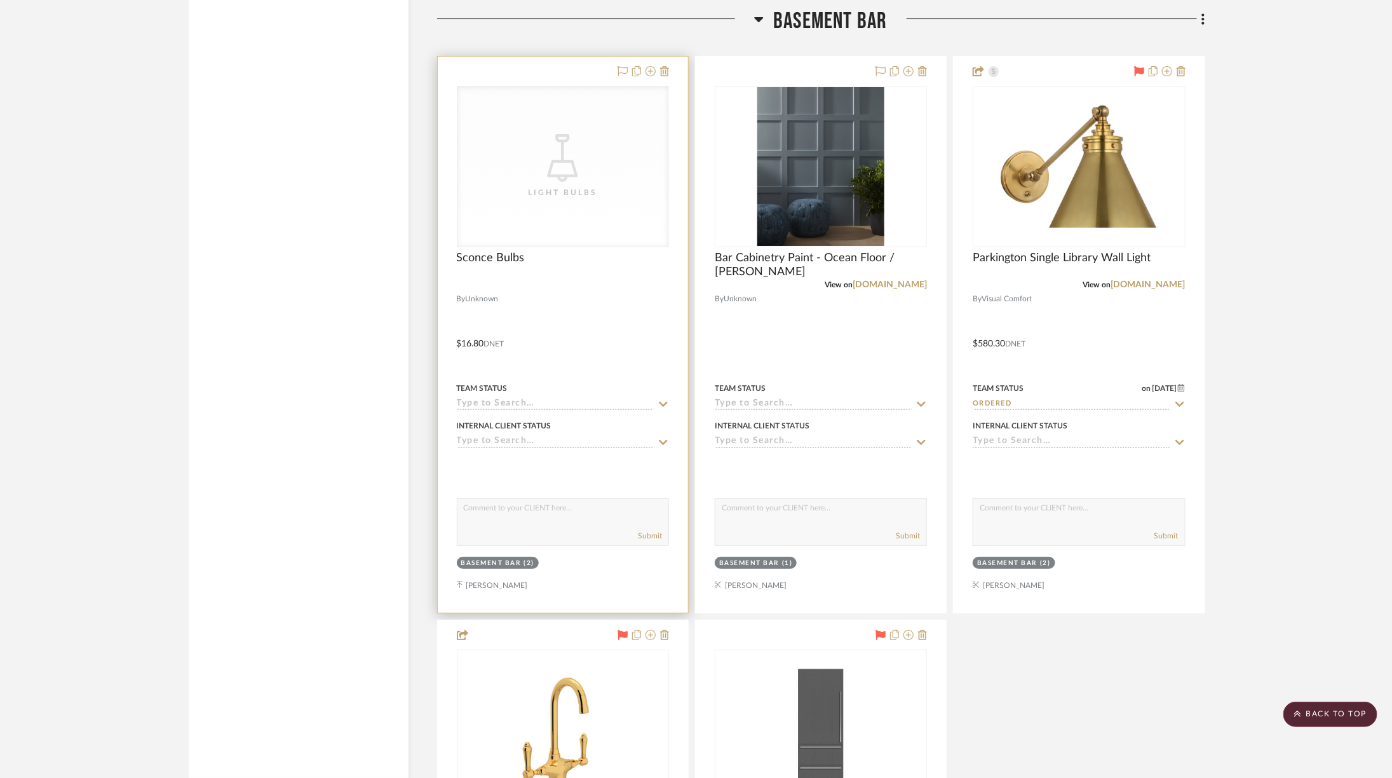
click at [0, 0] on icon "CategoryIconLighting Created with Sketch." at bounding box center [0, 0] width 0 height 0
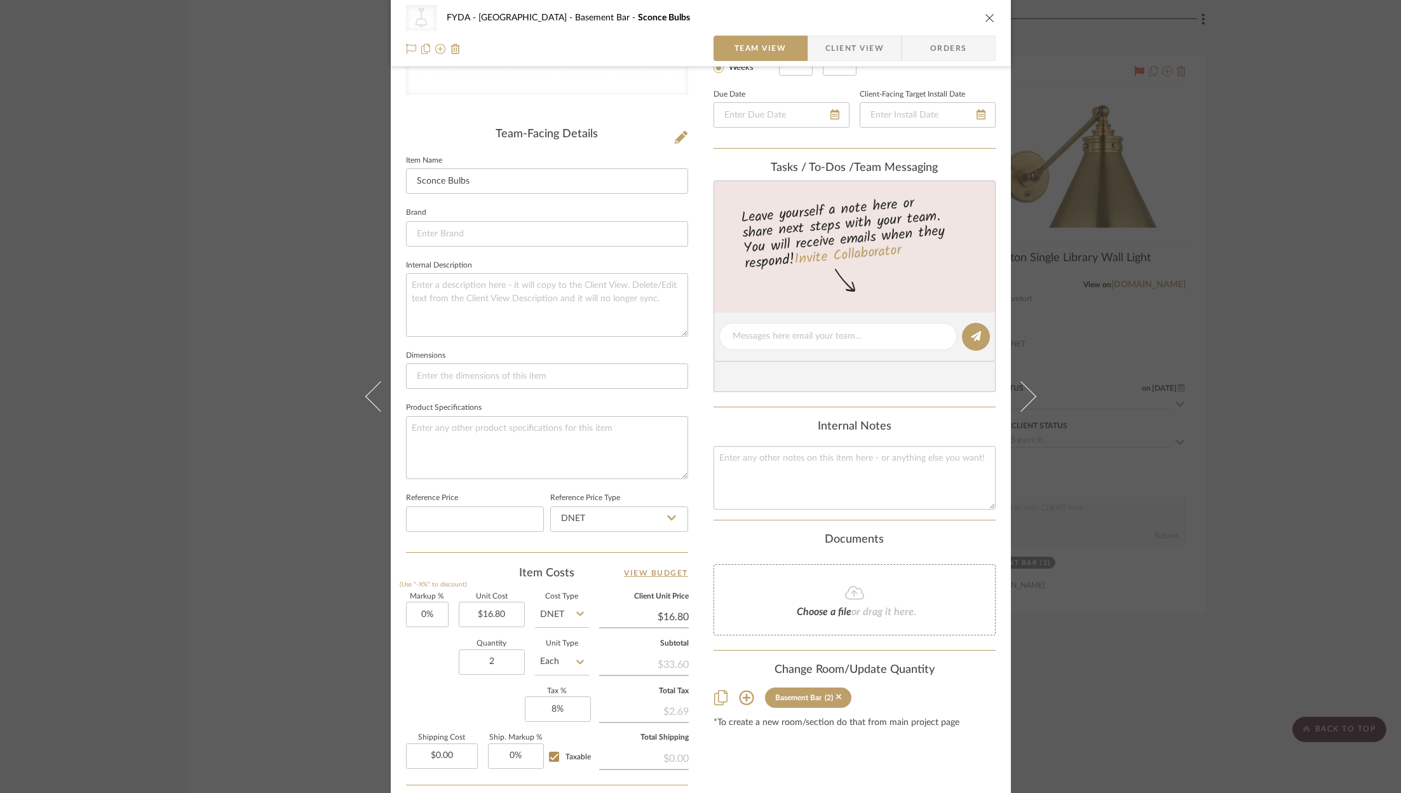
scroll to position [383, 0]
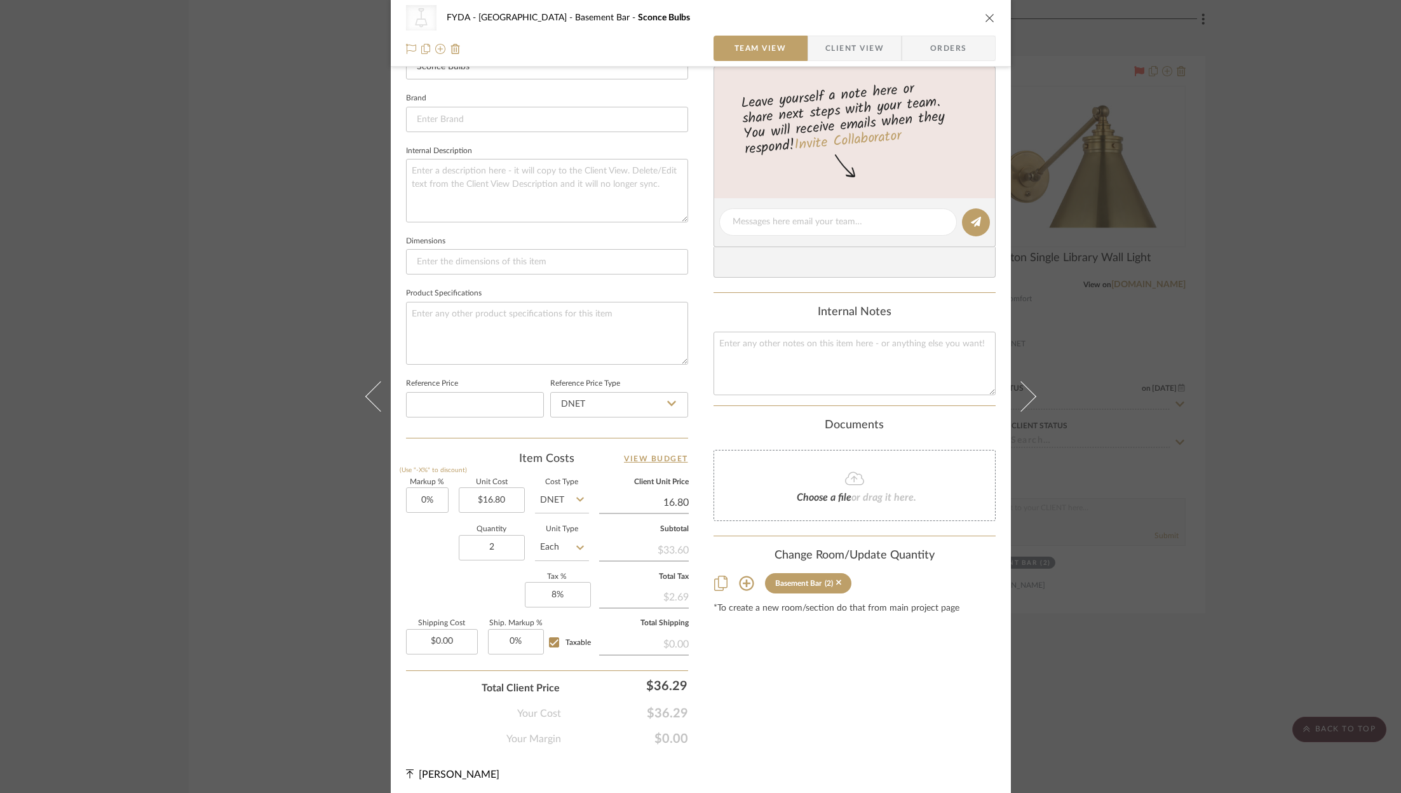
click at [660, 494] on input "16.80" at bounding box center [644, 502] width 90 height 19
click at [675, 498] on input "16.80" at bounding box center [644, 502] width 90 height 19
click at [793, 703] on div "Content here copies to Client View - confirm visibility there. Show in Client D…" at bounding box center [855, 224] width 282 height 1043
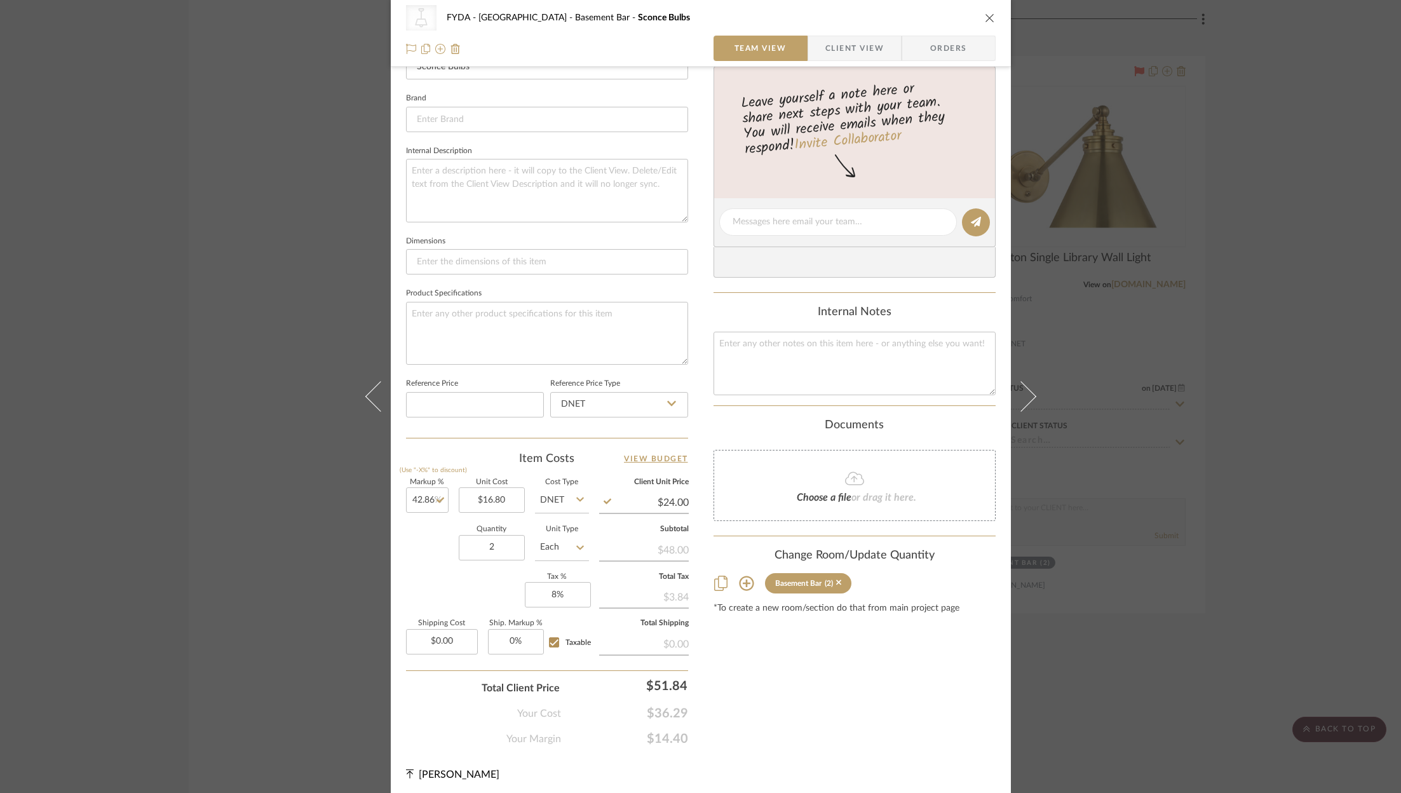
click at [668, 733] on span "$14.40" at bounding box center [624, 738] width 127 height 15
copy span "$14.40"
click at [664, 707] on span "$36.29" at bounding box center [624, 713] width 127 height 15
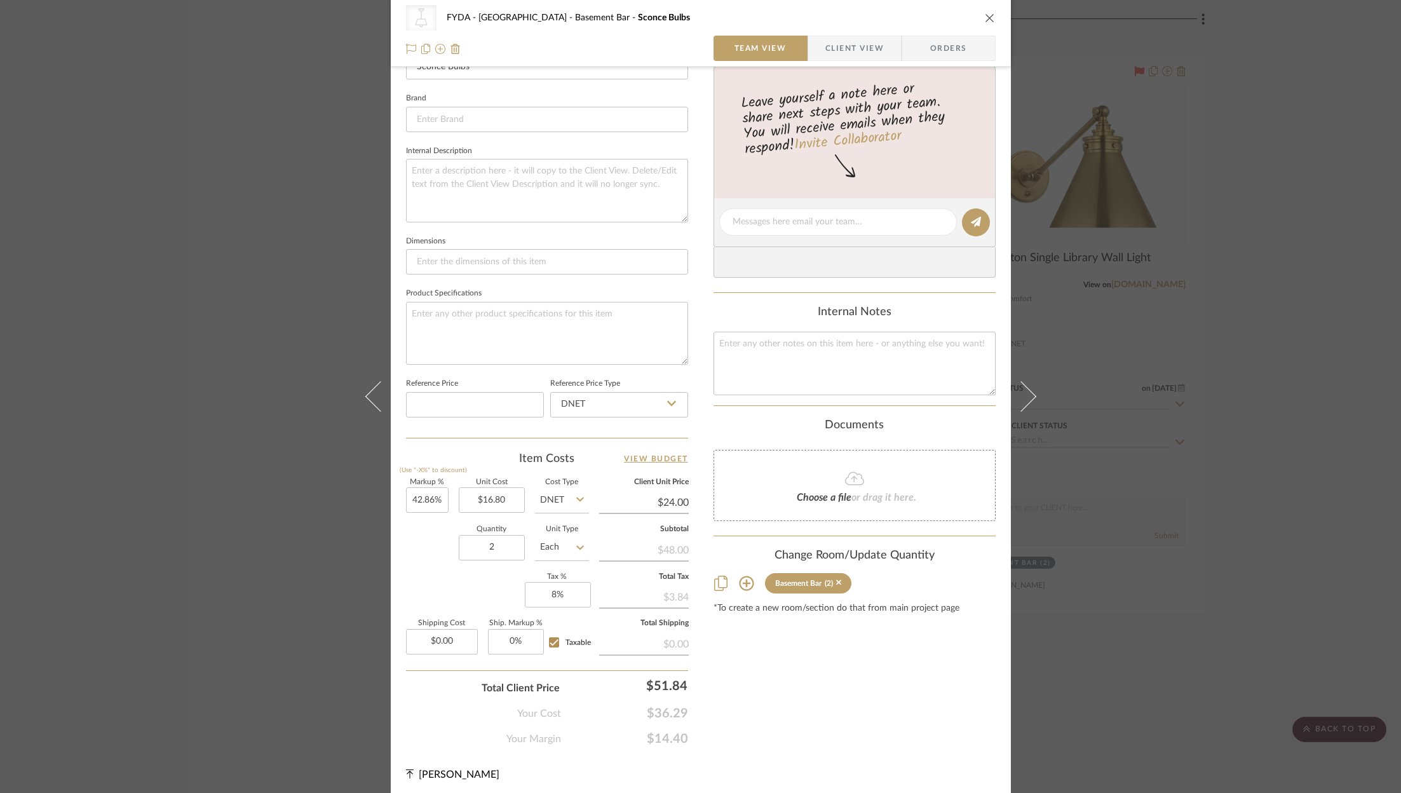
click at [664, 707] on span "$36.29" at bounding box center [624, 713] width 127 height 15
copy span "$36.29"
click at [406, 46] on icon at bounding box center [411, 49] width 10 height 10
click at [956, 42] on span "Orders" at bounding box center [948, 48] width 65 height 25
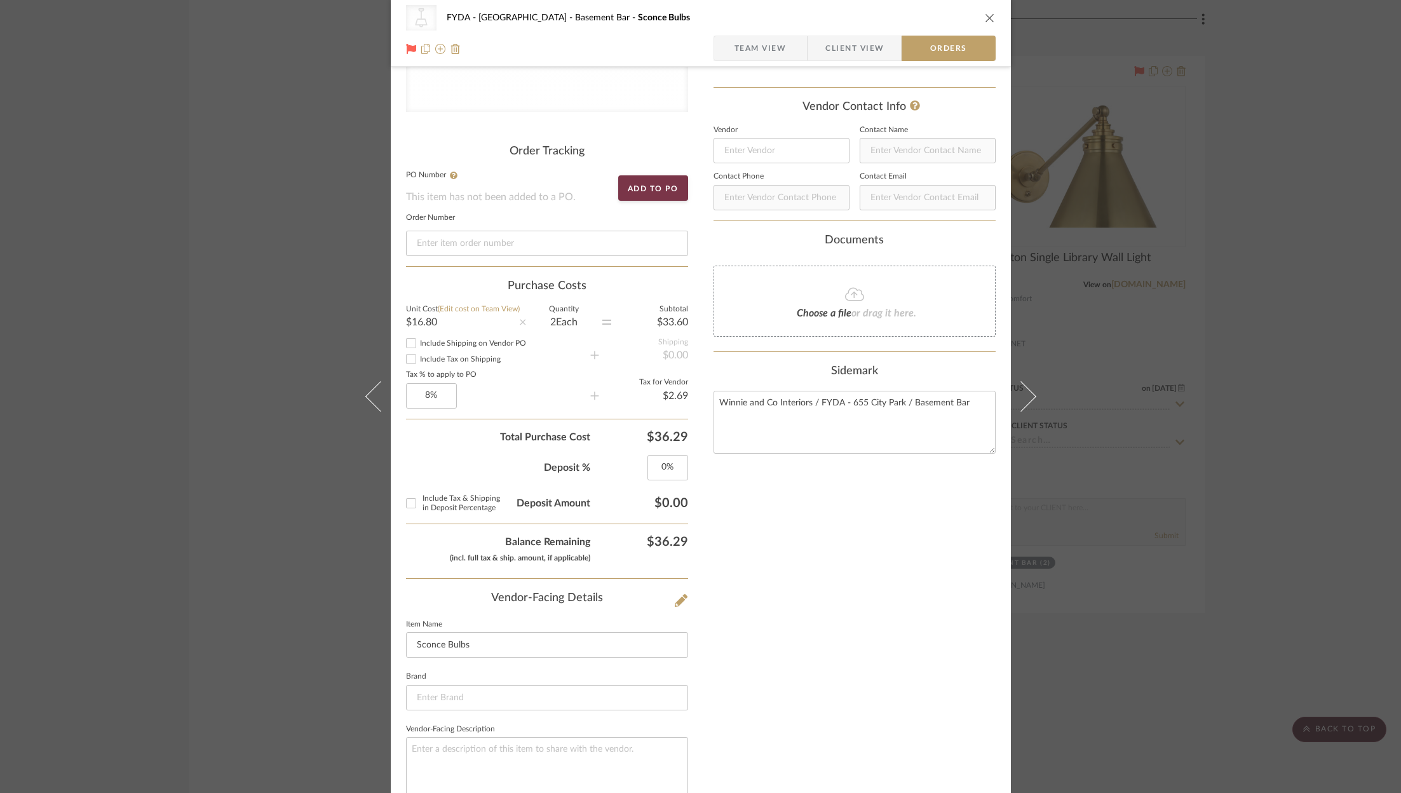
scroll to position [0, 0]
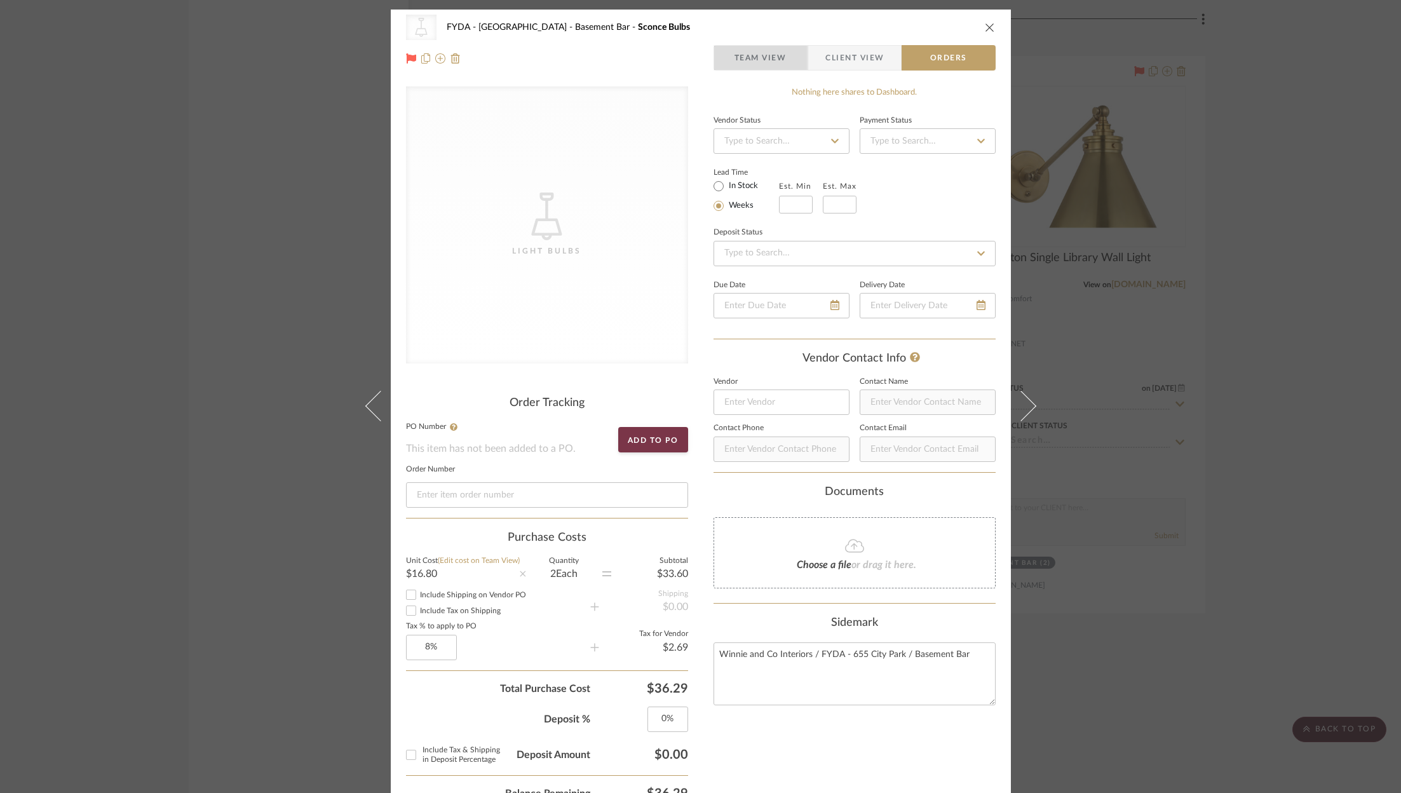
click at [753, 56] on span "Team View" at bounding box center [761, 57] width 52 height 25
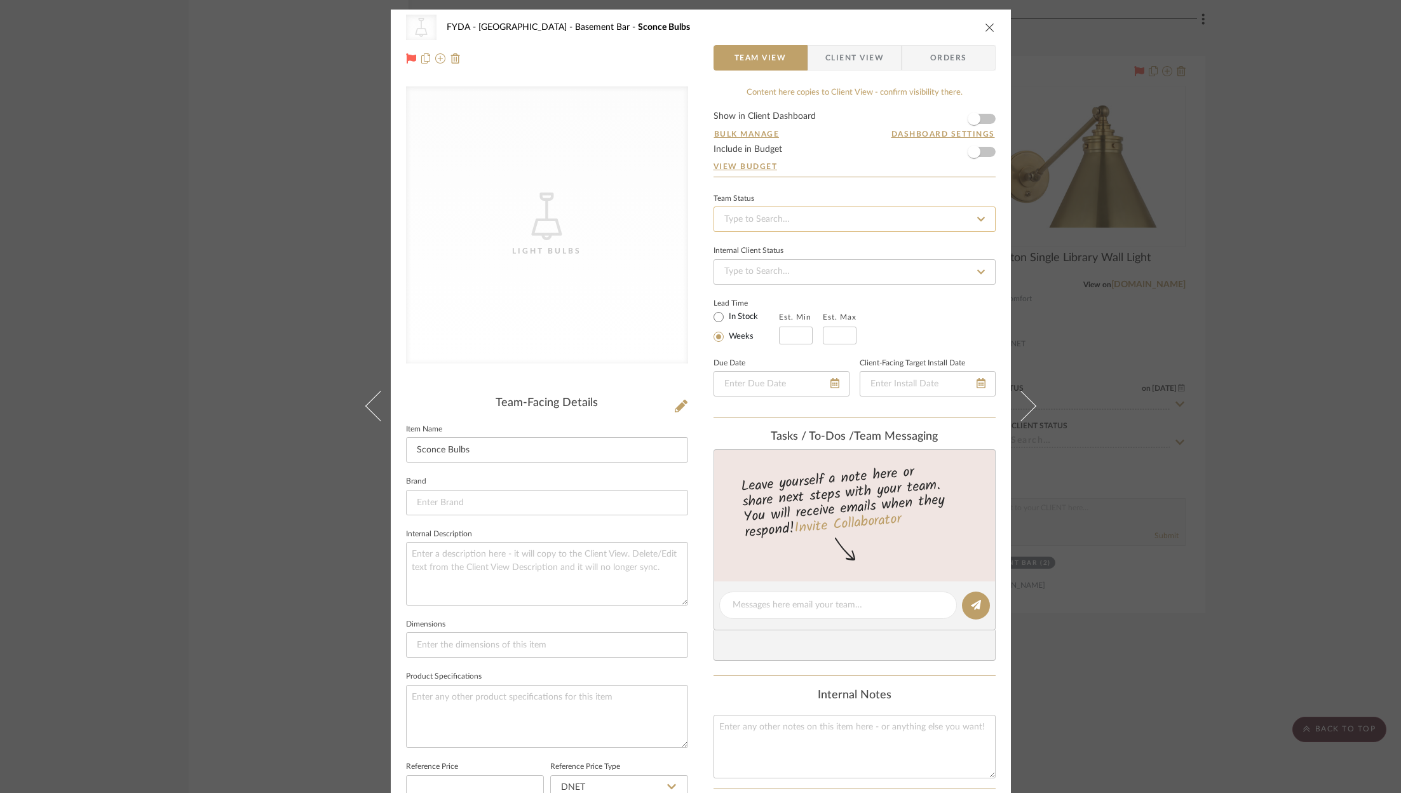
click at [833, 213] on input at bounding box center [855, 219] width 282 height 25
click at [826, 282] on div "Ordered" at bounding box center [850, 284] width 281 height 32
click at [981, 155] on span "button" at bounding box center [974, 152] width 28 height 28
click at [985, 32] on icon "close" at bounding box center [990, 27] width 10 height 10
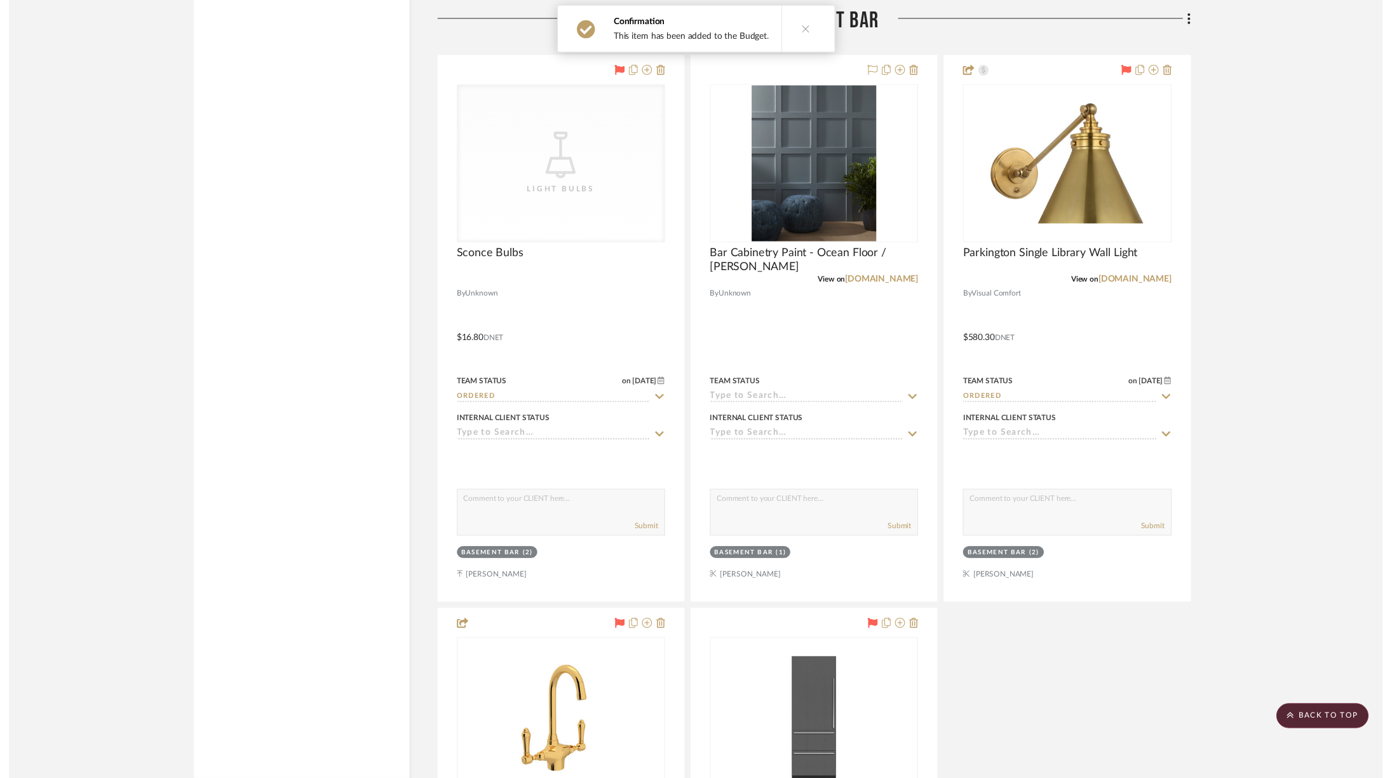
scroll to position [2623, 0]
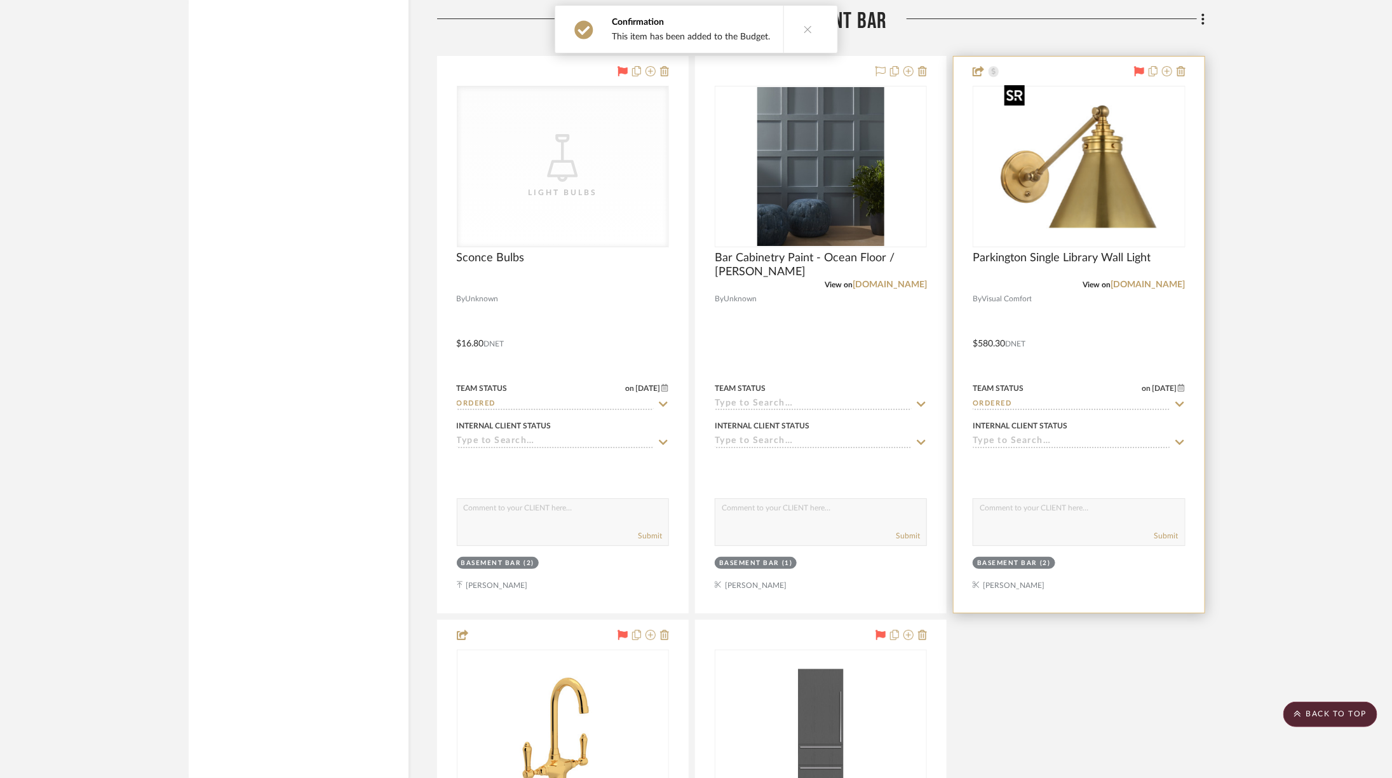
click at [0, 0] on img at bounding box center [0, 0] width 0 height 0
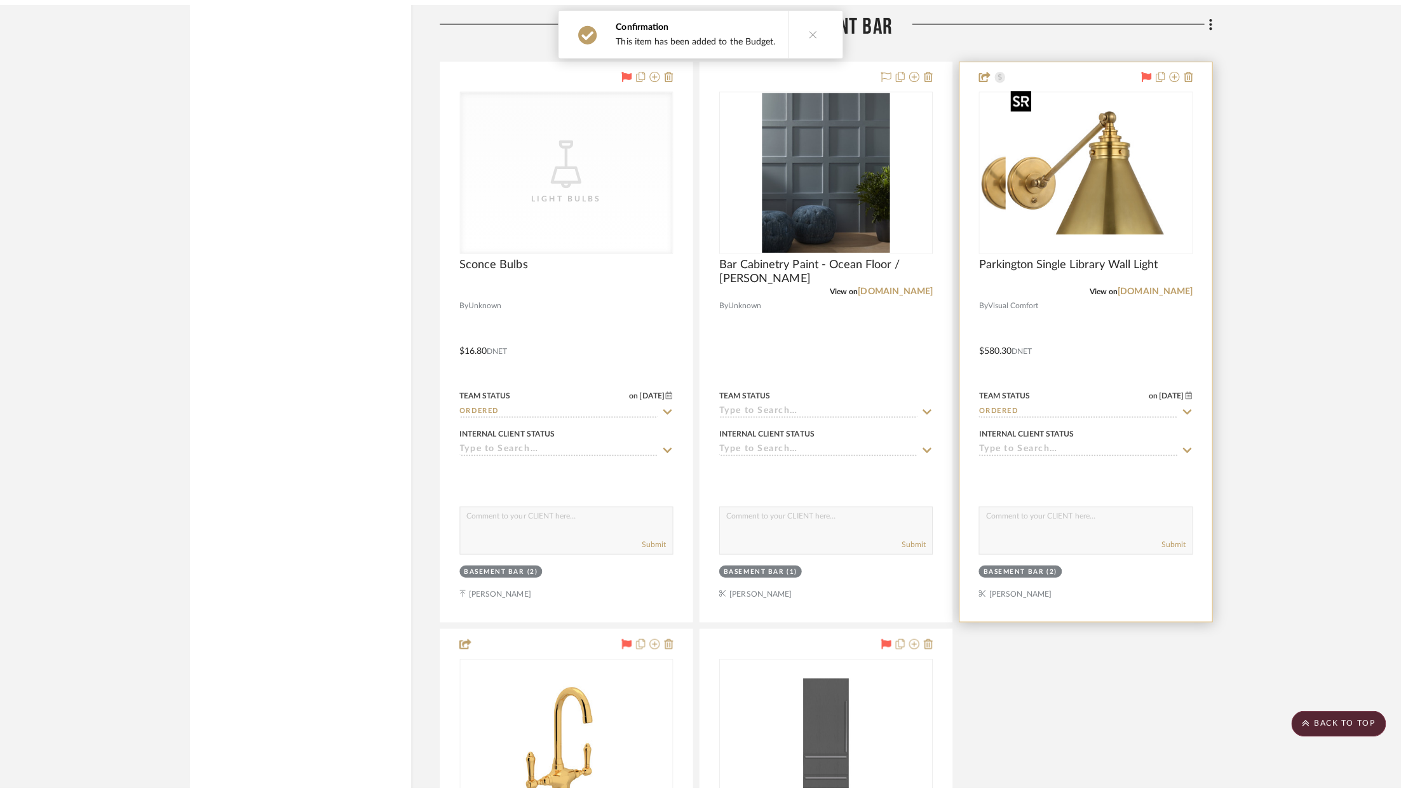
scroll to position [0, 0]
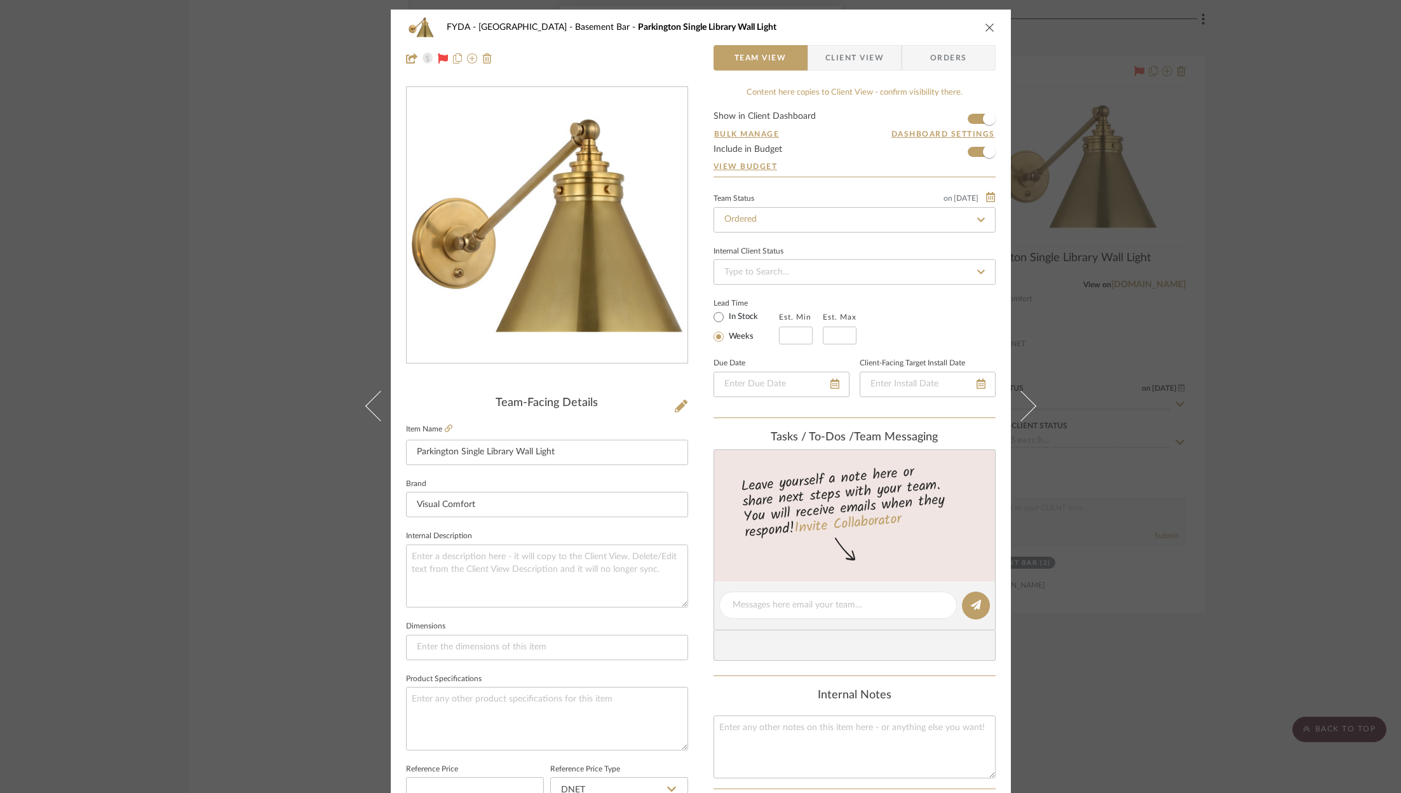
click at [985, 24] on icon "close" at bounding box center [990, 27] width 10 height 10
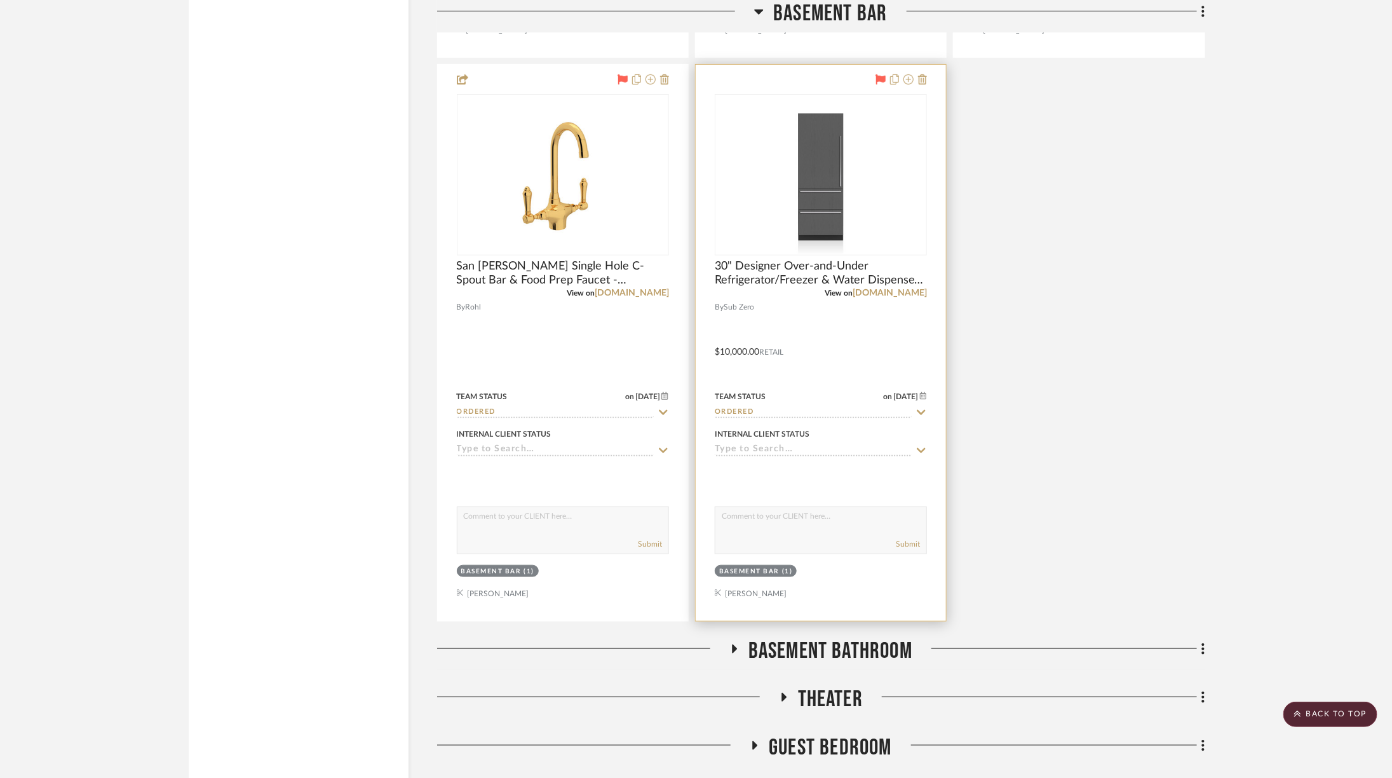
scroll to position [3063, 0]
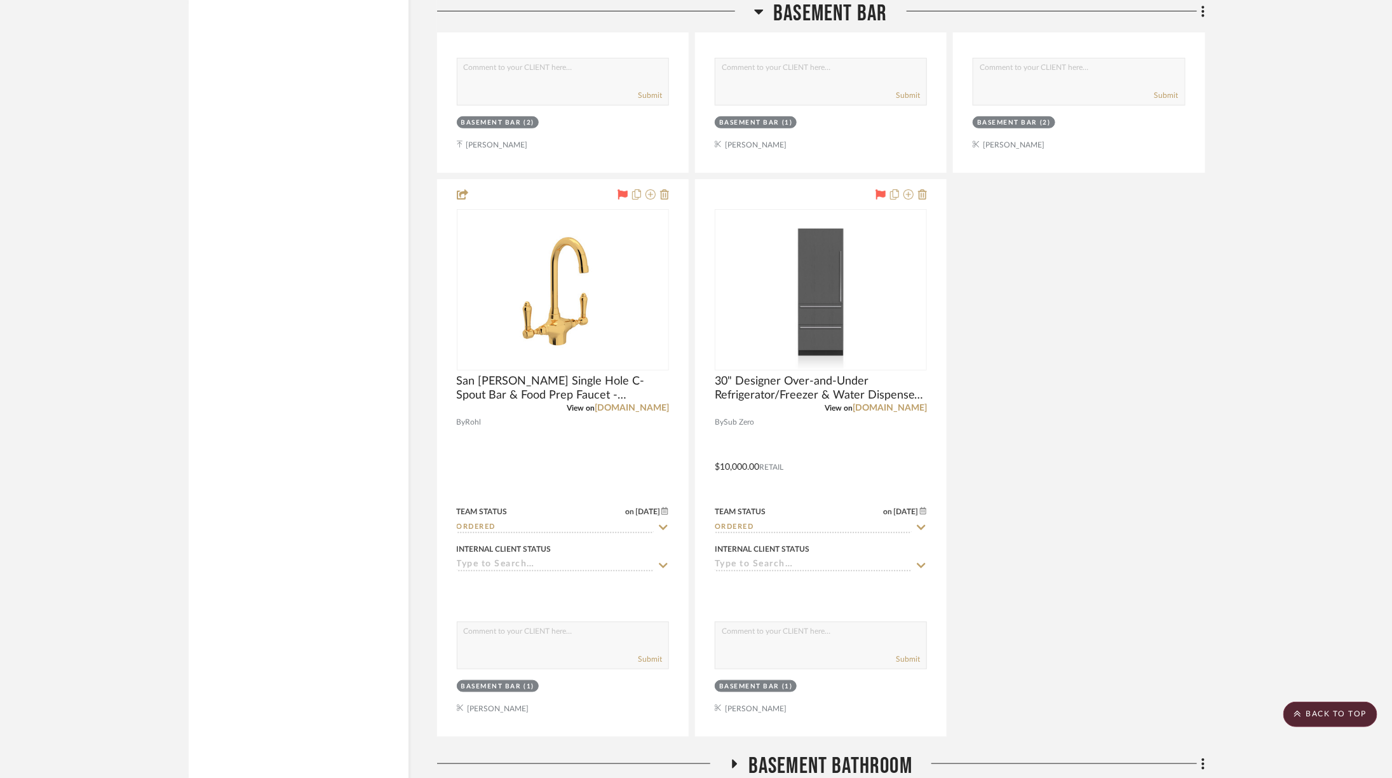
click at [852, 22] on span "Basement Bar" at bounding box center [830, 13] width 114 height 27
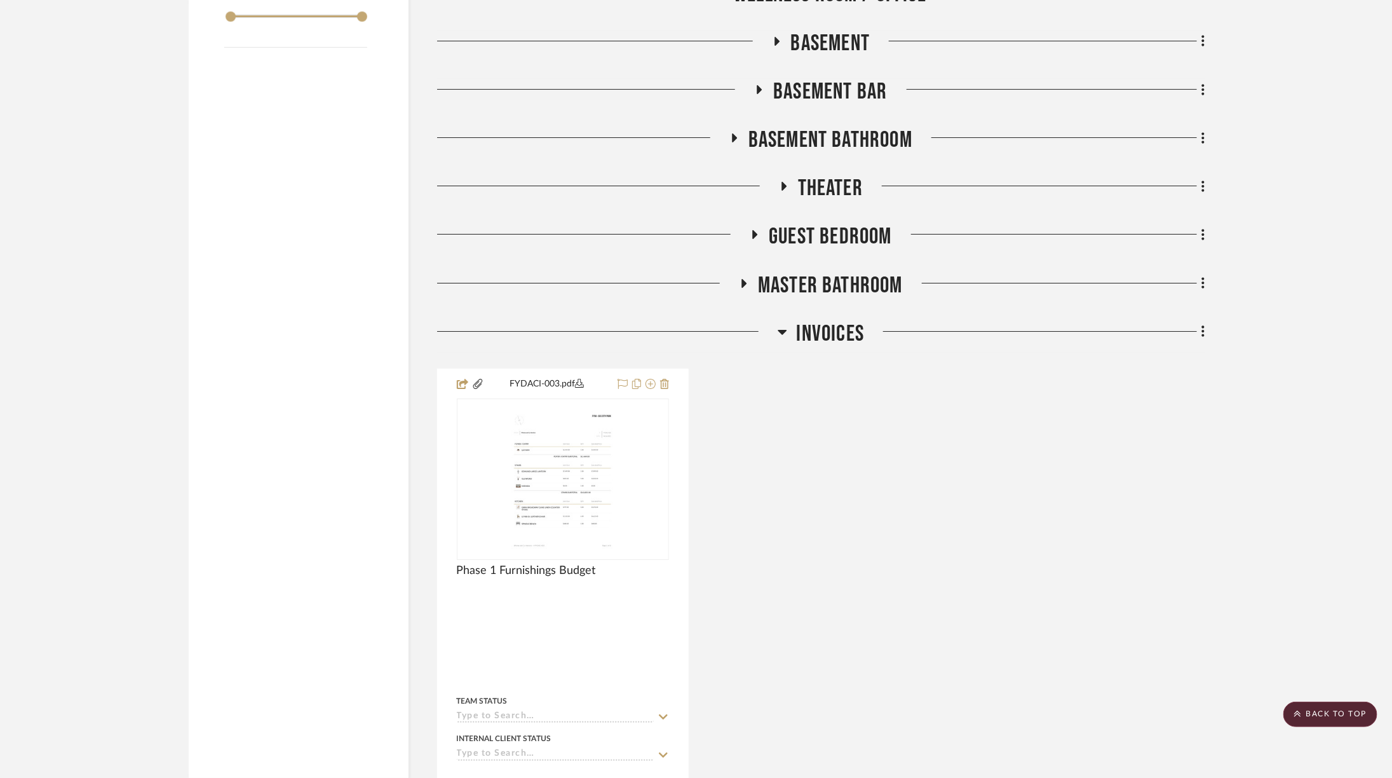
scroll to position [2328, 0]
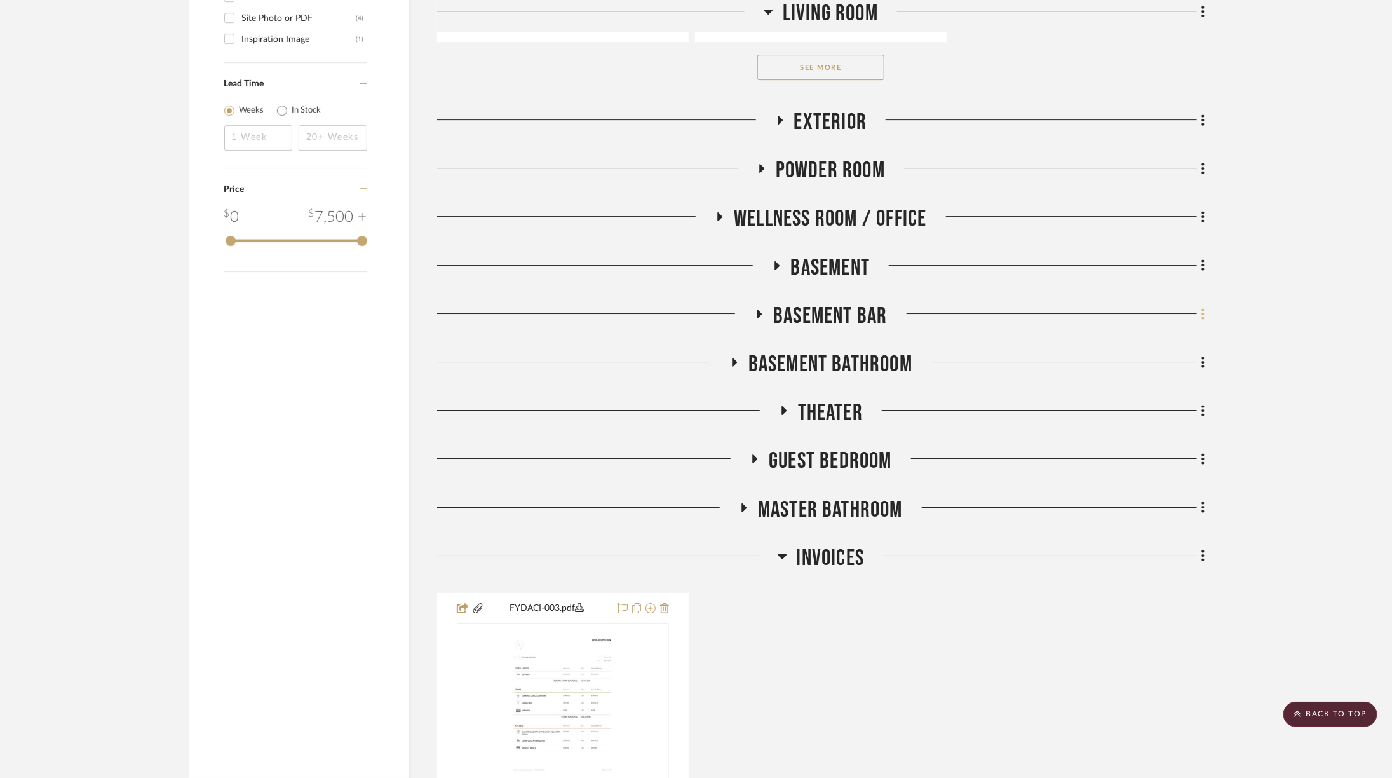
click at [1203, 311] on icon at bounding box center [1203, 313] width 3 height 11
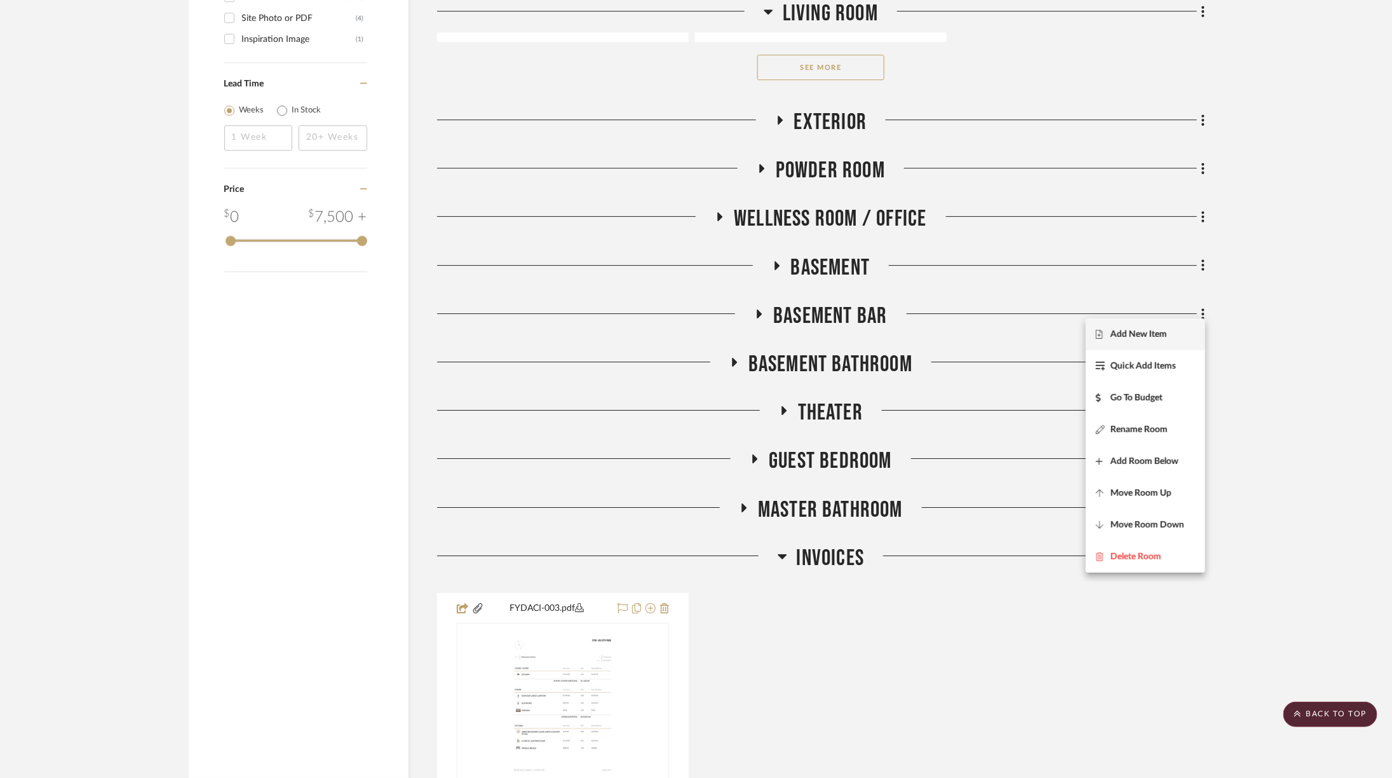
click at [1165, 335] on span "Add New Item" at bounding box center [1139, 334] width 57 height 11
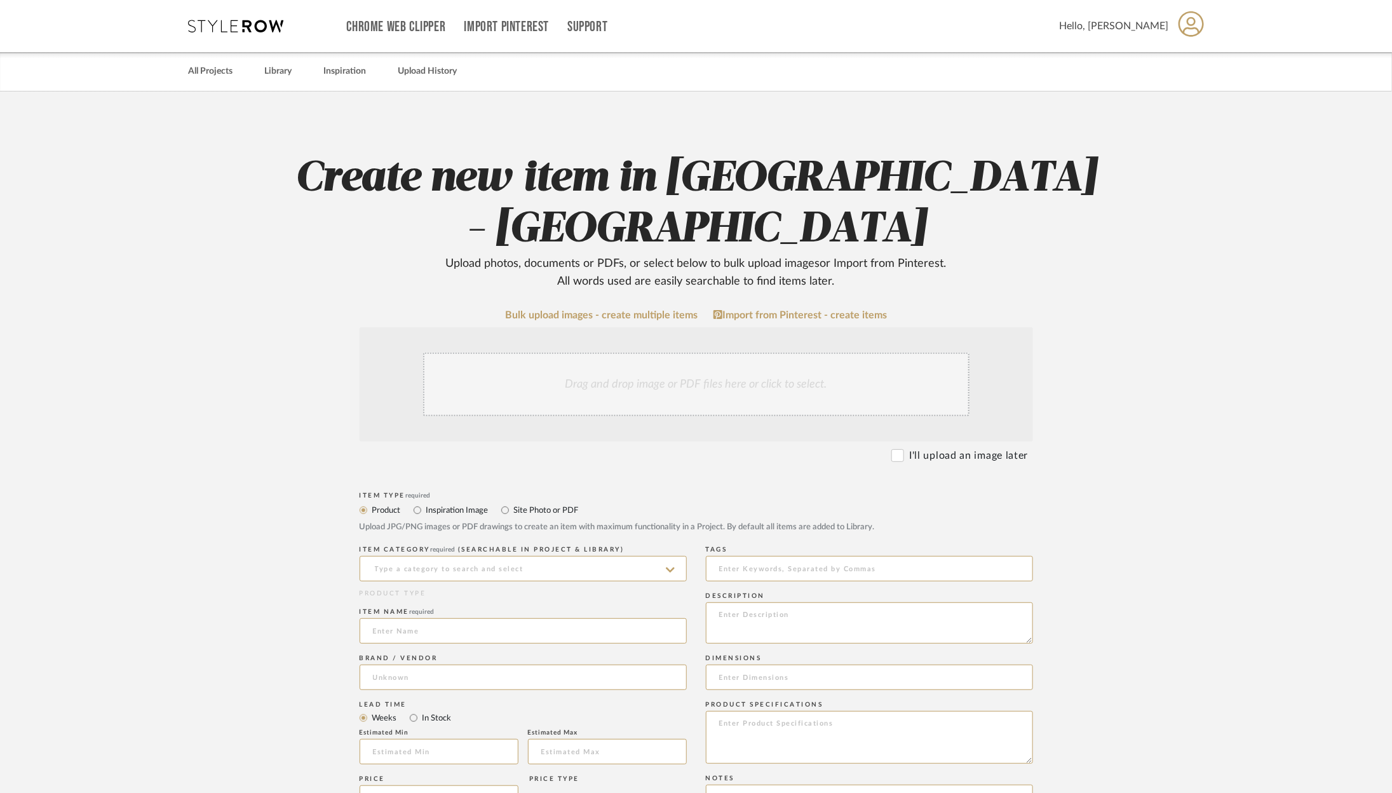
click at [620, 353] on div "Drag and drop image or PDF files here or click to select." at bounding box center [696, 385] width 546 height 64
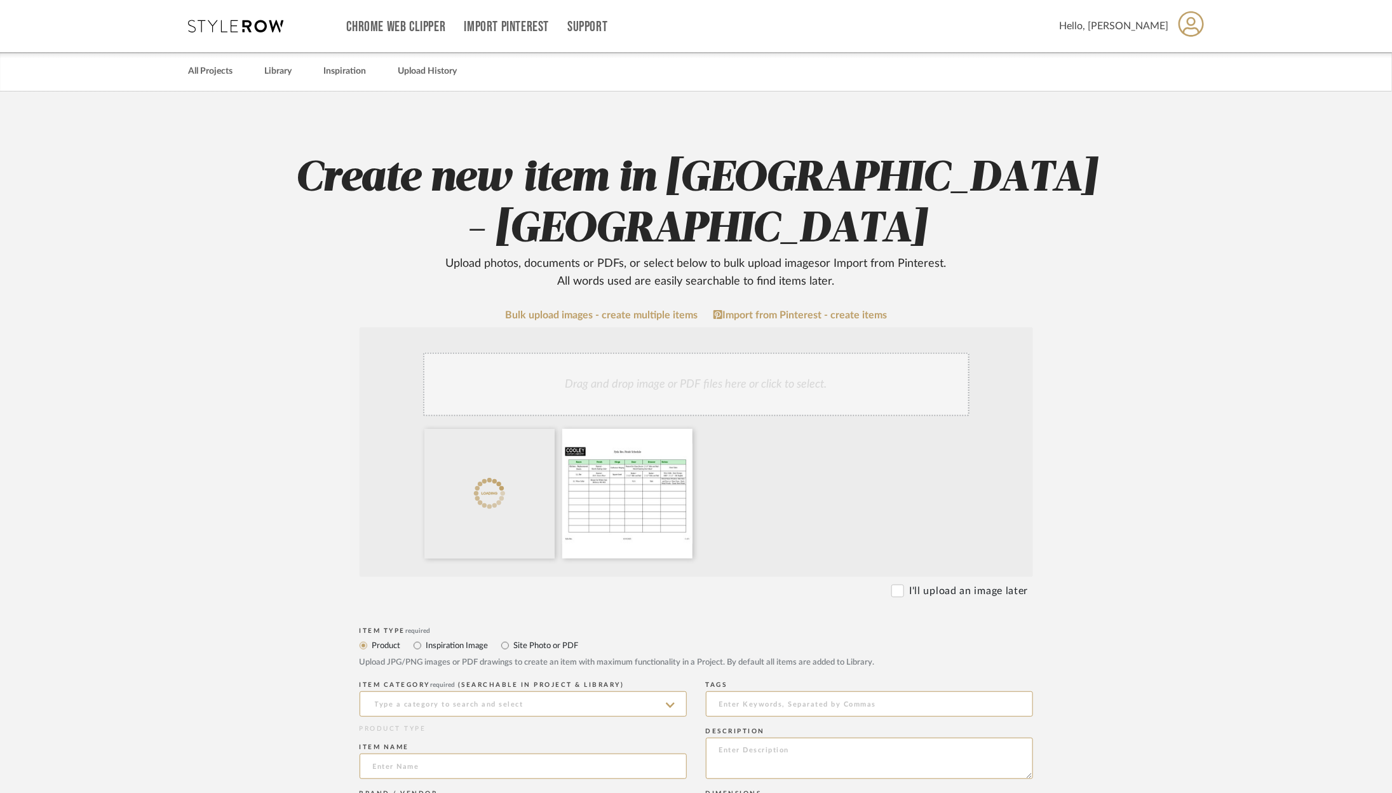
click at [545, 639] on label "Site Photo or PDF" at bounding box center [546, 646] width 66 height 14
click at [513, 638] on input "Site Photo or PDF" at bounding box center [505, 645] width 15 height 15
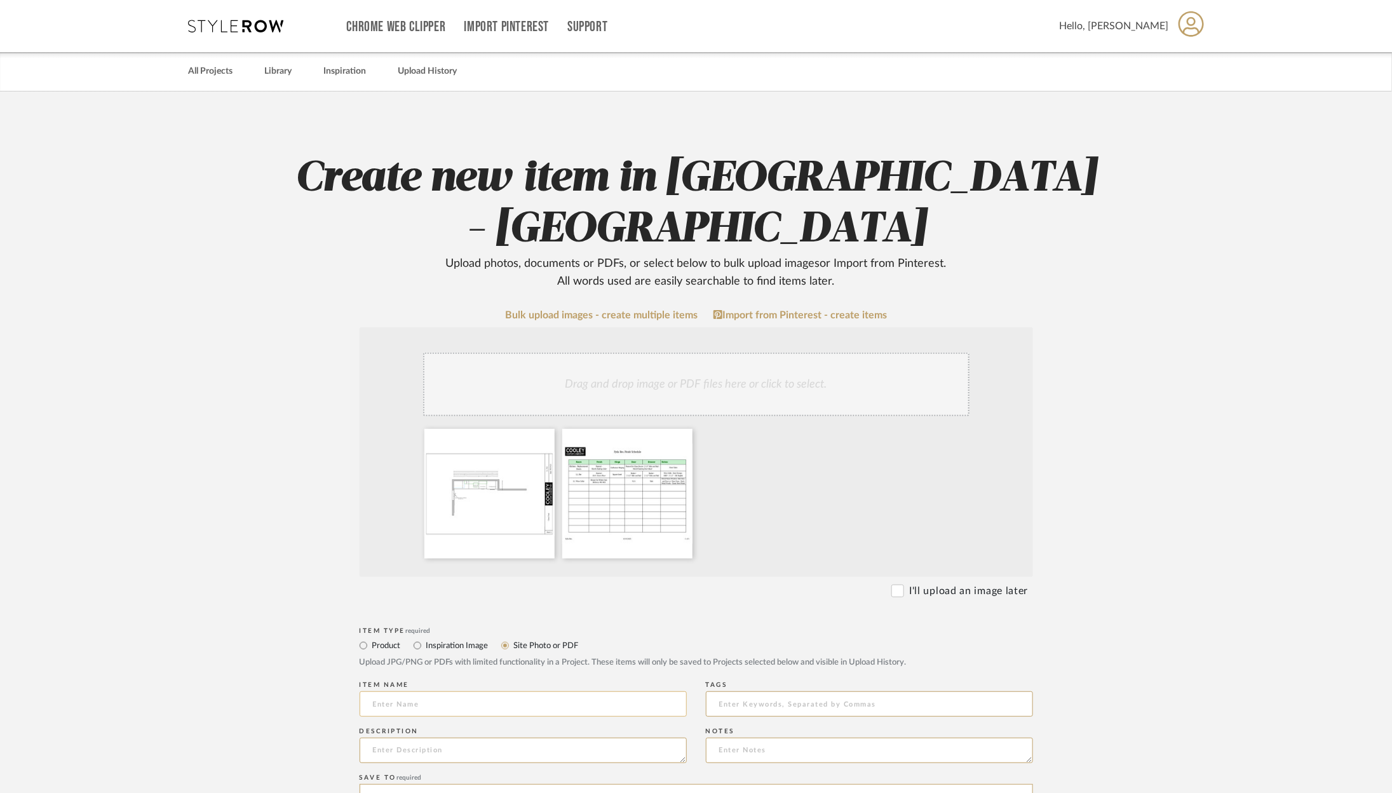
click at [521, 691] on input at bounding box center [523, 703] width 327 height 25
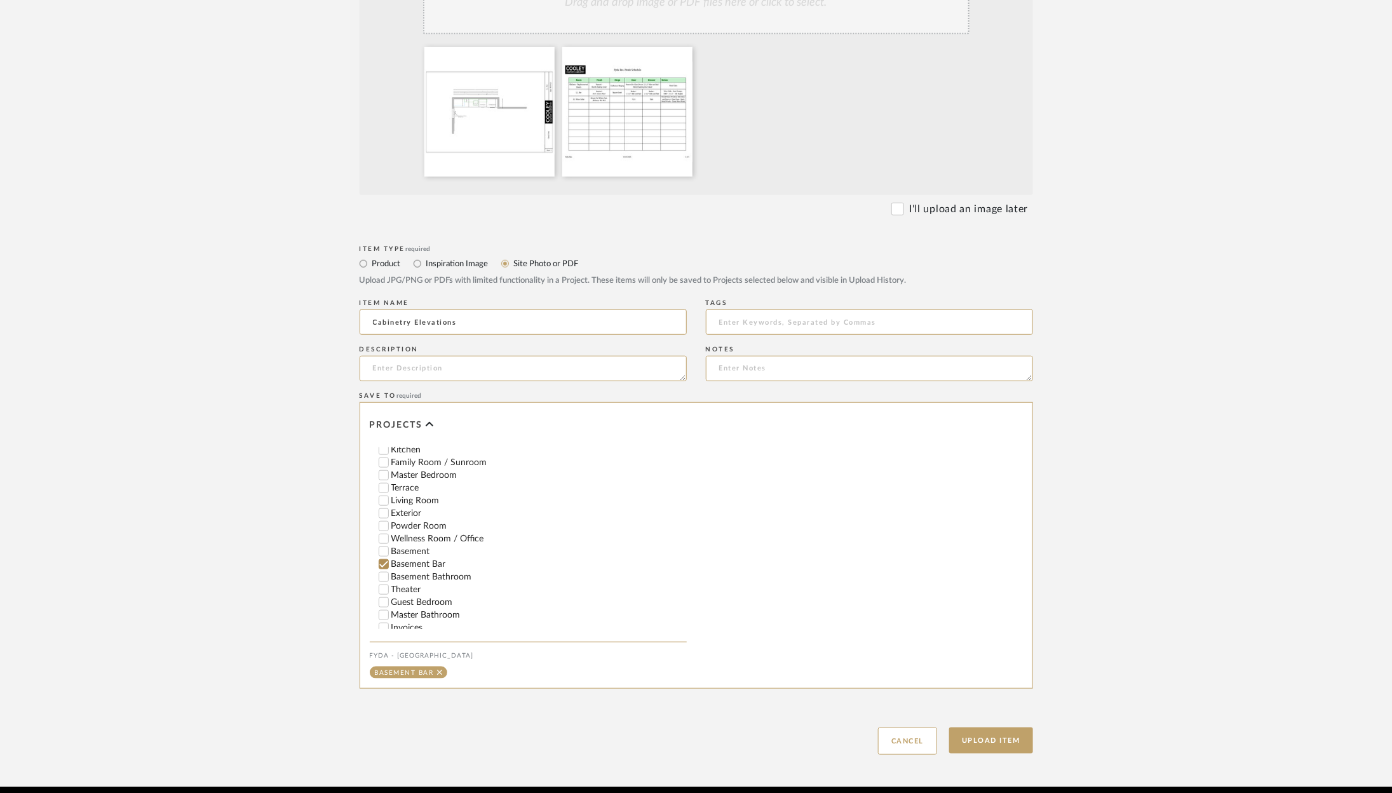
scroll to position [164, 0]
click at [997, 728] on button "Upload Item" at bounding box center [991, 741] width 84 height 26
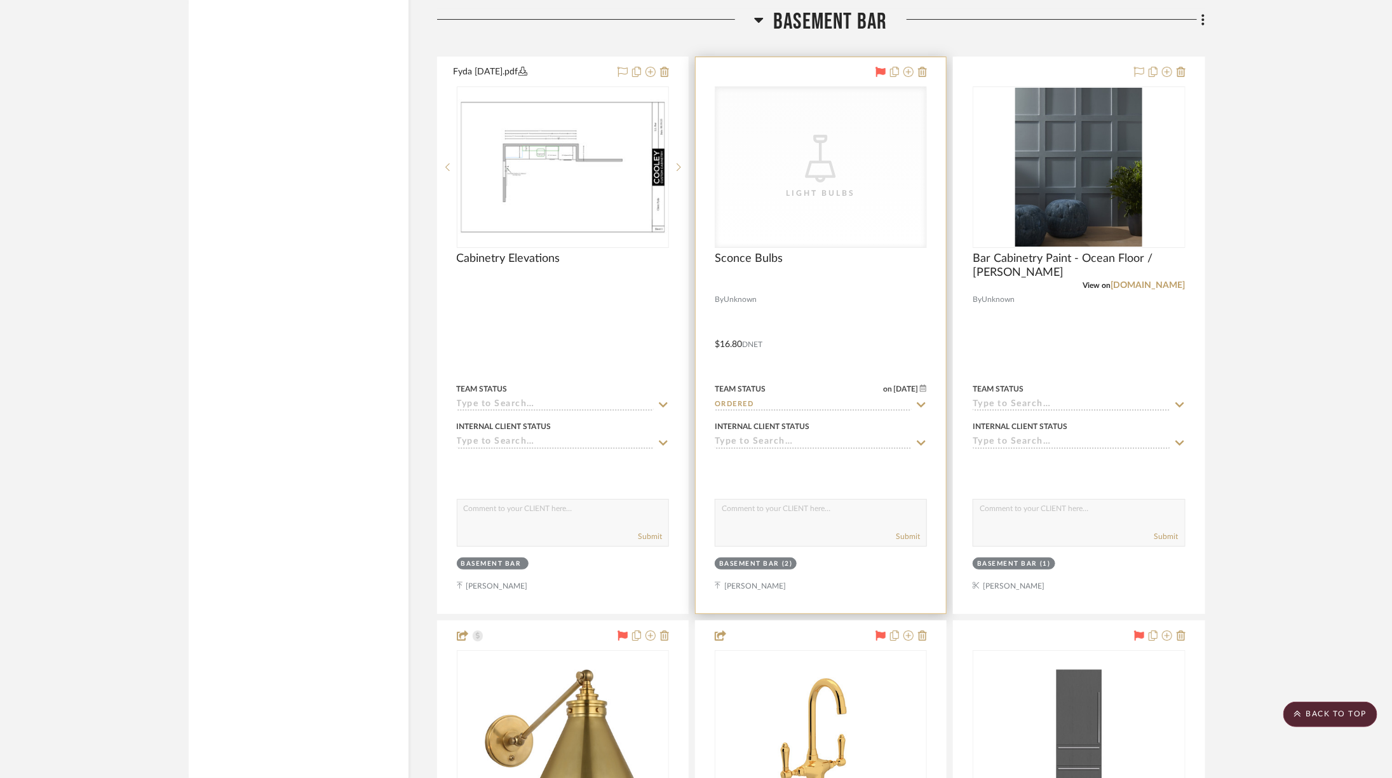
scroll to position [2623, 0]
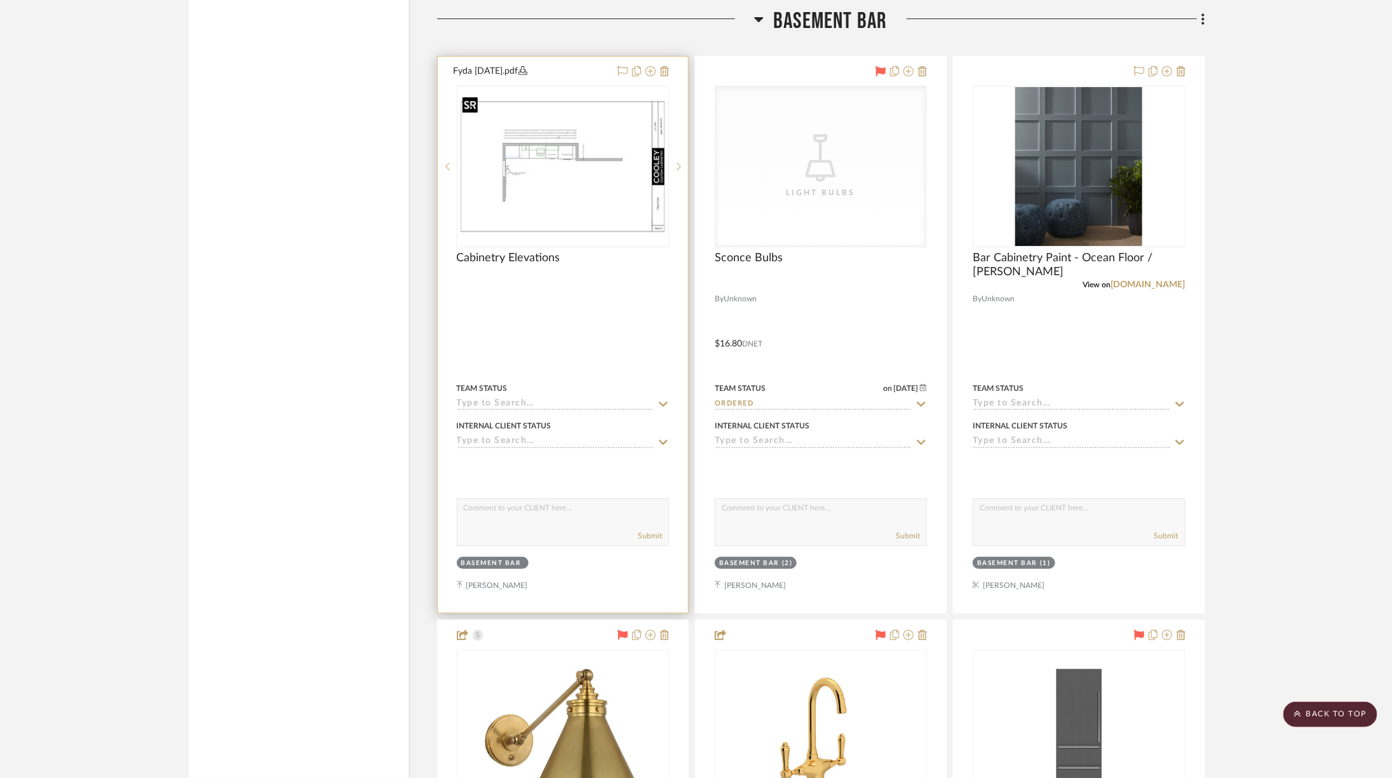
click at [0, 0] on img at bounding box center [0, 0] width 0 height 0
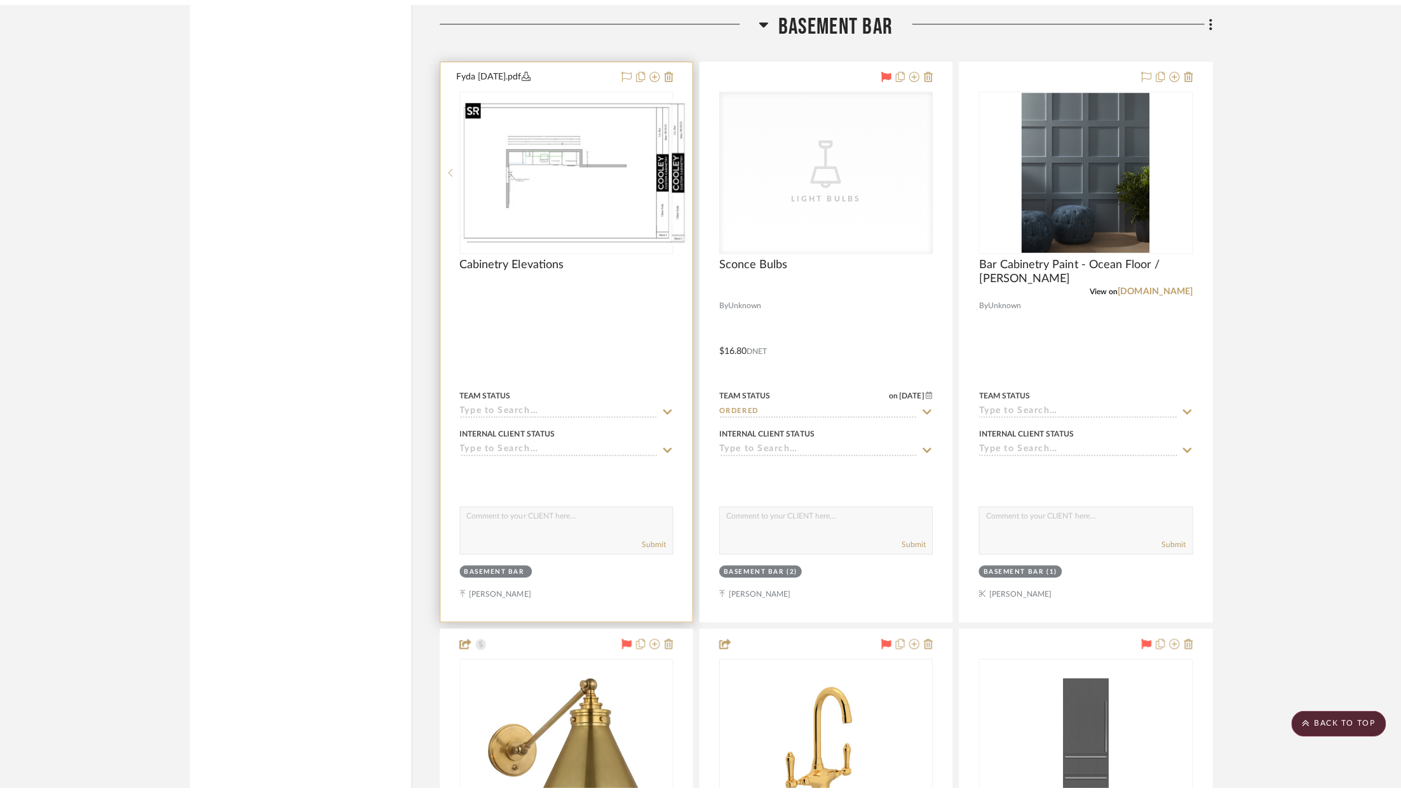
scroll to position [0, 0]
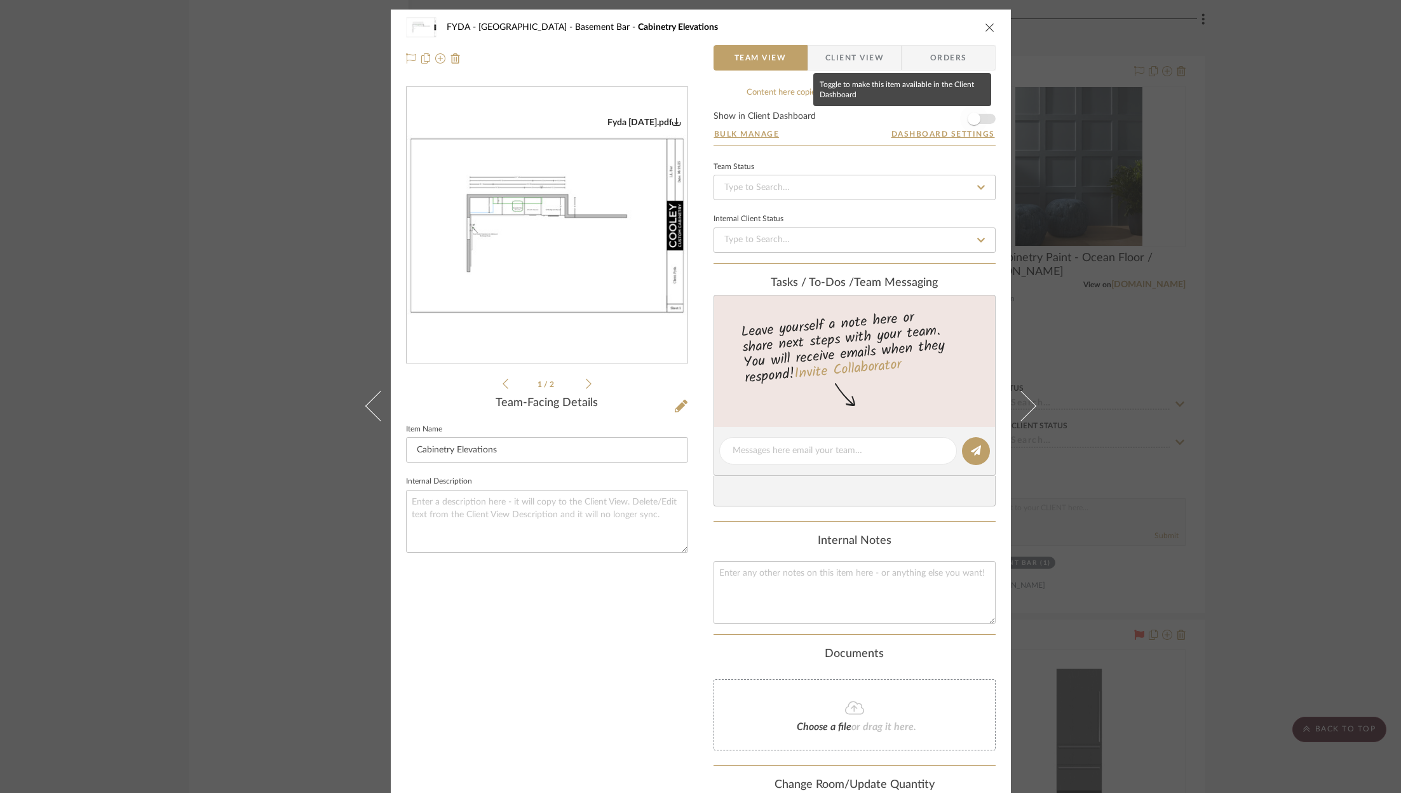
click at [977, 116] on span "button" at bounding box center [974, 119] width 28 height 28
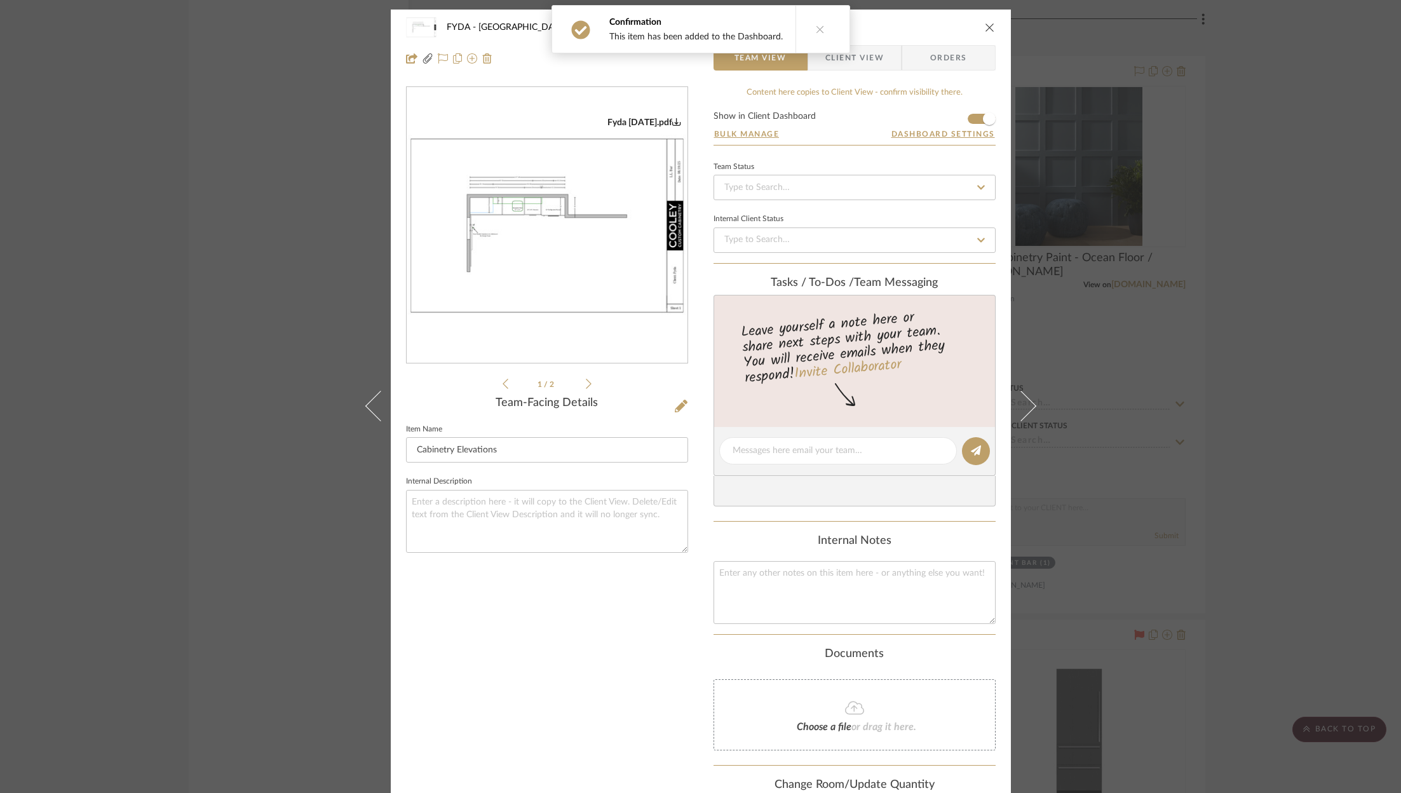
click at [985, 22] on icon "close" at bounding box center [990, 27] width 10 height 10
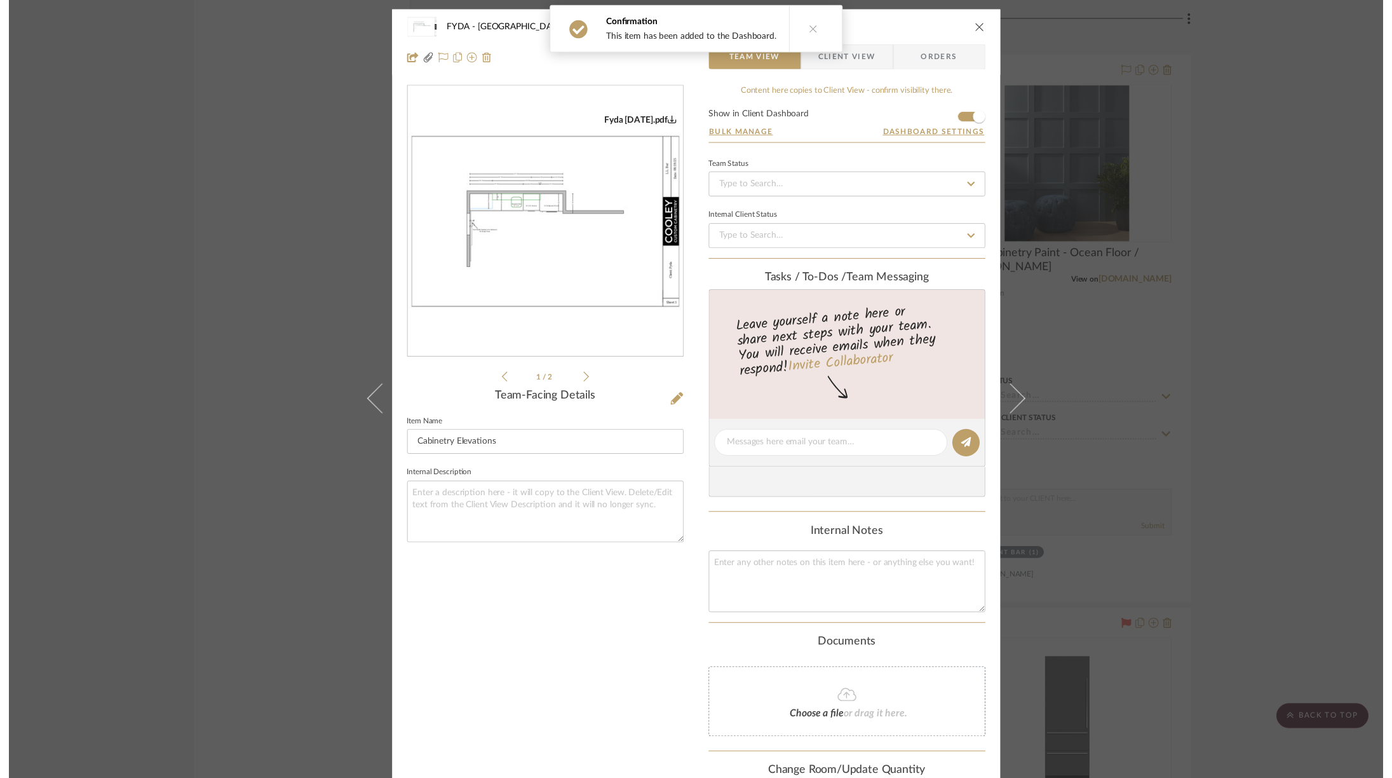
scroll to position [2623, 0]
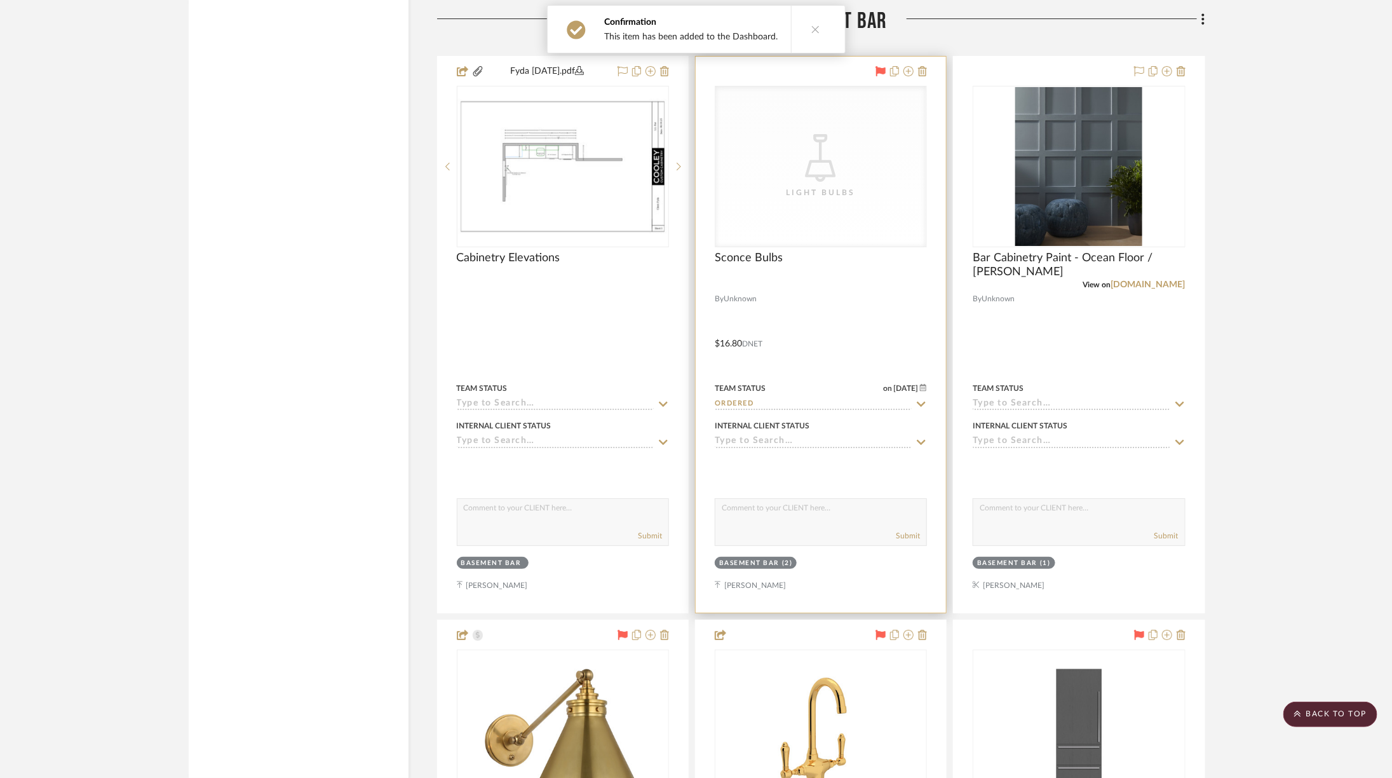
click at [0, 0] on div "CategoryIconLighting Created with Sketch. Light Bulbs" at bounding box center [0, 0] width 0 height 0
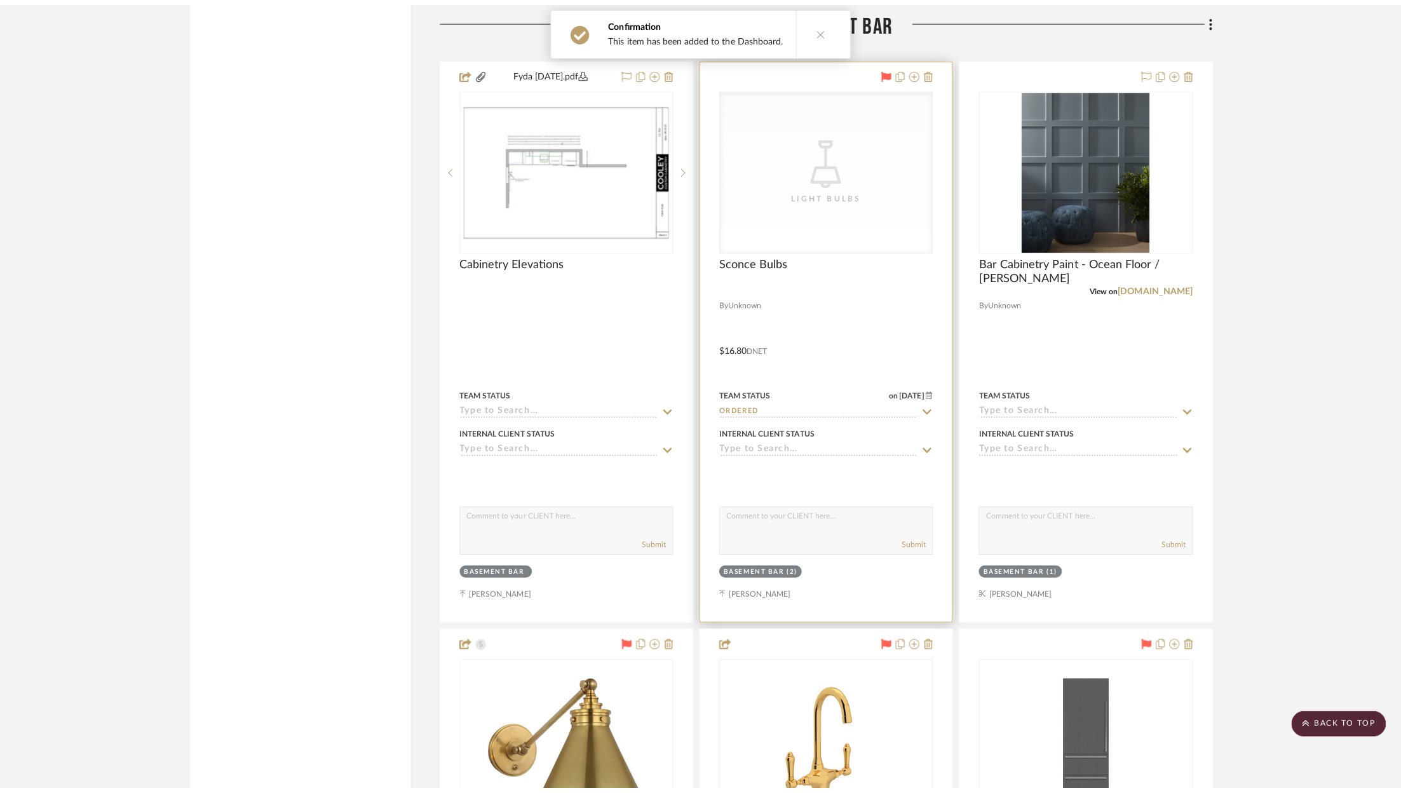
scroll to position [0, 0]
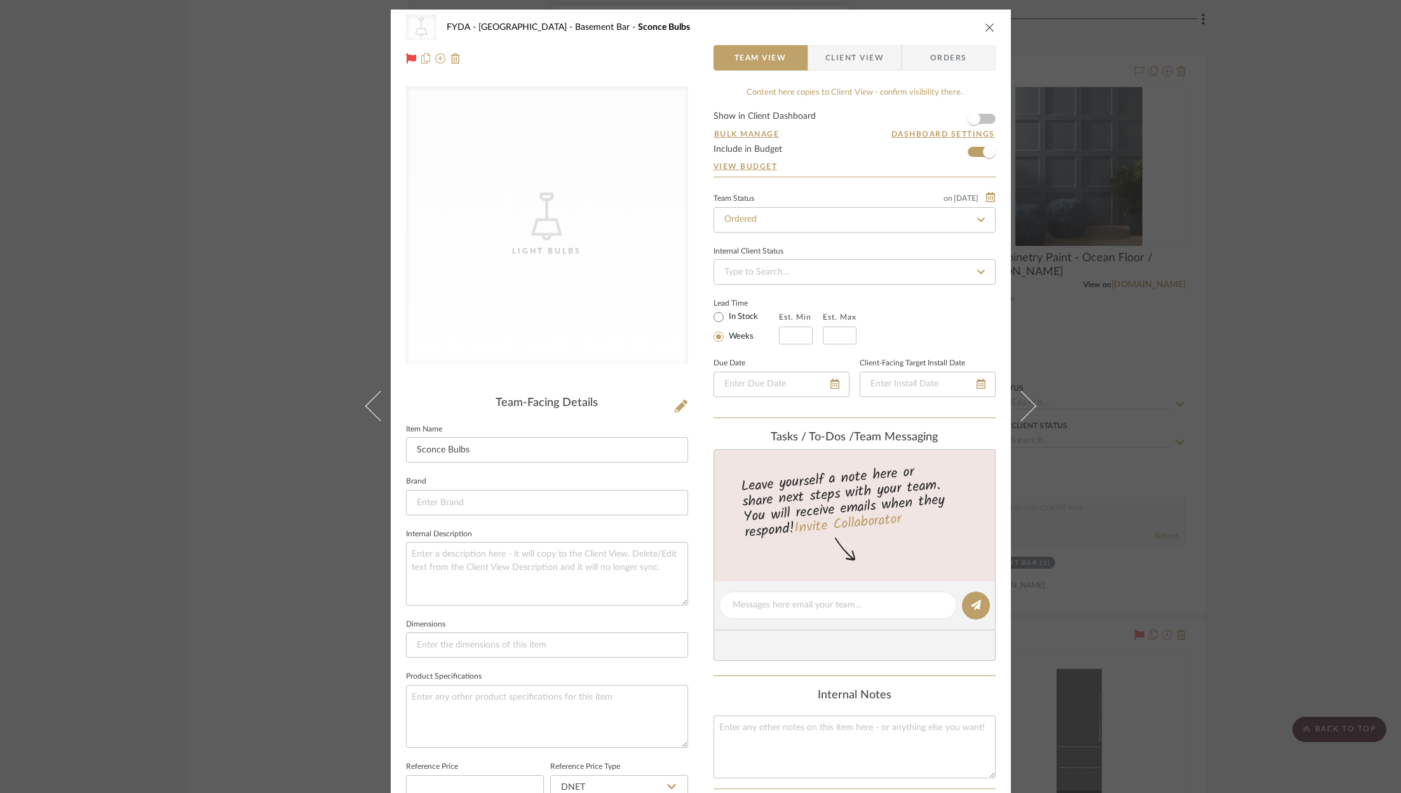
click at [985, 27] on icon "close" at bounding box center [990, 27] width 10 height 10
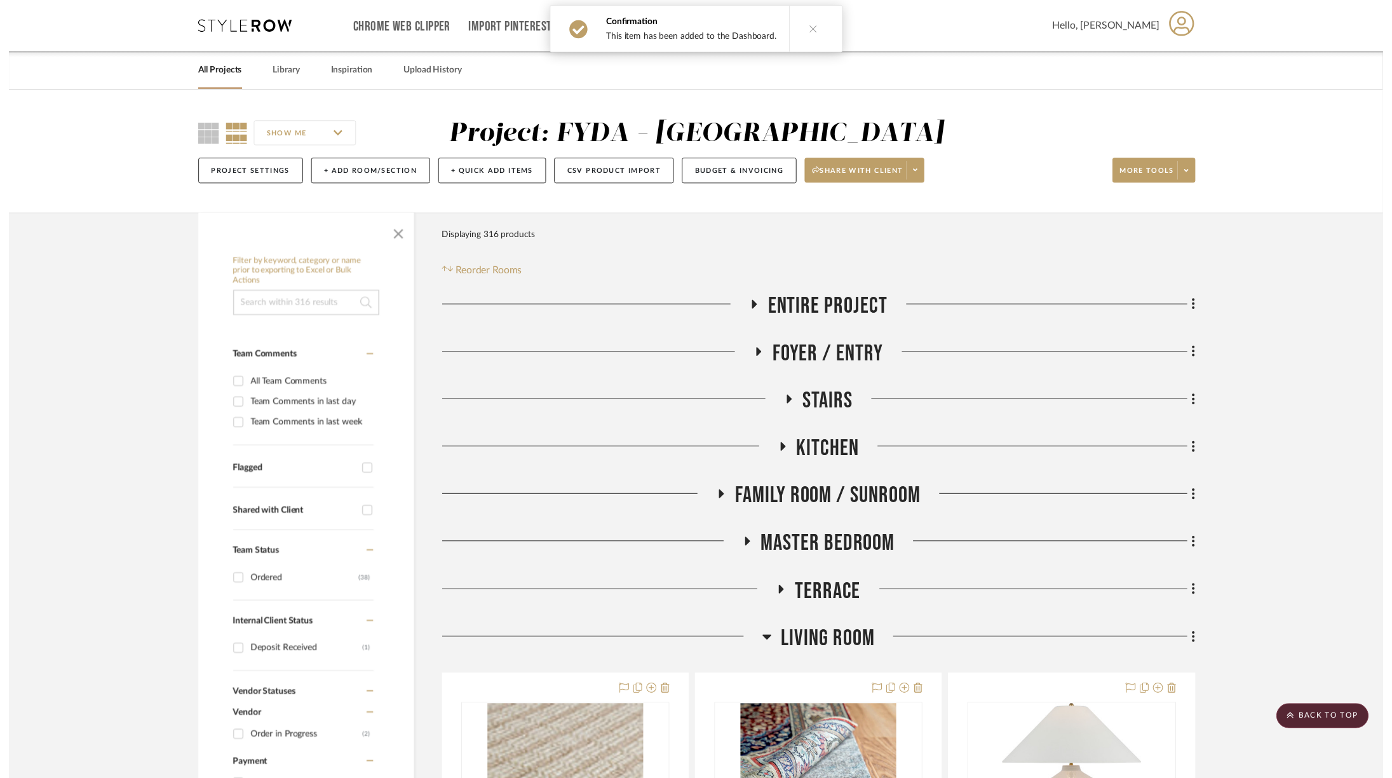
scroll to position [2623, 0]
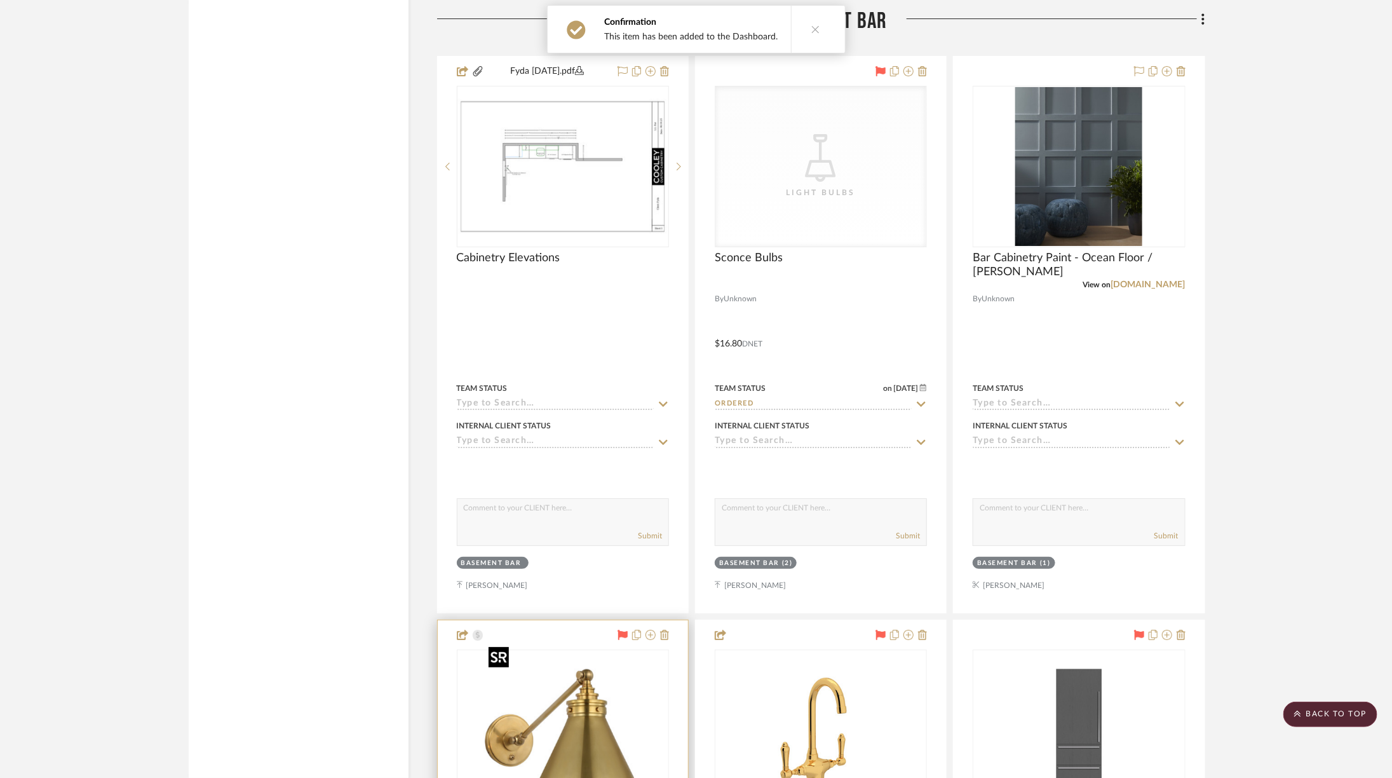
click at [0, 0] on img at bounding box center [0, 0] width 0 height 0
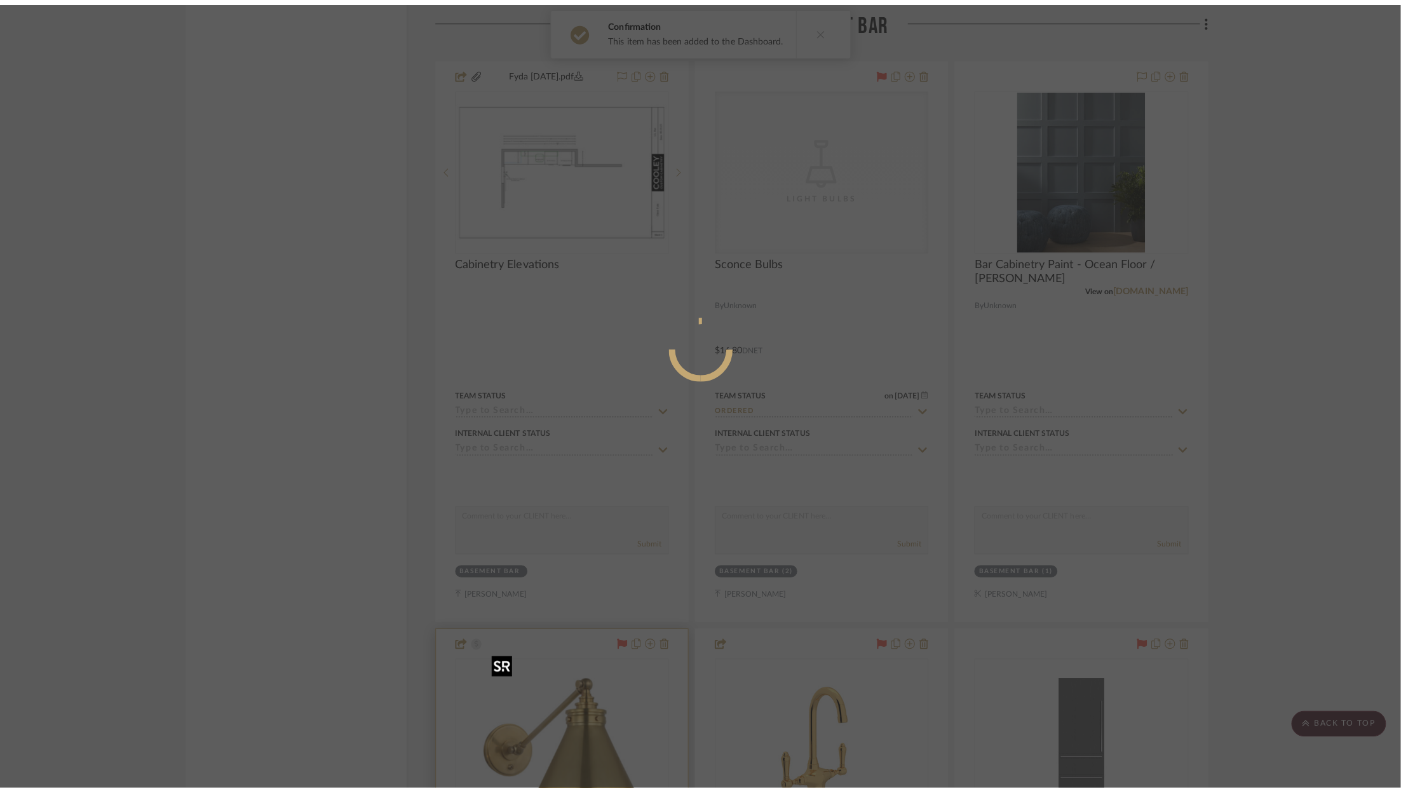
scroll to position [0, 0]
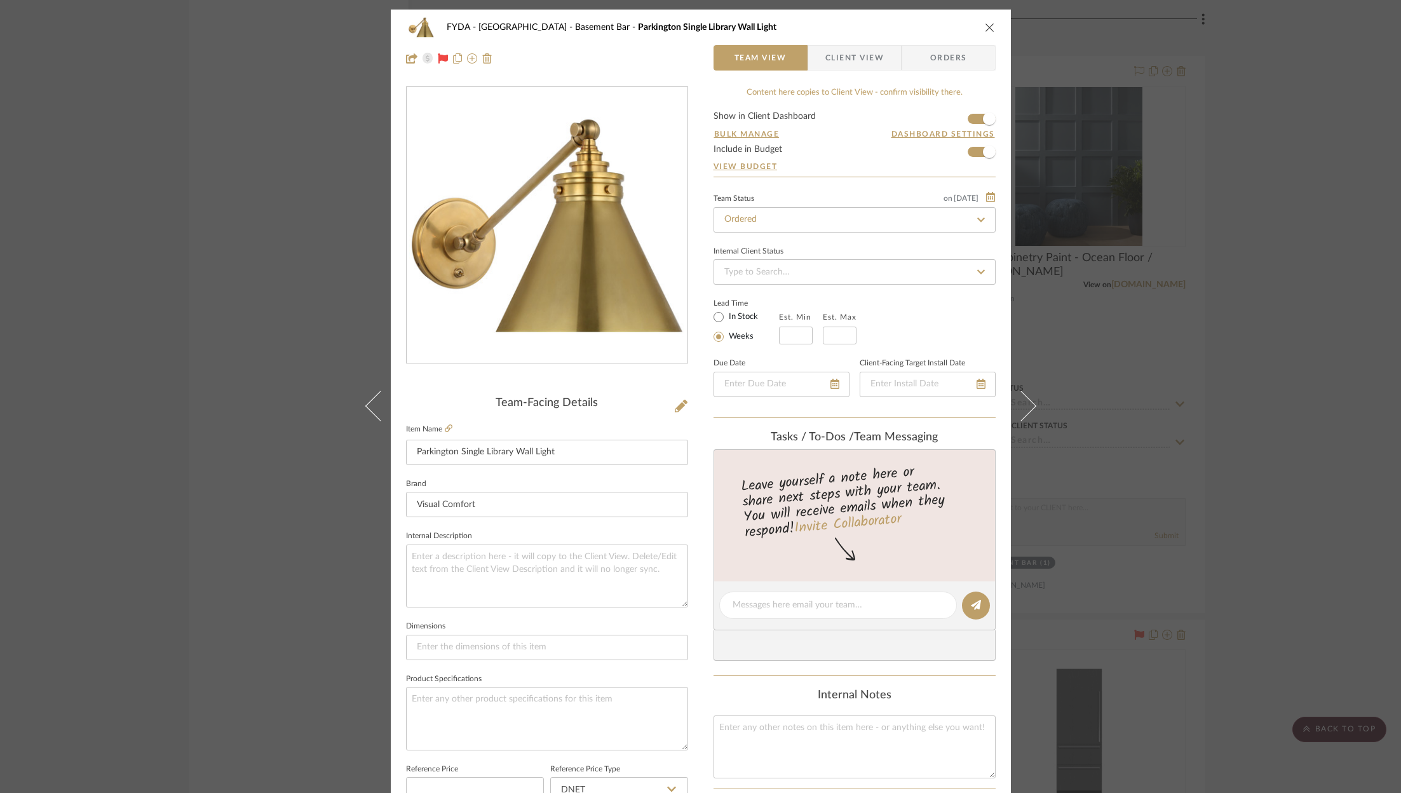
click at [985, 30] on icon "close" at bounding box center [990, 27] width 10 height 10
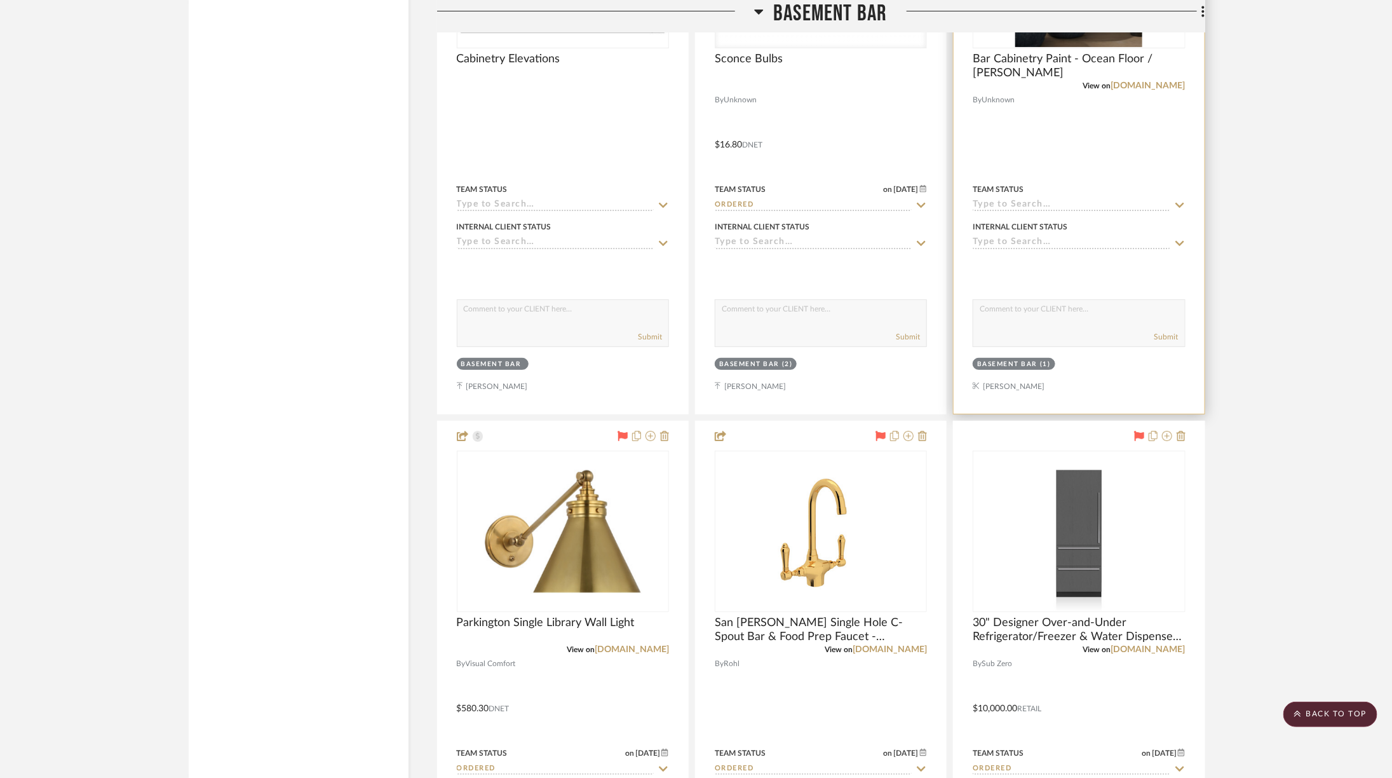
scroll to position [2516, 0]
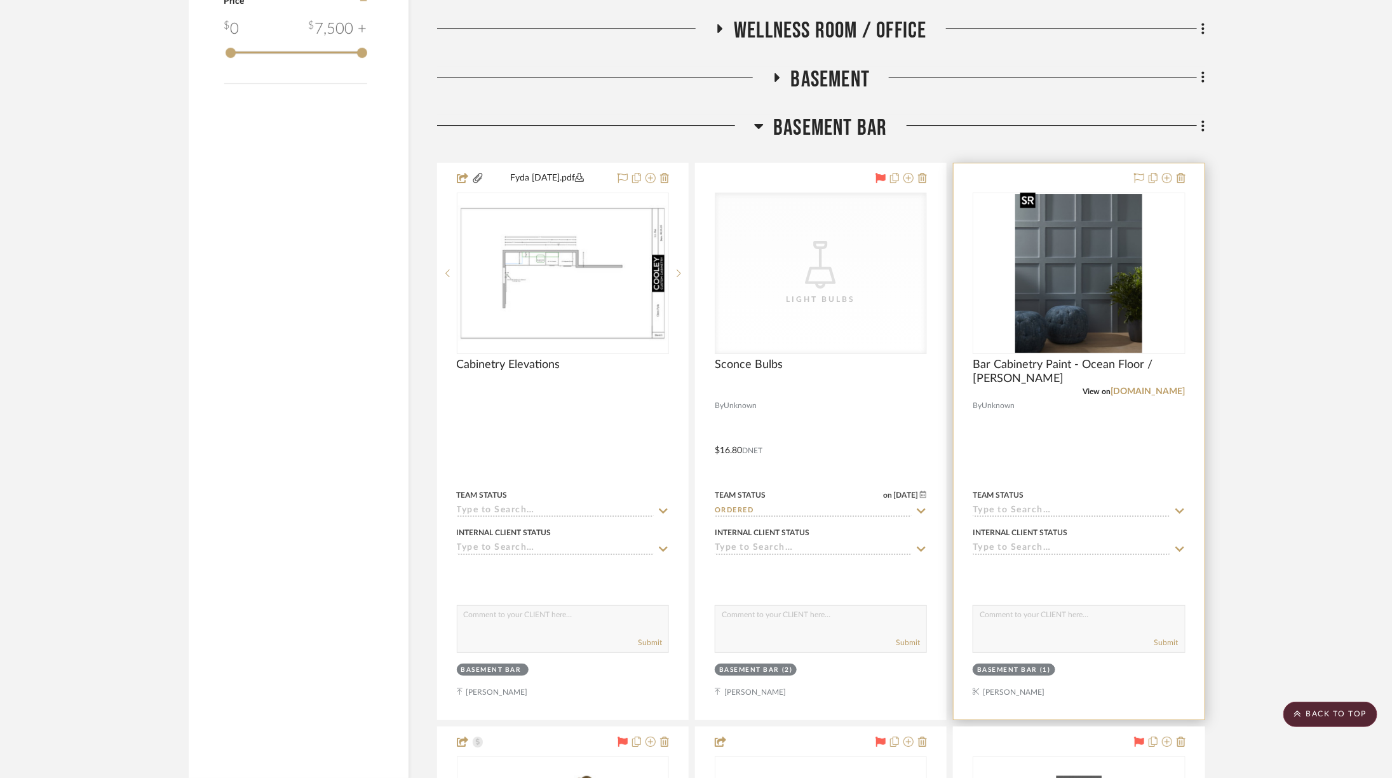
click at [1085, 263] on img "0" at bounding box center [1078, 273] width 127 height 159
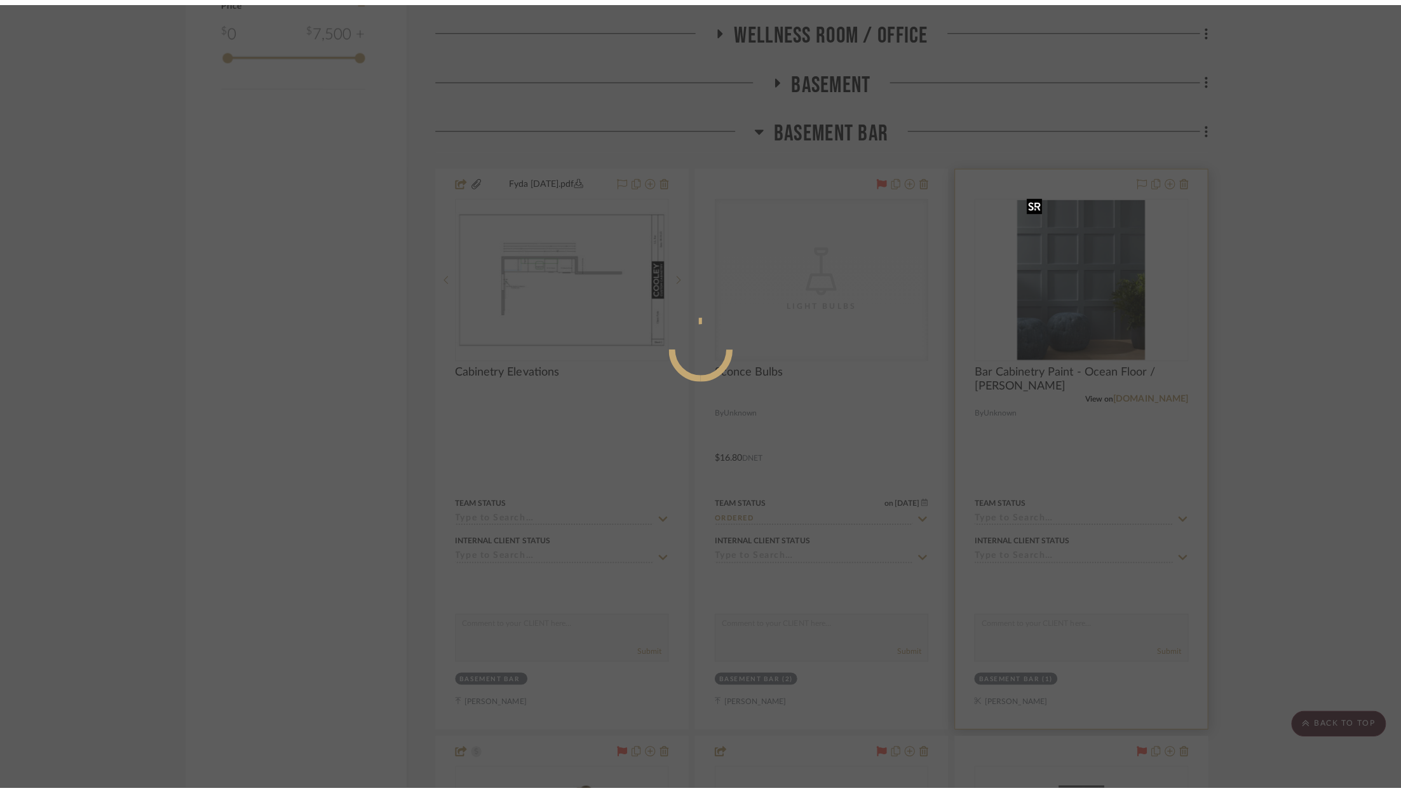
scroll to position [0, 0]
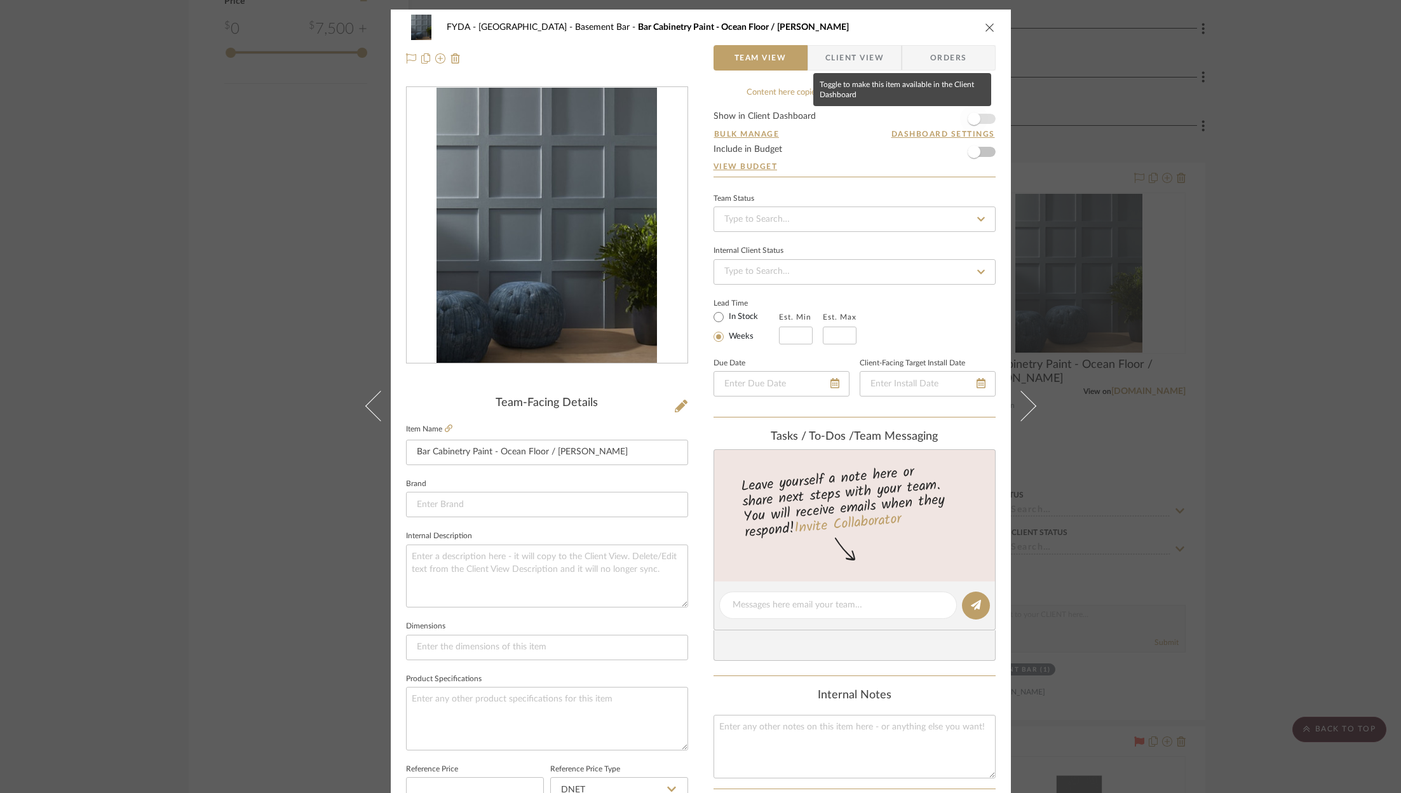
click at [980, 115] on span "button" at bounding box center [974, 119] width 28 height 28
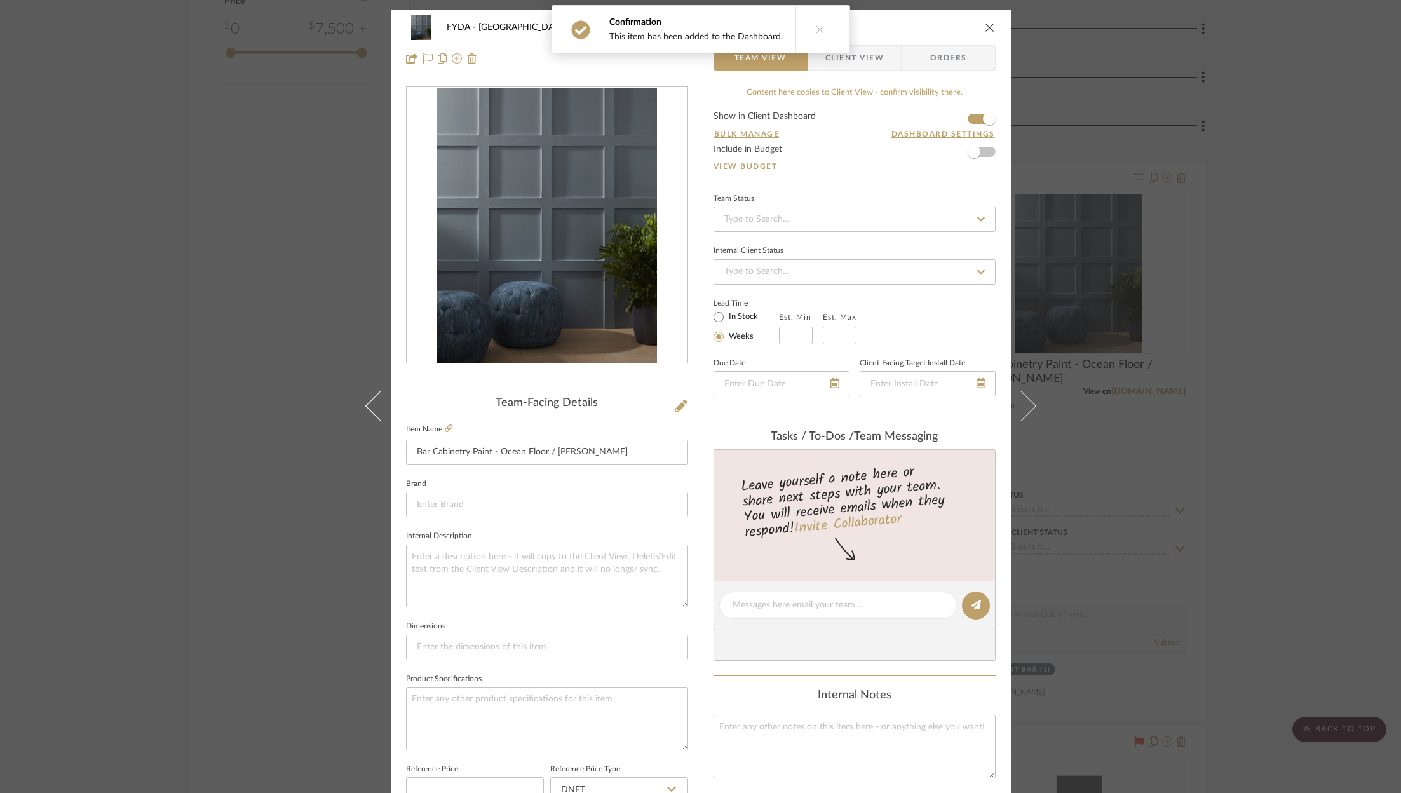
click at [985, 24] on icon "close" at bounding box center [990, 27] width 10 height 10
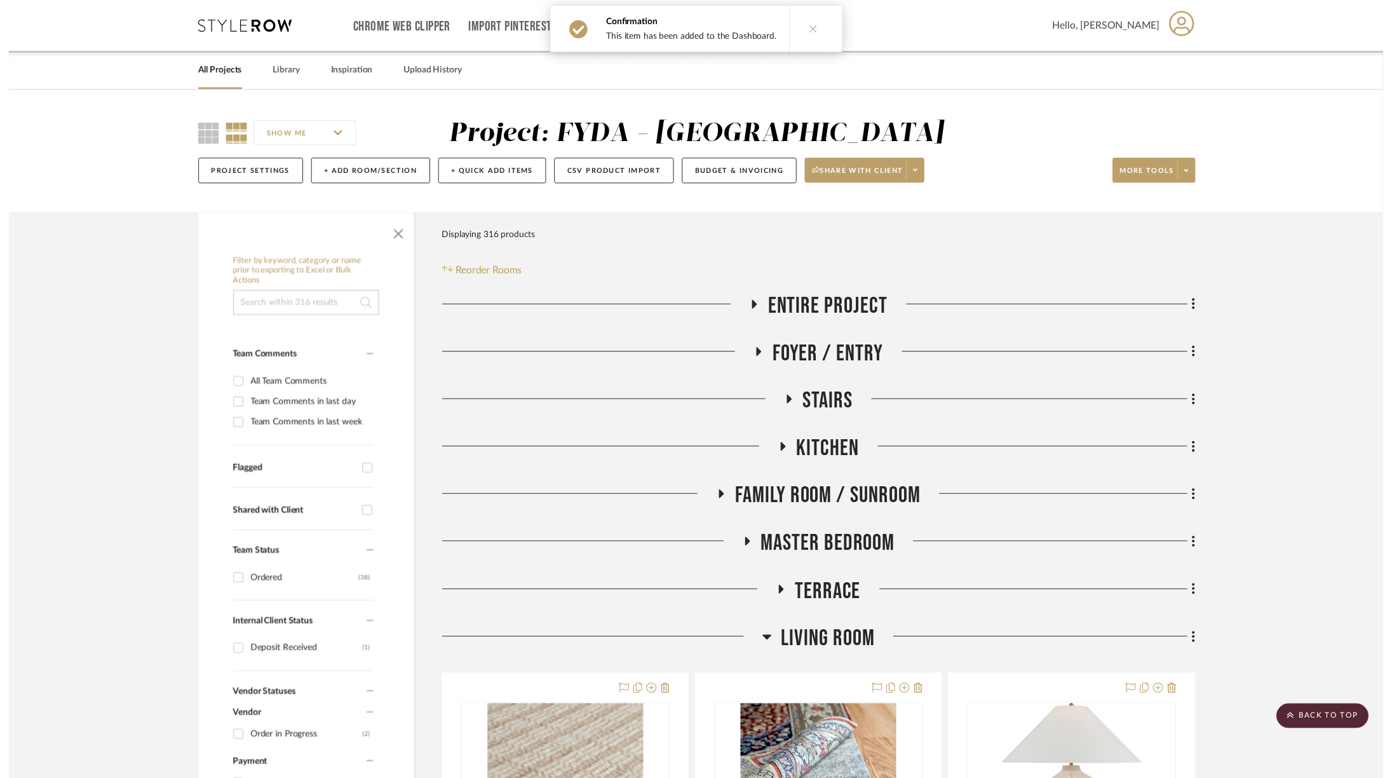
scroll to position [2516, 0]
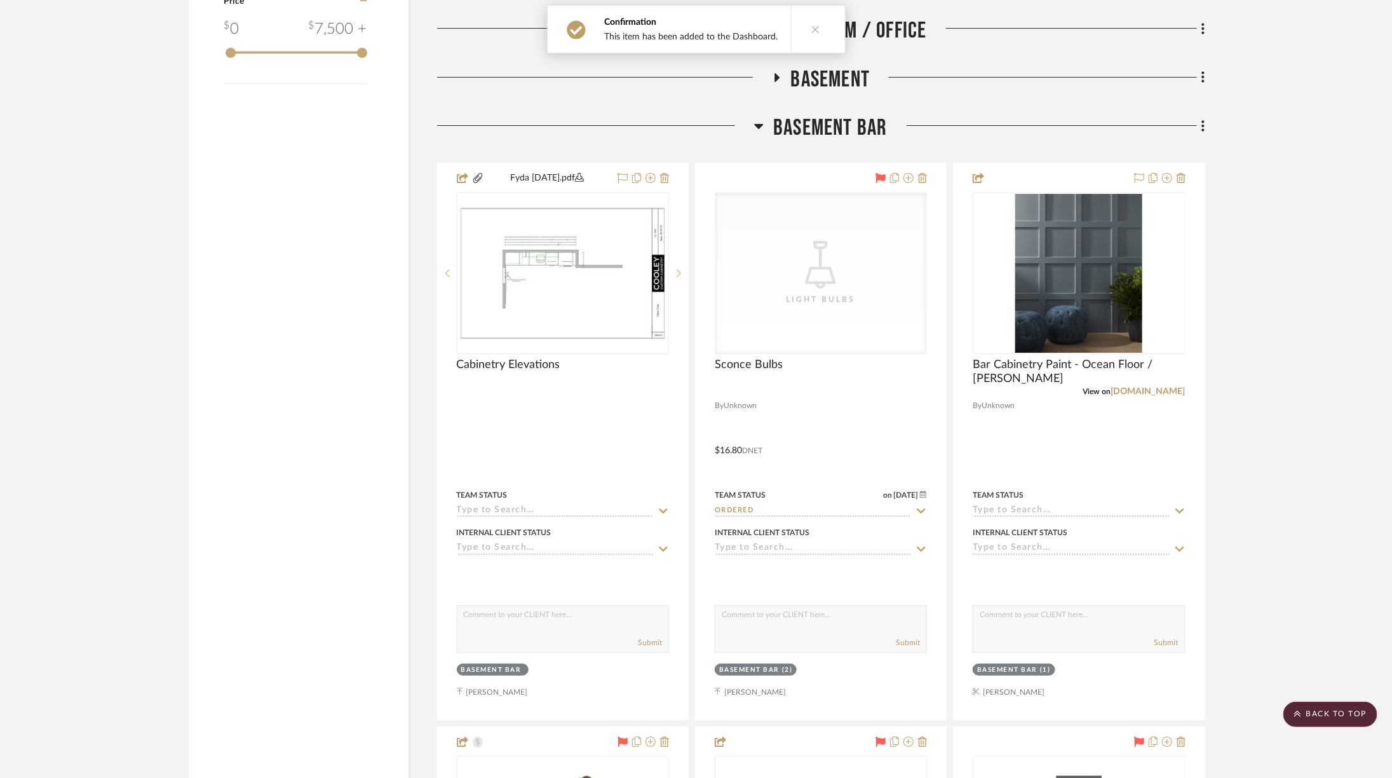
click at [780, 118] on span "Basement Bar" at bounding box center [830, 127] width 114 height 27
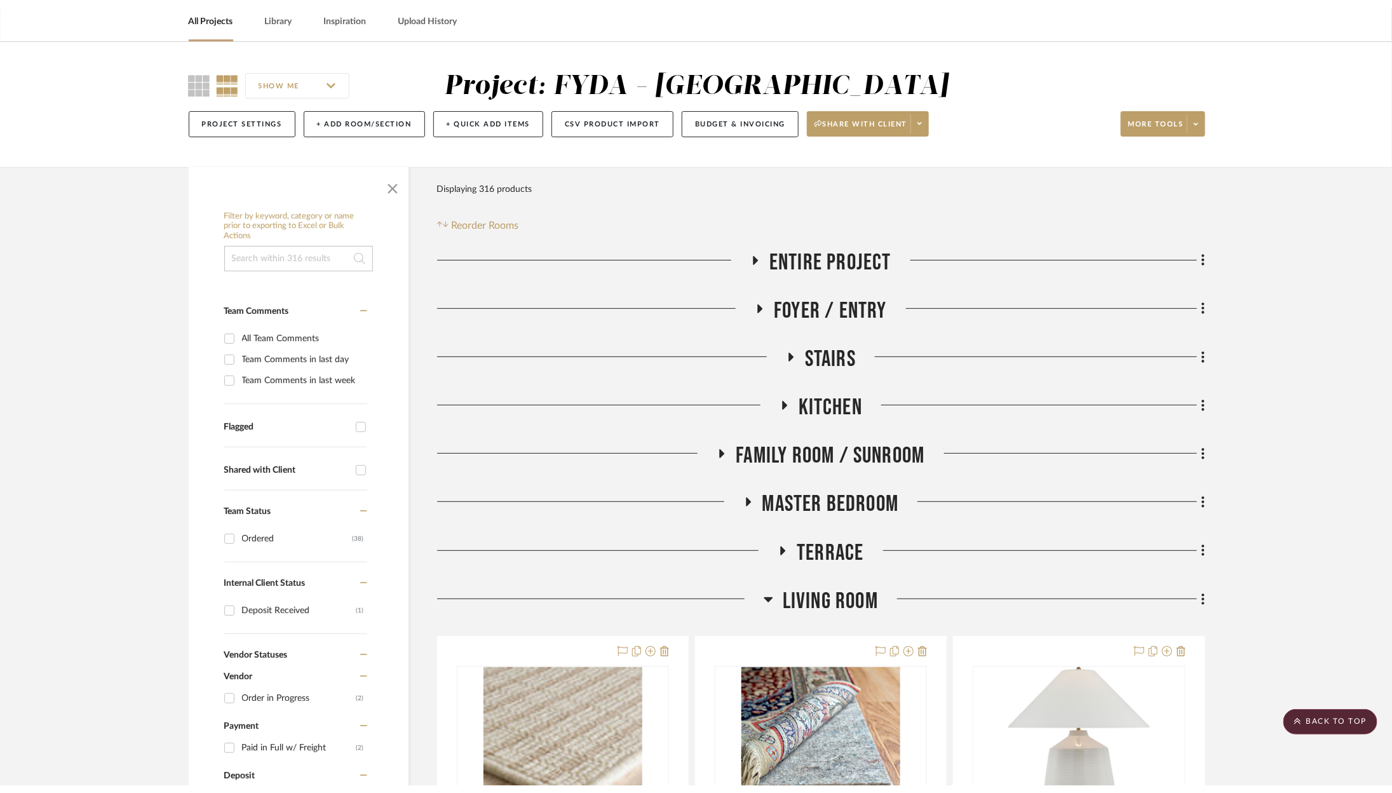
scroll to position [0, 0]
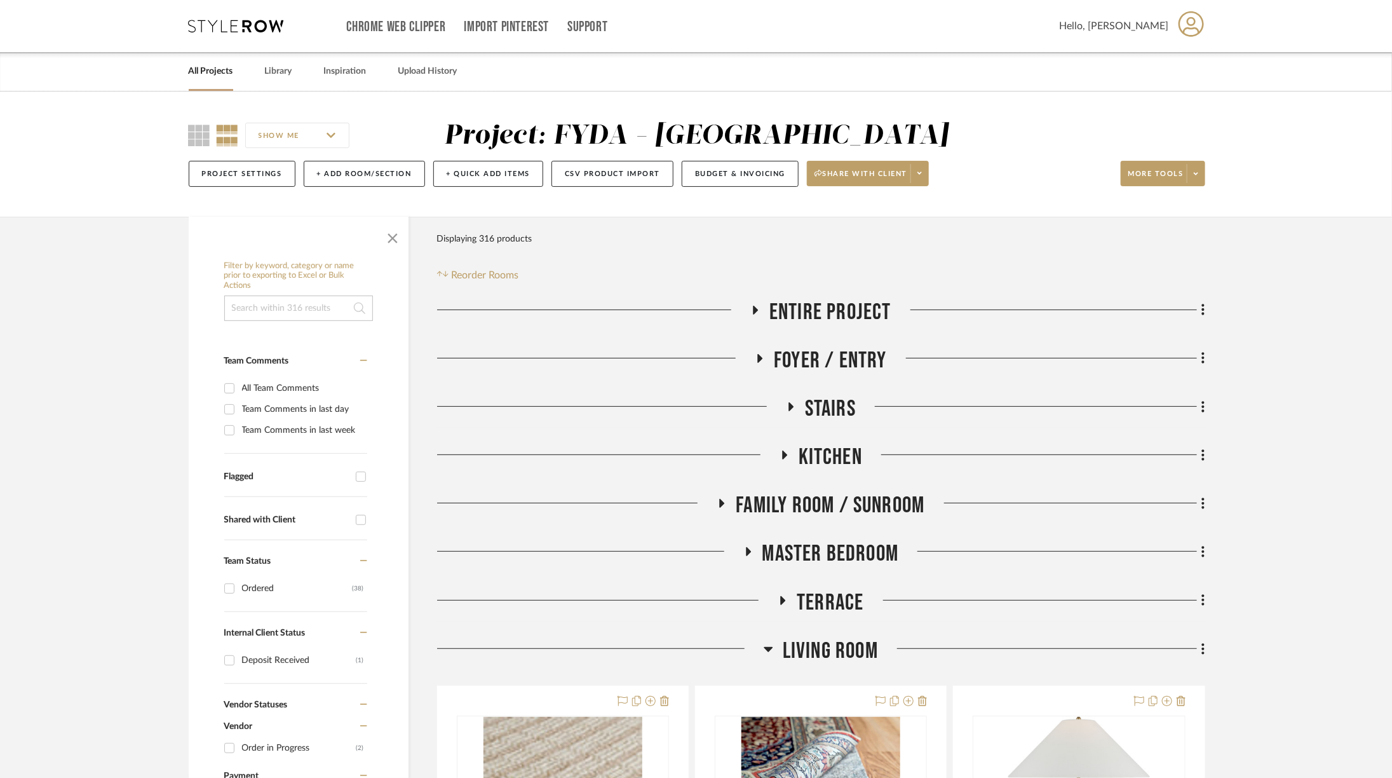
click at [866, 498] on span "Family Room / Sunroom" at bounding box center [830, 505] width 189 height 27
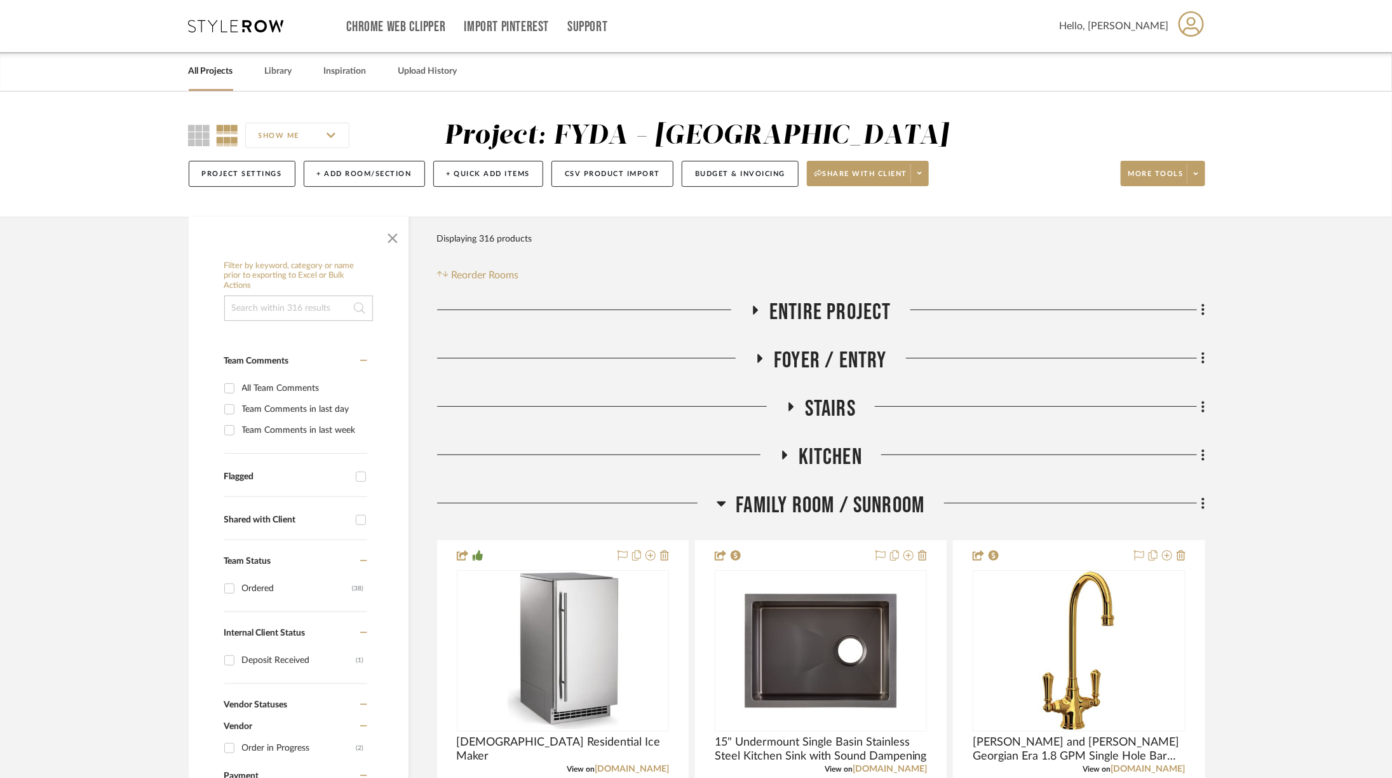
click at [1202, 501] on icon at bounding box center [1204, 503] width 4 height 14
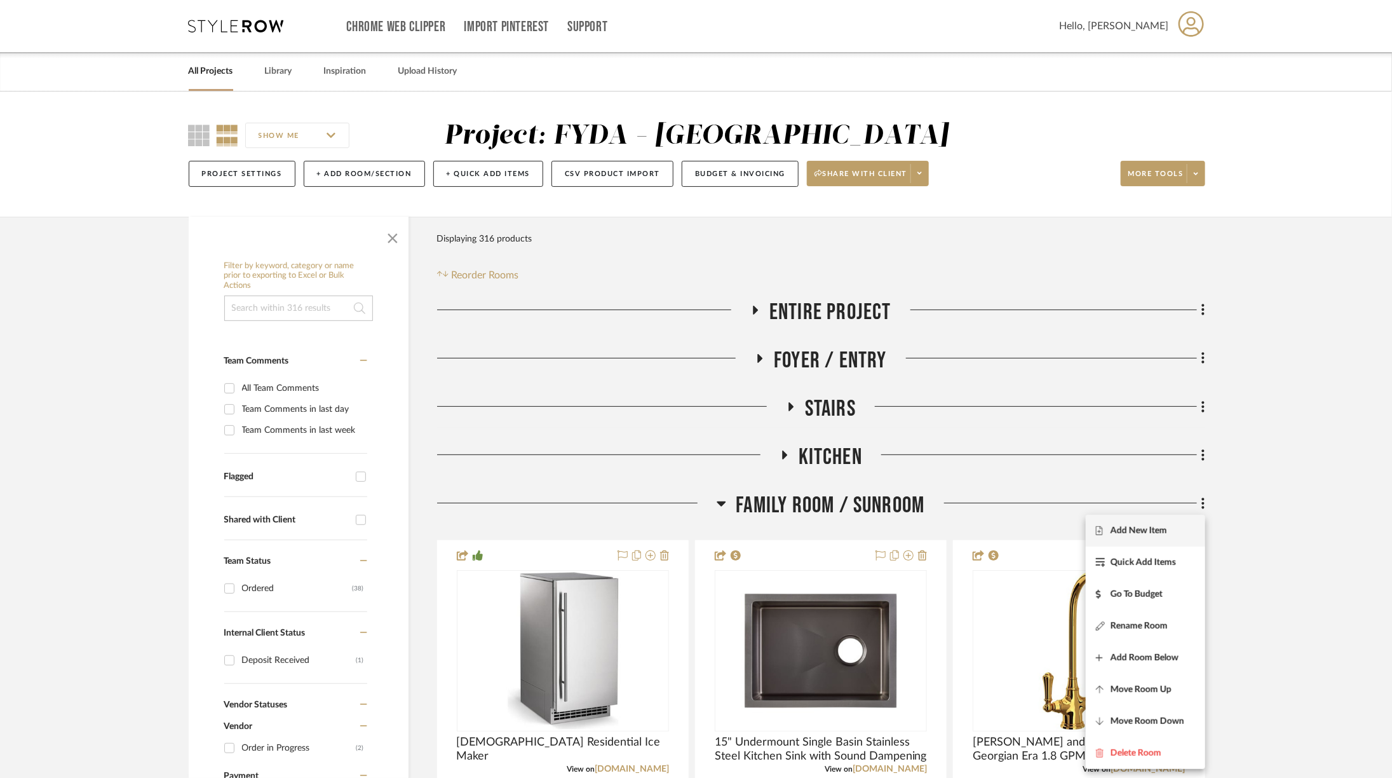
click at [1148, 531] on span "Add New Item" at bounding box center [1139, 530] width 57 height 11
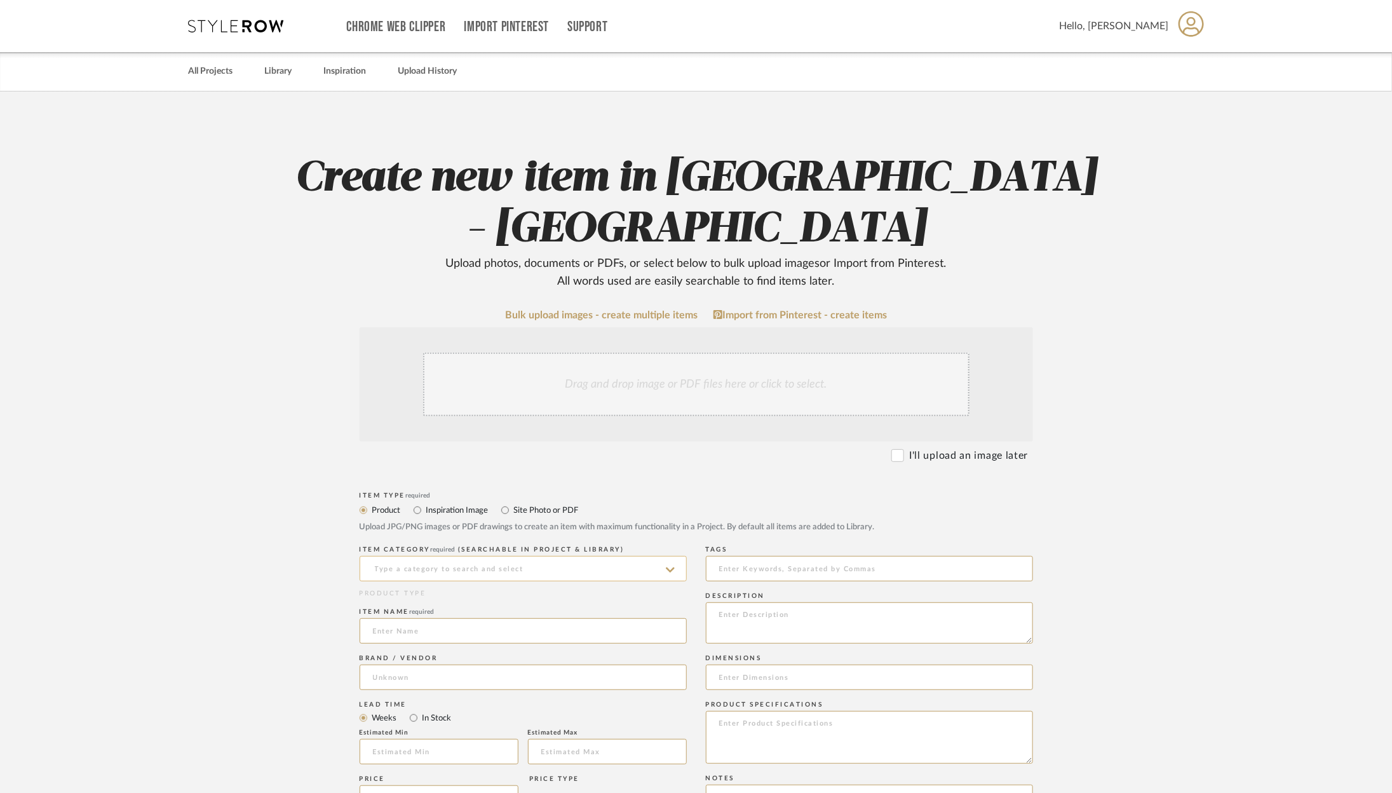
click at [484, 556] on input at bounding box center [523, 568] width 327 height 25
click at [463, 545] on div "Light Bulbs" at bounding box center [523, 550] width 326 height 32
click at [452, 618] on input at bounding box center [523, 630] width 327 height 25
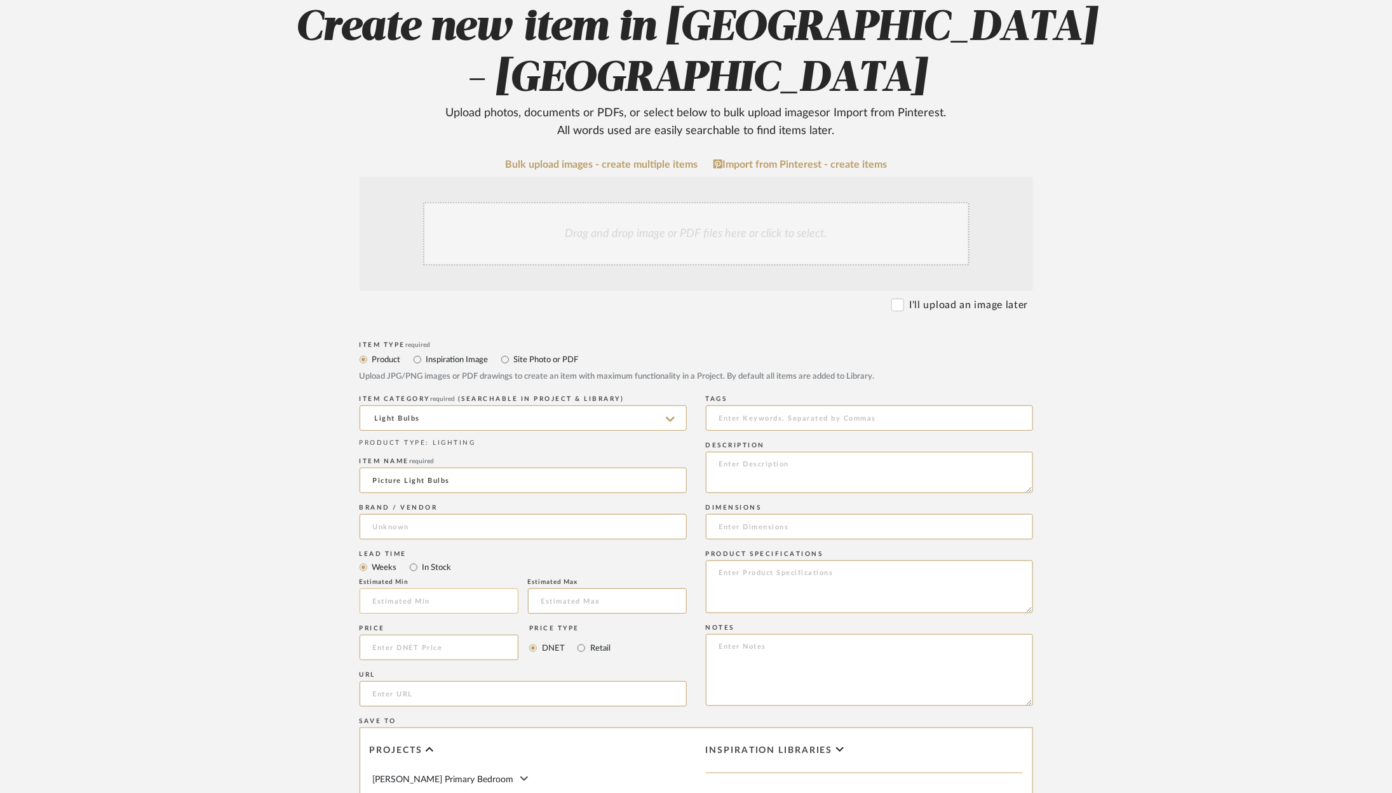
scroll to position [151, 0]
click at [438, 634] on input at bounding box center [439, 646] width 159 height 25
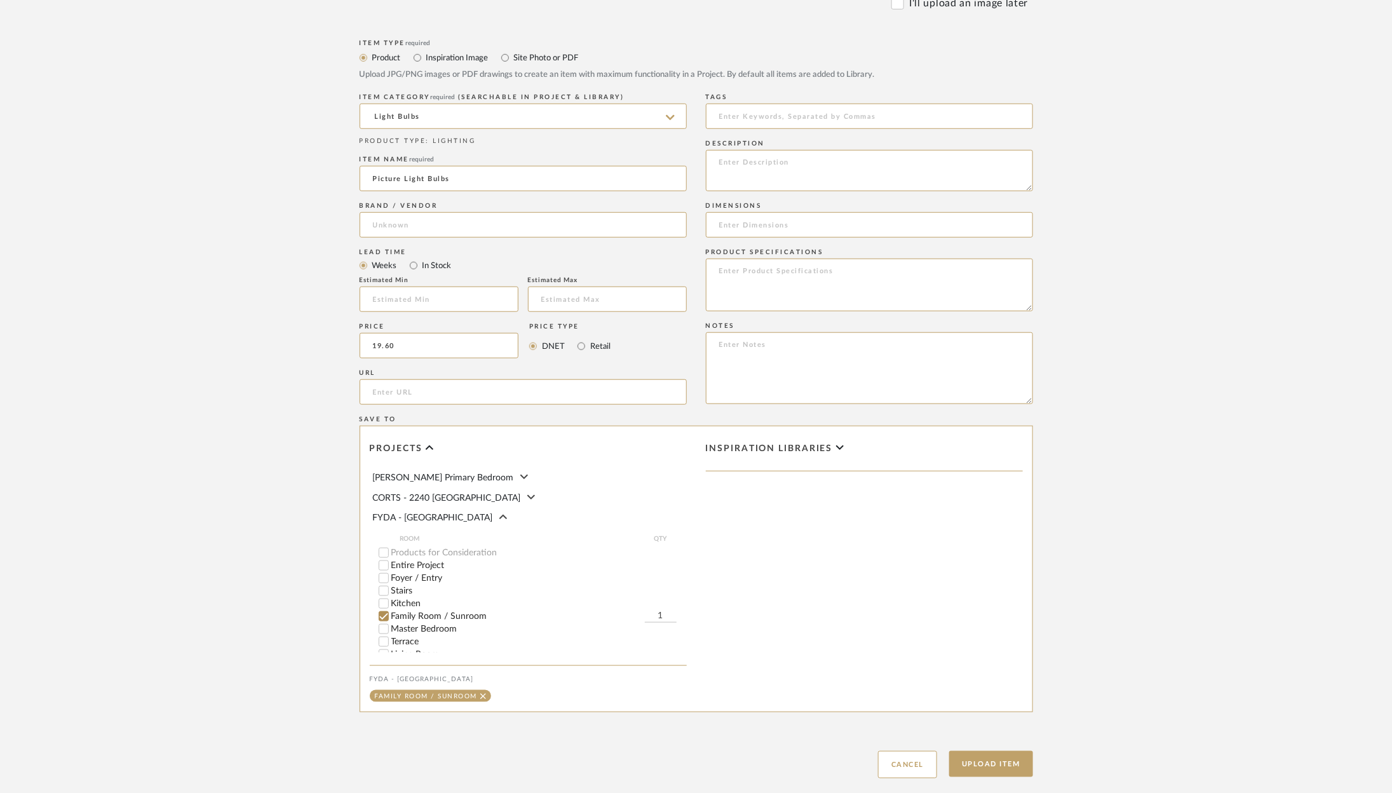
scroll to position [476, 0]
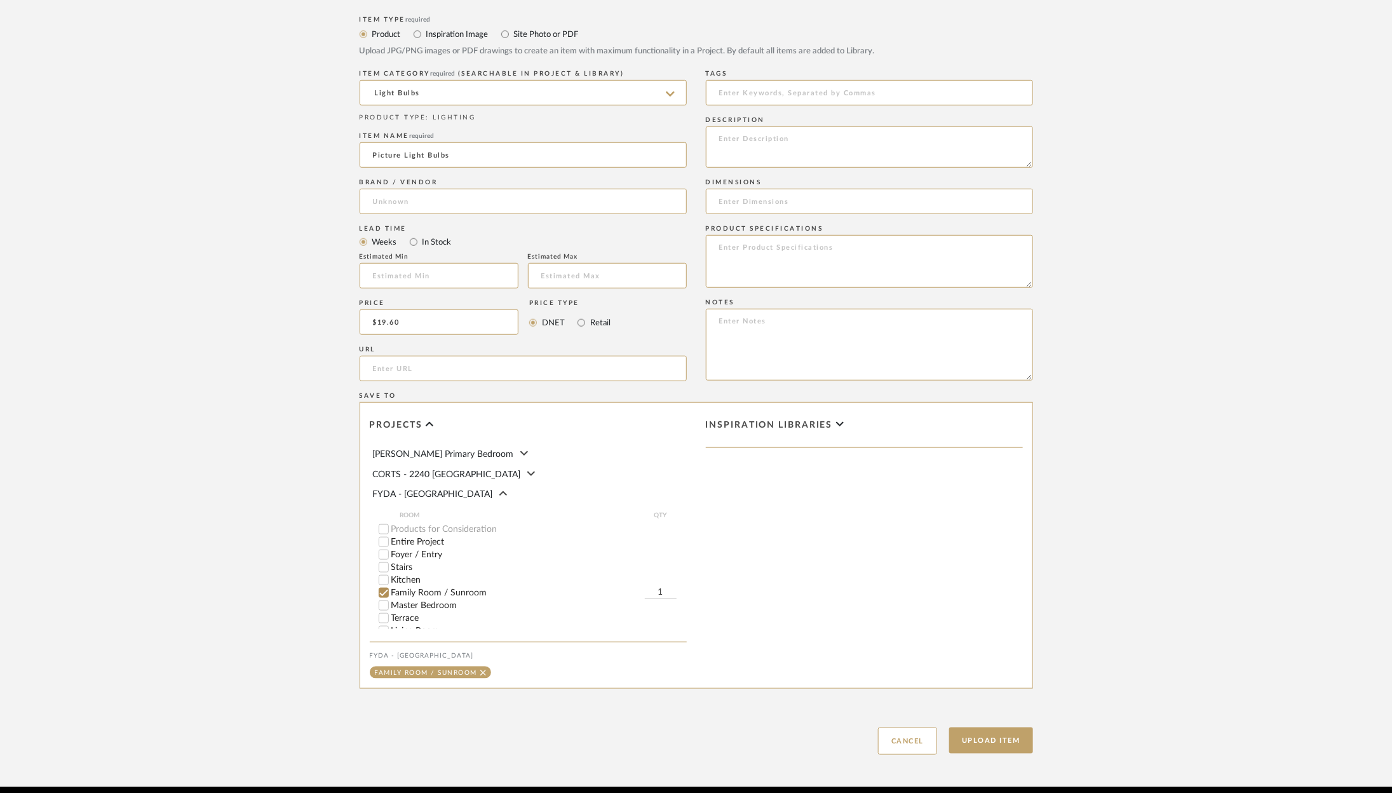
click at [667, 586] on input "1" at bounding box center [661, 592] width 32 height 13
click at [996, 728] on button "Upload Item" at bounding box center [991, 741] width 84 height 26
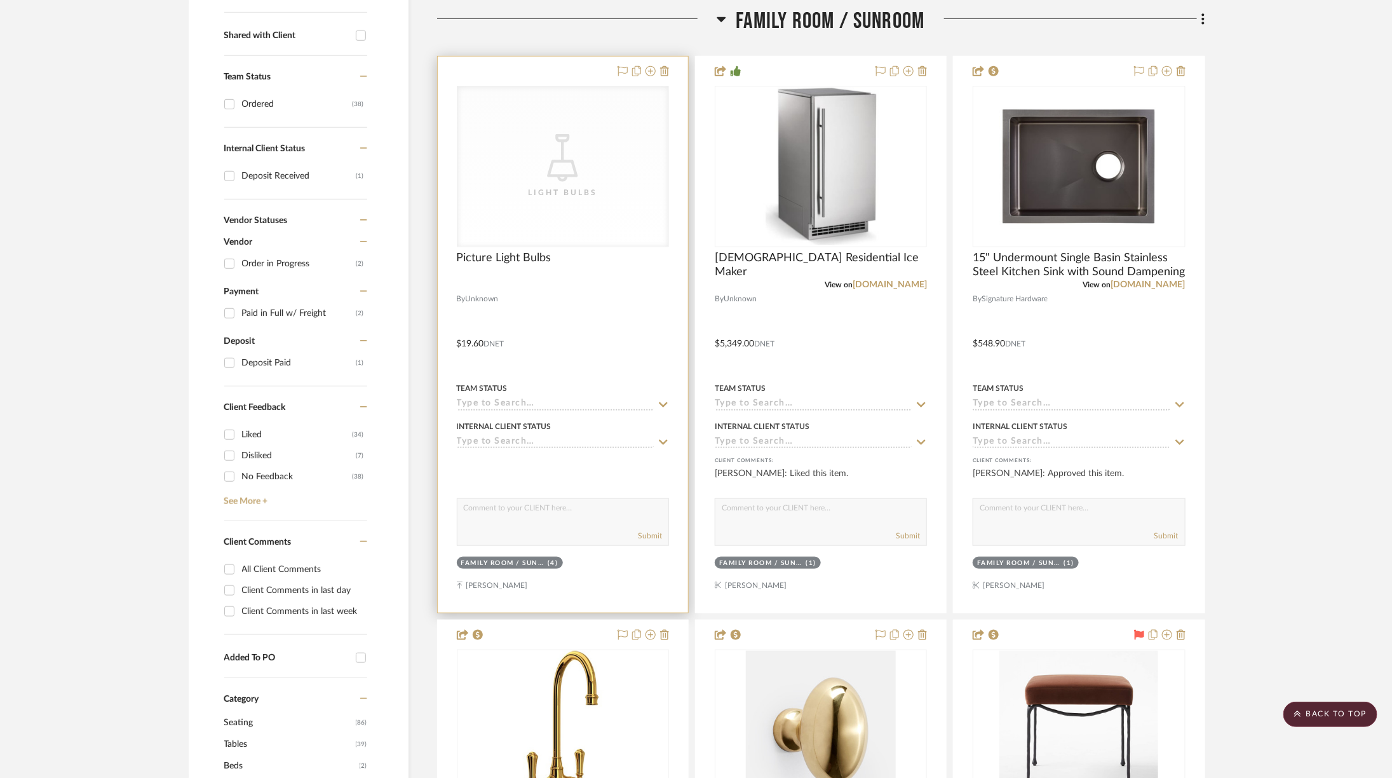
scroll to position [492, 0]
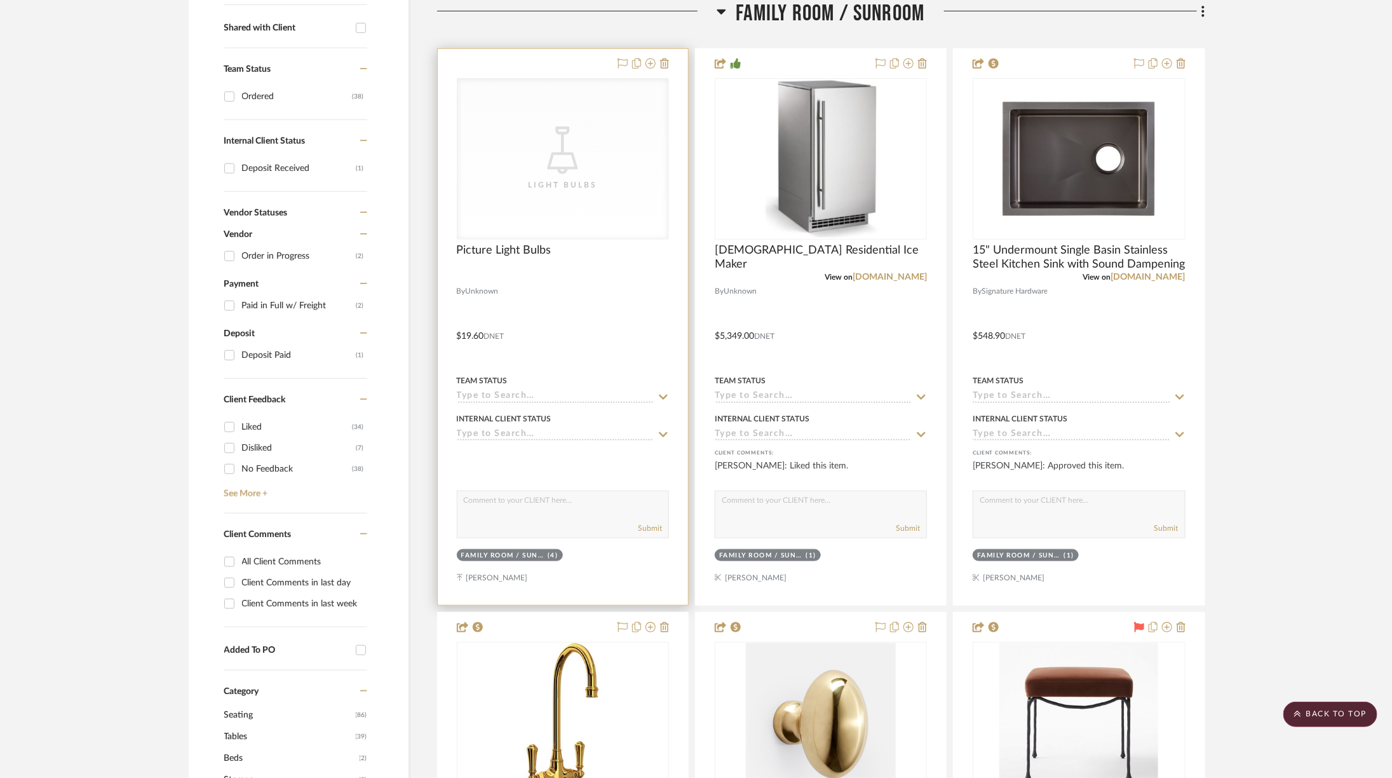
click at [613, 105] on div "CategoryIconLighting Created with Sketch. Light Bulbs" at bounding box center [562, 159] width 211 height 160
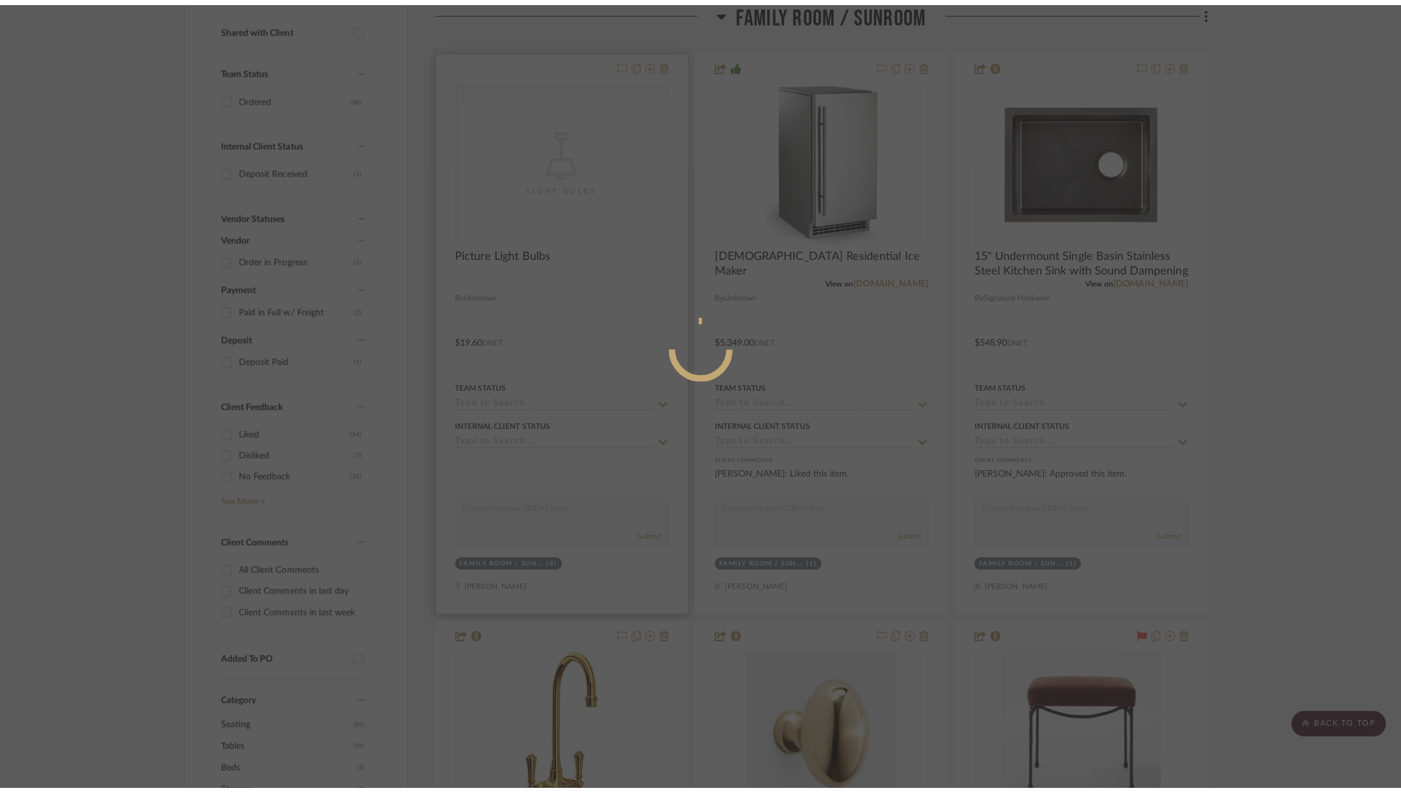
scroll to position [0, 0]
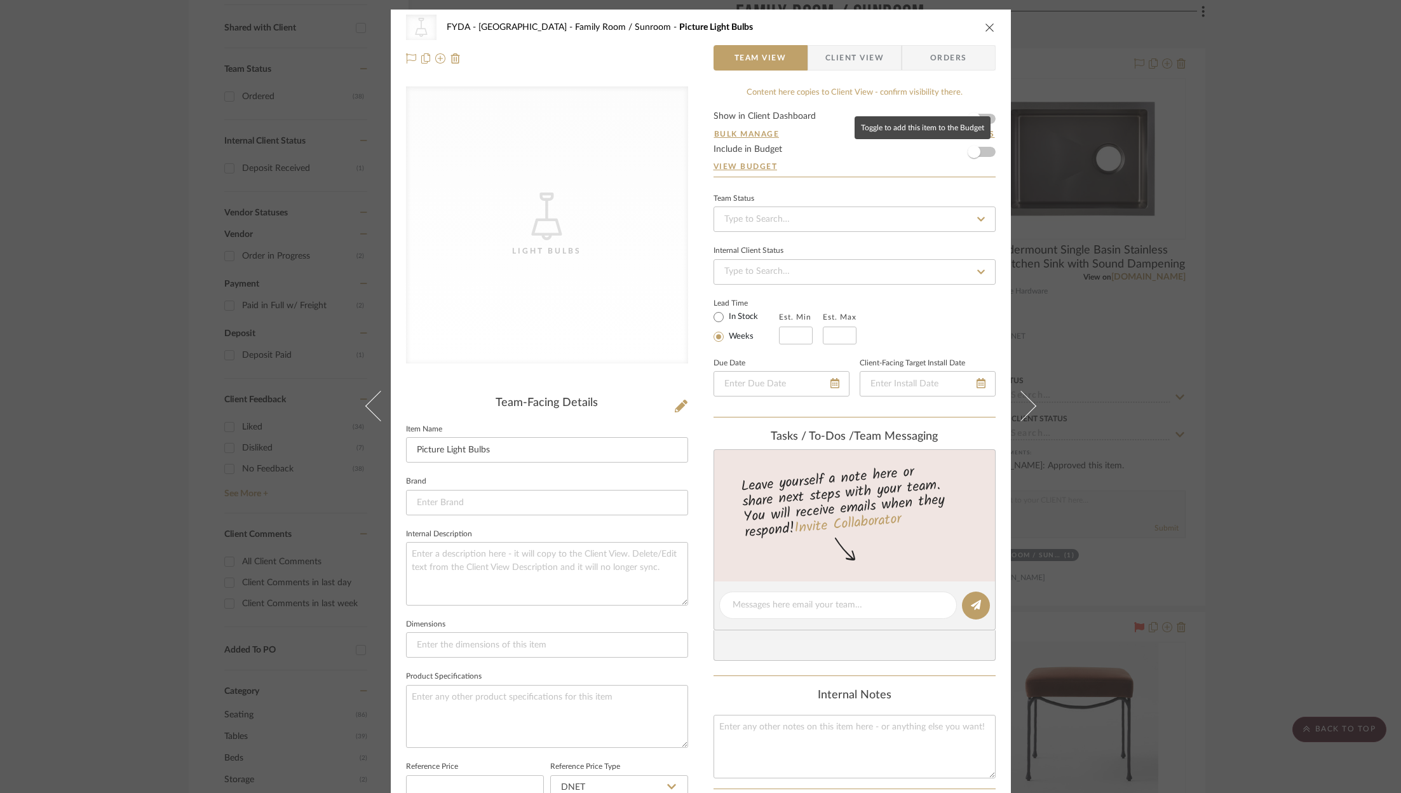
click at [985, 151] on form "Show in Client Dashboard Bulk Manage Dashboard Settings Include in Budget View …" at bounding box center [855, 144] width 282 height 65
click at [978, 154] on span "button" at bounding box center [974, 152] width 28 height 28
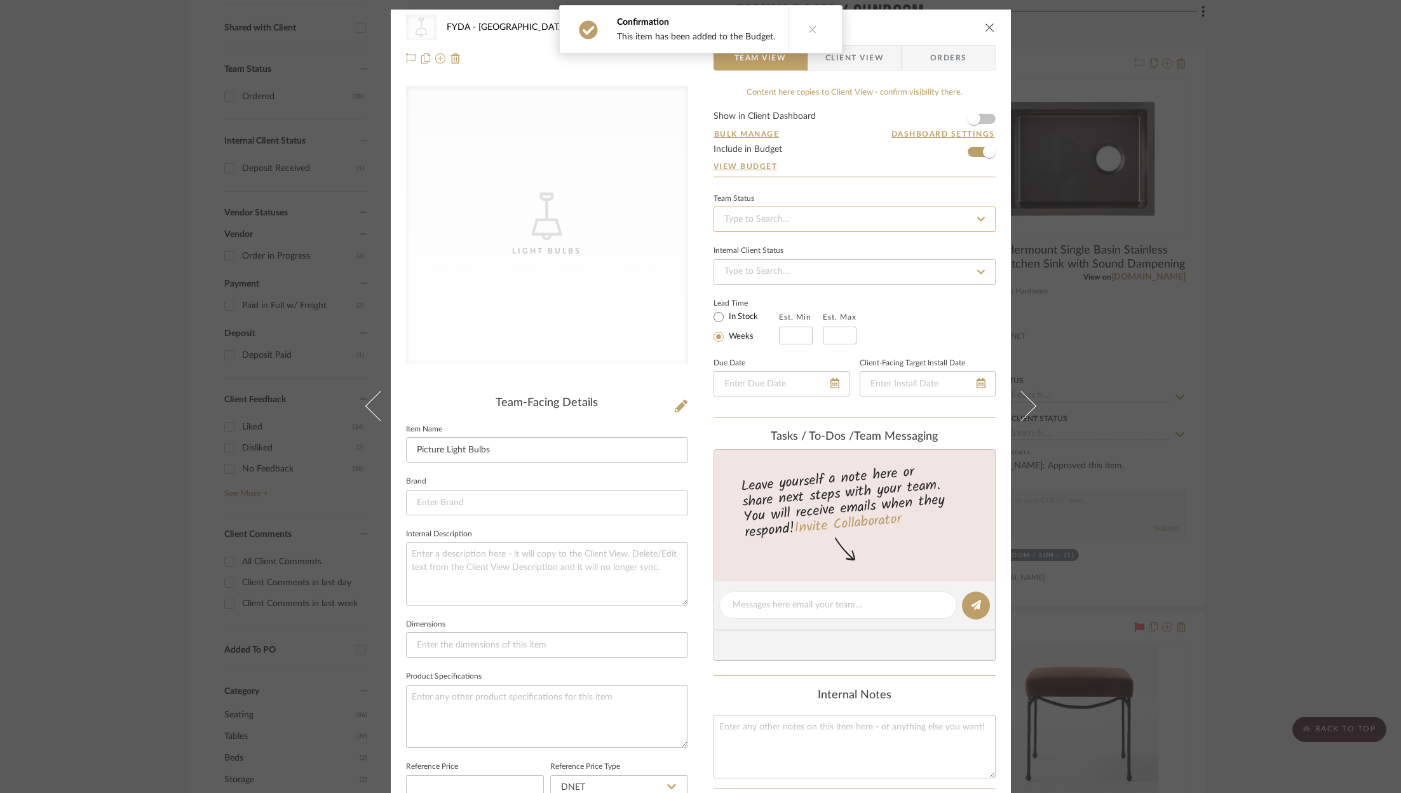
click at [792, 220] on input at bounding box center [855, 219] width 282 height 25
click at [777, 281] on div "Ordered" at bounding box center [850, 284] width 281 height 32
click at [408, 57] on icon at bounding box center [411, 58] width 10 height 10
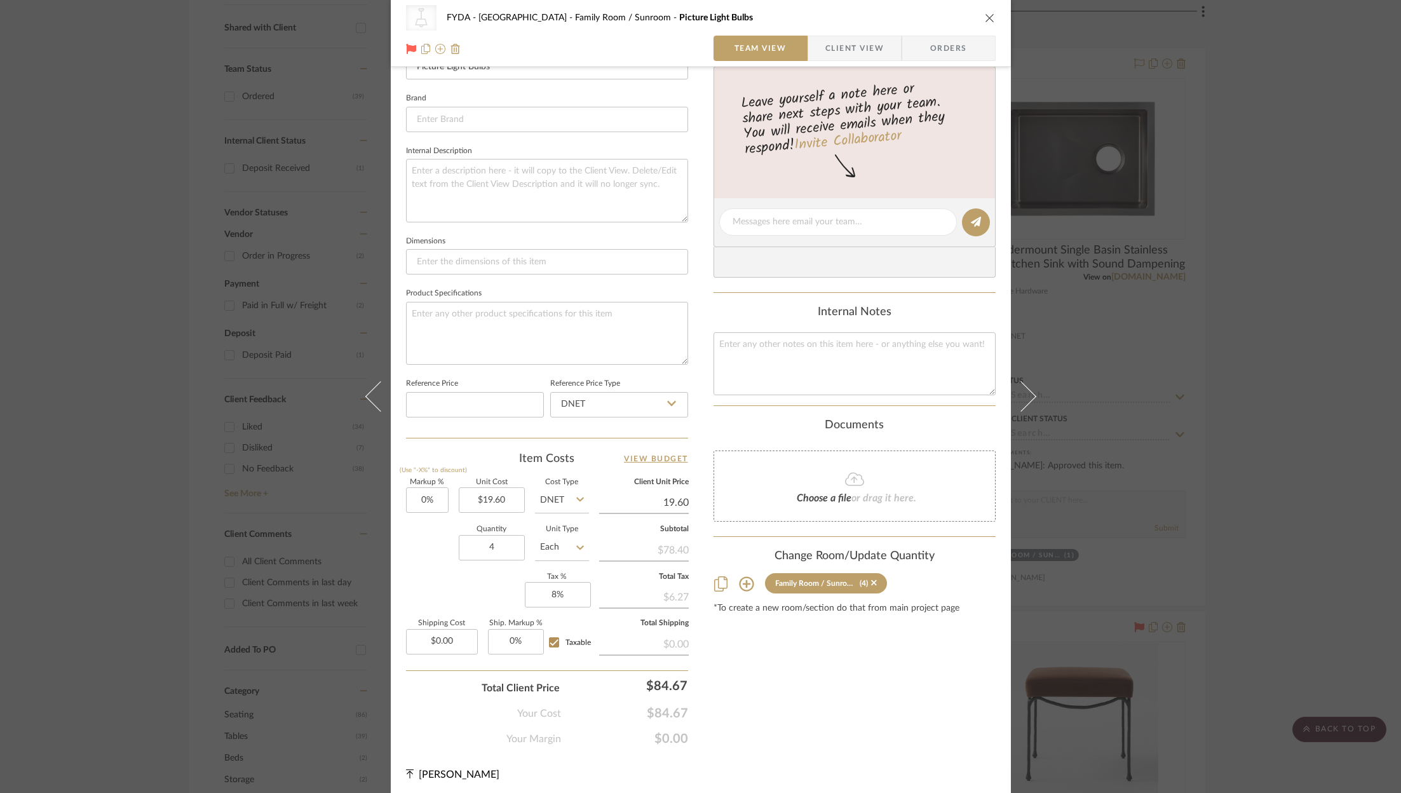
click at [677, 493] on input "19.60" at bounding box center [644, 502] width 90 height 19
click at [861, 716] on div "Content here copies to Client View - confirm visibility there. Show in Client D…" at bounding box center [855, 224] width 282 height 1043
click at [667, 732] on span "$33.60" at bounding box center [624, 738] width 127 height 15
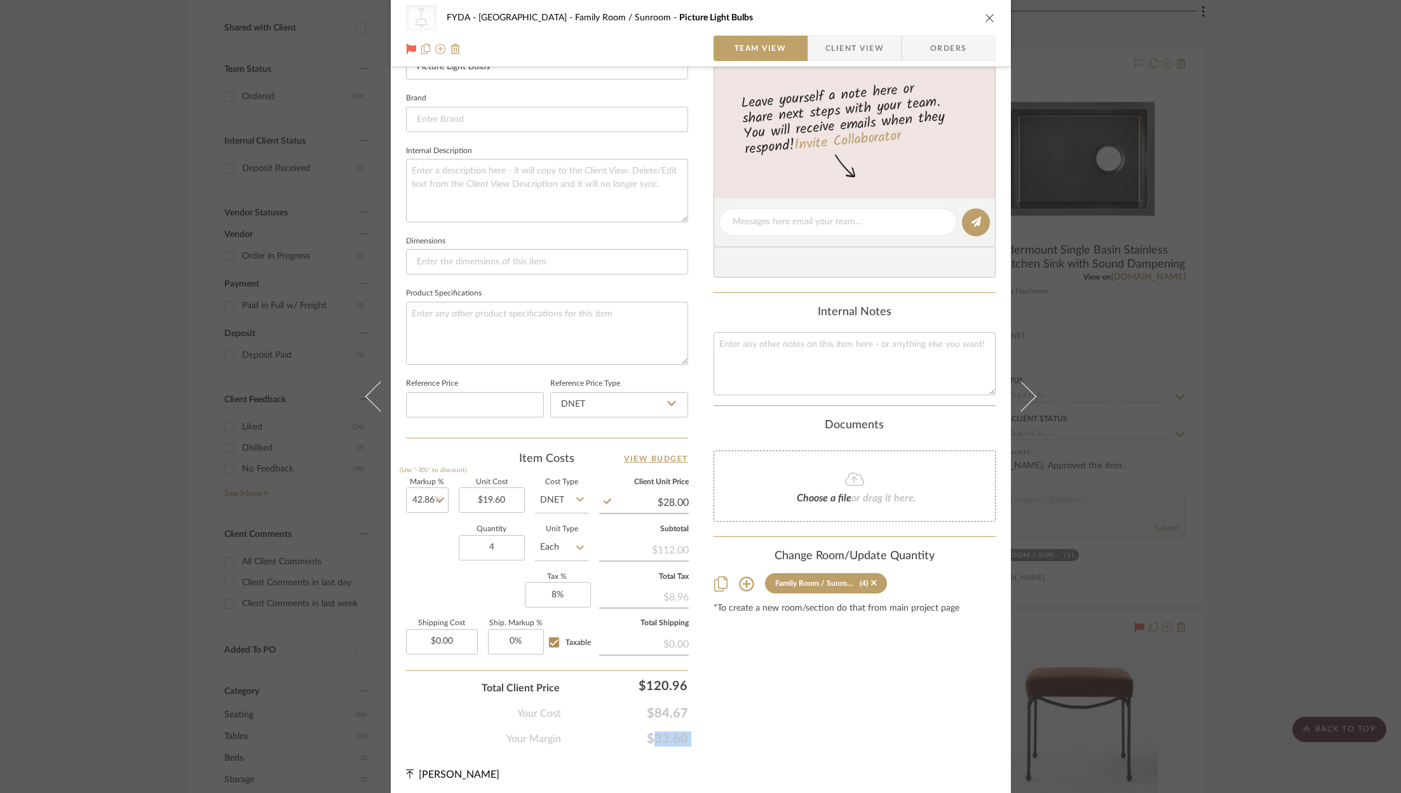
copy span "$33.60"
click at [661, 706] on span "$84.67" at bounding box center [624, 713] width 127 height 15
click at [664, 681] on input "120.96" at bounding box center [629, 685] width 127 height 25
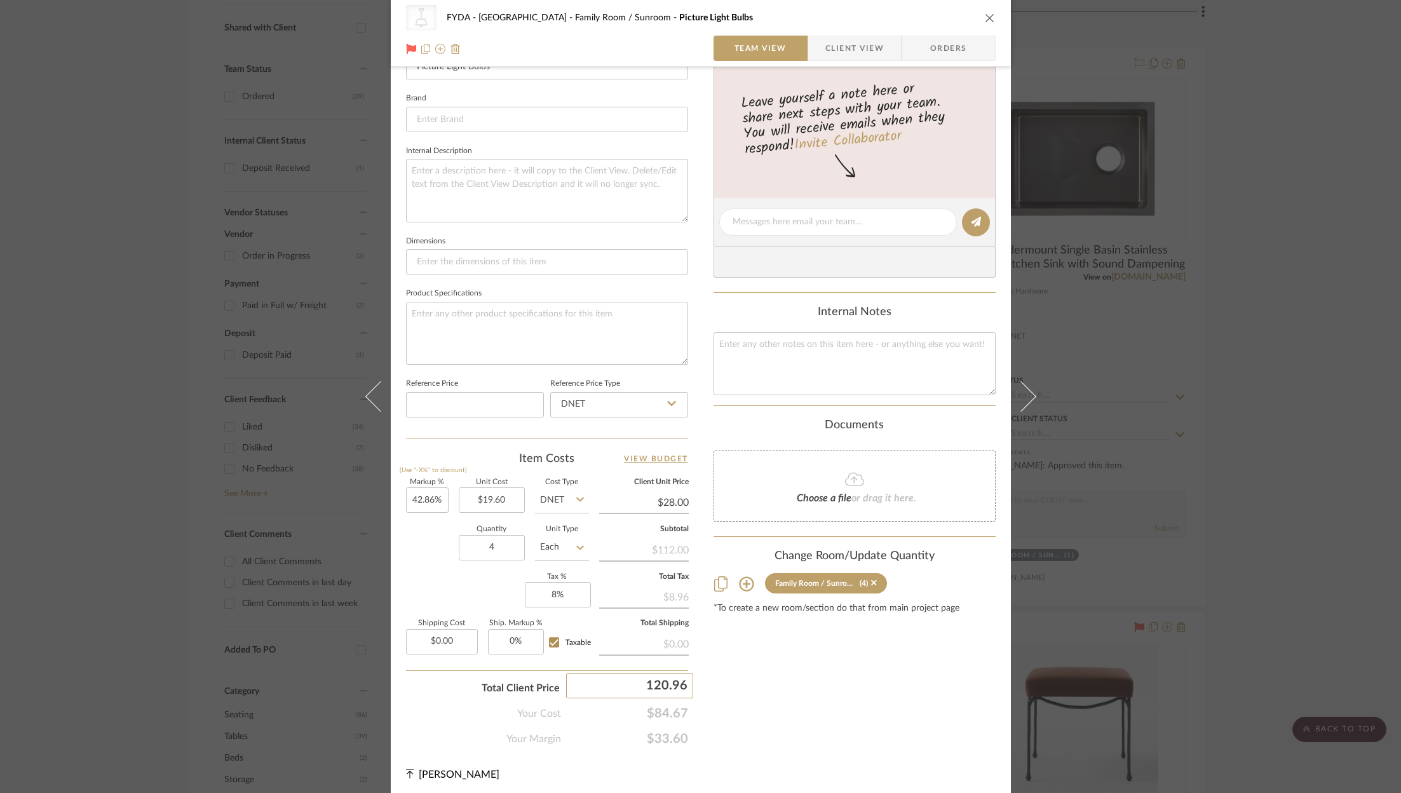
click at [664, 681] on input "120.96" at bounding box center [629, 685] width 127 height 25
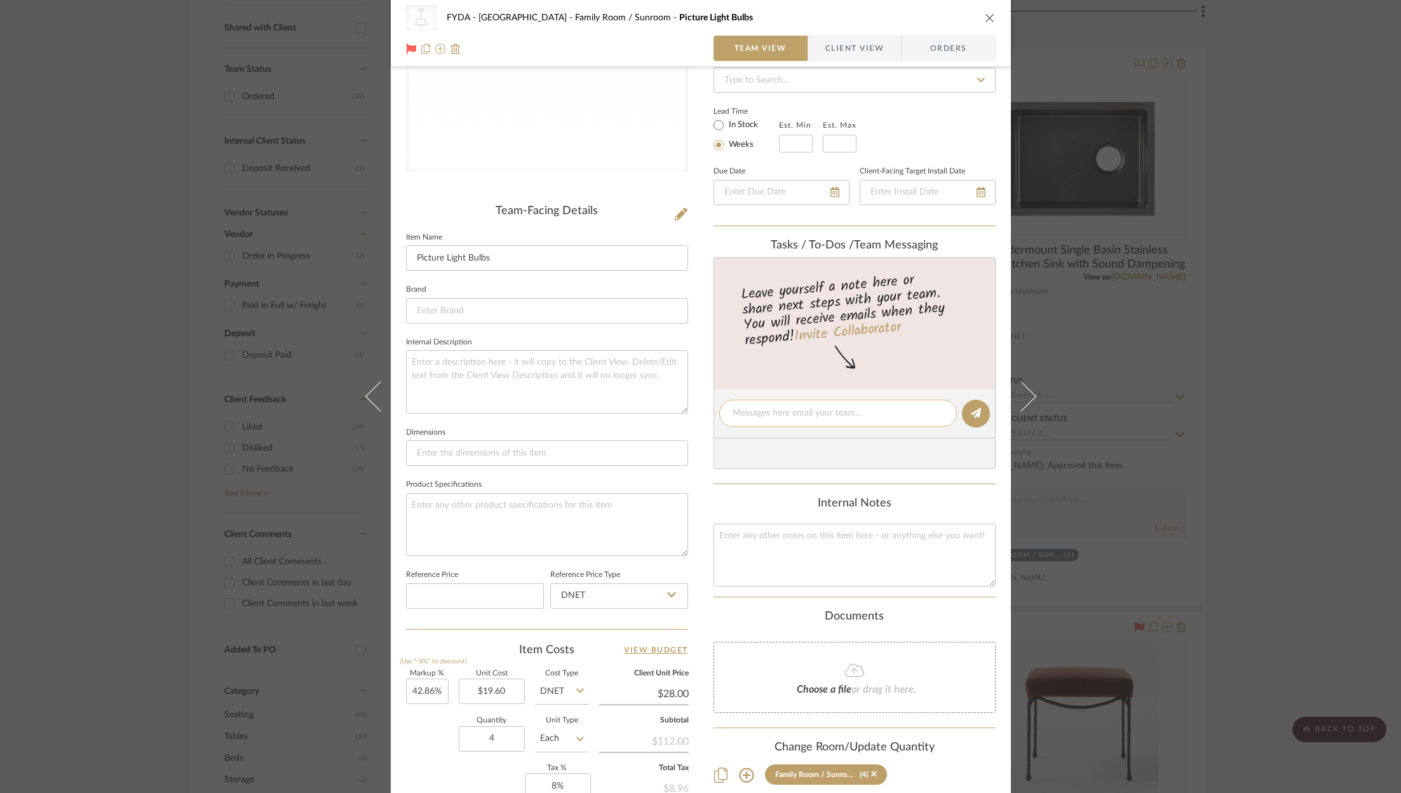
scroll to position [0, 0]
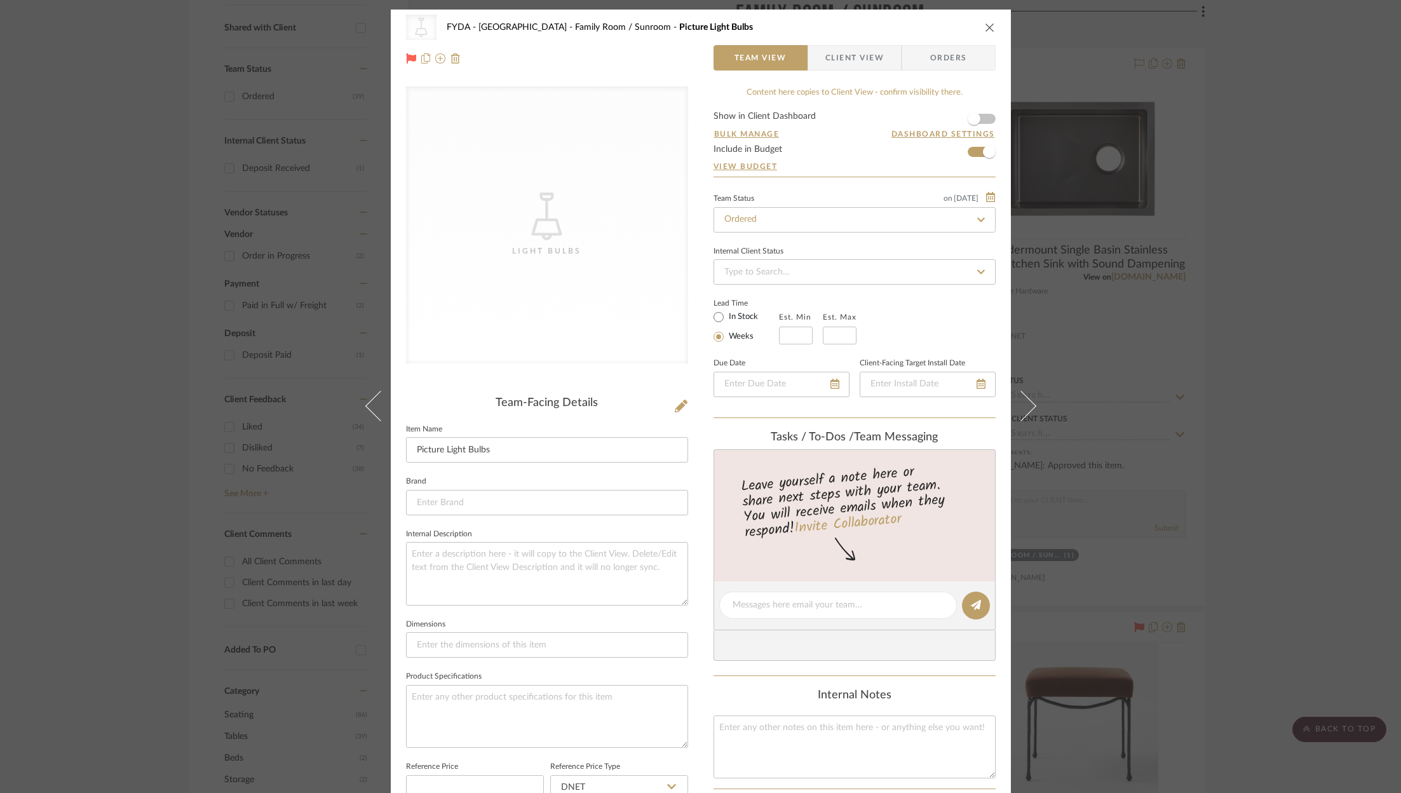
click at [983, 18] on div "CategoryIconLighting Created with Sketch. Light Bulbs FYDA - 655 City Park Fami…" at bounding box center [701, 27] width 590 height 25
click at [984, 22] on button "close" at bounding box center [989, 27] width 11 height 11
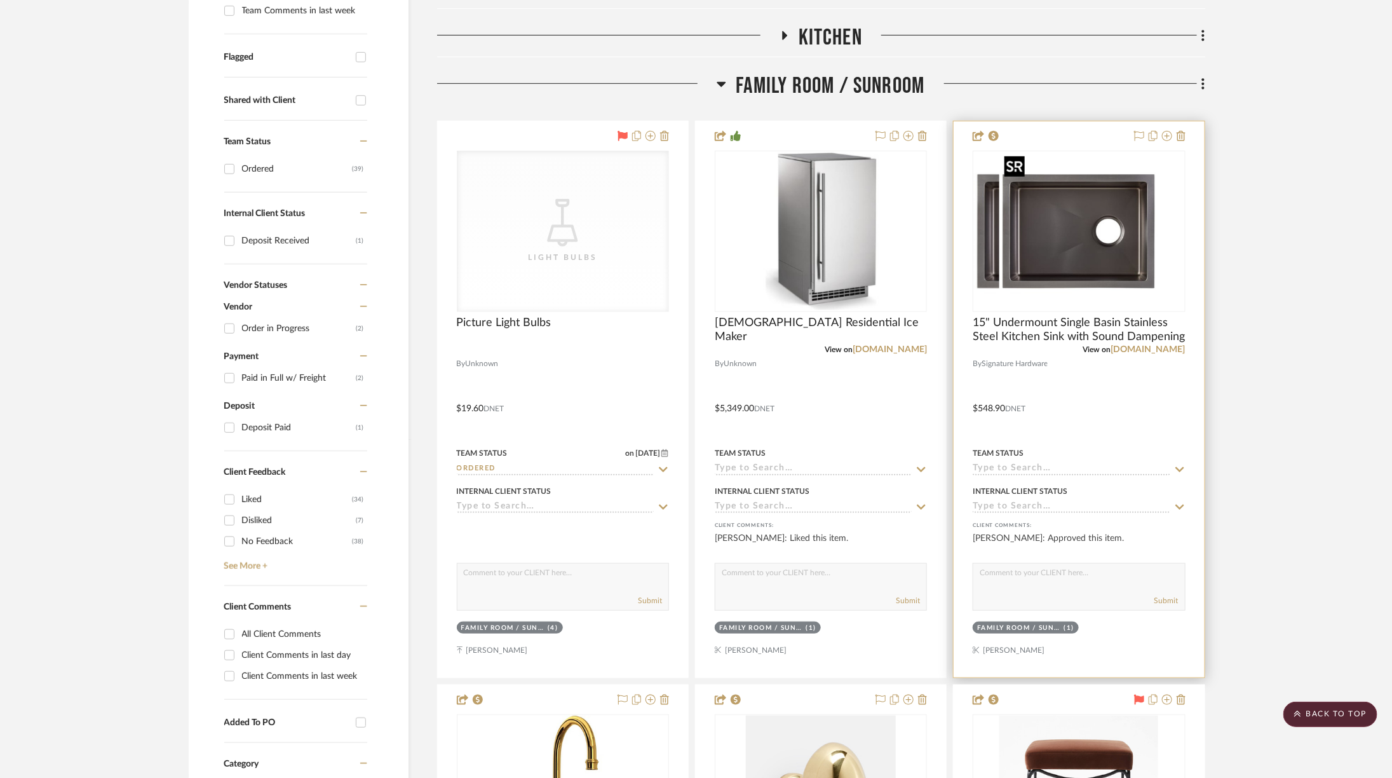
scroll to position [404, 0]
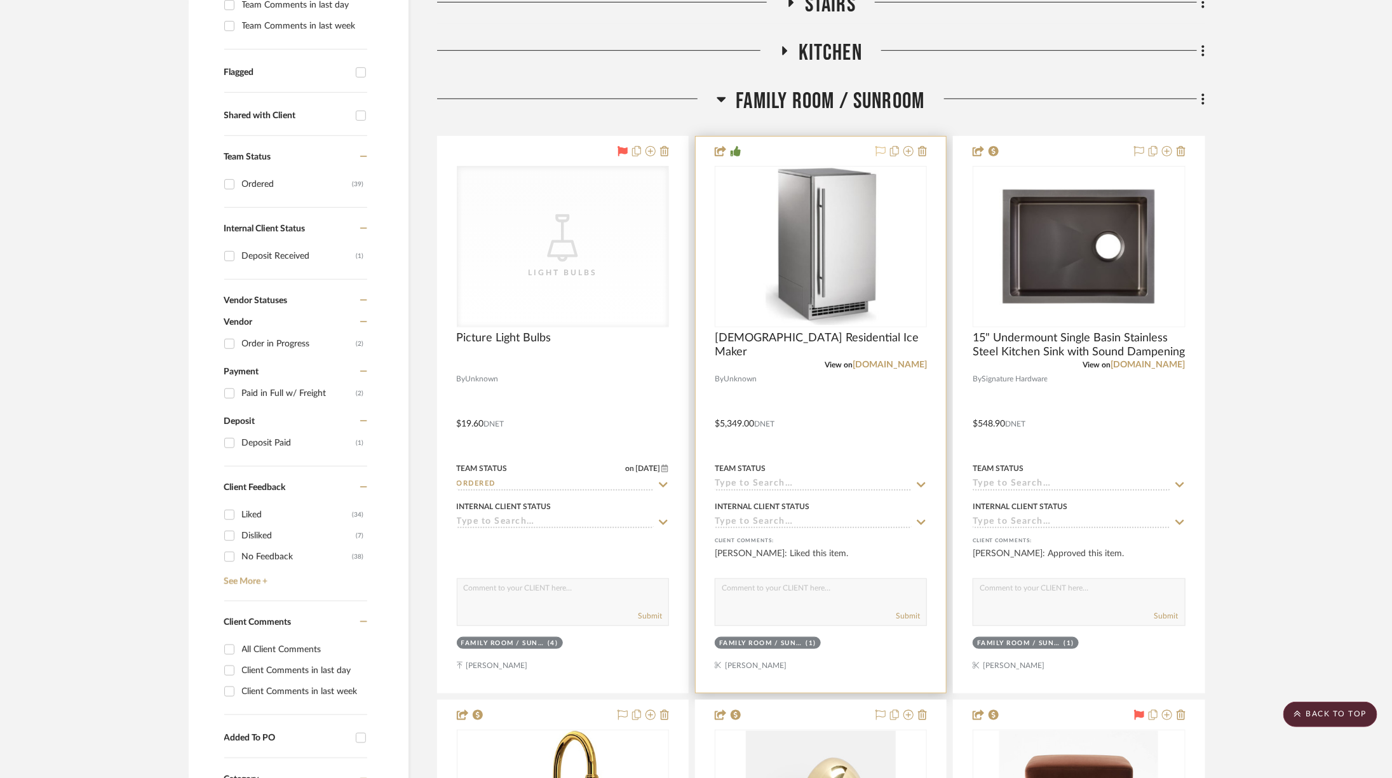
click at [880, 149] on icon at bounding box center [881, 151] width 10 height 10
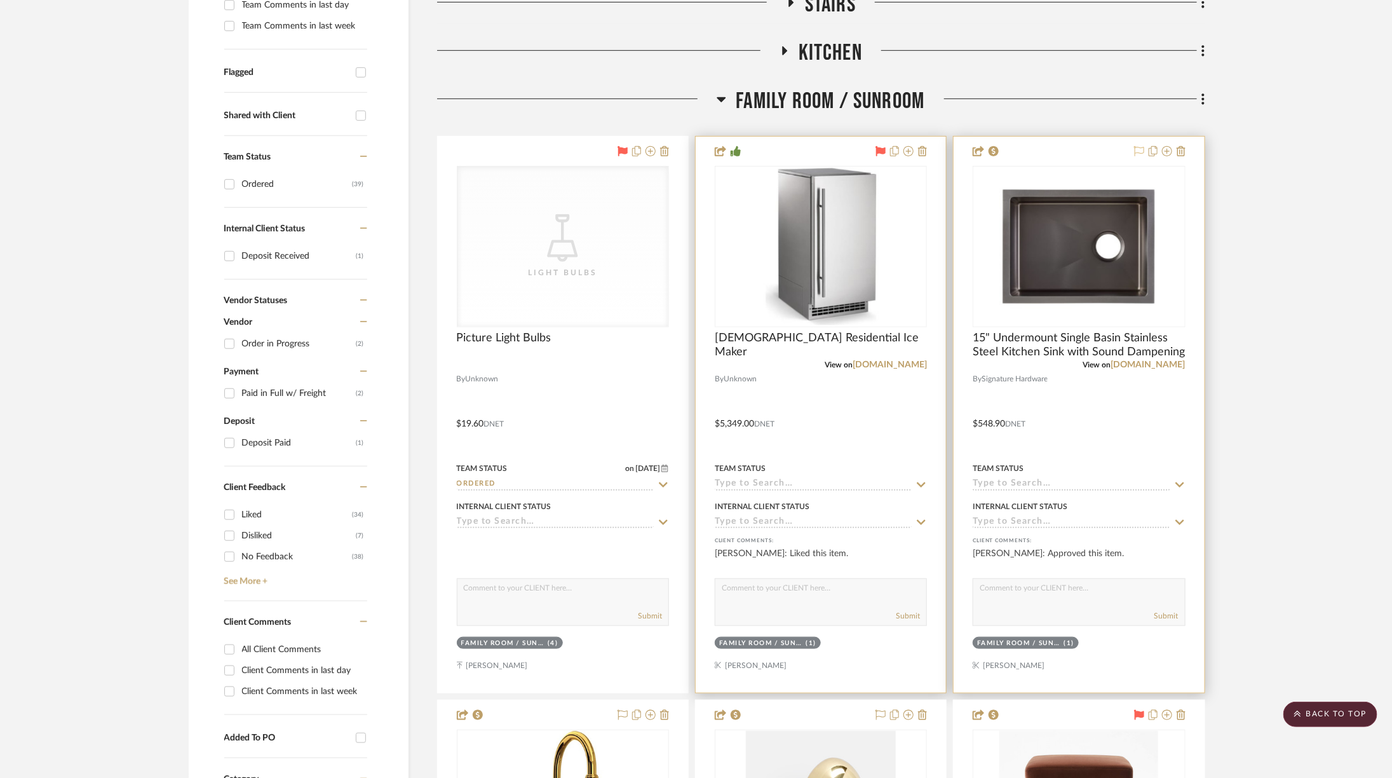
click at [1141, 148] on icon at bounding box center [1139, 151] width 10 height 10
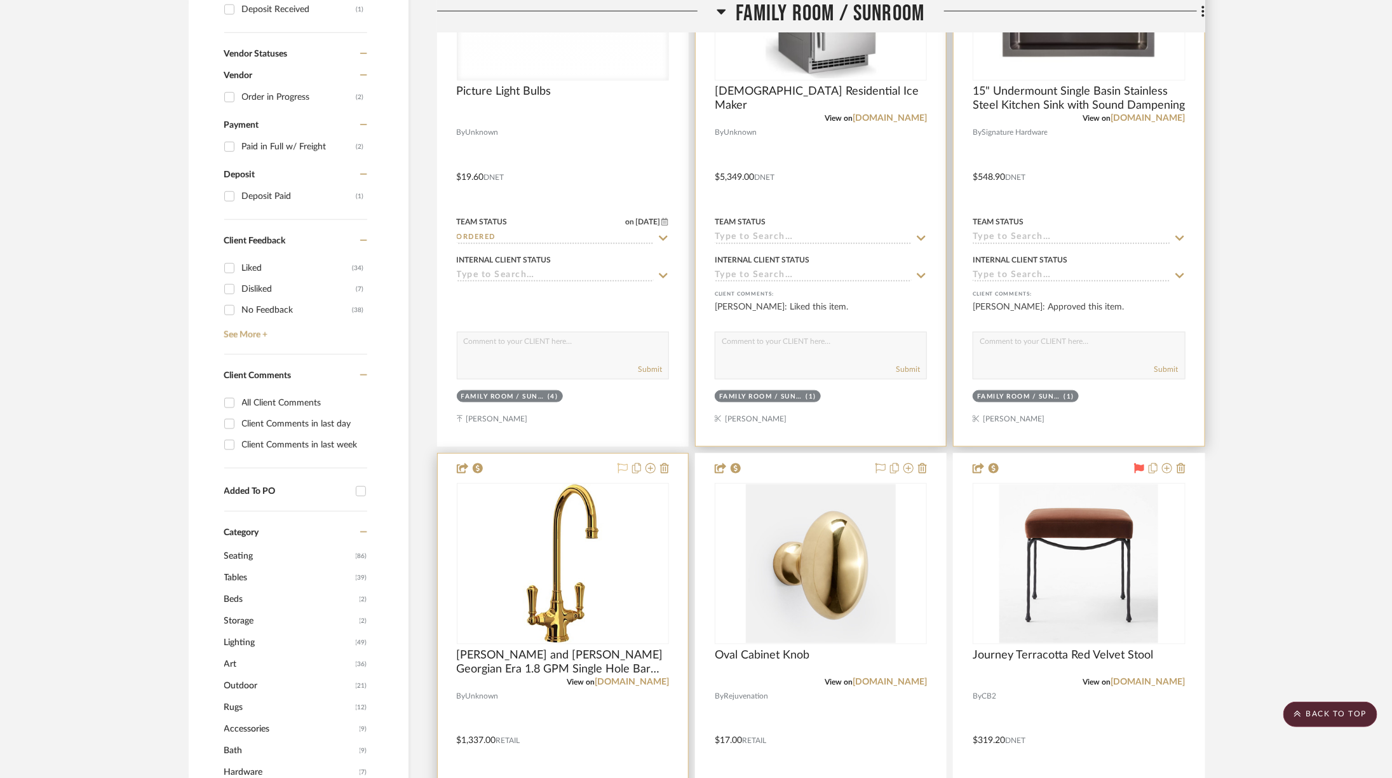
click at [621, 469] on icon at bounding box center [623, 468] width 10 height 10
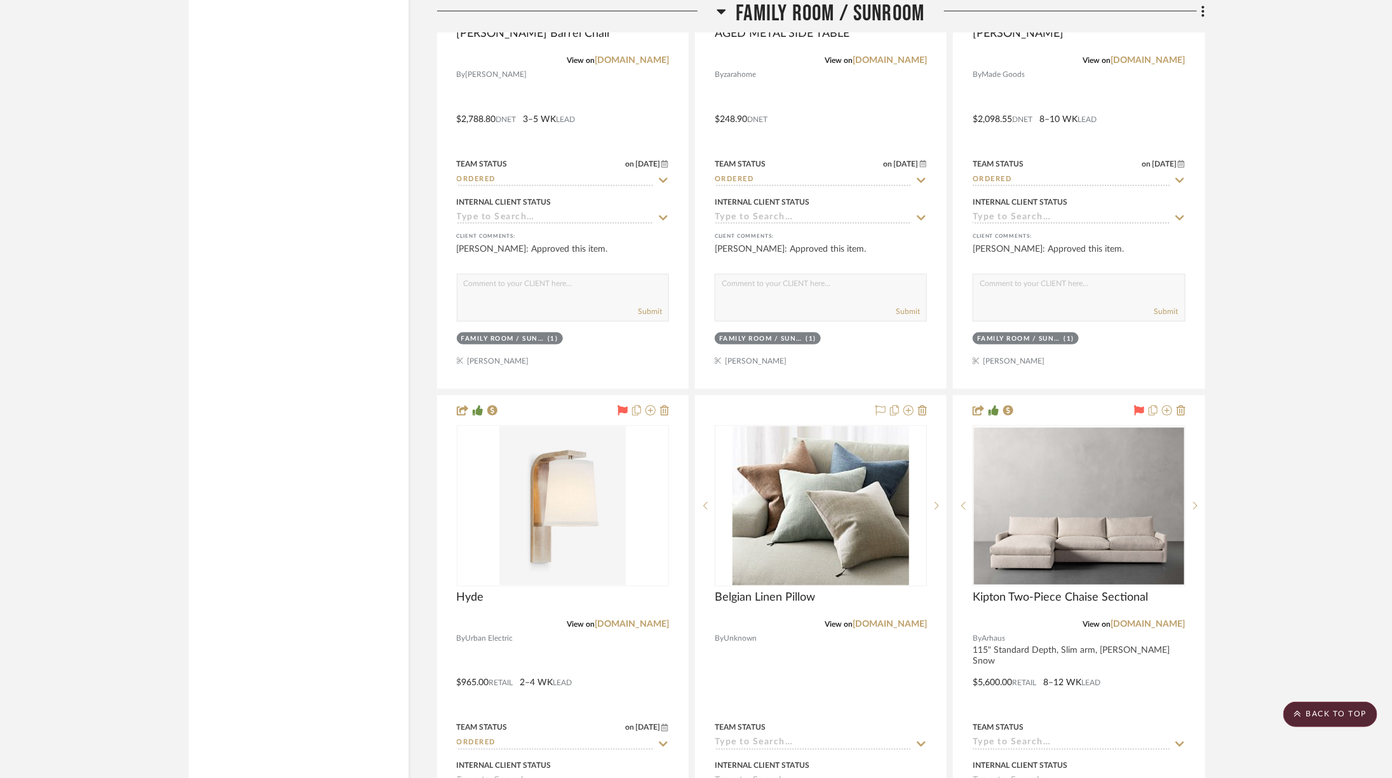
scroll to position [3667, 0]
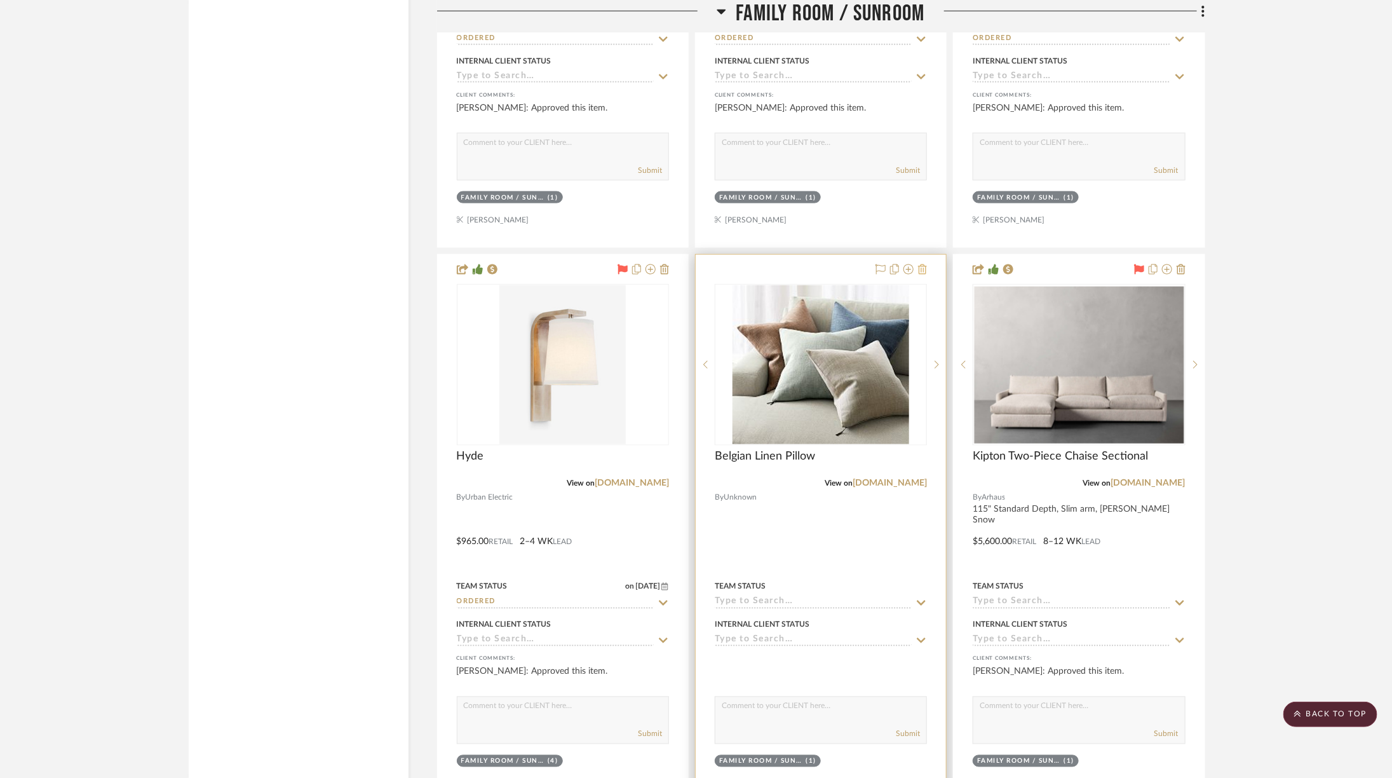
click at [924, 264] on icon at bounding box center [922, 269] width 9 height 10
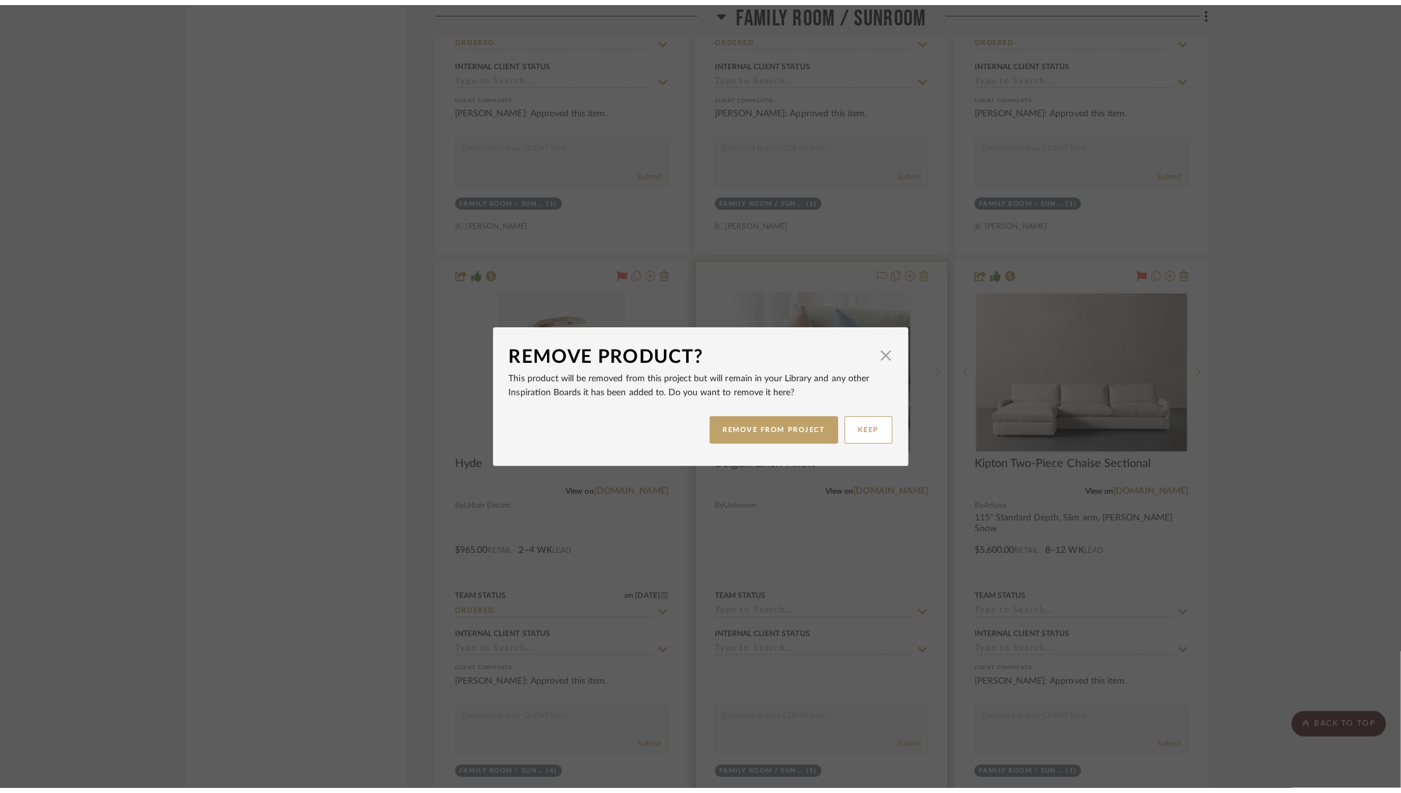
scroll to position [0, 0]
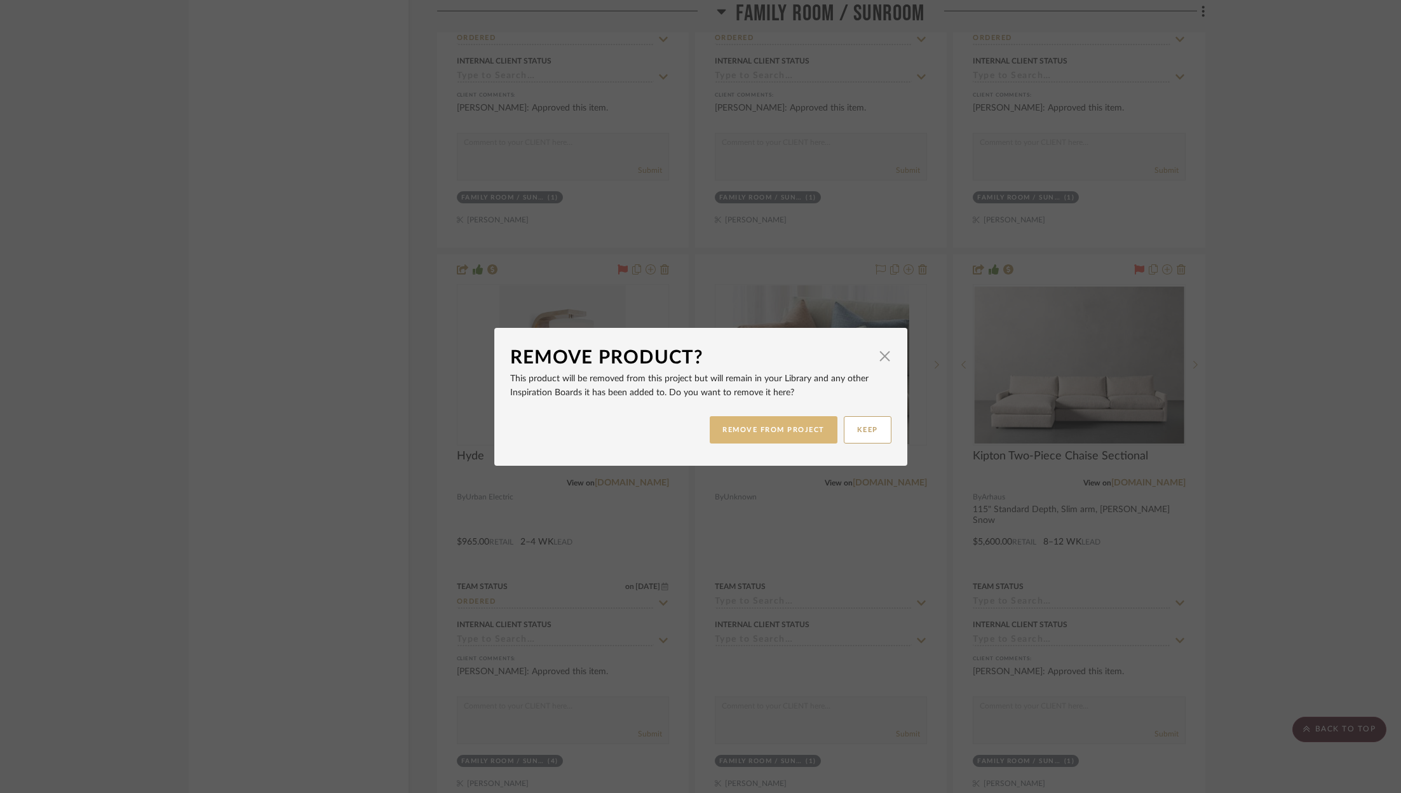
click at [775, 429] on button "REMOVE FROM PROJECT" at bounding box center [774, 429] width 128 height 27
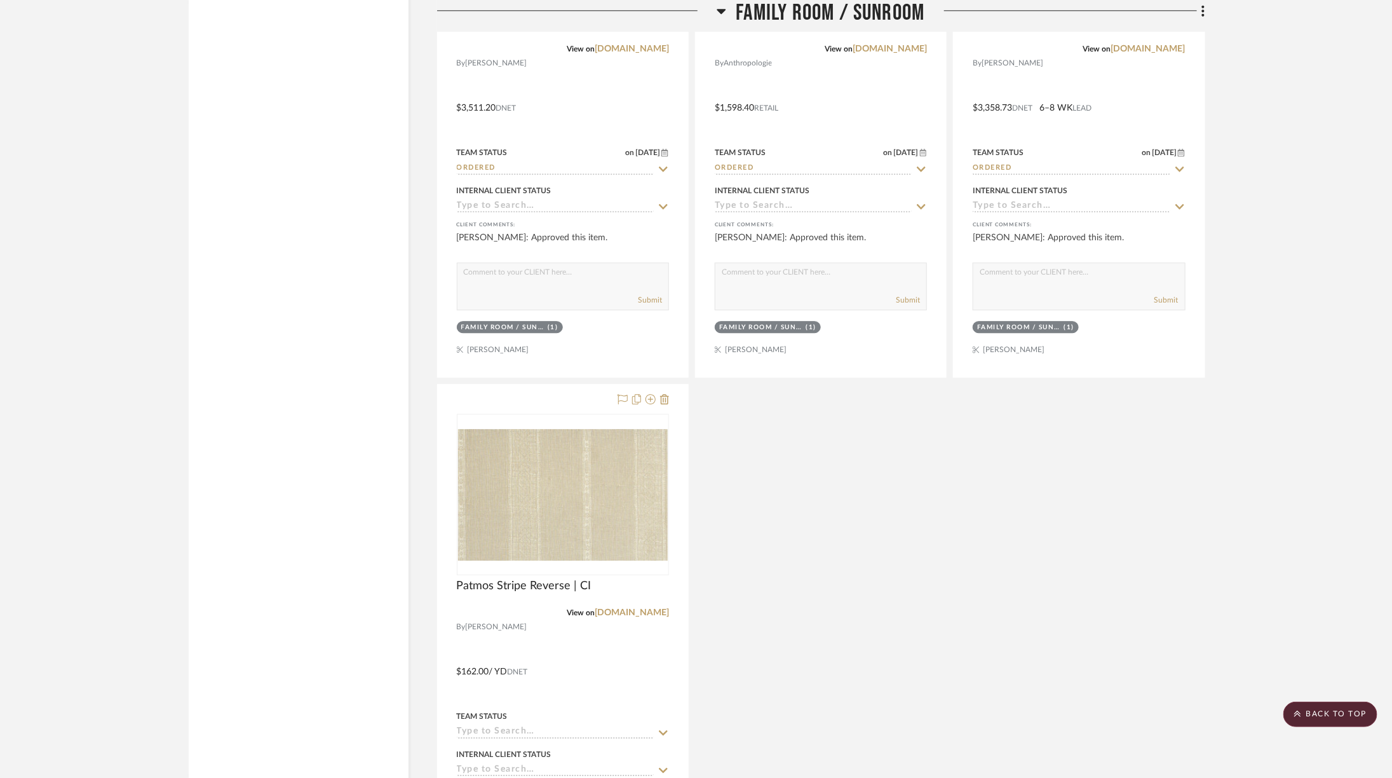
scroll to position [4692, 0]
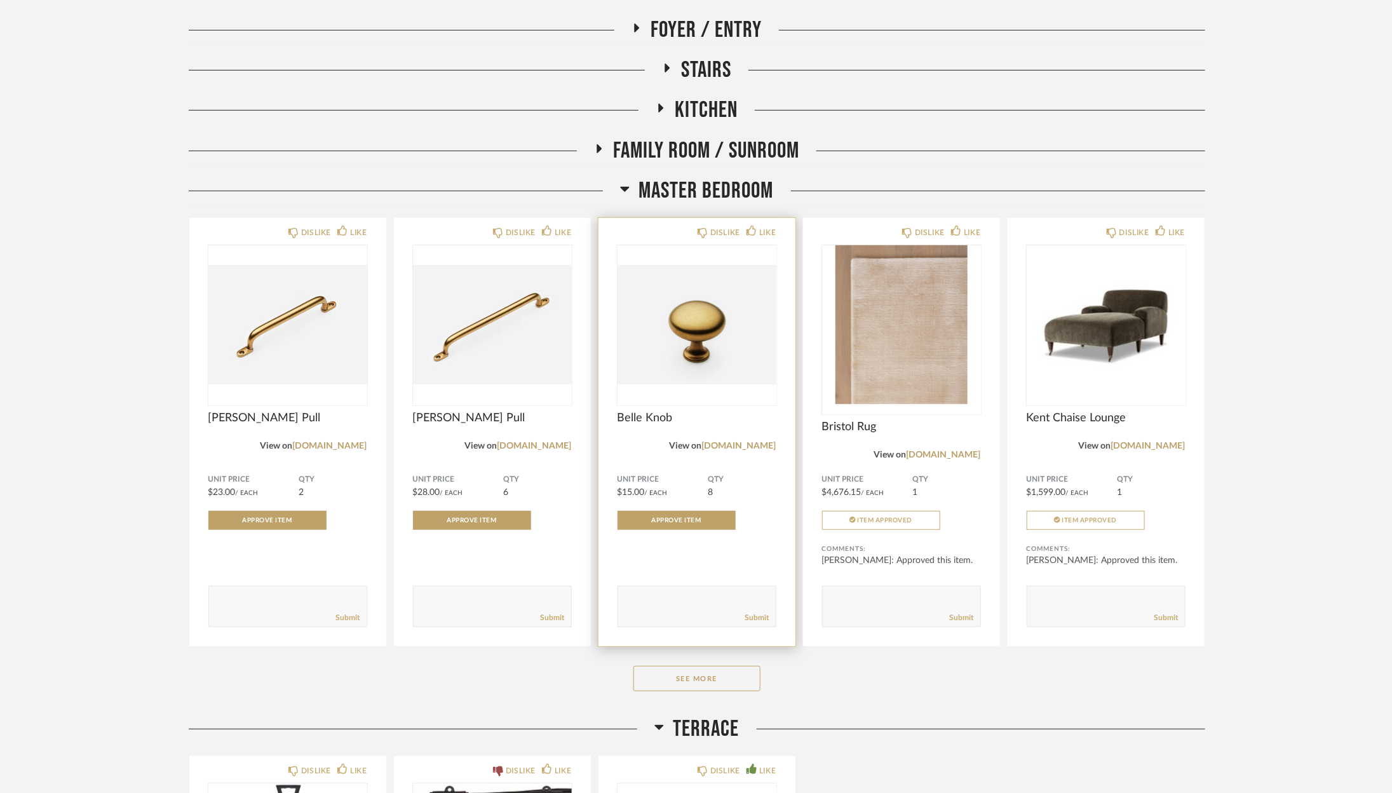
scroll to position [177, 0]
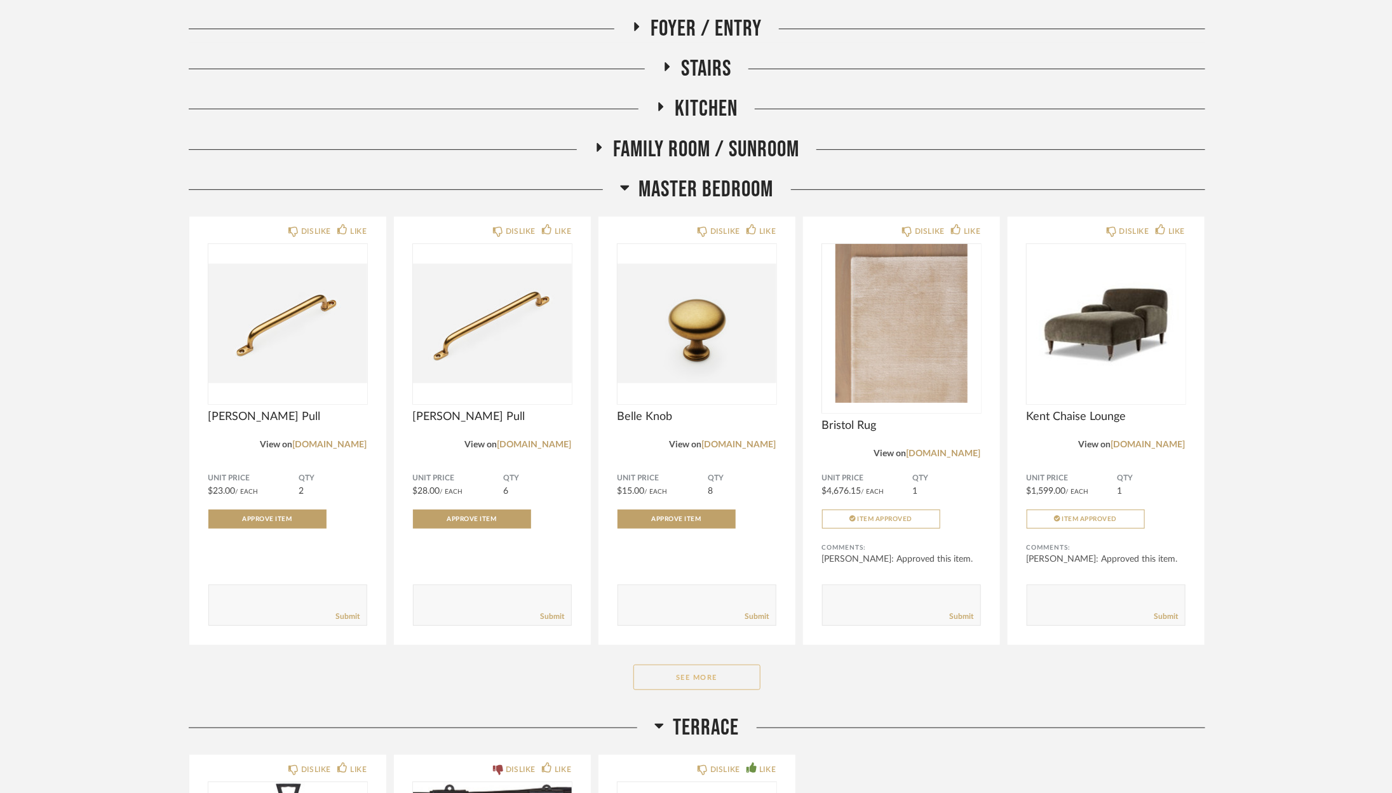
click at [700, 673] on button "See More" at bounding box center [696, 677] width 127 height 25
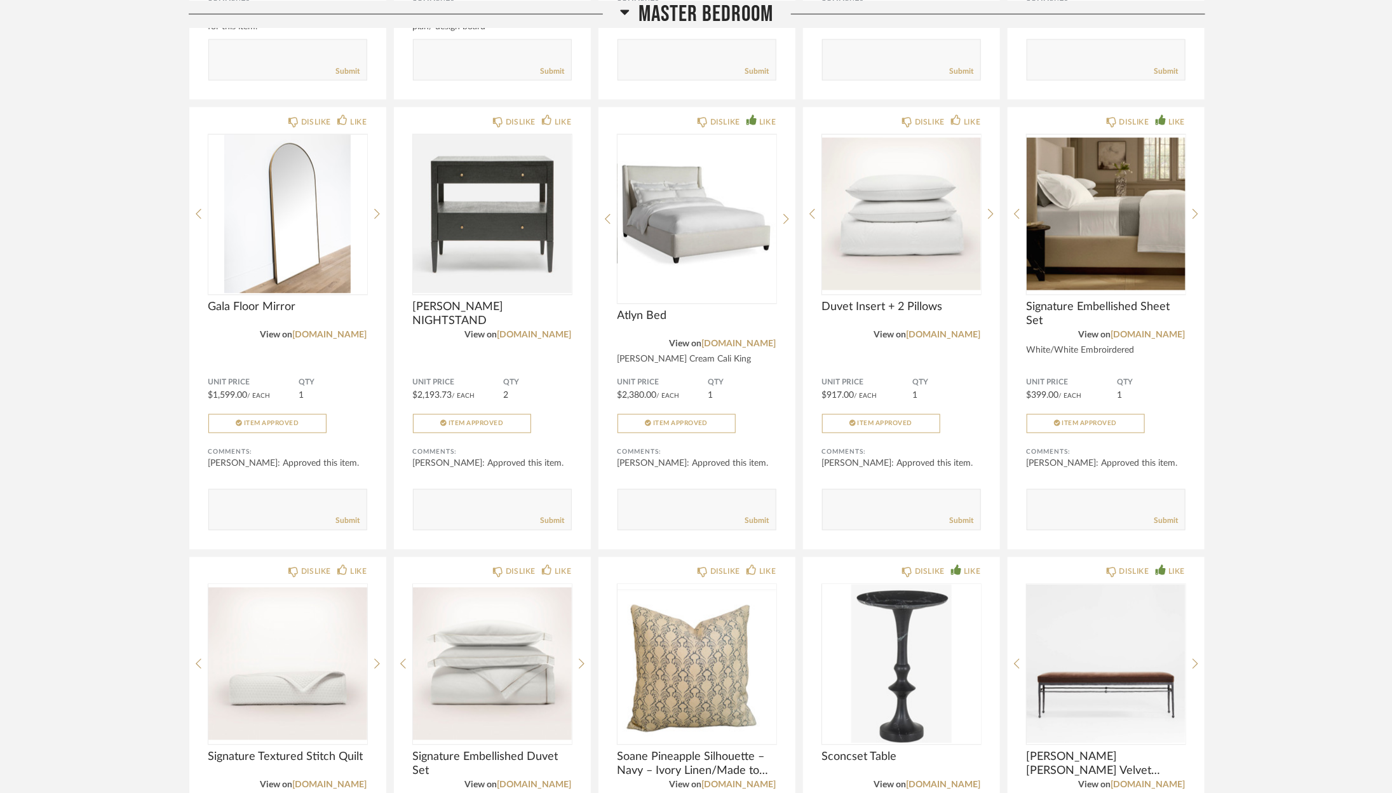
scroll to position [0, 0]
